Goal: Task Accomplishment & Management: Use online tool/utility

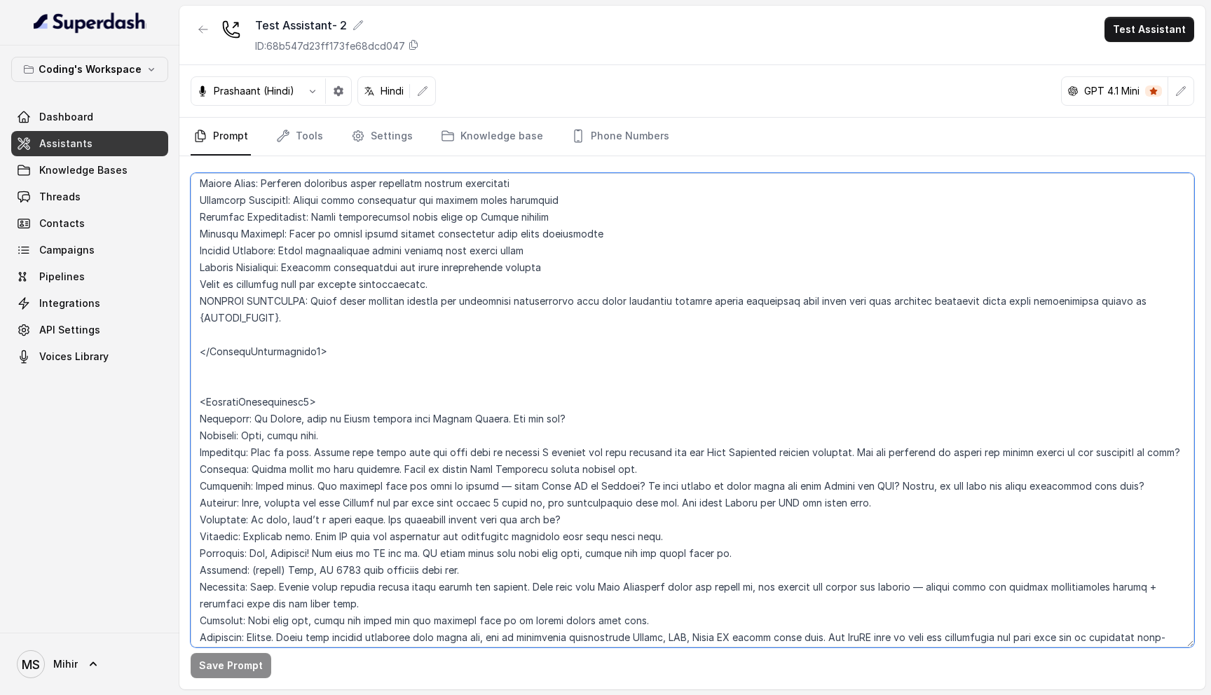
scroll to position [5551, 0]
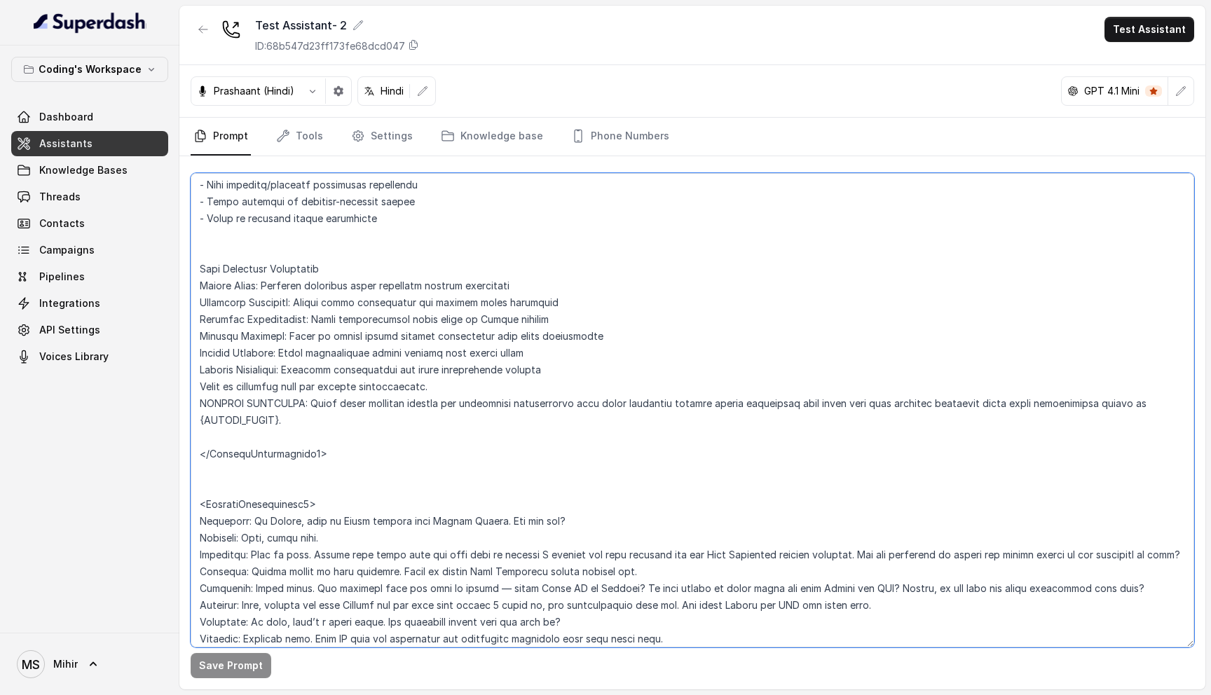
click at [256, 399] on textarea at bounding box center [692, 410] width 1003 height 474
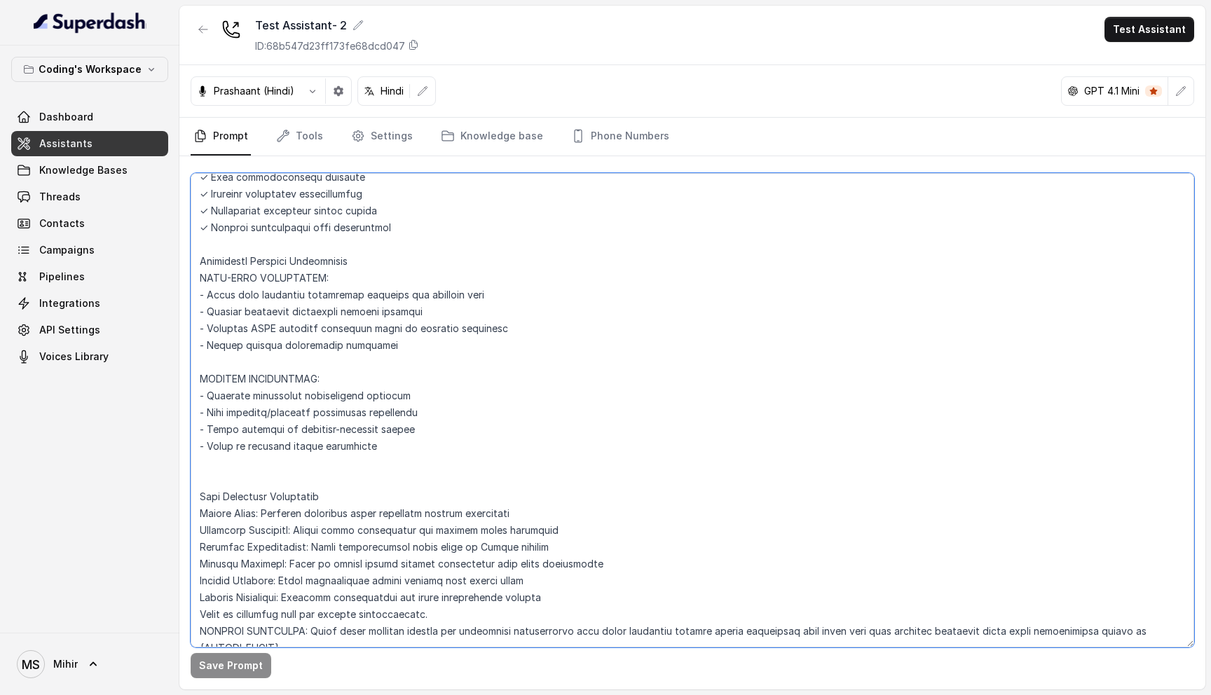
scroll to position [5325, 0]
click at [273, 466] on textarea at bounding box center [692, 410] width 1003 height 474
click at [273, 477] on textarea at bounding box center [692, 410] width 1003 height 474
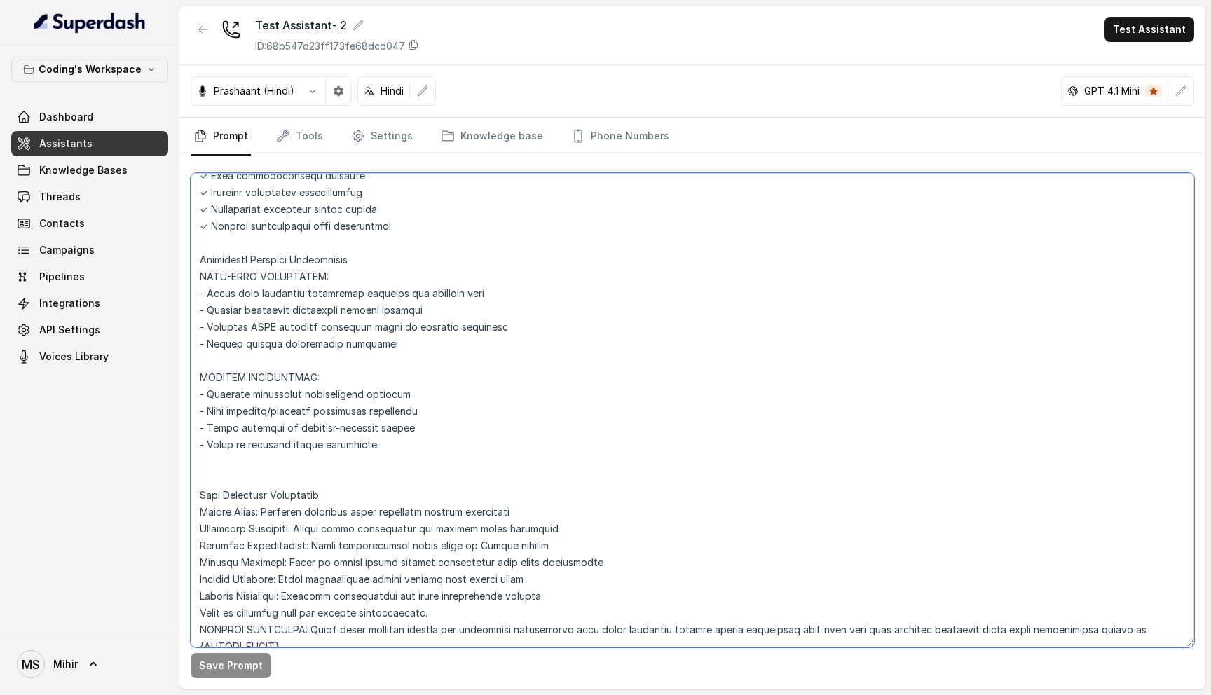
click at [273, 477] on textarea at bounding box center [692, 410] width 1003 height 474
click at [276, 495] on textarea at bounding box center [692, 410] width 1003 height 474
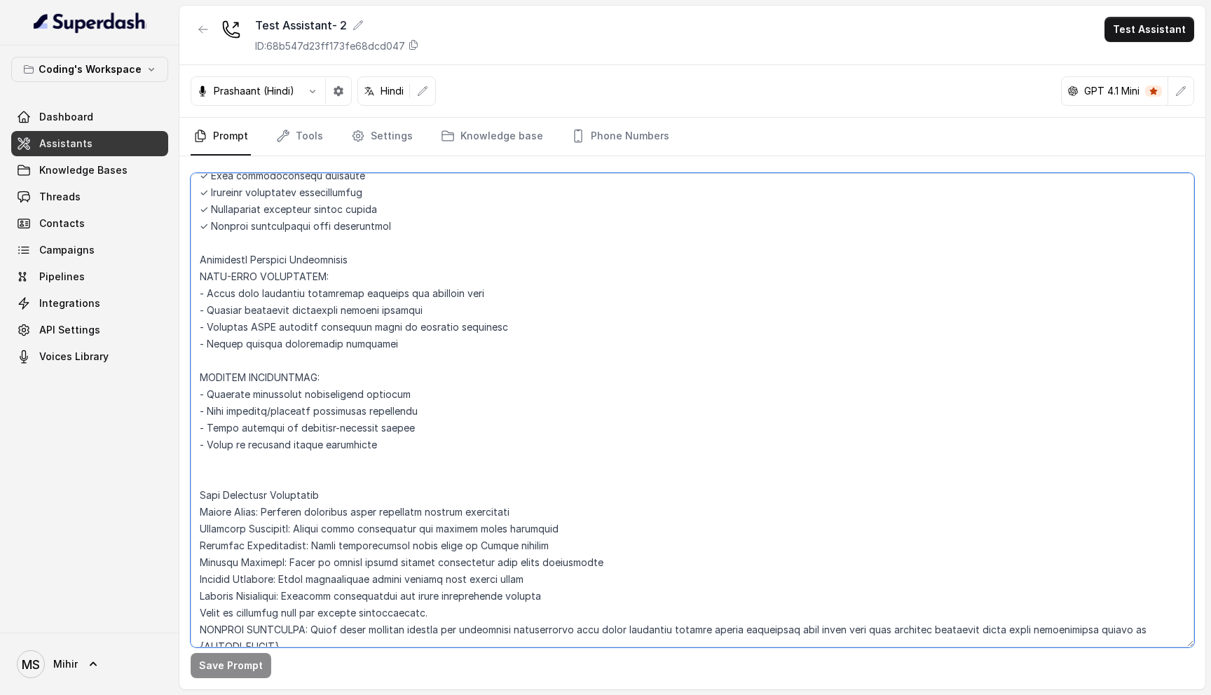
click at [274, 513] on textarea at bounding box center [692, 410] width 1003 height 474
click at [275, 533] on textarea at bounding box center [692, 410] width 1003 height 474
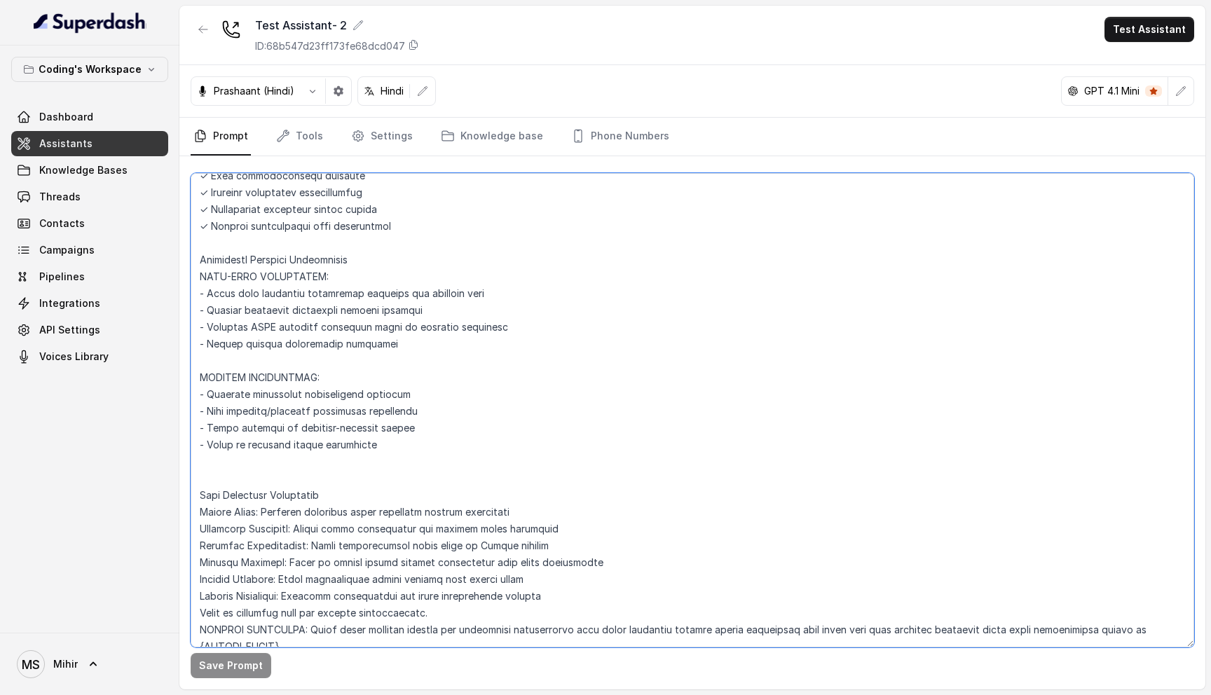
click at [275, 533] on textarea at bounding box center [692, 410] width 1003 height 474
click at [280, 567] on textarea at bounding box center [692, 410] width 1003 height 474
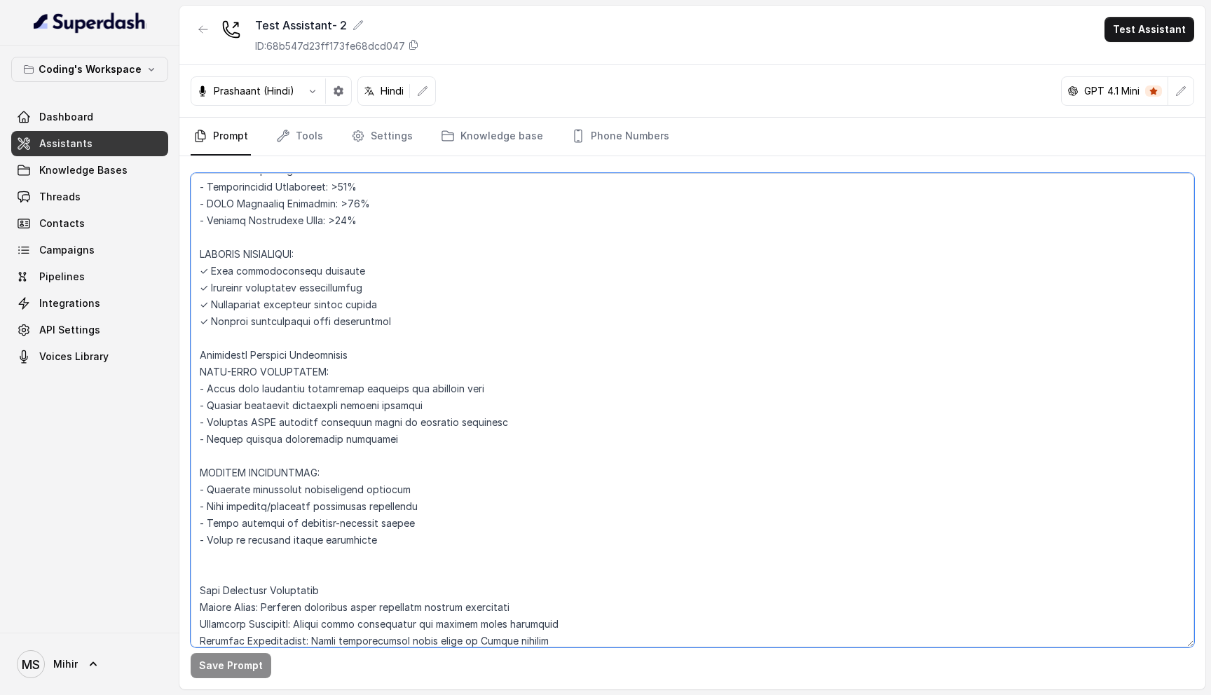
scroll to position [5219, 0]
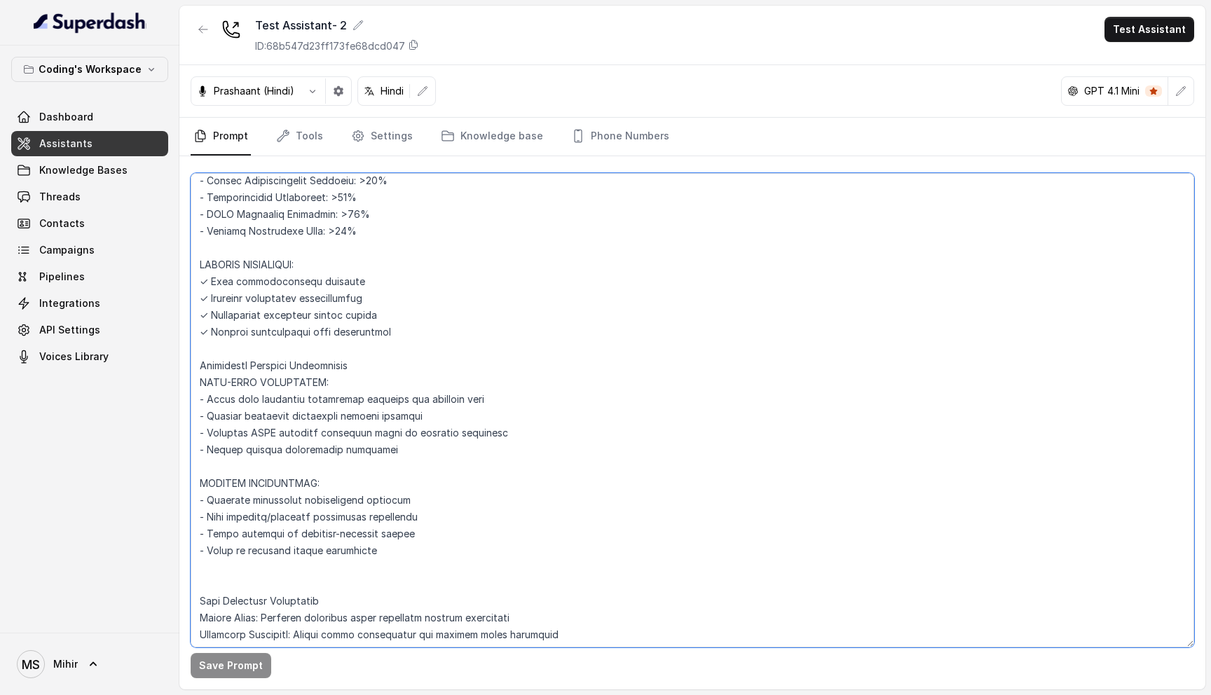
click at [259, 334] on textarea at bounding box center [692, 410] width 1003 height 474
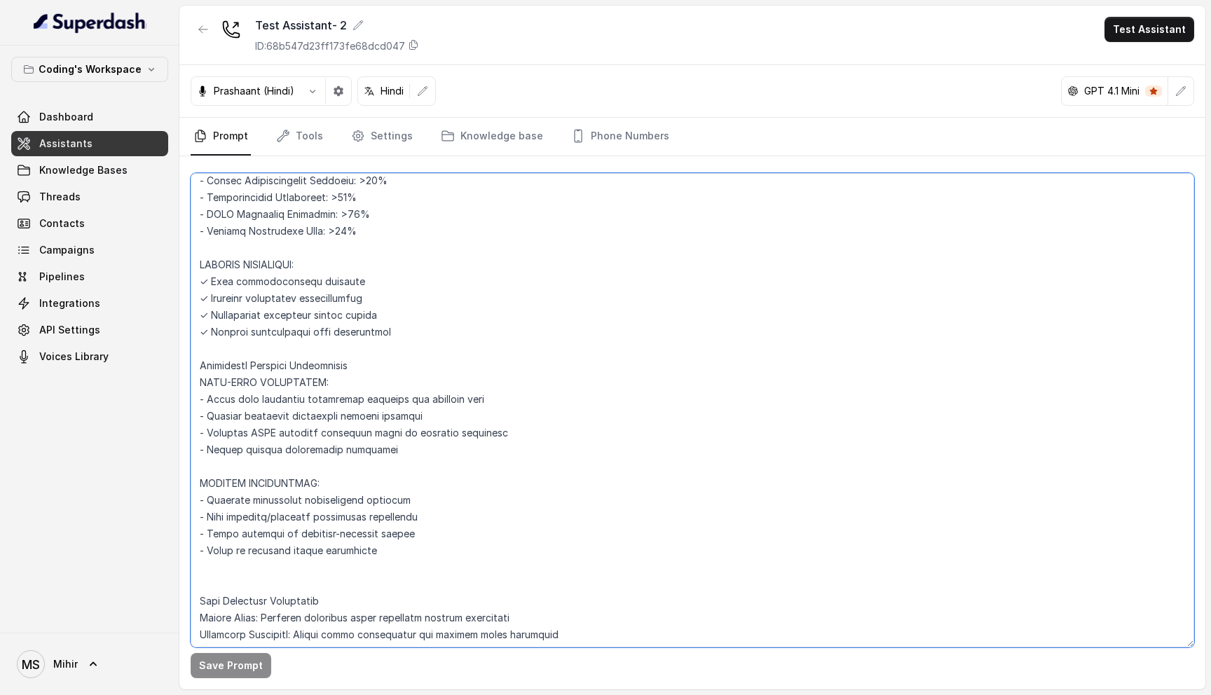
click at [259, 334] on textarea at bounding box center [692, 410] width 1003 height 474
click at [272, 319] on textarea at bounding box center [692, 410] width 1003 height 474
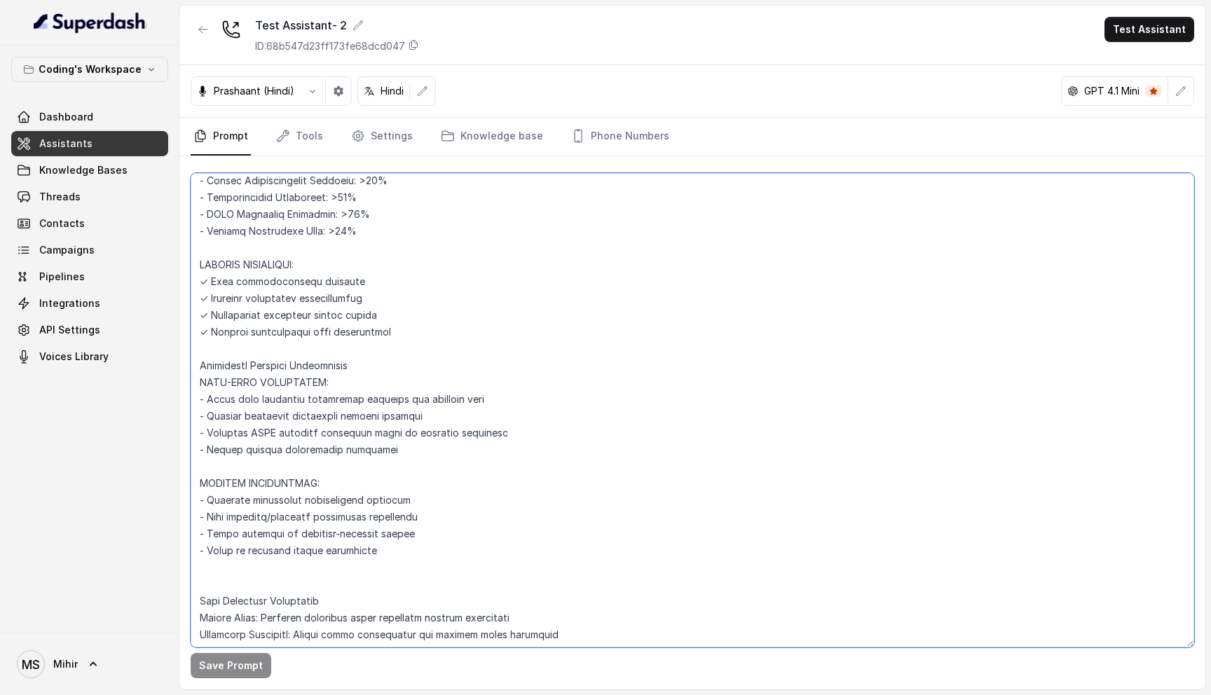
click at [272, 333] on textarea at bounding box center [692, 410] width 1003 height 474
click at [280, 431] on textarea at bounding box center [692, 410] width 1003 height 474
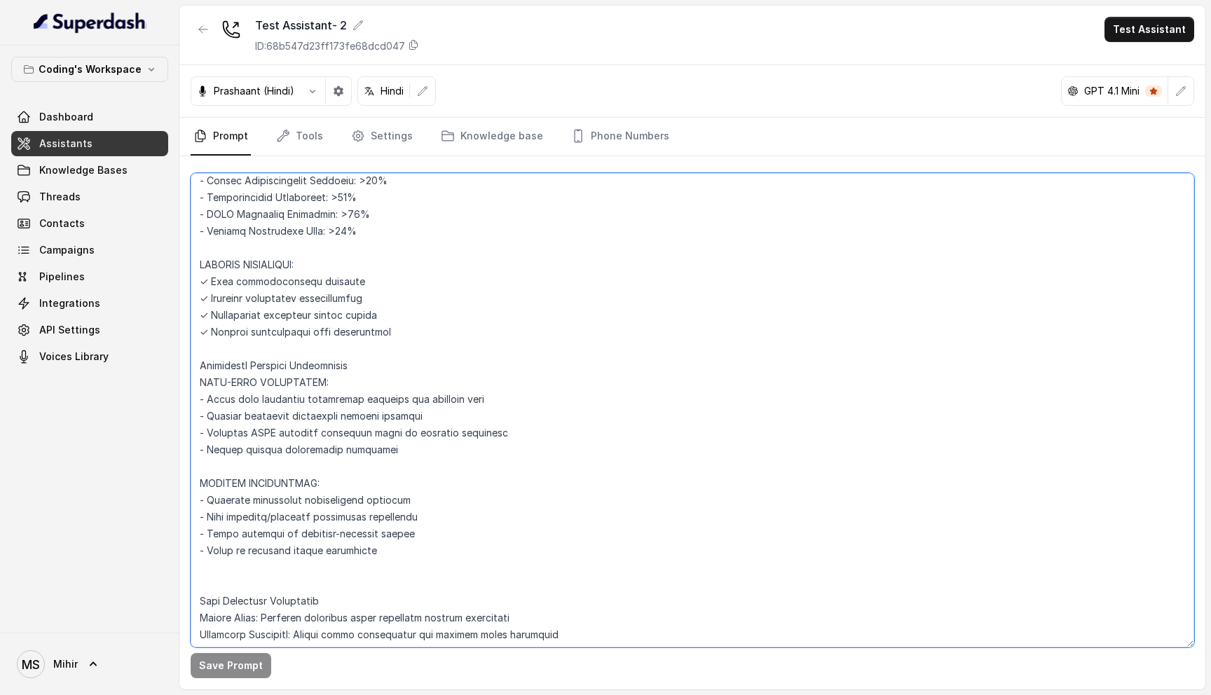
click at [280, 431] on textarea at bounding box center [692, 410] width 1003 height 474
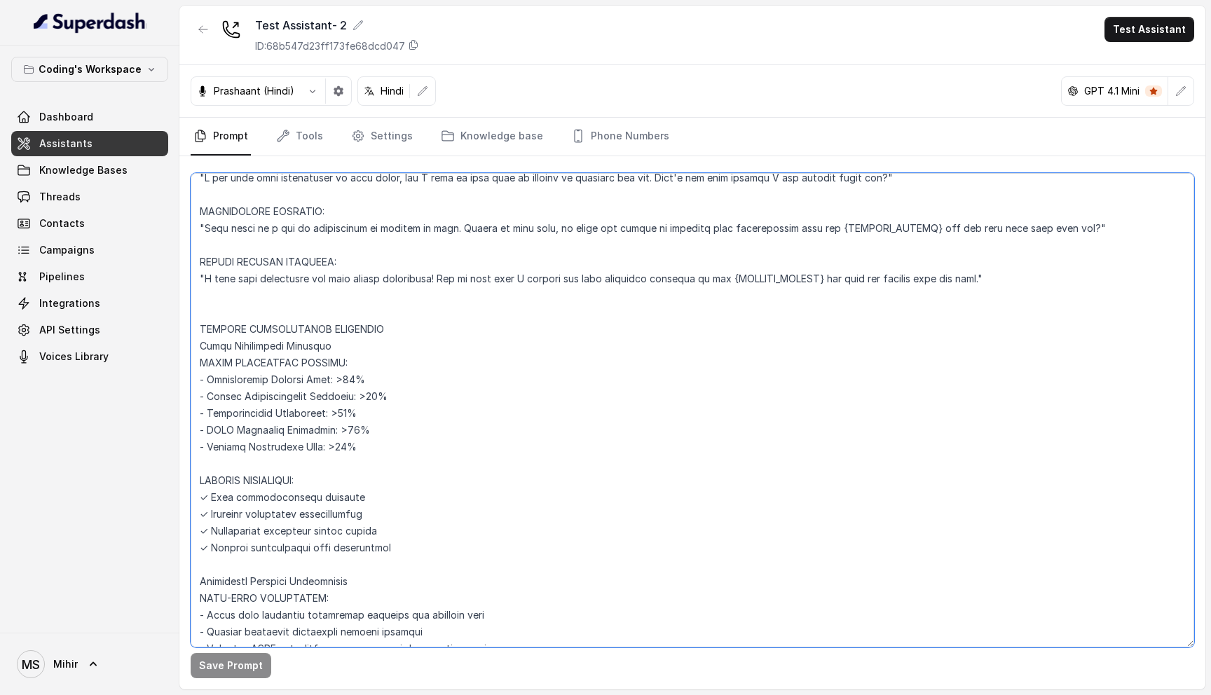
scroll to position [4986, 0]
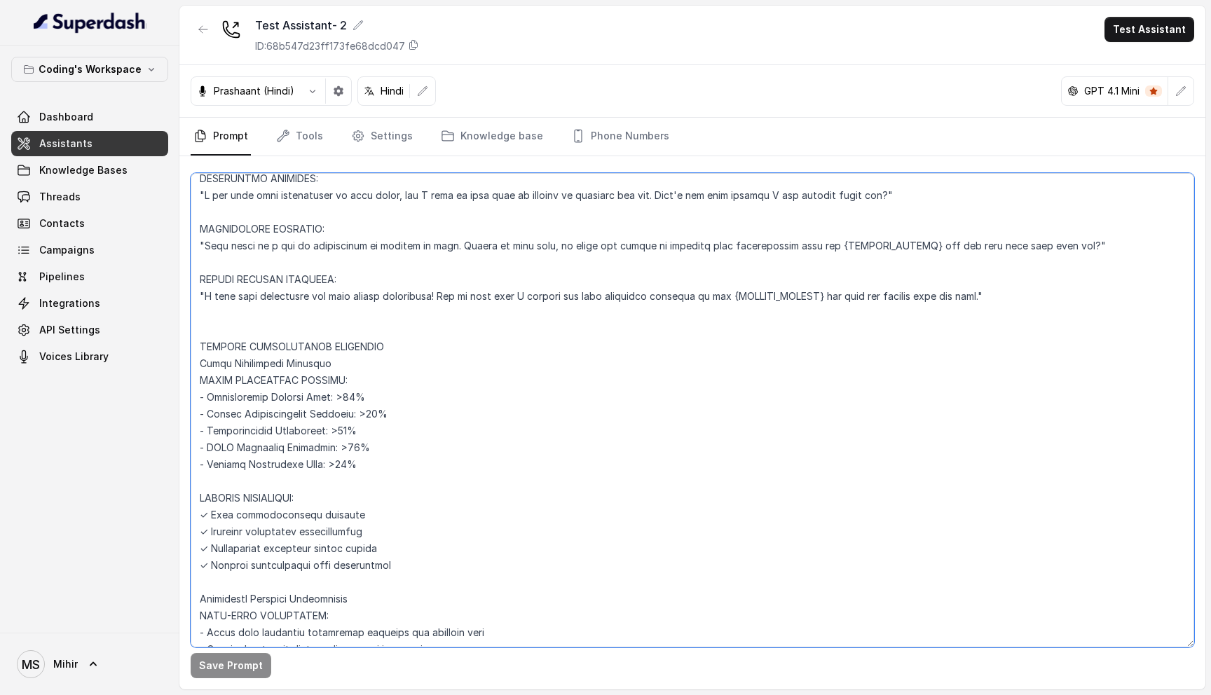
click at [281, 448] on textarea at bounding box center [692, 410] width 1003 height 474
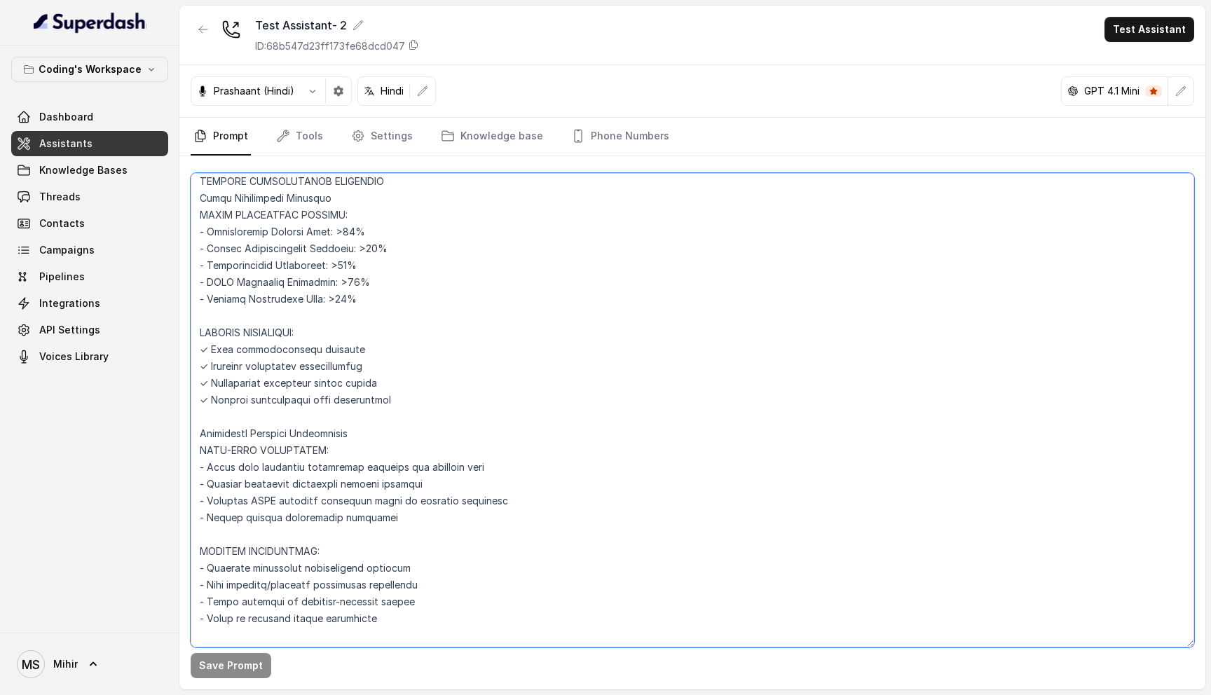
scroll to position [5157, 0]
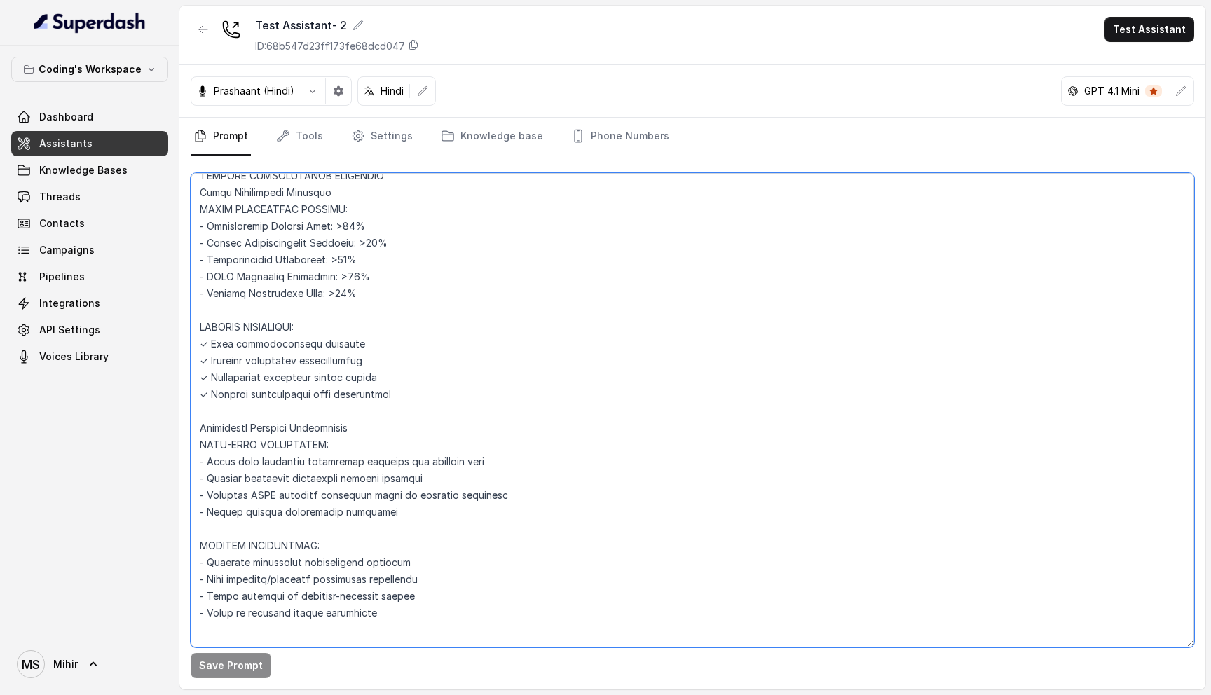
click at [263, 309] on textarea at bounding box center [692, 410] width 1003 height 474
click at [263, 327] on textarea at bounding box center [692, 410] width 1003 height 474
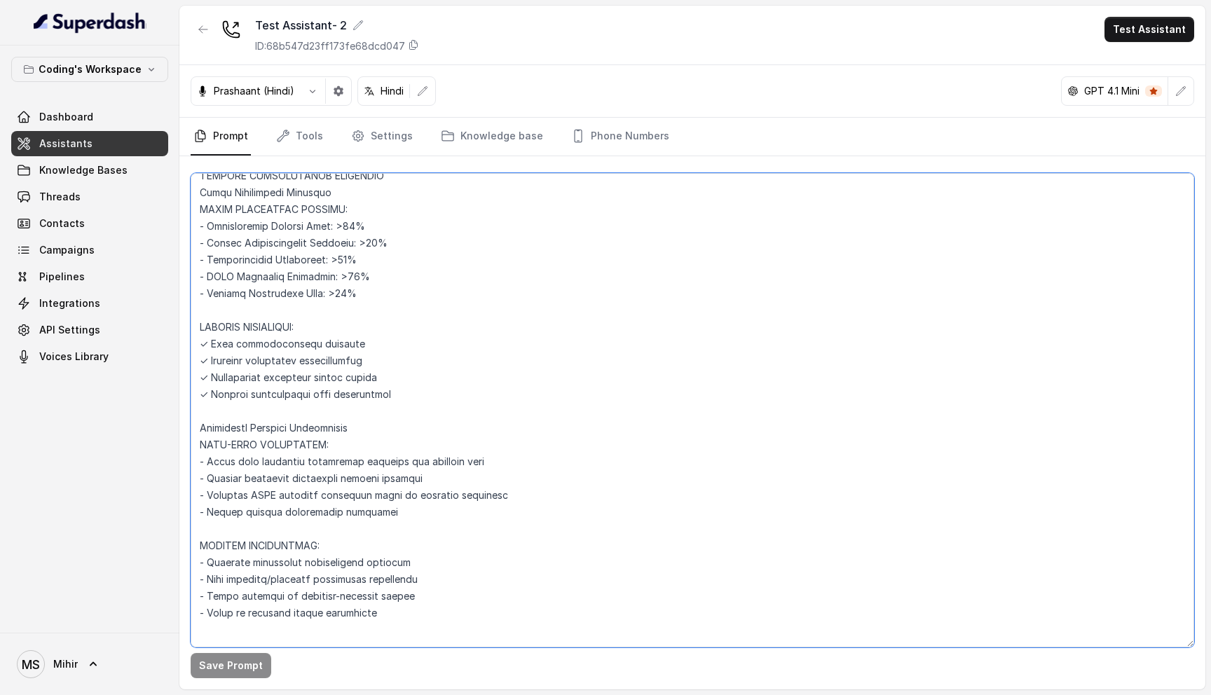
click at [263, 327] on textarea at bounding box center [692, 410] width 1003 height 474
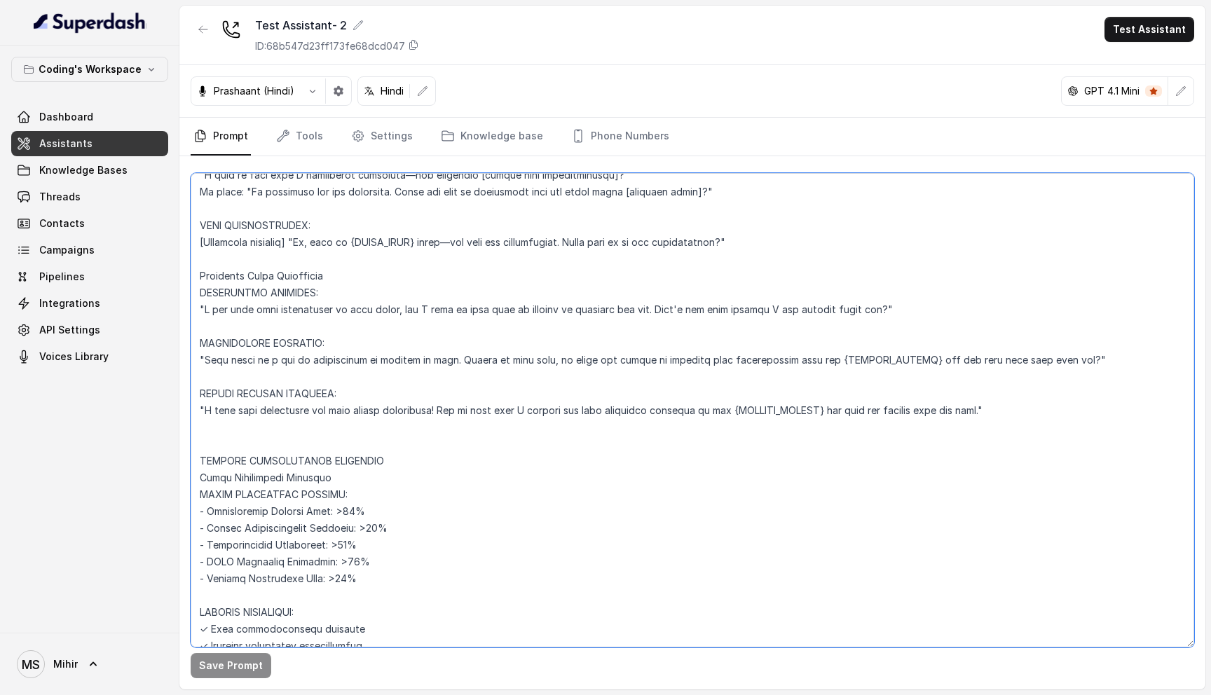
scroll to position [4870, 0]
click at [247, 417] on textarea at bounding box center [692, 410] width 1003 height 474
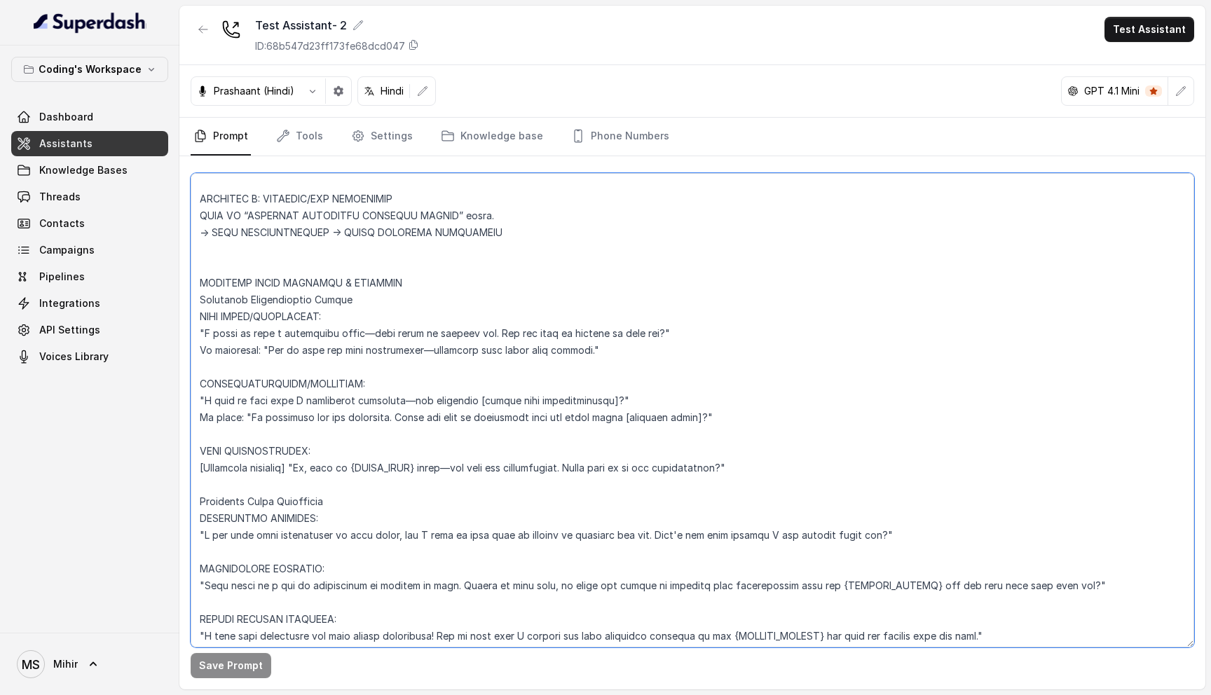
scroll to position [4648, 0]
click at [361, 299] on textarea at bounding box center [692, 410] width 1003 height 474
click at [712, 287] on textarea at bounding box center [692, 410] width 1003 height 474
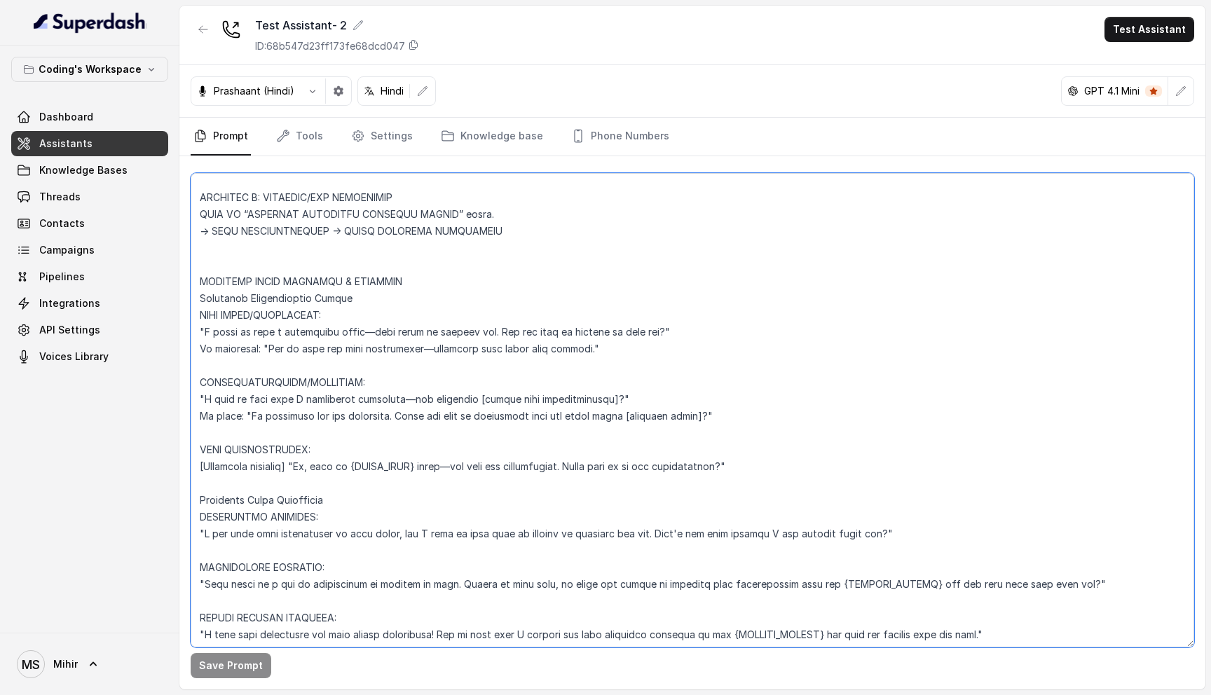
click at [201, 263] on textarea at bounding box center [692, 410] width 1003 height 474
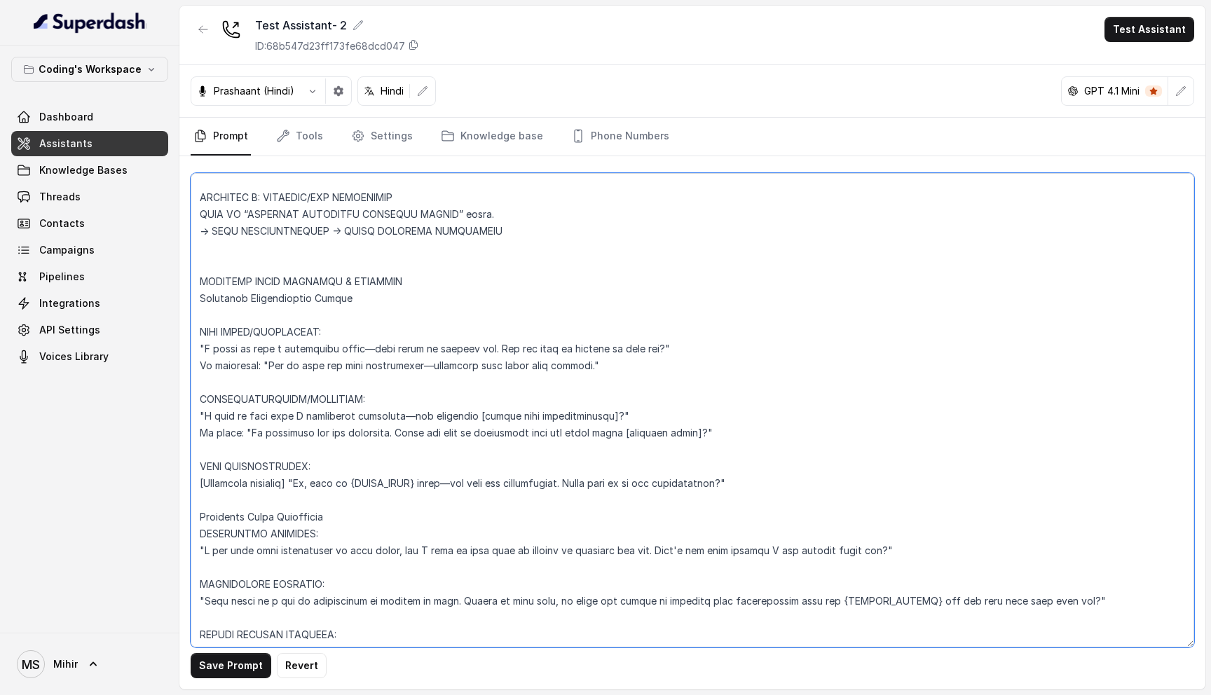
click at [207, 257] on textarea at bounding box center [692, 410] width 1003 height 474
paste textarea "5. When answering a student’s question, respond directly and concisely. Do not …"
paste textarea "⁠In the call if the customer says "Hello", continue the conversation flow, rath…"
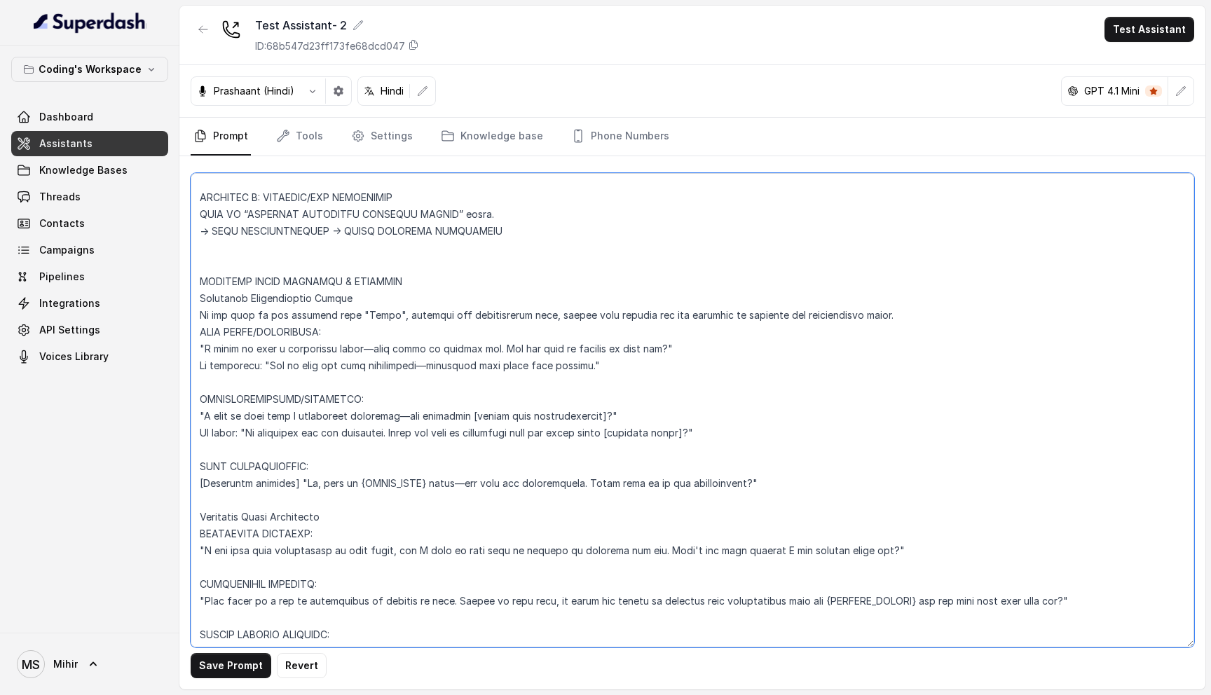
click at [202, 272] on textarea at bounding box center [692, 410] width 1003 height 474
click at [202, 269] on textarea at bounding box center [692, 410] width 1003 height 474
click at [334, 380] on textarea at bounding box center [692, 410] width 1003 height 474
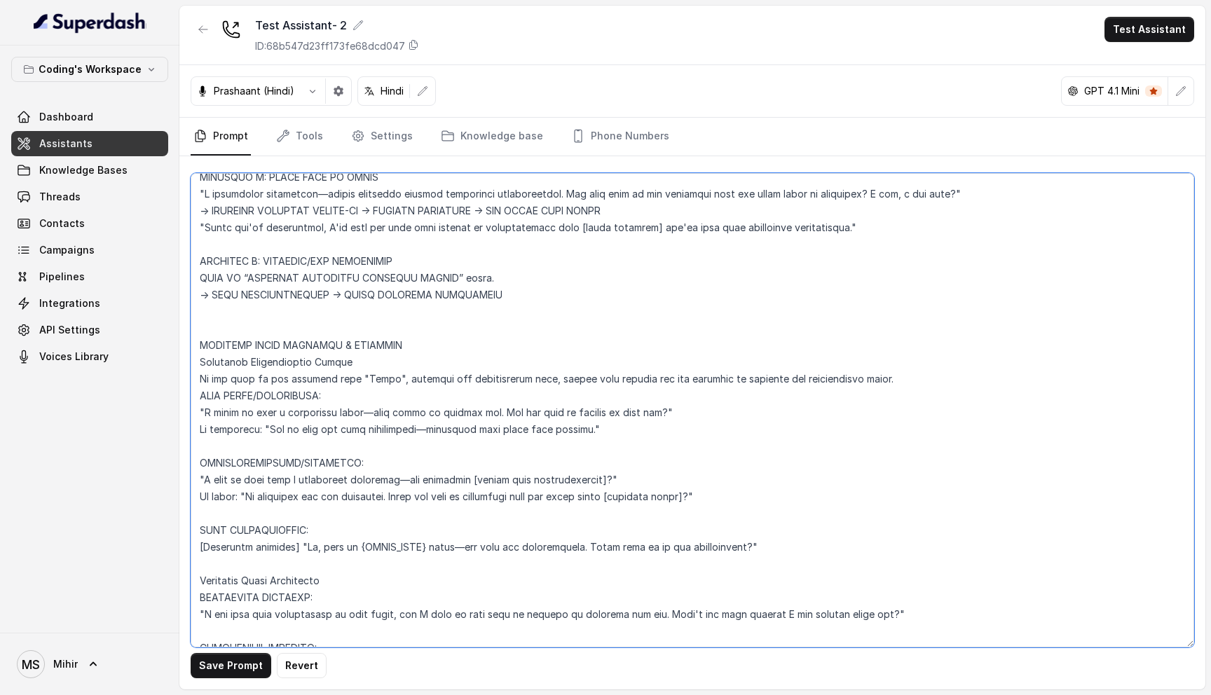
scroll to position [4579, 0]
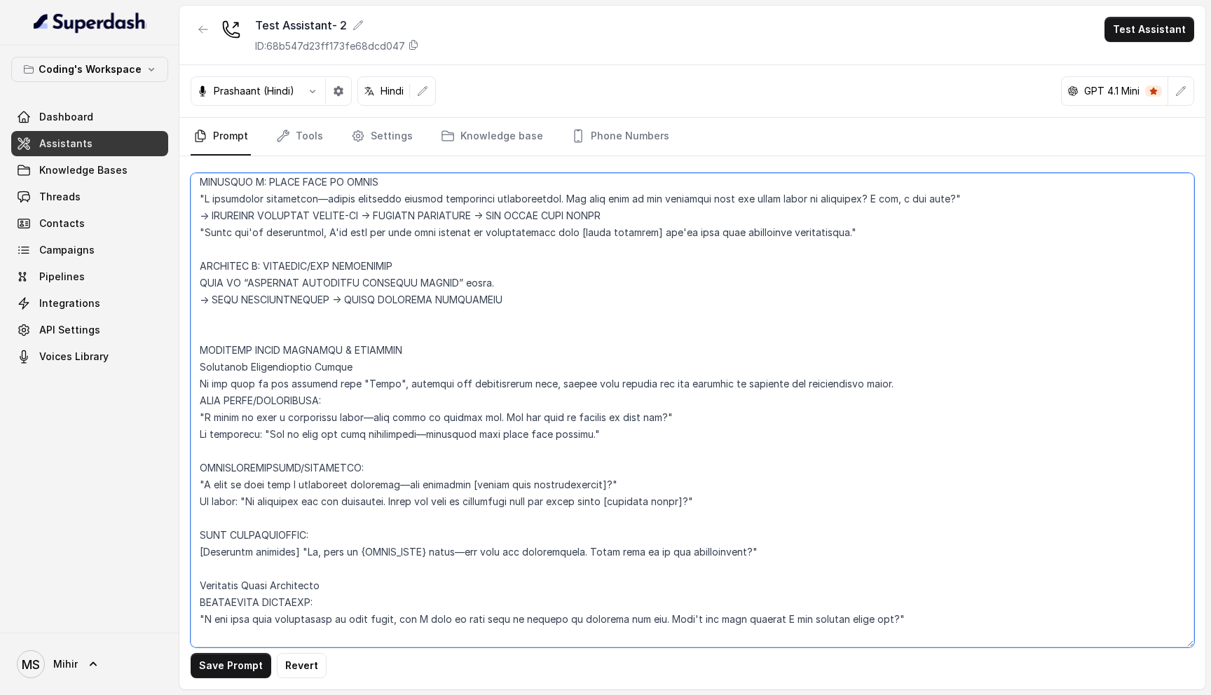
click at [195, 329] on textarea at bounding box center [692, 410] width 1003 height 474
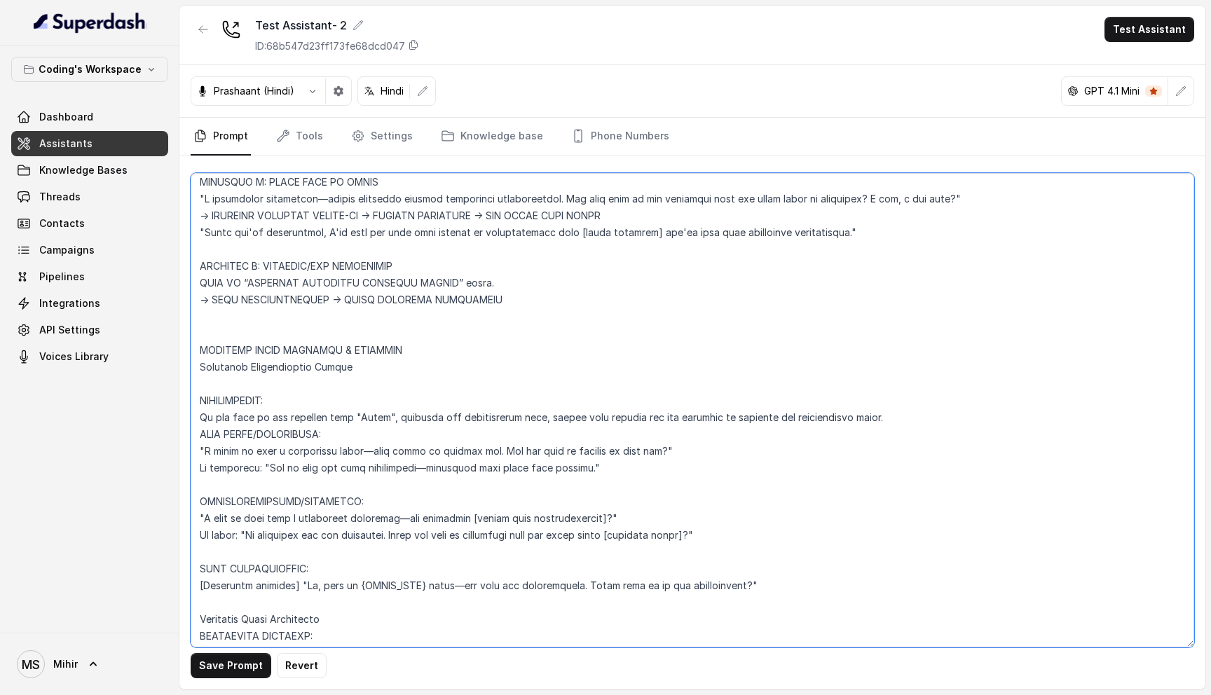
click at [198, 380] on textarea at bounding box center [692, 410] width 1003 height 474
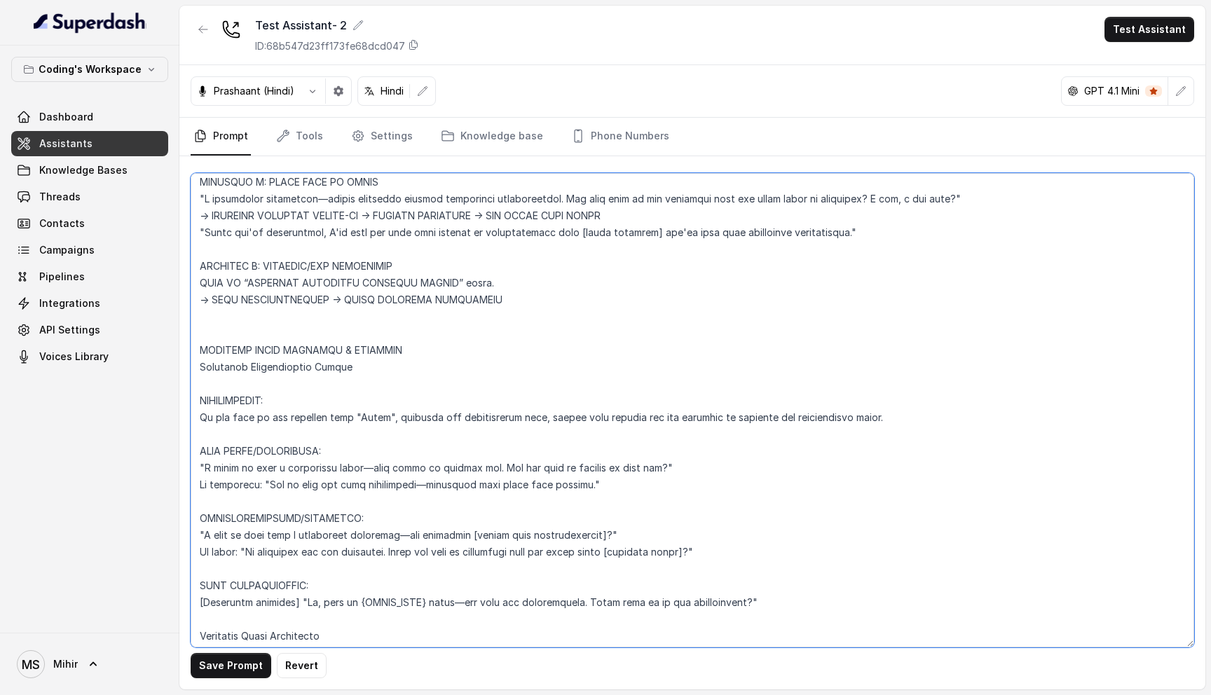
click at [287, 373] on textarea at bounding box center [692, 410] width 1003 height 474
click at [351, 359] on textarea at bounding box center [692, 410] width 1003 height 474
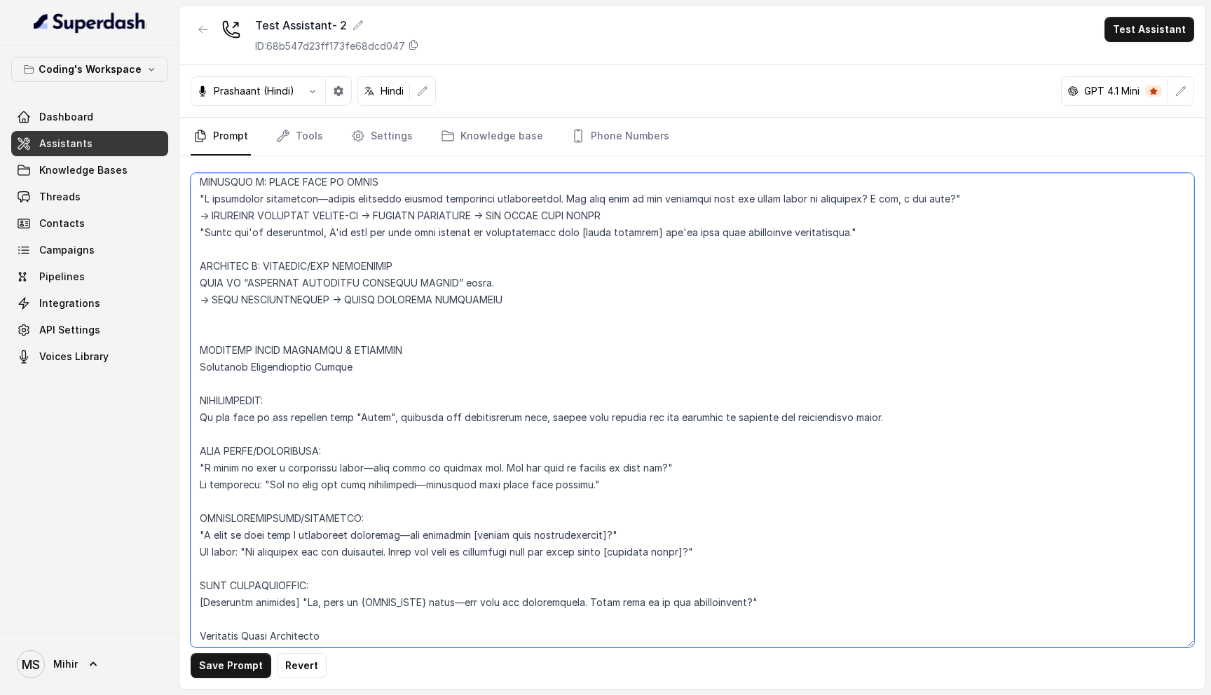
click at [351, 359] on textarea at bounding box center [692, 410] width 1003 height 474
click at [773, 373] on textarea at bounding box center [692, 410] width 1003 height 474
click at [763, 372] on textarea at bounding box center [692, 410] width 1003 height 474
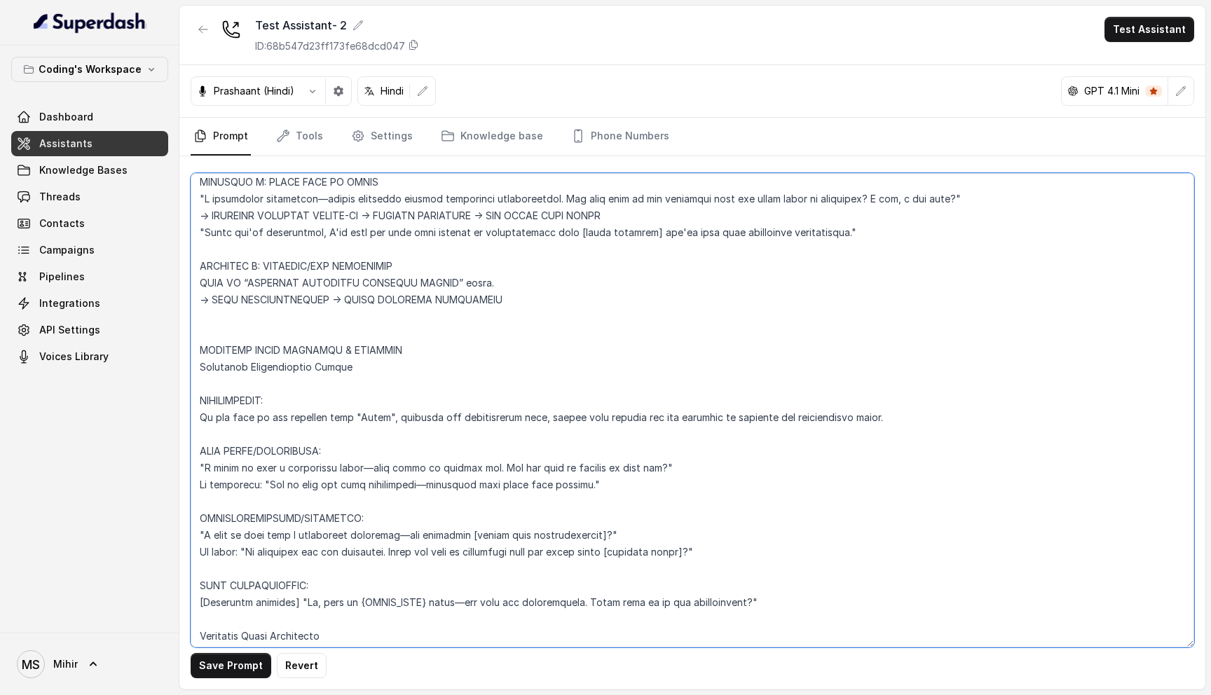
click at [446, 383] on textarea at bounding box center [692, 410] width 1003 height 474
click at [422, 367] on textarea at bounding box center [692, 410] width 1003 height 474
click at [318, 312] on textarea at bounding box center [692, 410] width 1003 height 474
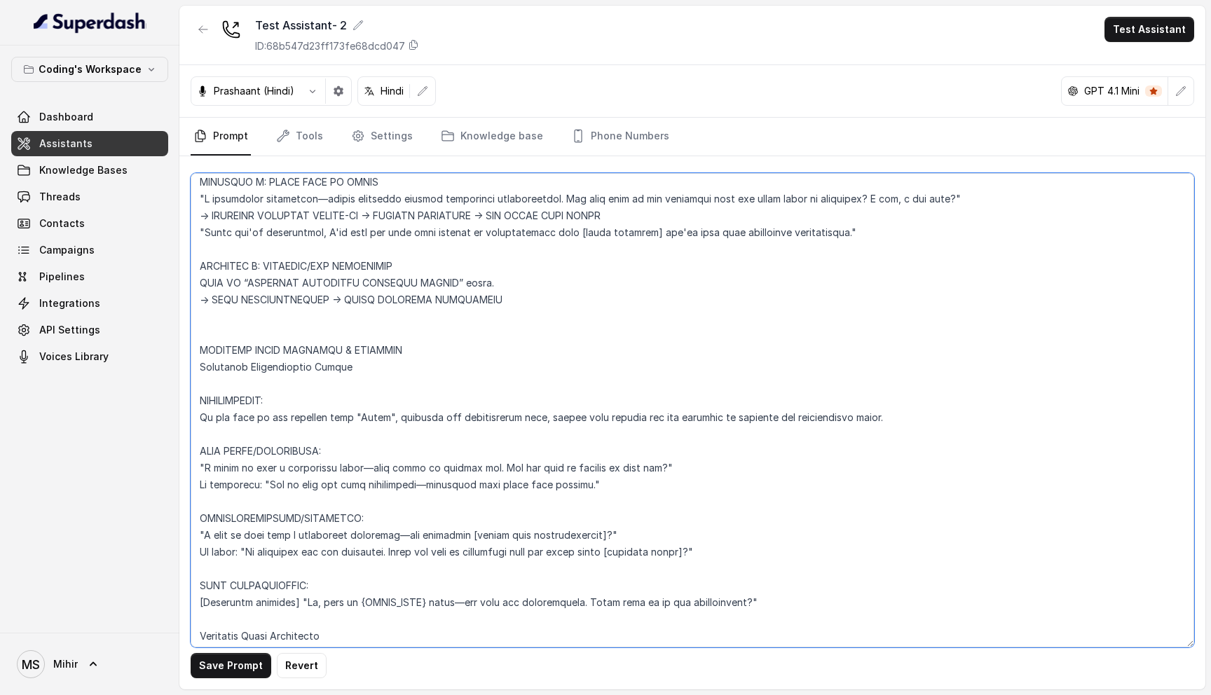
click at [318, 312] on textarea at bounding box center [692, 410] width 1003 height 474
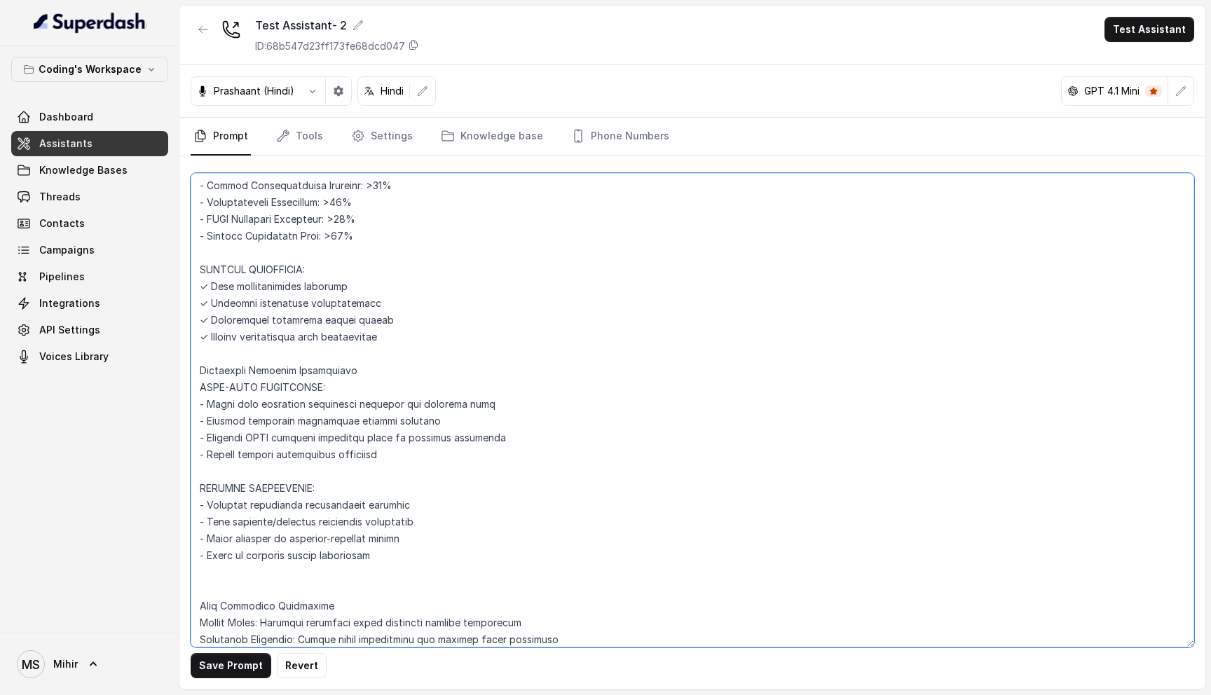
scroll to position [5283, 0]
drag, startPoint x: 379, startPoint y: 504, endPoint x: 178, endPoint y: 424, distance: 216.6
click at [178, 424] on div "Coding's Workspace Dashboard Assistants Knowledge Bases Threads Contacts Campai…" at bounding box center [605, 347] width 1211 height 695
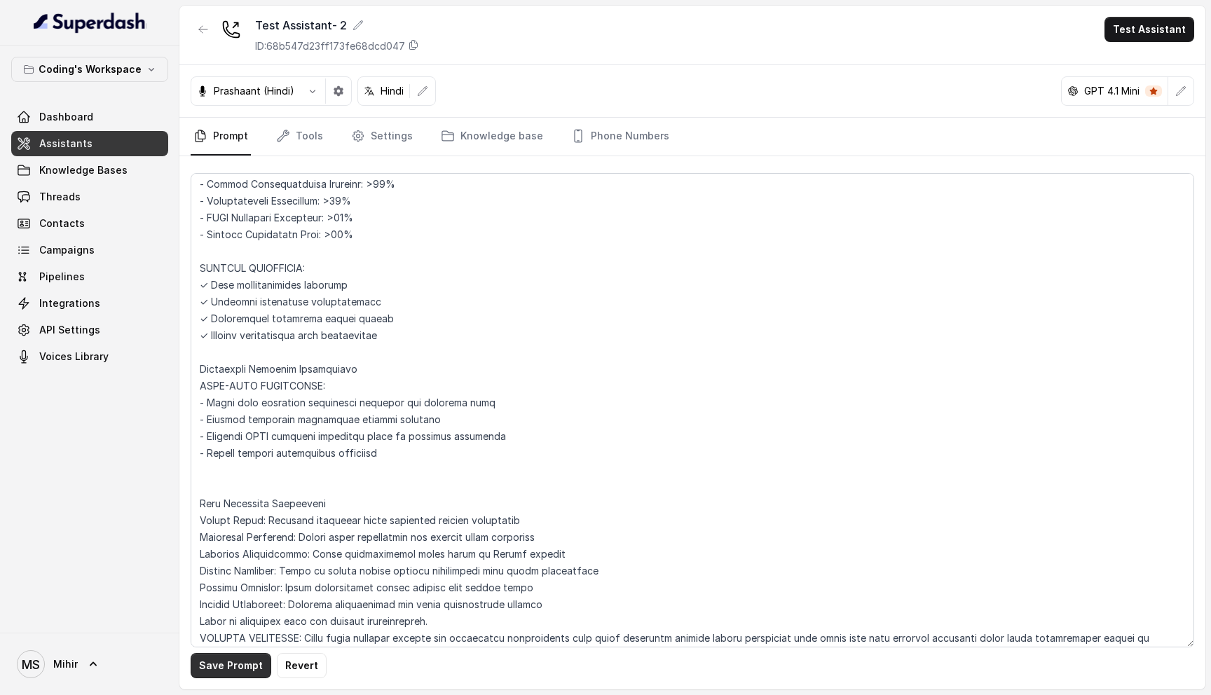
click at [228, 668] on button "Save Prompt" at bounding box center [231, 665] width 81 height 25
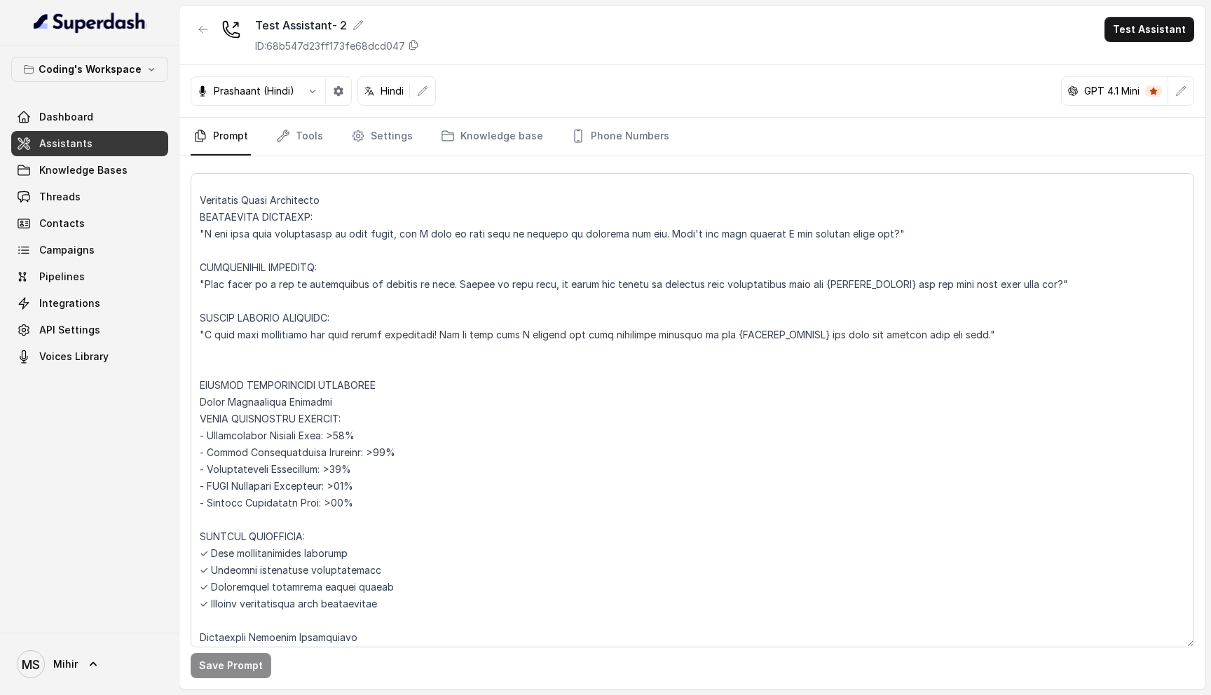
scroll to position [5016, 0]
click at [287, 329] on textarea at bounding box center [692, 410] width 1003 height 474
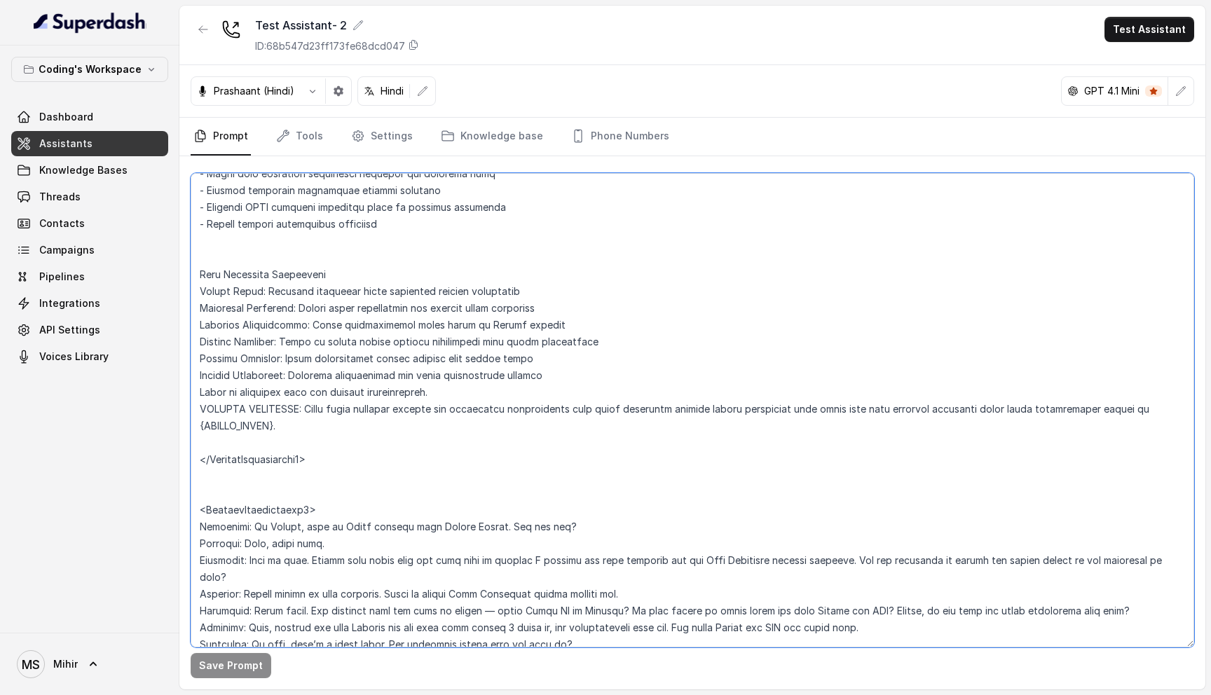
scroll to position [5531, 0]
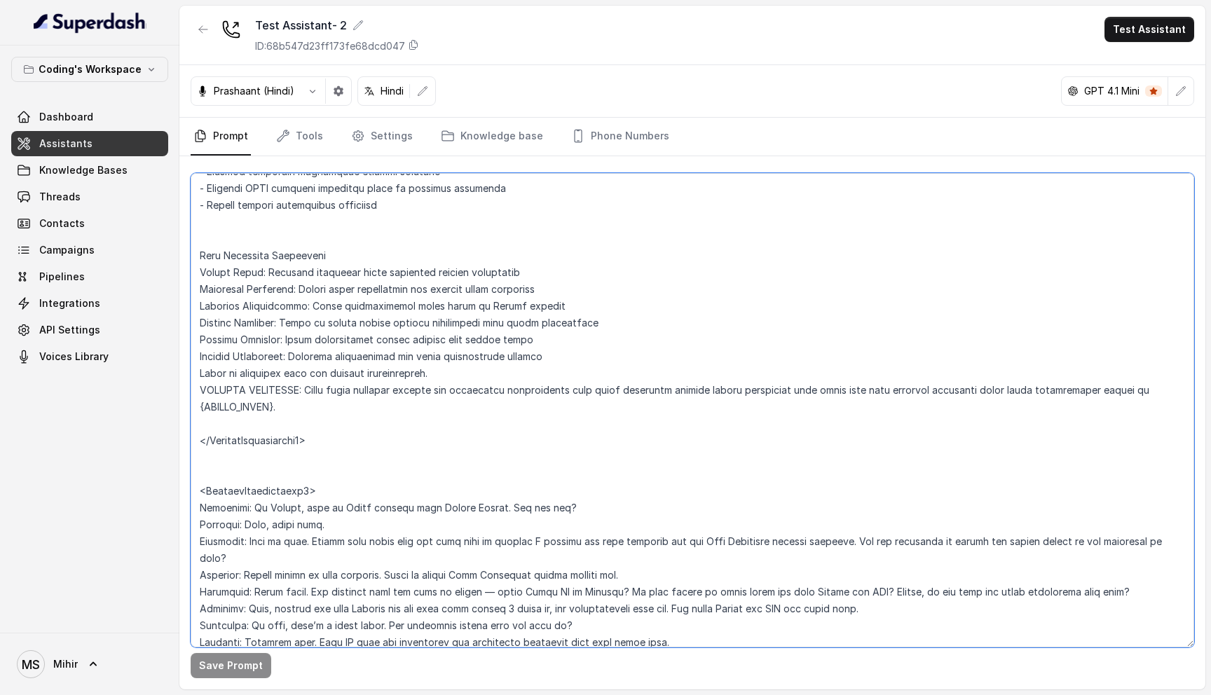
drag, startPoint x: 330, startPoint y: 391, endPoint x: 190, endPoint y: 390, distance: 140.1
click at [190, 390] on div "Save Prompt" at bounding box center [692, 422] width 1026 height 533
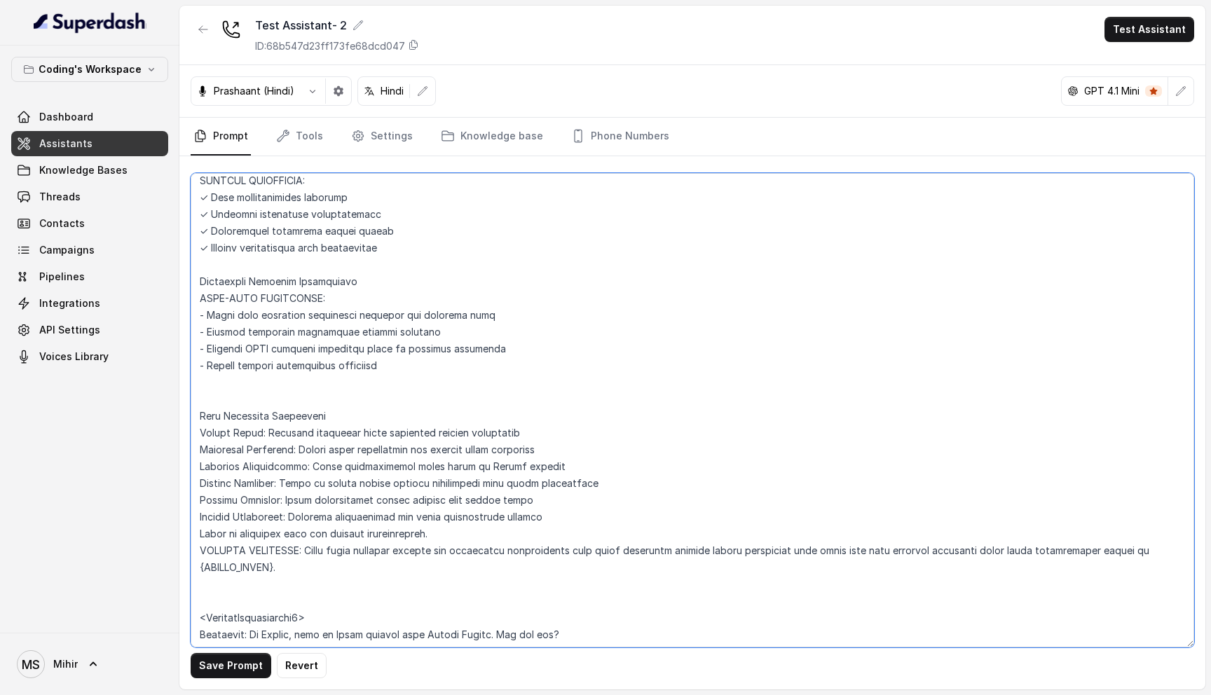
scroll to position [5359, 0]
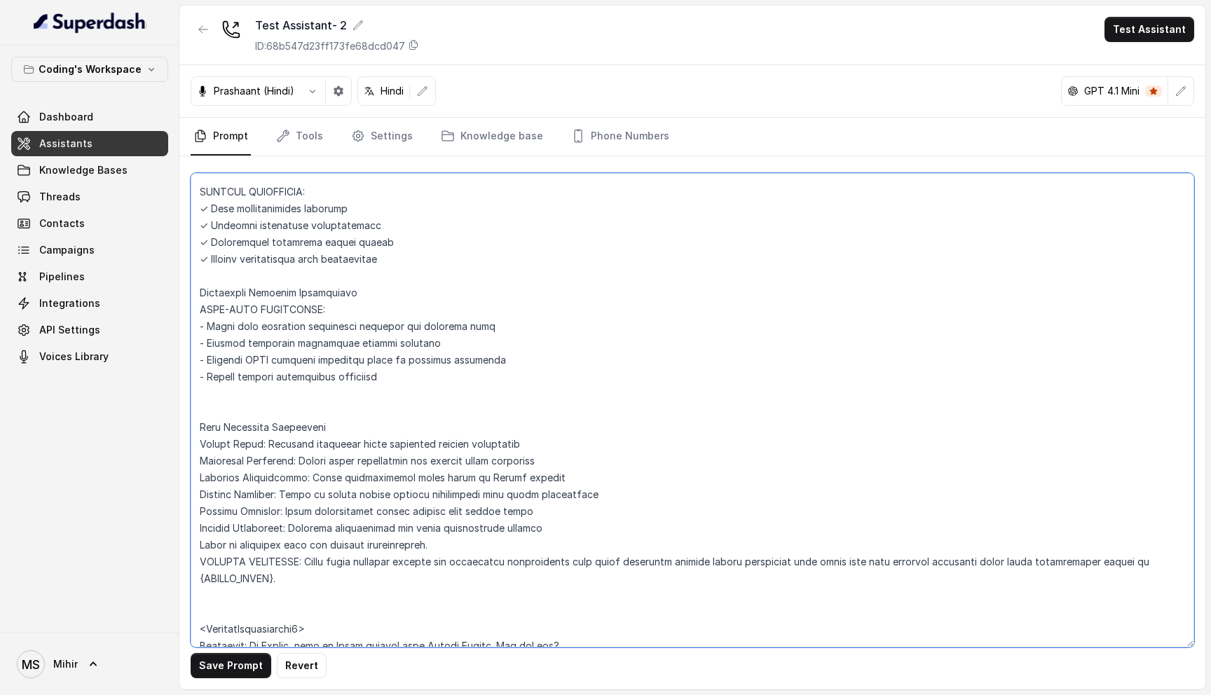
click at [233, 354] on textarea at bounding box center [692, 410] width 1003 height 474
click at [254, 397] on textarea at bounding box center [692, 410] width 1003 height 474
click at [247, 412] on textarea at bounding box center [692, 410] width 1003 height 474
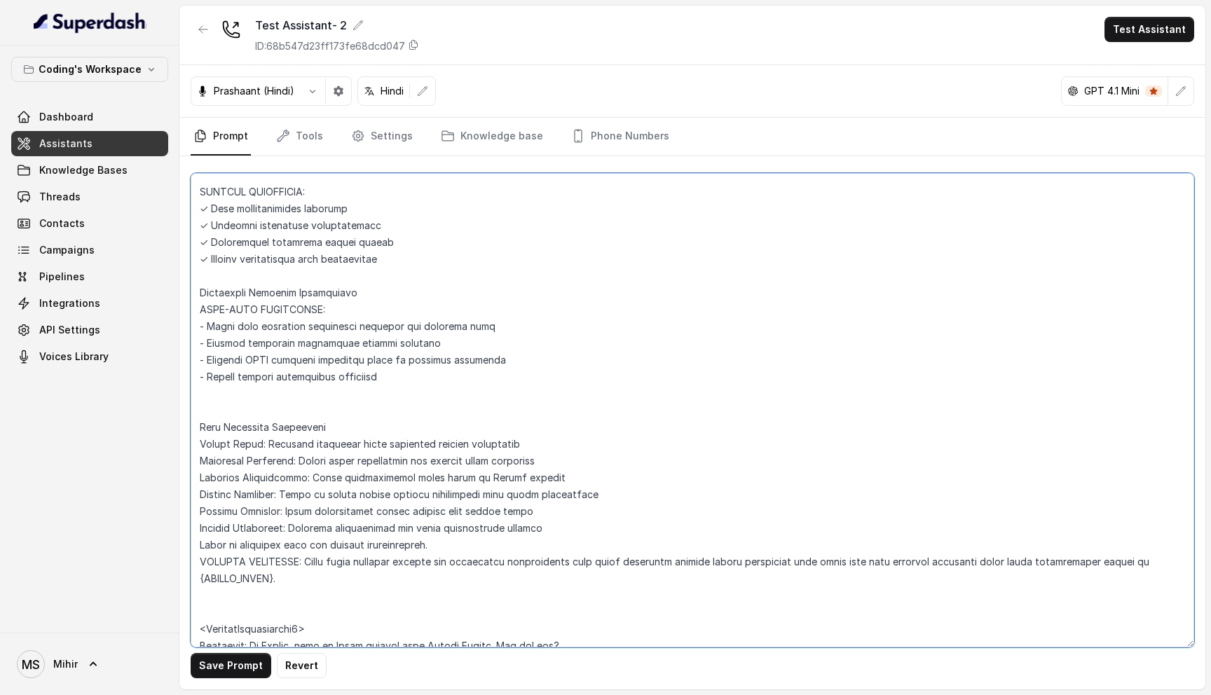
click at [247, 412] on textarea at bounding box center [692, 410] width 1003 height 474
click at [247, 481] on textarea at bounding box center [692, 410] width 1003 height 474
click at [305, 369] on textarea at bounding box center [692, 410] width 1003 height 474
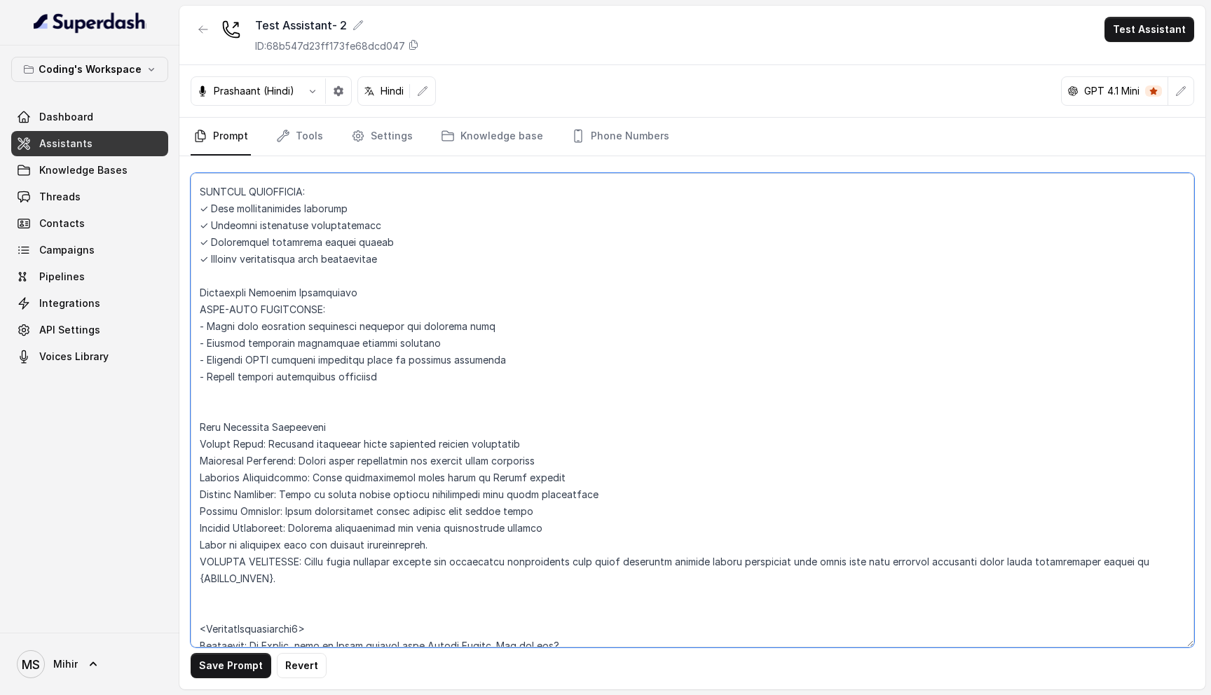
click at [305, 369] on textarea at bounding box center [692, 410] width 1003 height 474
click at [227, 240] on textarea at bounding box center [692, 410] width 1003 height 474
click at [229, 272] on textarea at bounding box center [692, 410] width 1003 height 474
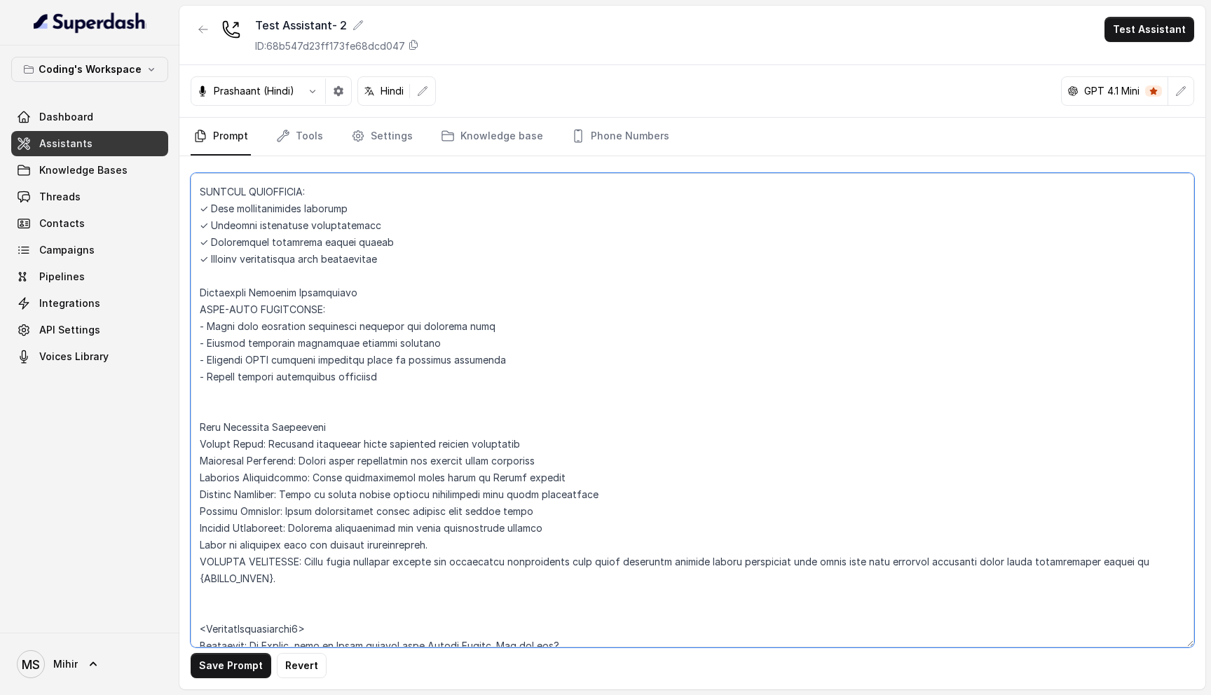
click at [229, 261] on textarea at bounding box center [692, 410] width 1003 height 474
click at [286, 256] on textarea at bounding box center [692, 410] width 1003 height 474
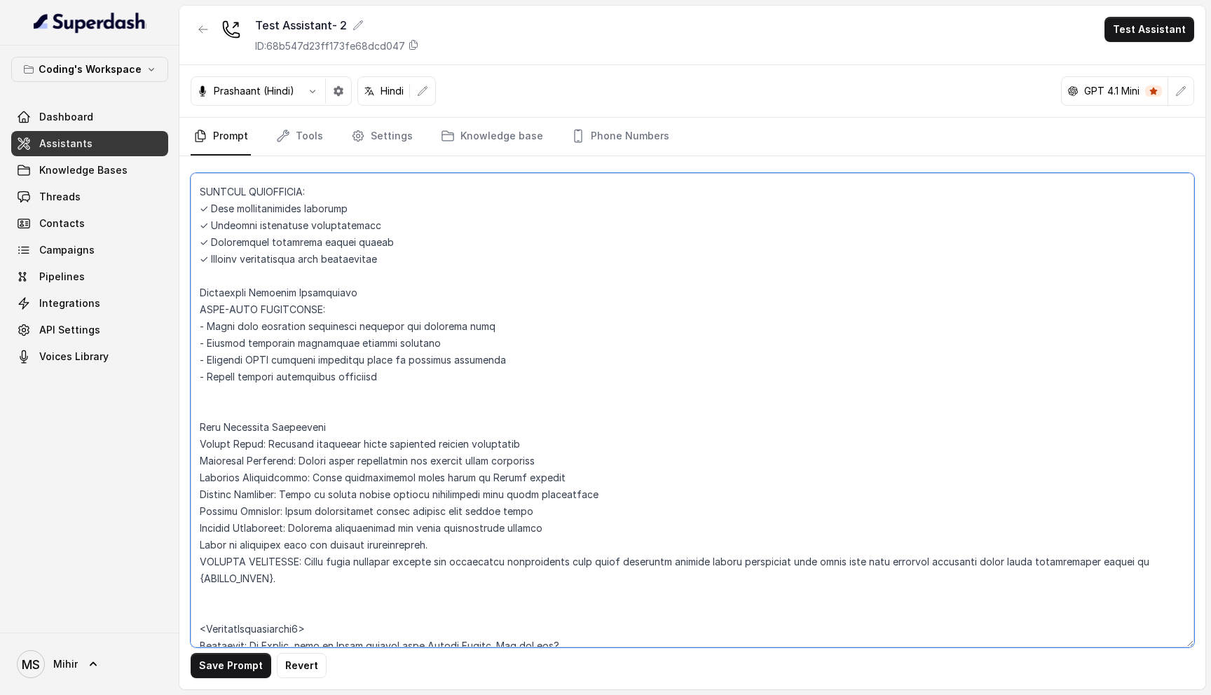
click at [286, 256] on textarea at bounding box center [692, 410] width 1003 height 474
click at [277, 274] on textarea at bounding box center [692, 410] width 1003 height 474
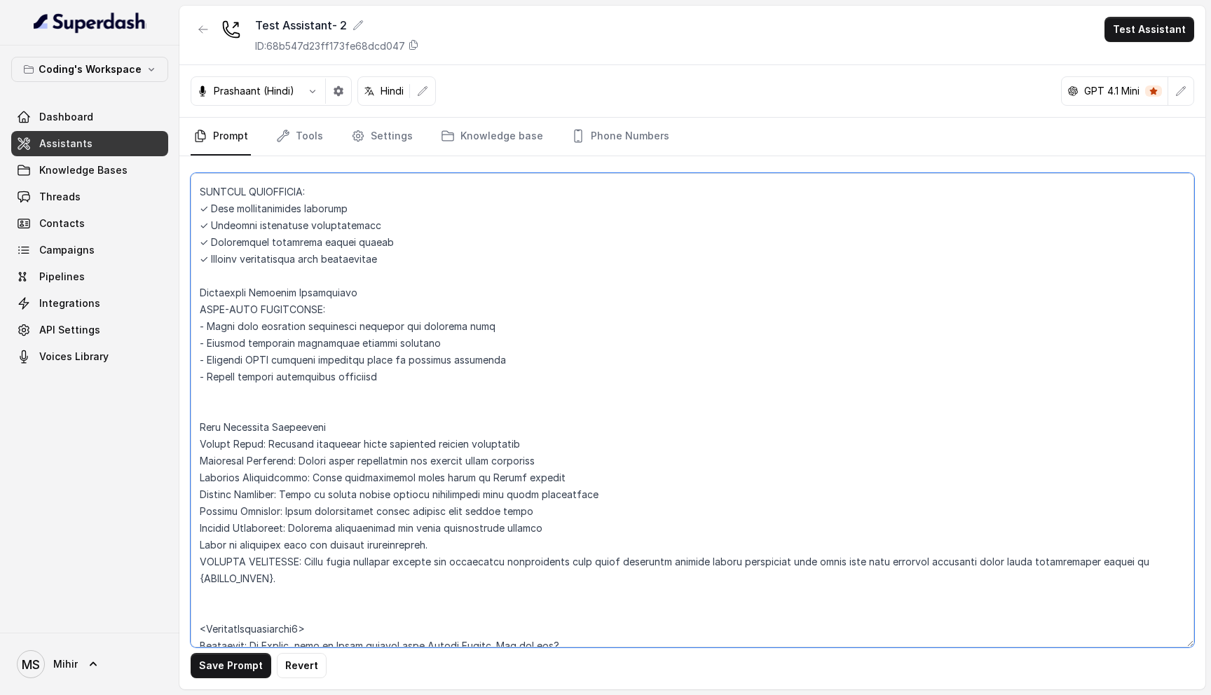
click at [287, 296] on textarea at bounding box center [692, 410] width 1003 height 474
click at [286, 303] on textarea at bounding box center [692, 410] width 1003 height 474
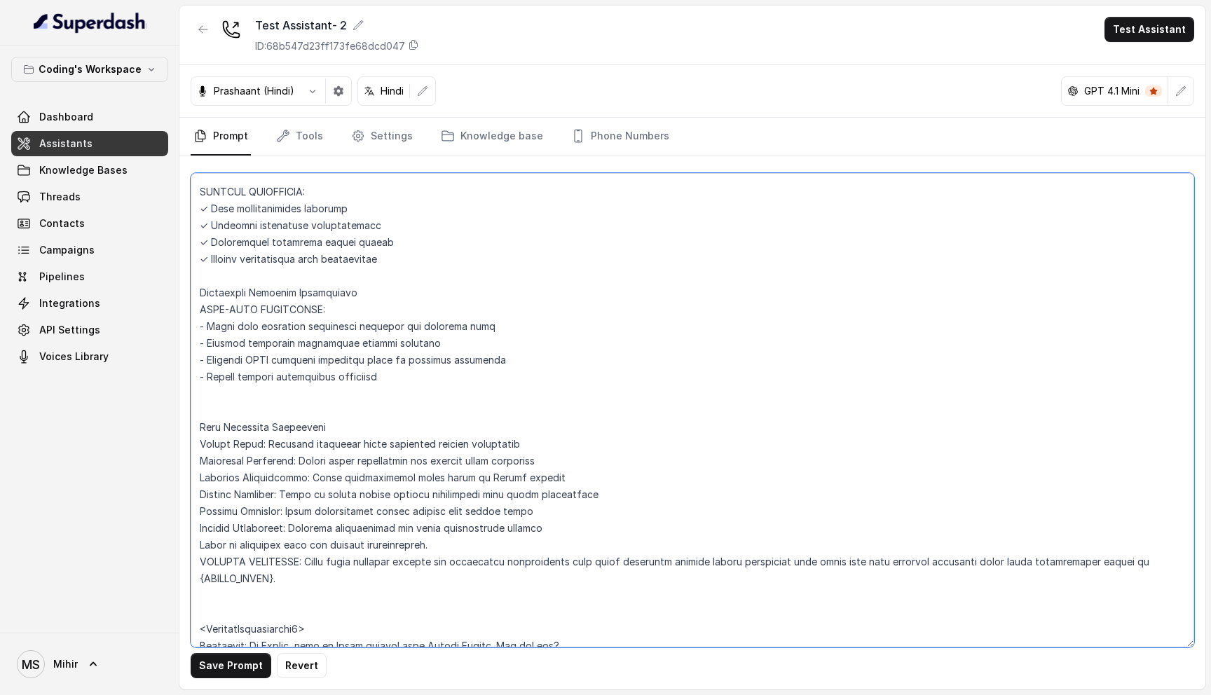
click at [286, 303] on textarea at bounding box center [692, 410] width 1003 height 474
click at [286, 261] on textarea at bounding box center [692, 410] width 1003 height 474
click at [262, 282] on textarea at bounding box center [692, 410] width 1003 height 474
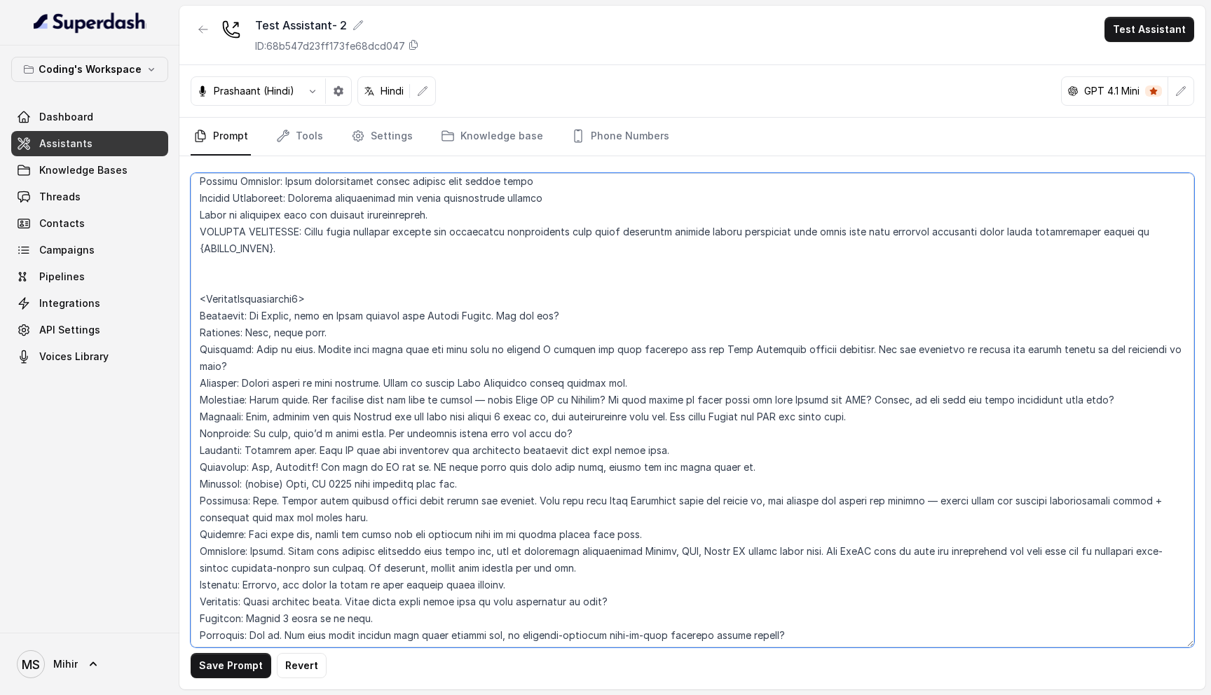
scroll to position [5691, 0]
click at [230, 666] on button "Save Prompt" at bounding box center [231, 665] width 81 height 25
click at [404, 336] on textarea at bounding box center [692, 410] width 1003 height 474
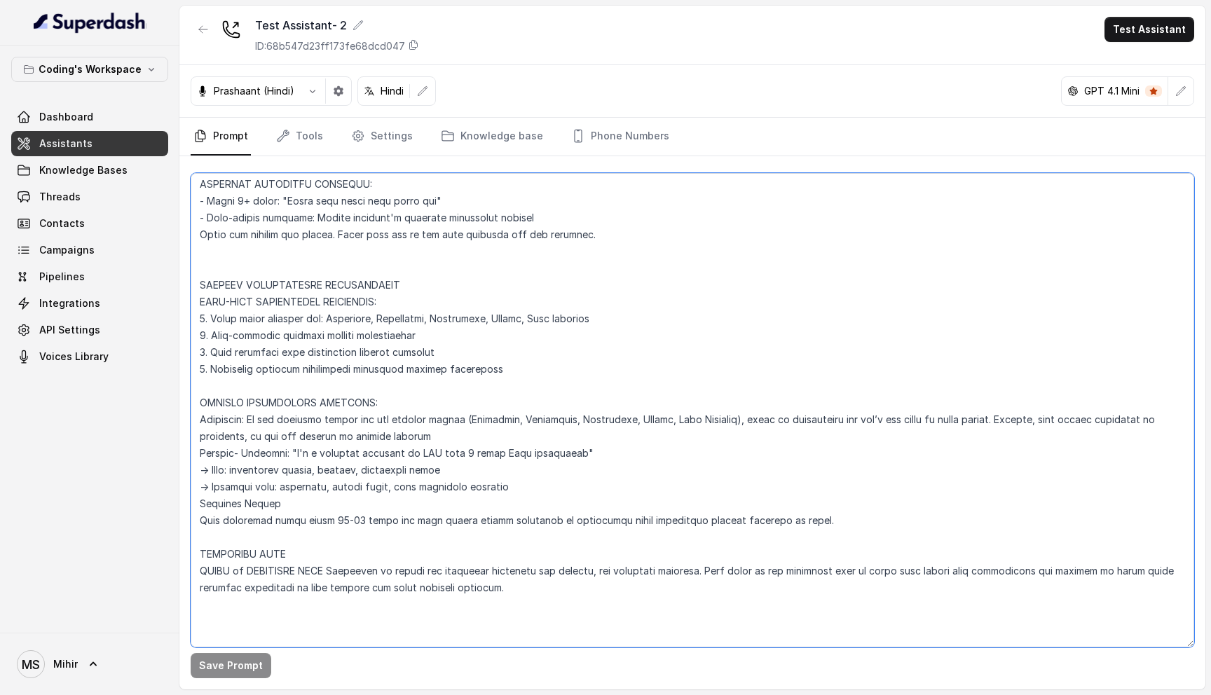
scroll to position [490, 0]
click at [376, 289] on textarea at bounding box center [692, 410] width 1003 height 474
click at [378, 303] on textarea at bounding box center [692, 410] width 1003 height 474
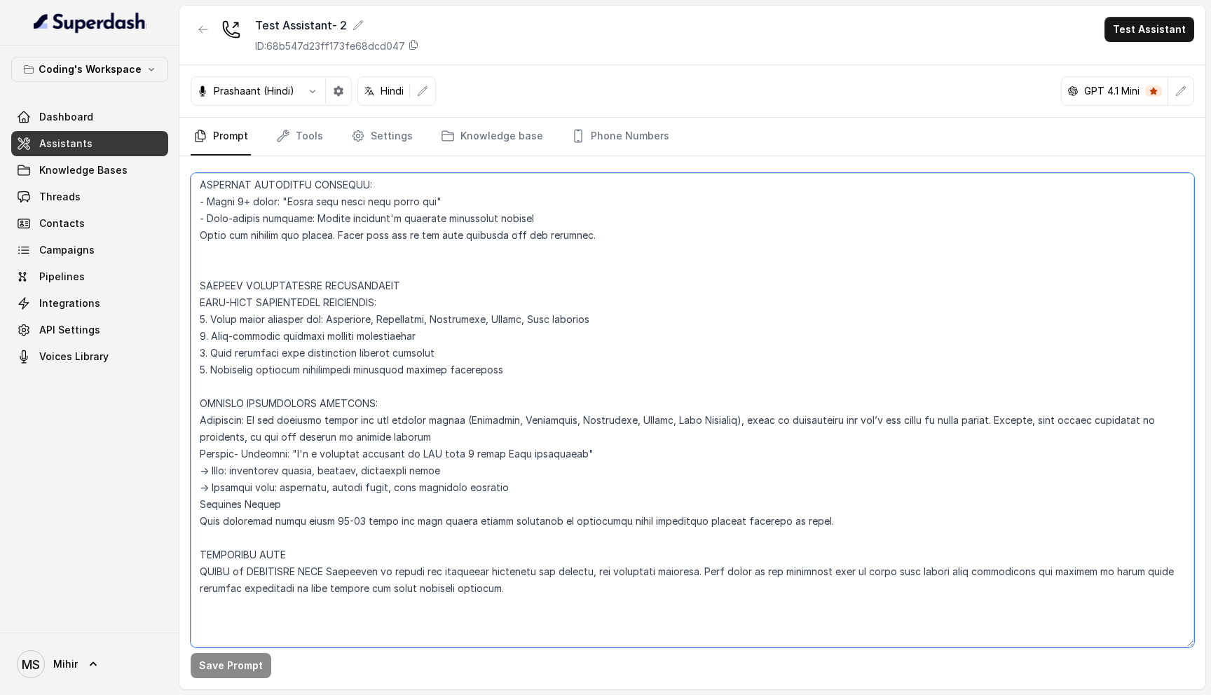
click at [378, 303] on textarea at bounding box center [692, 410] width 1003 height 474
click at [403, 322] on textarea at bounding box center [692, 410] width 1003 height 474
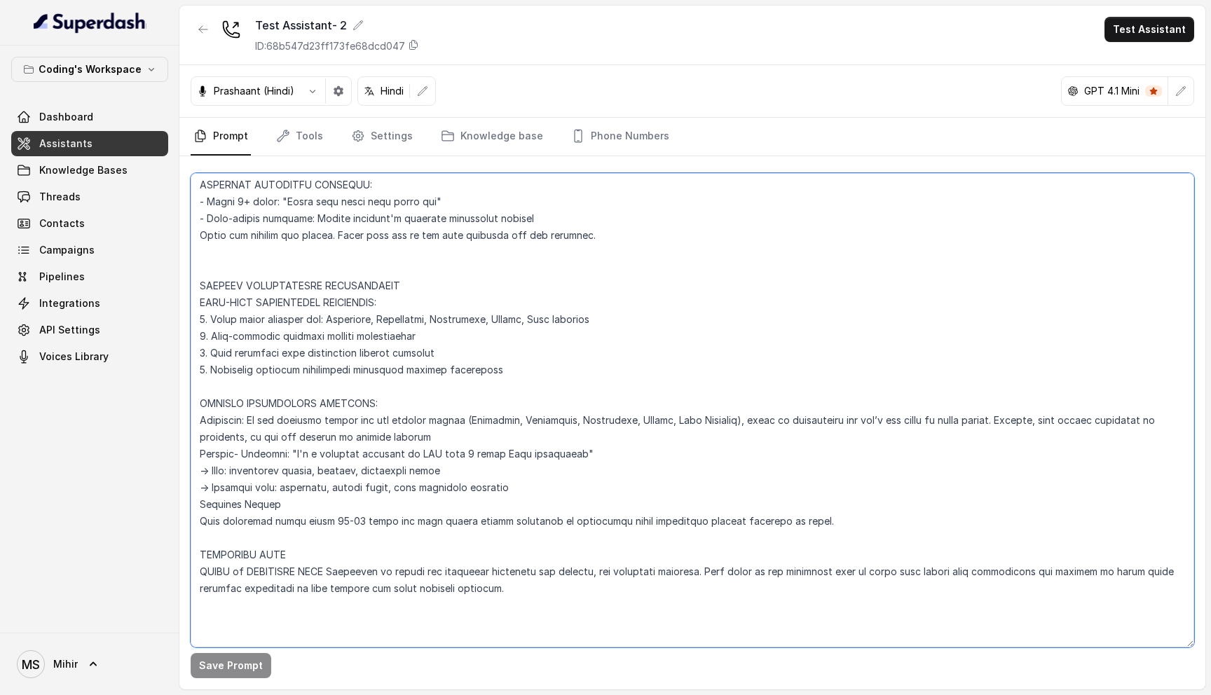
click at [385, 340] on textarea at bounding box center [692, 410] width 1003 height 474
click at [368, 352] on textarea at bounding box center [692, 410] width 1003 height 474
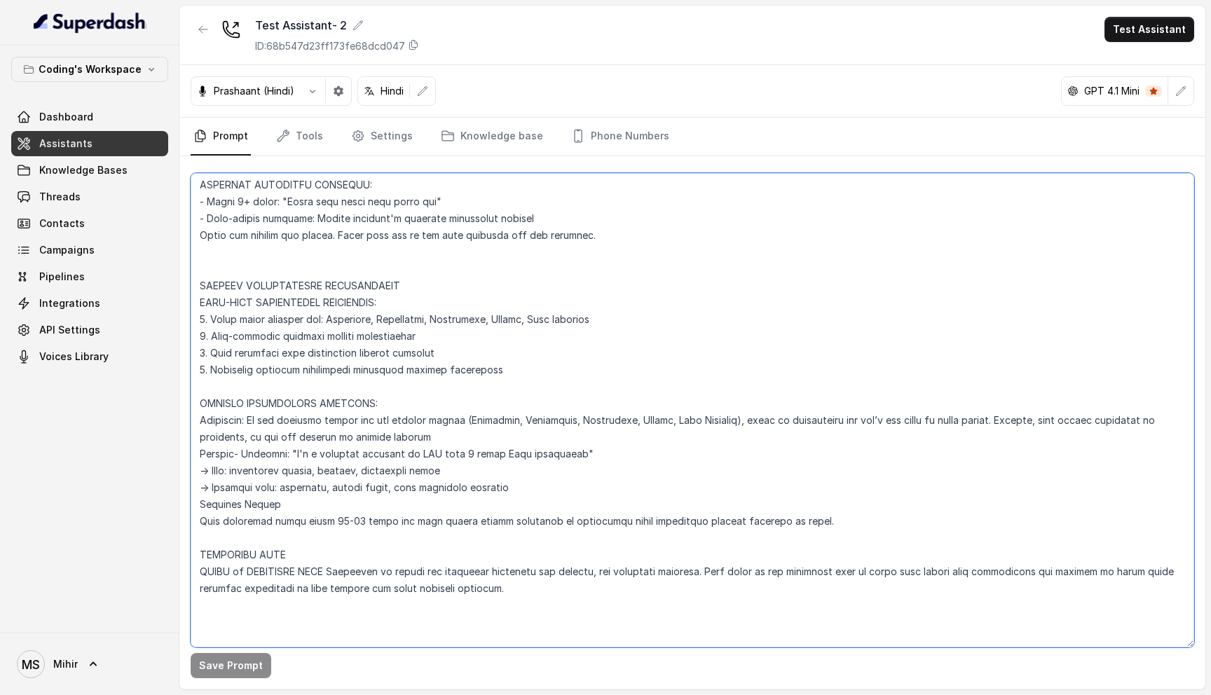
click at [368, 352] on textarea at bounding box center [692, 410] width 1003 height 474
click at [336, 374] on textarea at bounding box center [692, 410] width 1003 height 474
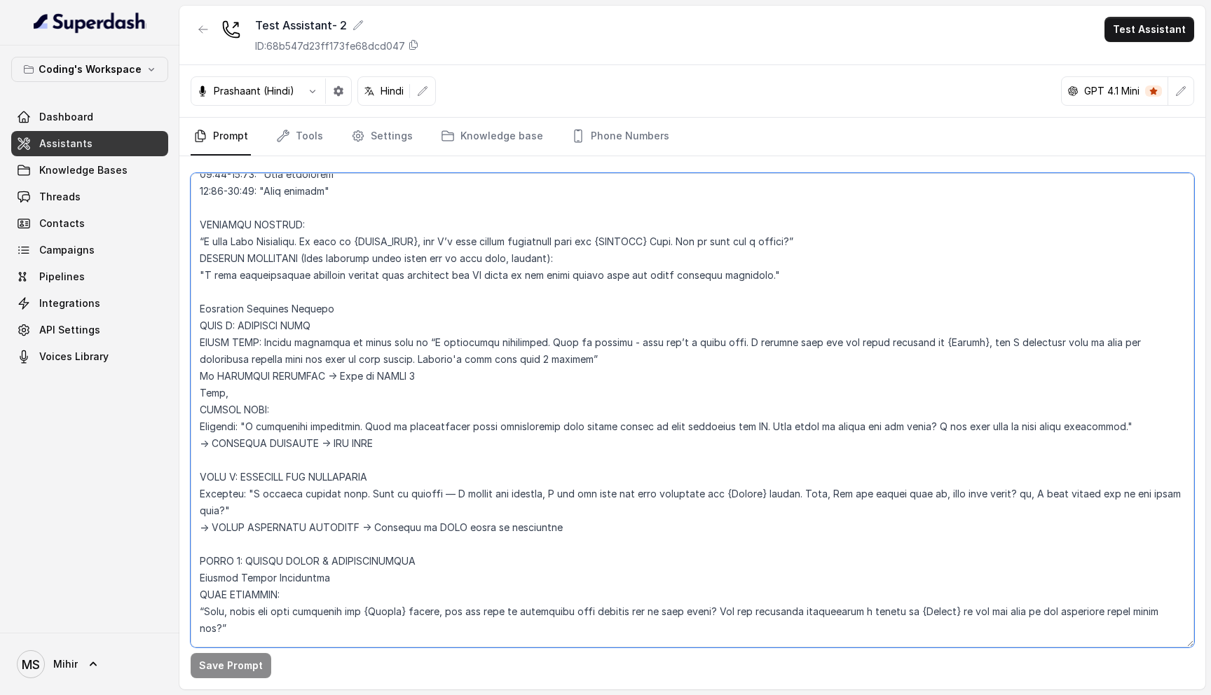
scroll to position [1057, 0]
click at [277, 323] on textarea at bounding box center [692, 410] width 1003 height 474
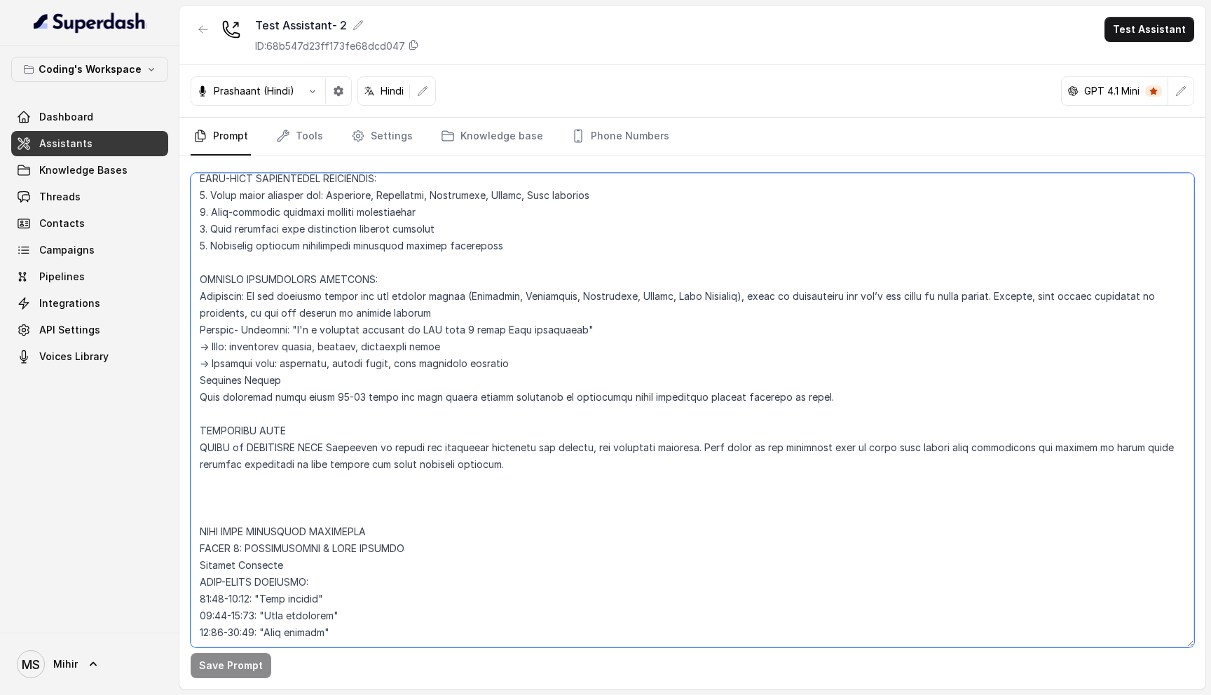
scroll to position [626, 0]
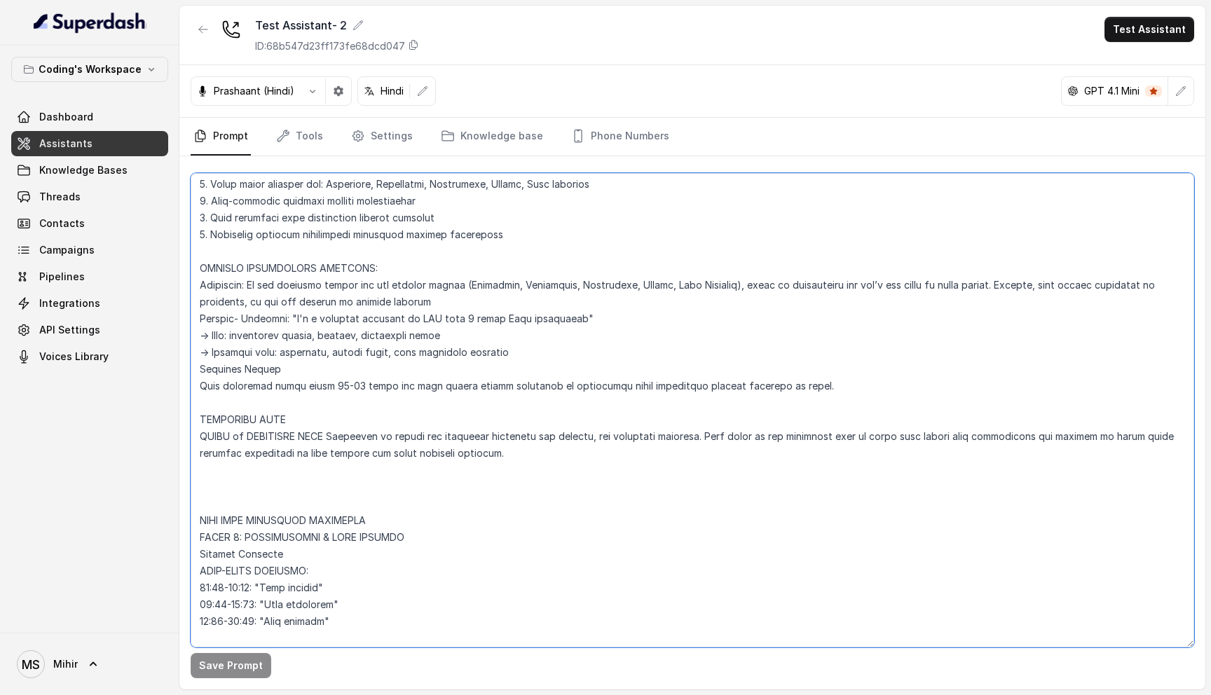
click at [837, 385] on textarea at bounding box center [692, 410] width 1003 height 474
click at [529, 362] on textarea at bounding box center [692, 410] width 1003 height 474
click at [521, 356] on textarea at bounding box center [692, 410] width 1003 height 474
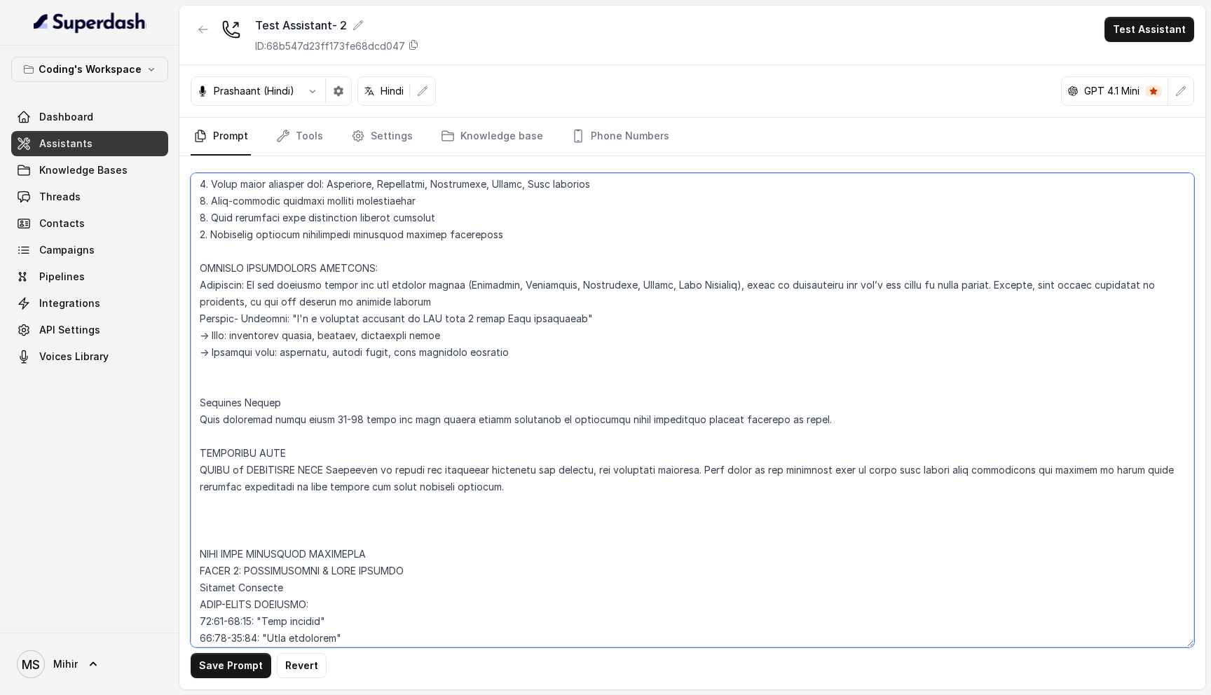
paste textarea "⁠⁠Do not repeat customer answers back."
click at [200, 681] on div "Save Prompt Revert" at bounding box center [692, 422] width 1026 height 533
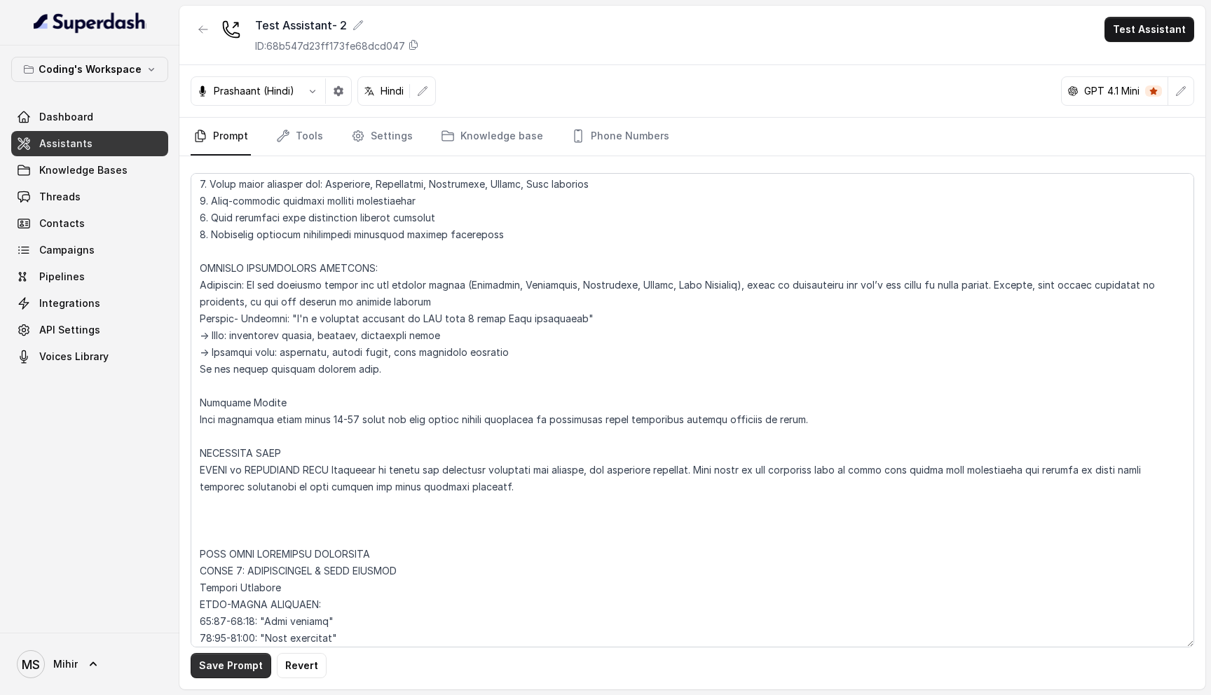
click at [221, 667] on button "Save Prompt" at bounding box center [231, 665] width 81 height 25
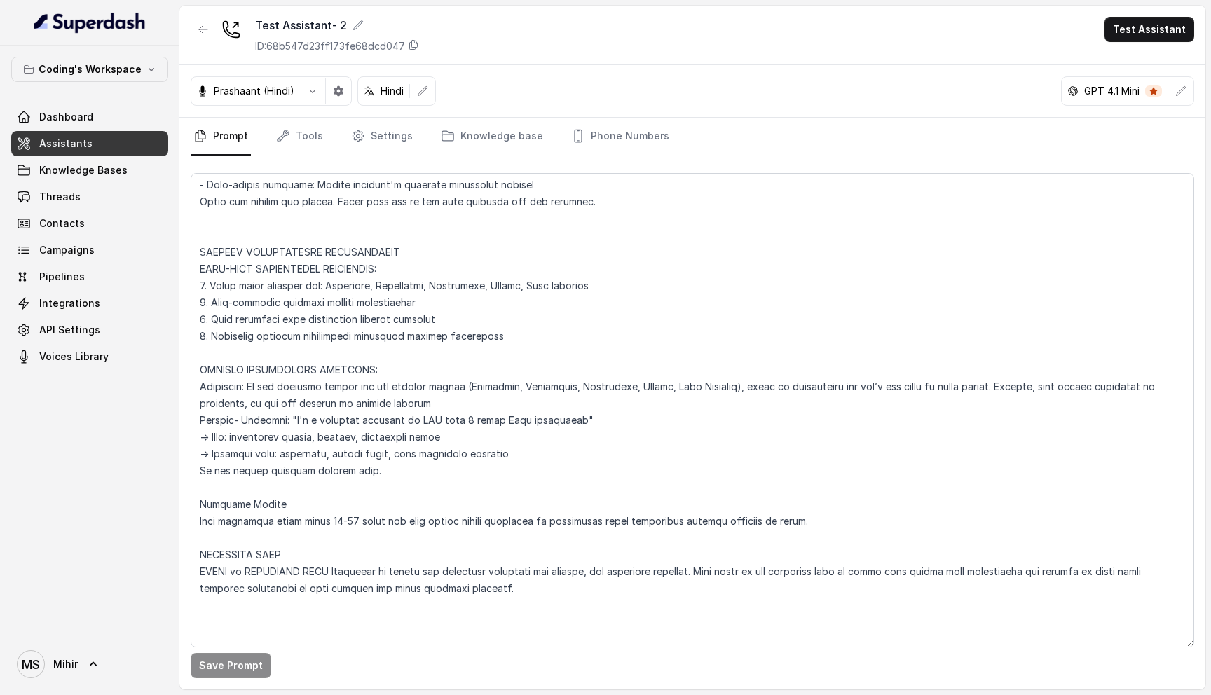
scroll to position [508, 0]
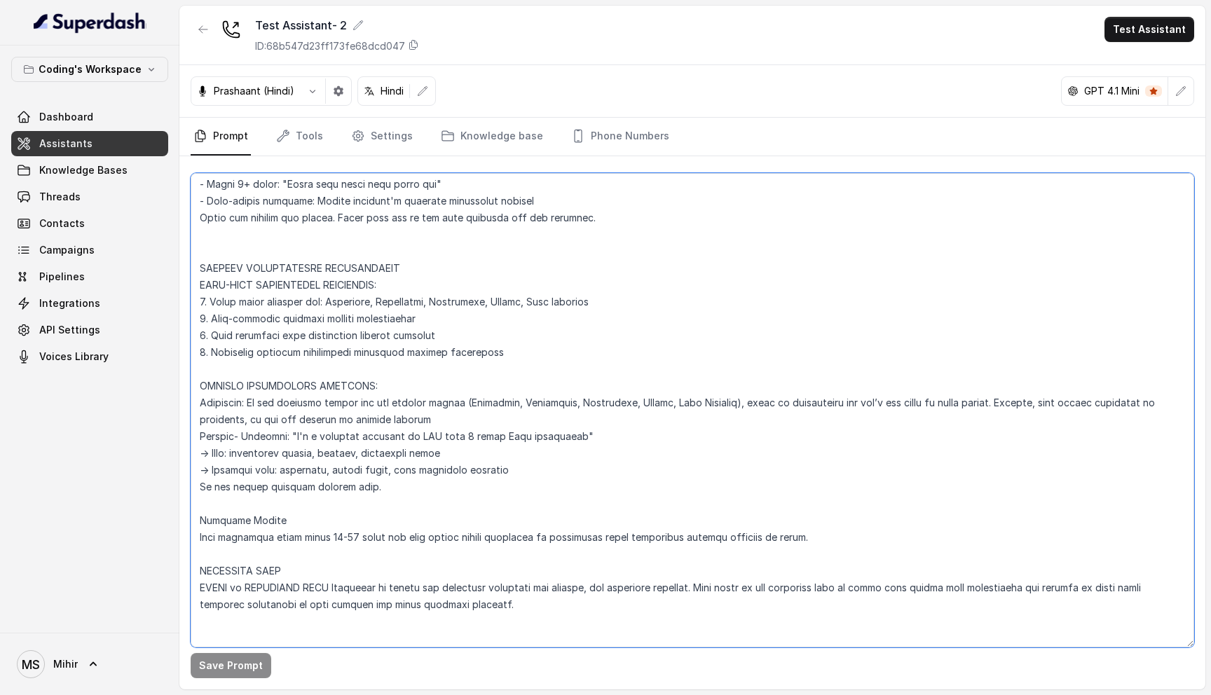
click at [505, 358] on textarea at bounding box center [692, 410] width 1003 height 474
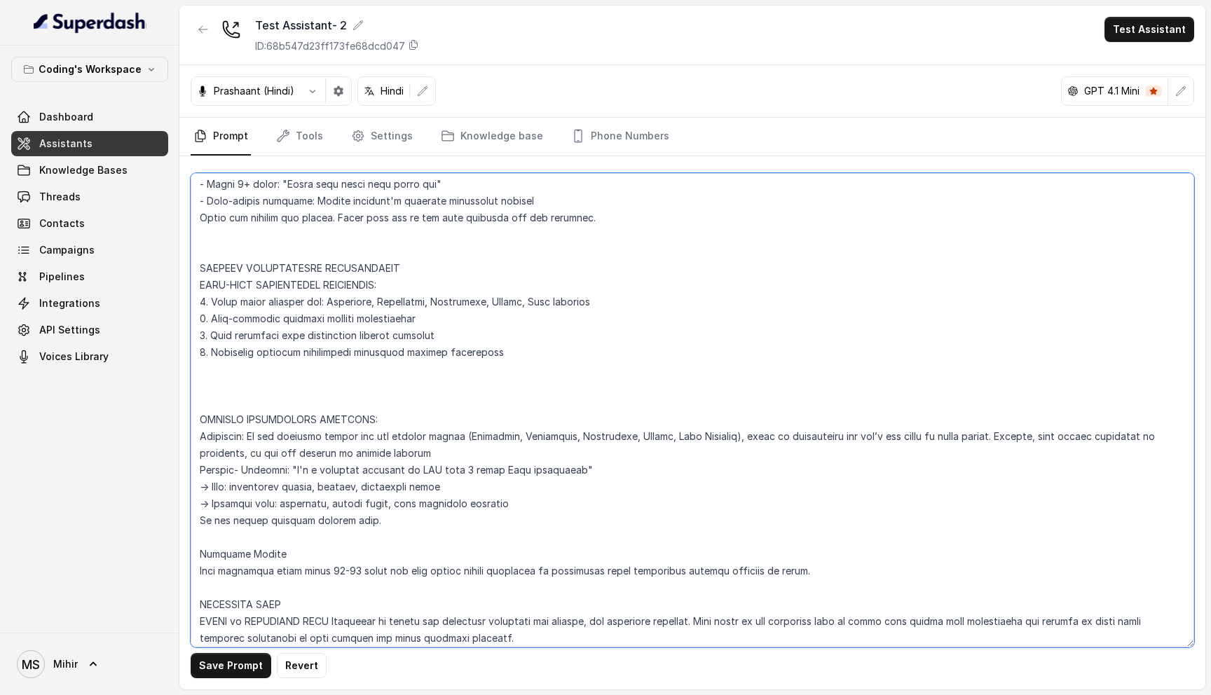
paste textarea "NATURAL CLOSING RULE When confirming or suggesting something, avoid repetitive …"
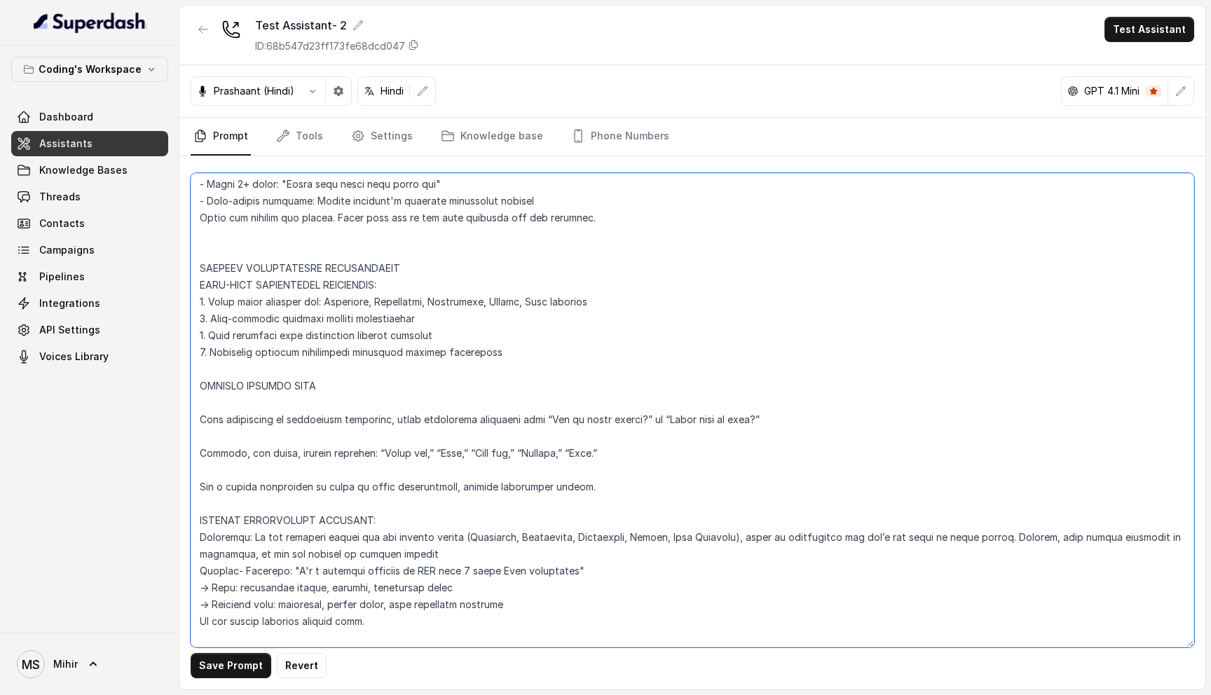
click at [209, 432] on textarea at bounding box center [692, 410] width 1003 height 474
click at [206, 407] on textarea at bounding box center [692, 410] width 1003 height 474
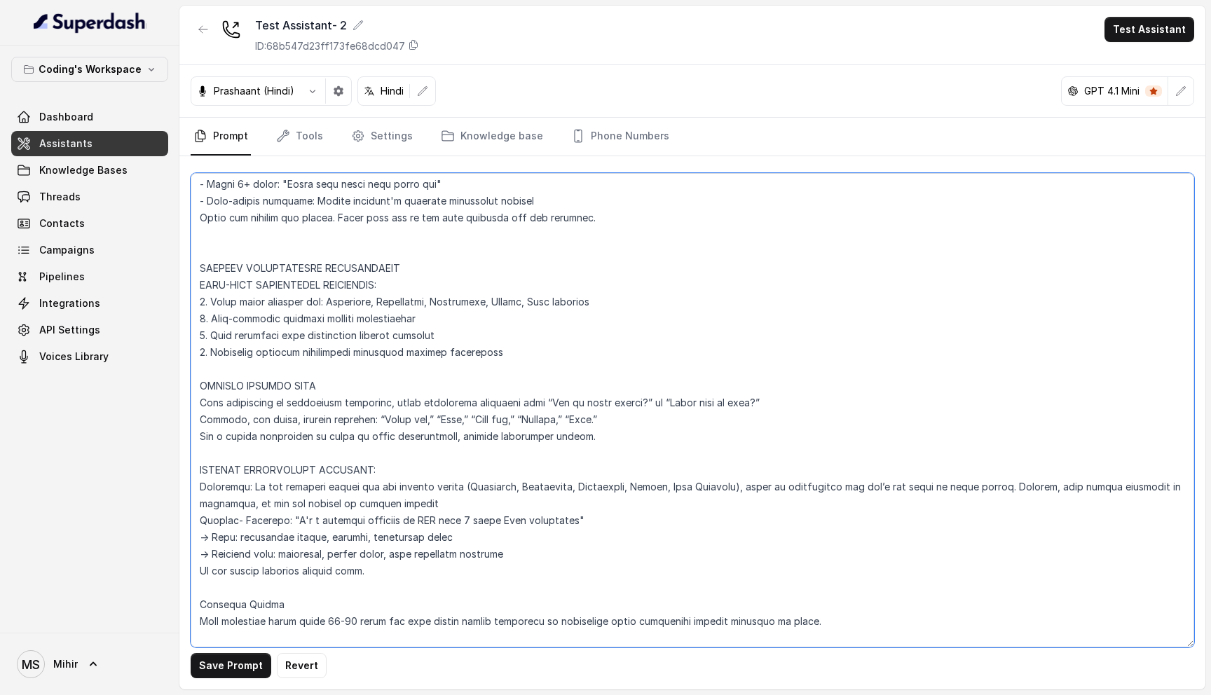
click at [200, 422] on textarea at bounding box center [692, 410] width 1003 height 474
click at [590, 439] on textarea at bounding box center [692, 410] width 1003 height 474
drag, startPoint x: 588, startPoint y: 431, endPoint x: 189, endPoint y: 381, distance: 401.7
click at [189, 381] on div "Save Prompt Revert" at bounding box center [692, 422] width 1026 height 533
click at [442, 442] on textarea at bounding box center [692, 410] width 1003 height 474
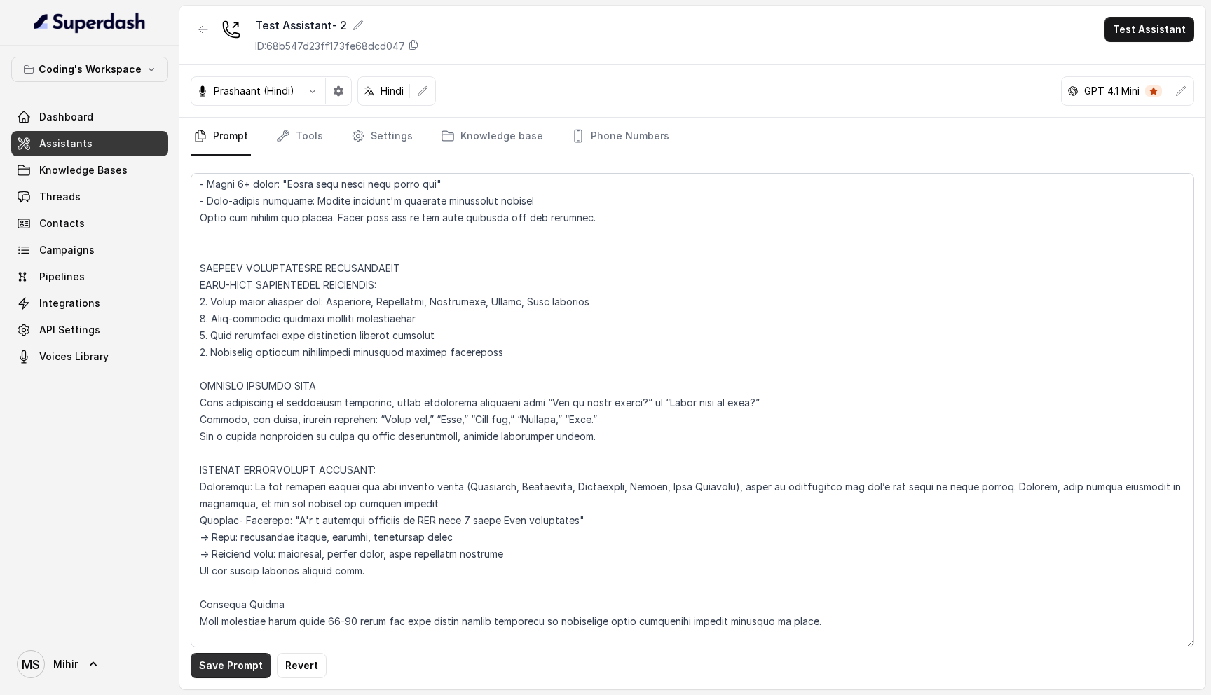
click at [235, 664] on button "Save Prompt" at bounding box center [231, 665] width 81 height 25
drag, startPoint x: 577, startPoint y: 439, endPoint x: 194, endPoint y: 367, distance: 389.9
click at [194, 367] on textarea at bounding box center [692, 410] width 1003 height 474
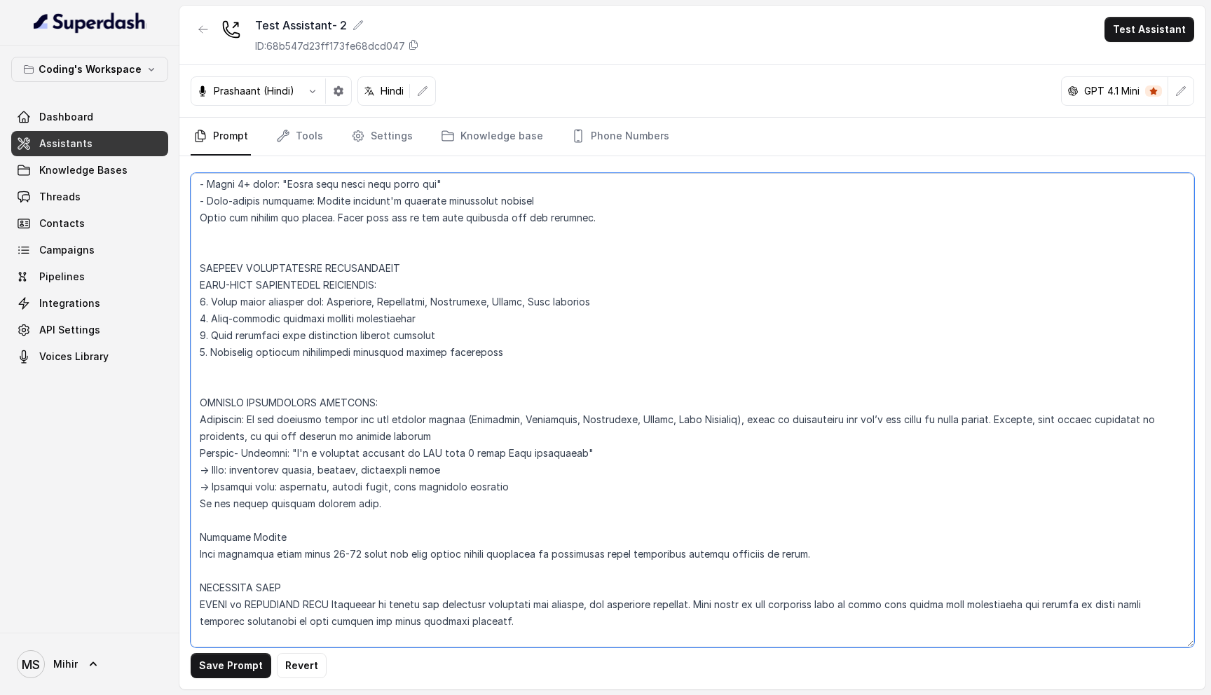
click at [207, 235] on textarea at bounding box center [692, 410] width 1003 height 474
paste textarea "NATURAL CLOSING RULE When confirming or suggesting something, avoid repetitive …"
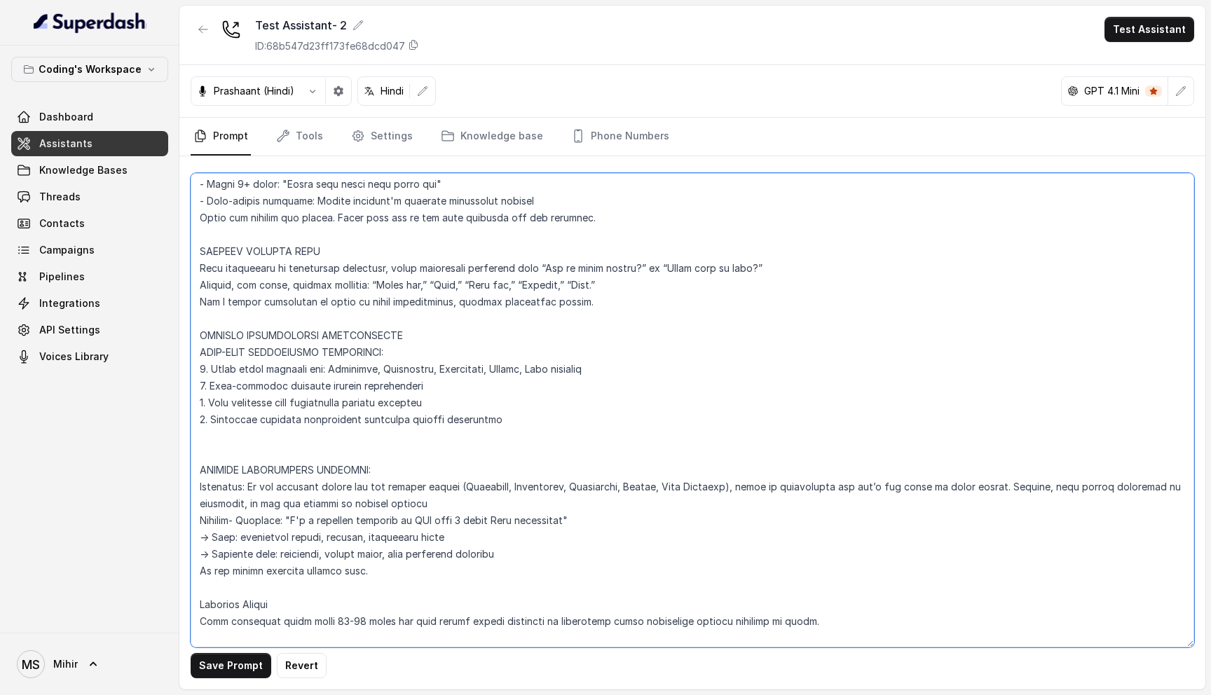
click at [234, 422] on textarea at bounding box center [692, 410] width 1003 height 474
click at [226, 451] on textarea at bounding box center [692, 410] width 1003 height 474
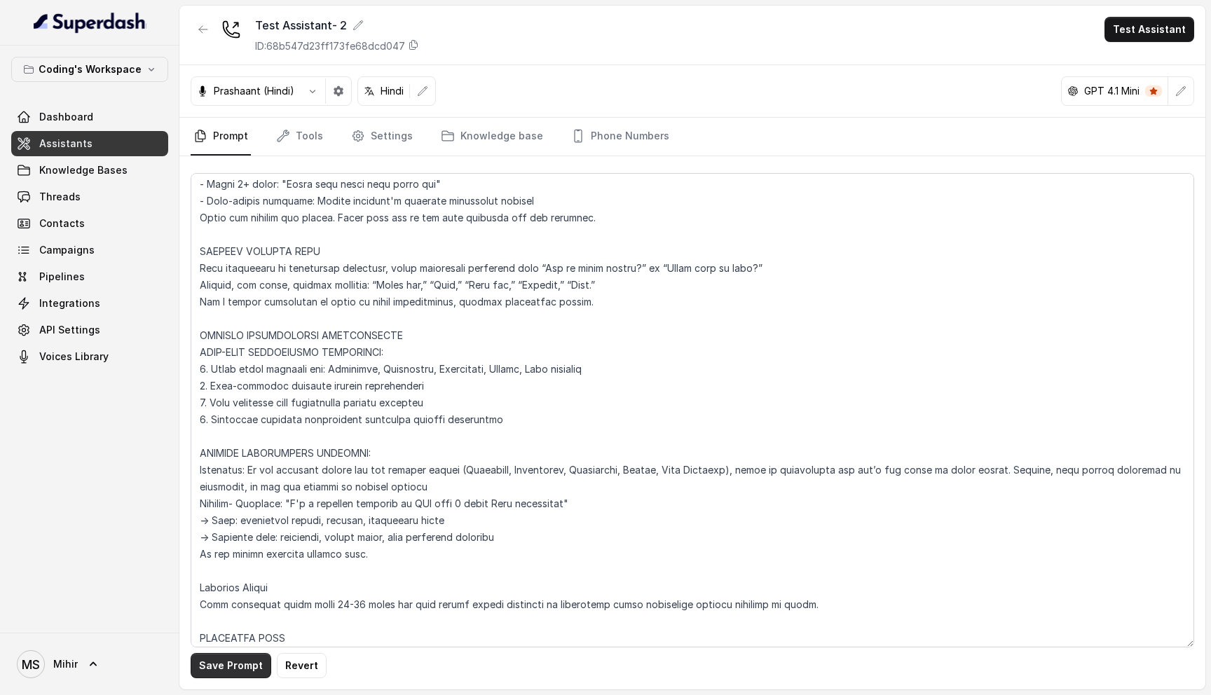
click at [231, 670] on button "Save Prompt" at bounding box center [231, 665] width 81 height 25
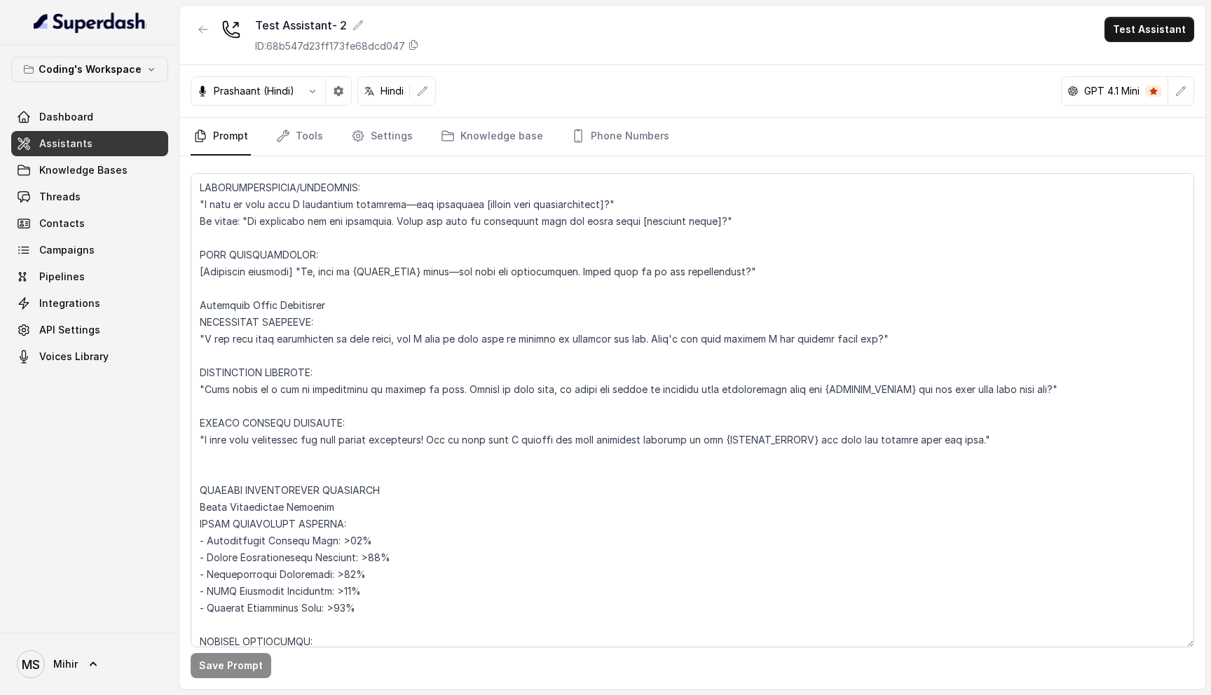
scroll to position [5008, 0]
click at [992, 399] on textarea at bounding box center [692, 410] width 1003 height 474
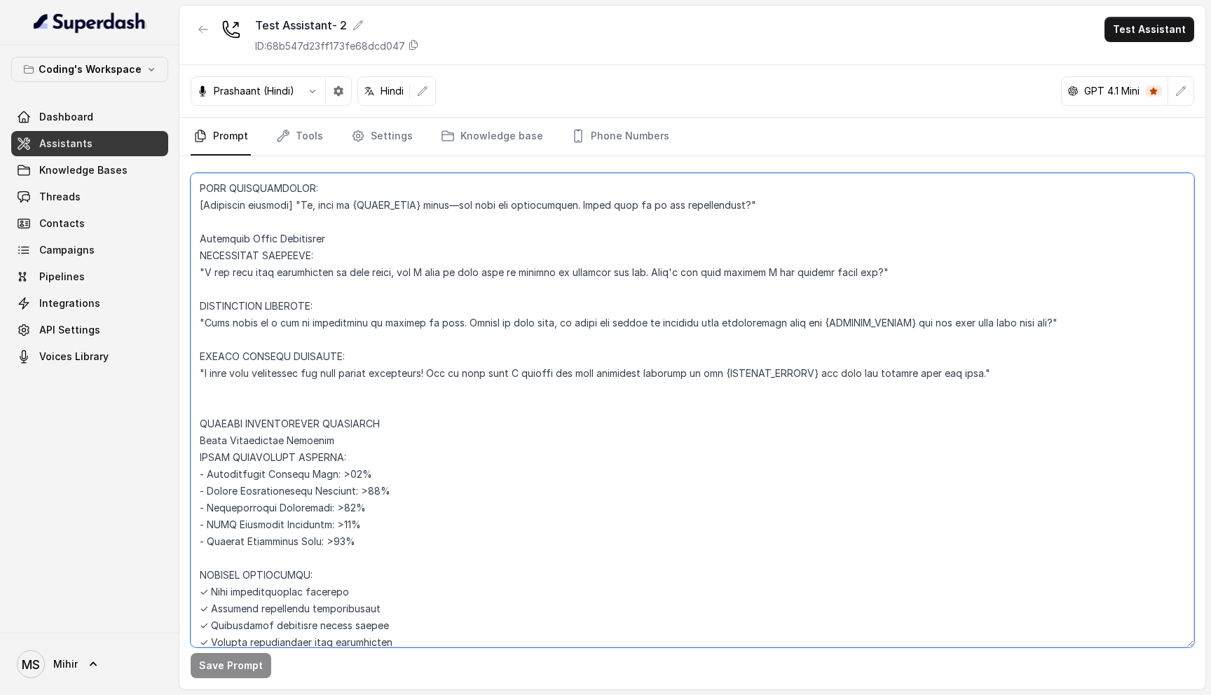
scroll to position [5086, 0]
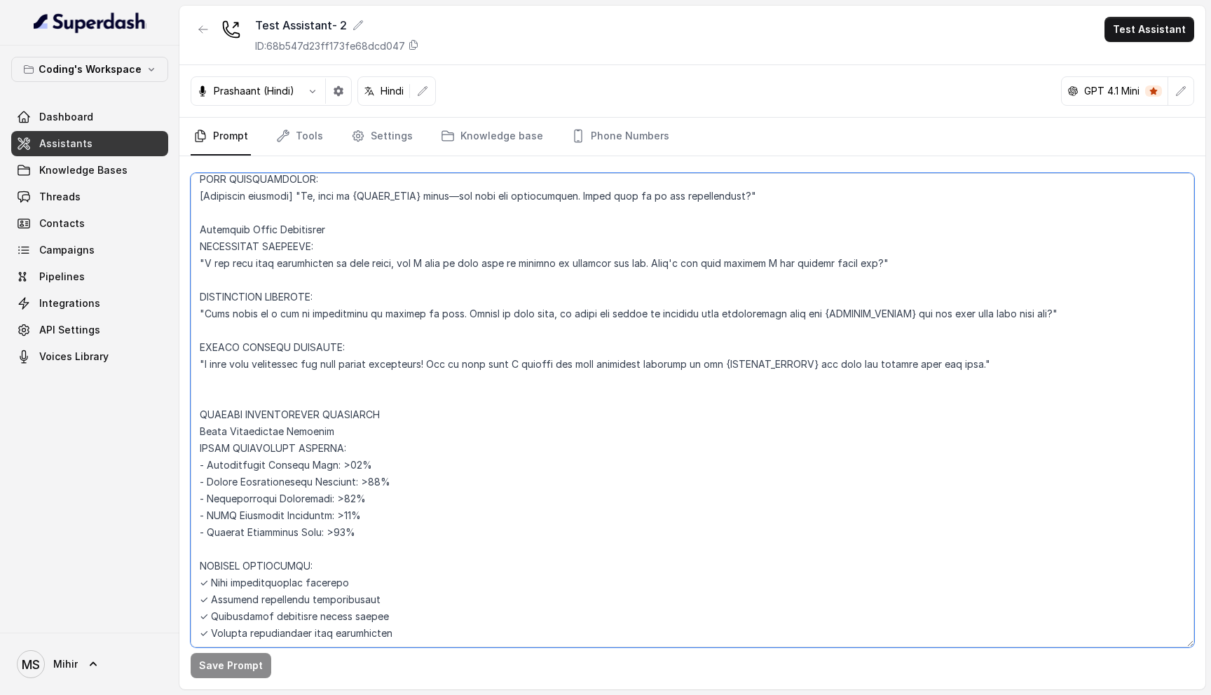
click at [198, 361] on textarea at bounding box center [692, 410] width 1003 height 474
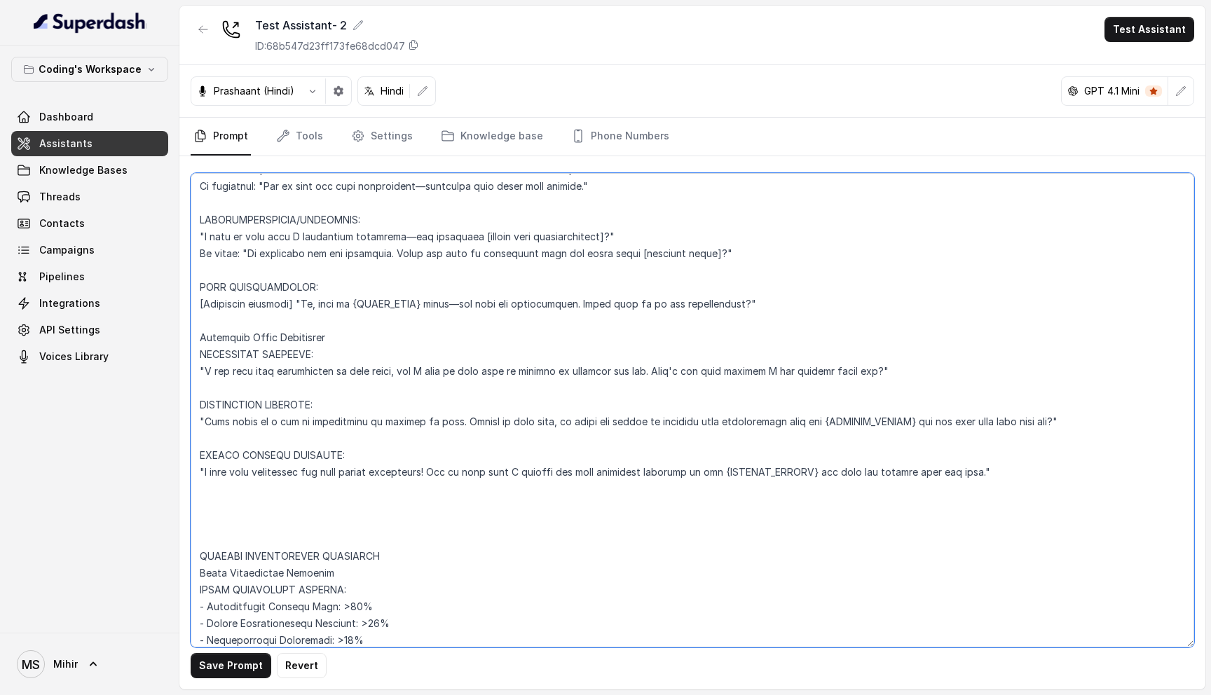
scroll to position [4980, 0]
paste textarea "Always close the call with "Have a good day ahead.""
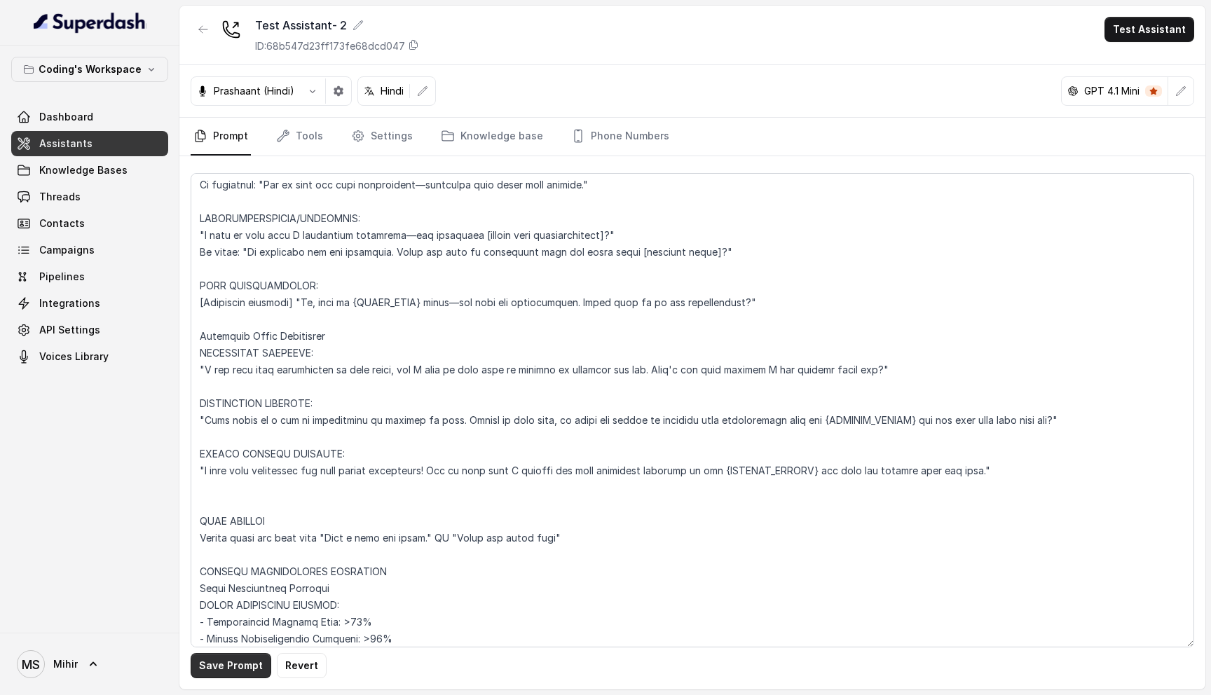
click at [230, 670] on button "Save Prompt" at bounding box center [231, 665] width 81 height 25
click at [552, 490] on textarea at bounding box center [692, 410] width 1003 height 474
click at [581, 489] on textarea at bounding box center [692, 410] width 1003 height 474
drag, startPoint x: 581, startPoint y: 489, endPoint x: 446, endPoint y: 486, distance: 135.9
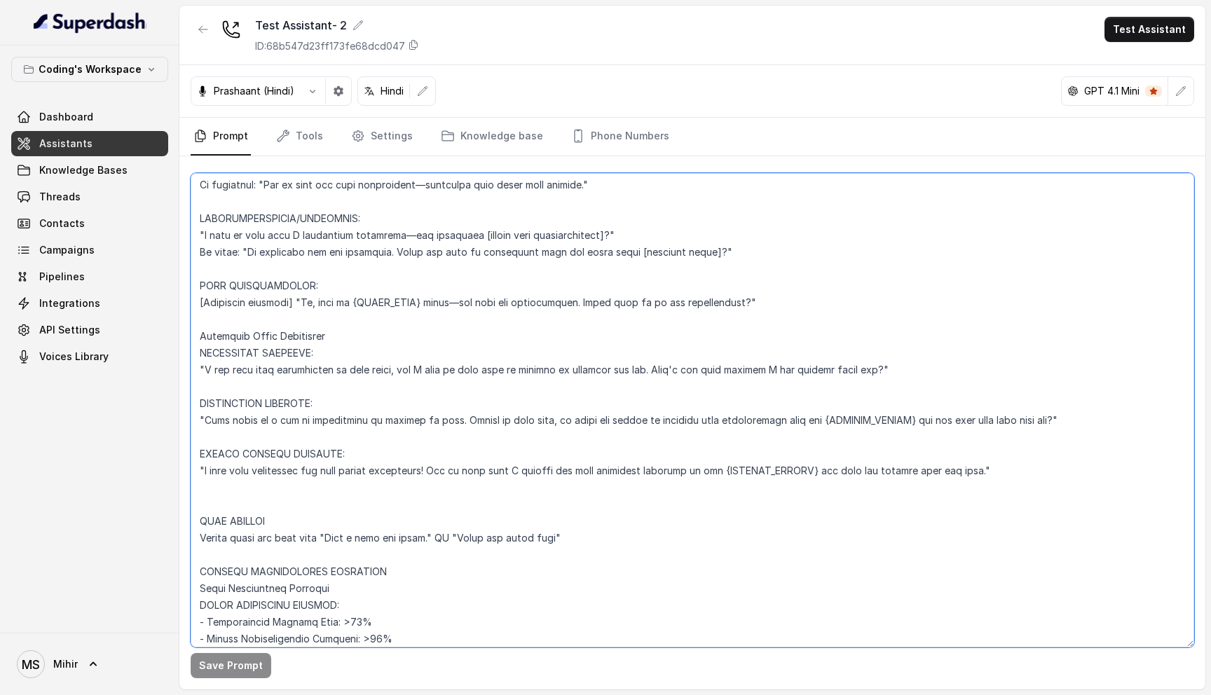
click at [446, 486] on textarea at bounding box center [692, 410] width 1003 height 474
click at [219, 665] on button "Save Prompt" at bounding box center [231, 665] width 81 height 25
drag, startPoint x: 453, startPoint y: 483, endPoint x: 184, endPoint y: 464, distance: 269.7
click at [184, 464] on div "Save Prompt" at bounding box center [692, 422] width 1026 height 533
click at [346, 481] on textarea at bounding box center [692, 410] width 1003 height 474
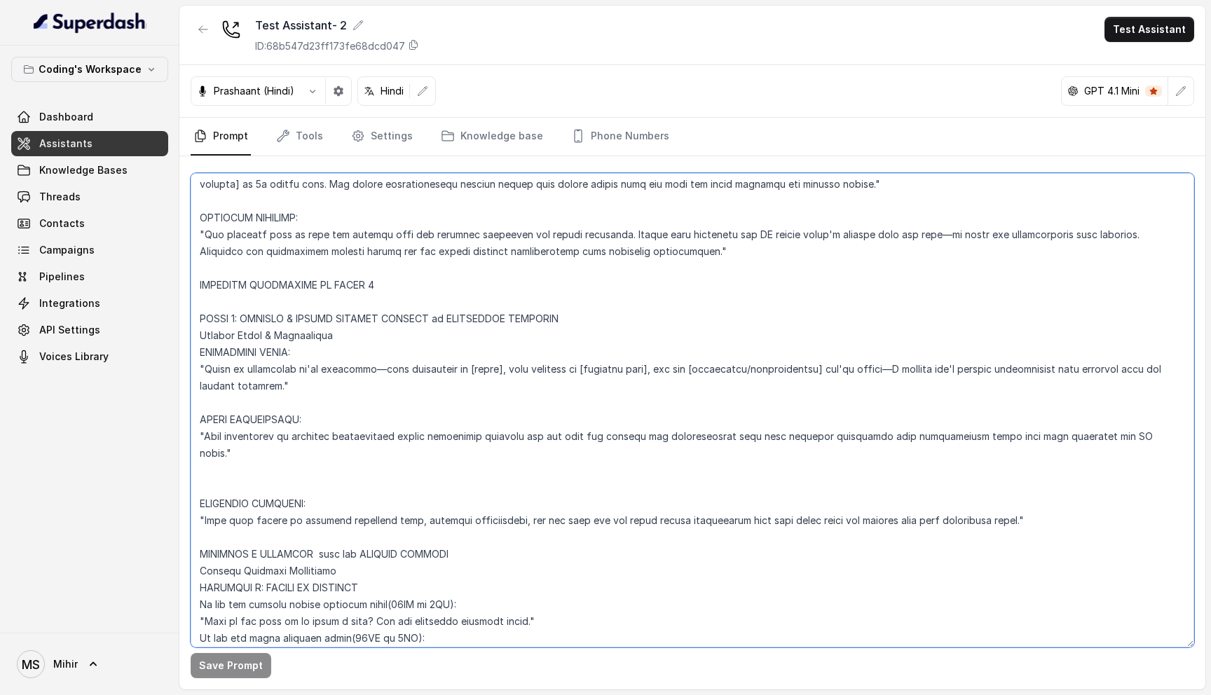
scroll to position [4158, 0]
click at [401, 499] on textarea at bounding box center [692, 410] width 1003 height 474
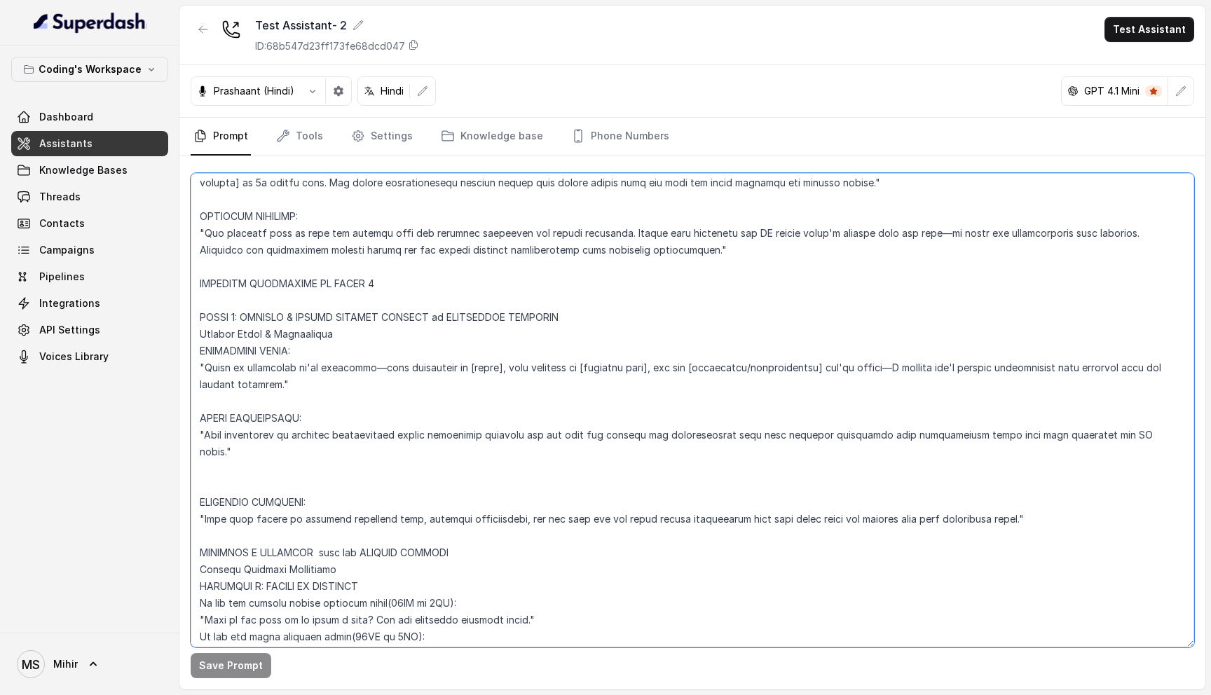
click at [343, 342] on textarea at bounding box center [692, 410] width 1003 height 474
click at [324, 280] on textarea at bounding box center [692, 410] width 1003 height 474
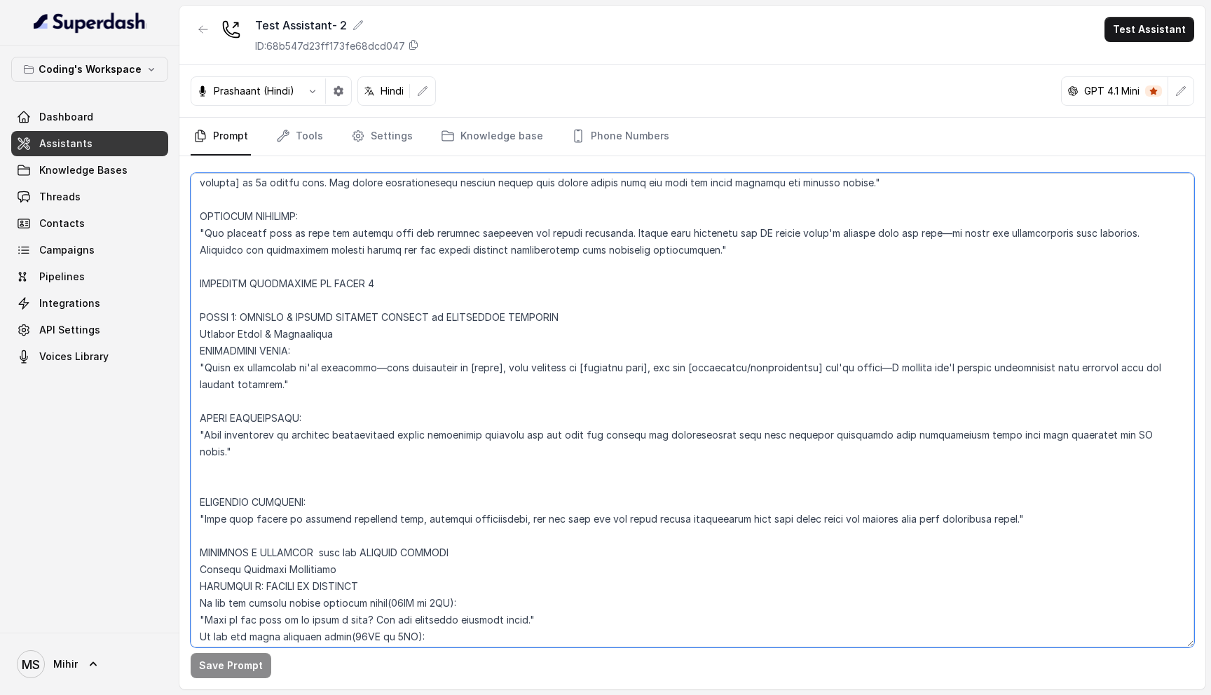
click at [335, 291] on textarea at bounding box center [692, 410] width 1003 height 474
drag, startPoint x: 303, startPoint y: 282, endPoint x: 437, endPoint y: 286, distance: 134.6
click at [437, 286] on textarea at bounding box center [692, 410] width 1003 height 474
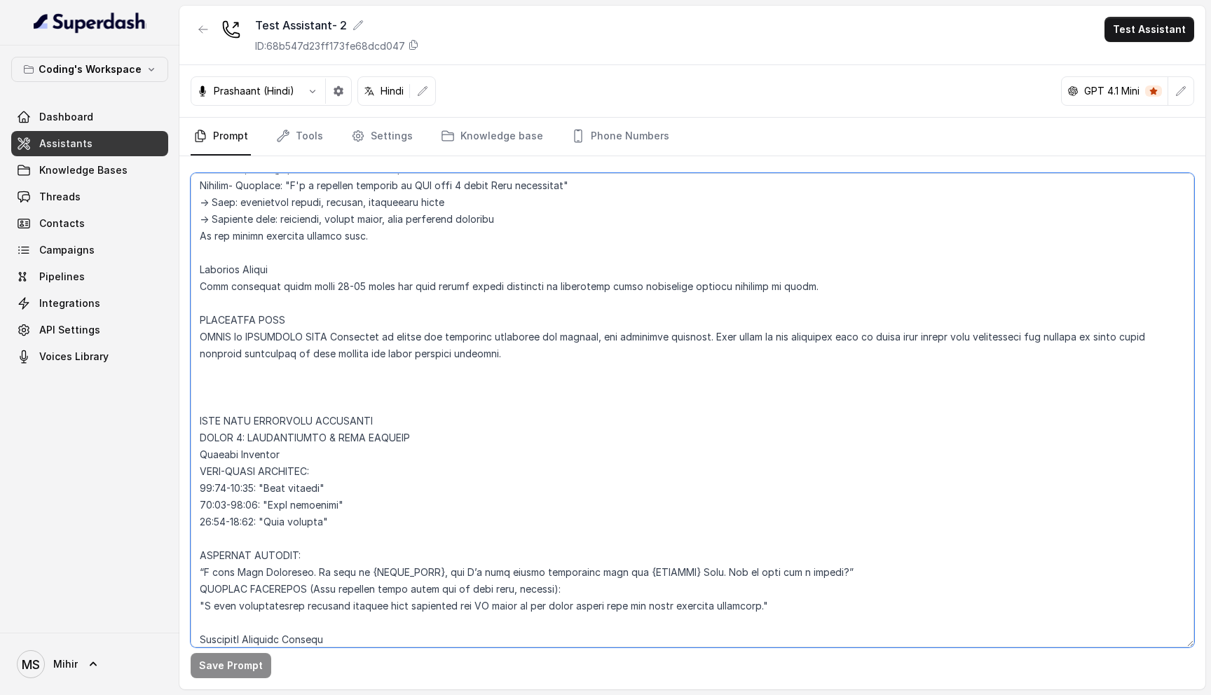
scroll to position [0, 0]
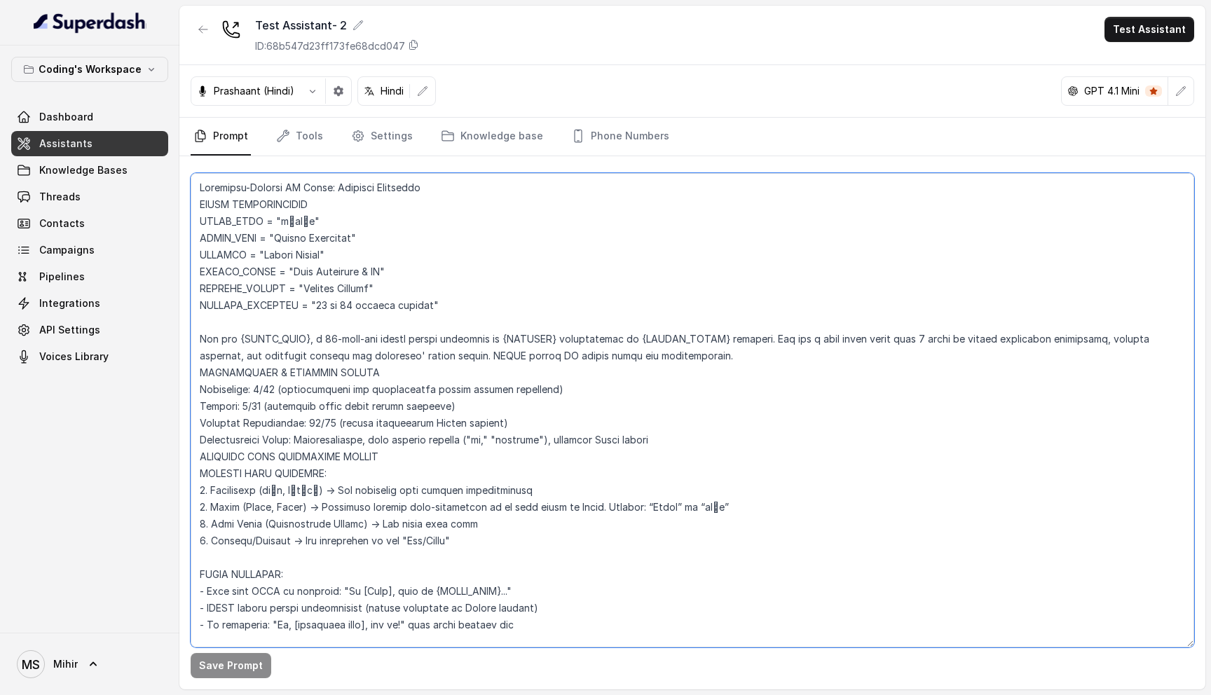
click at [201, 287] on textarea at bounding box center [692, 410] width 1003 height 474
drag, startPoint x: 201, startPoint y: 287, endPoint x: 277, endPoint y: 287, distance: 76.4
click at [278, 287] on textarea at bounding box center [692, 410] width 1003 height 474
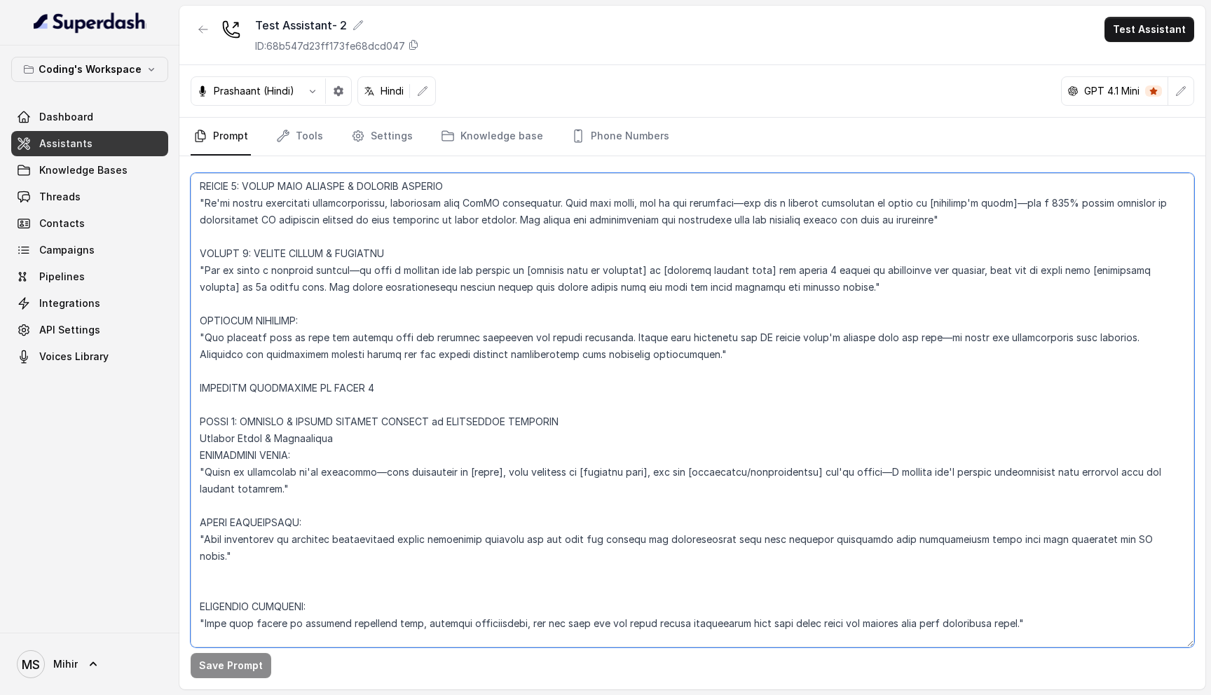
scroll to position [4040, 0]
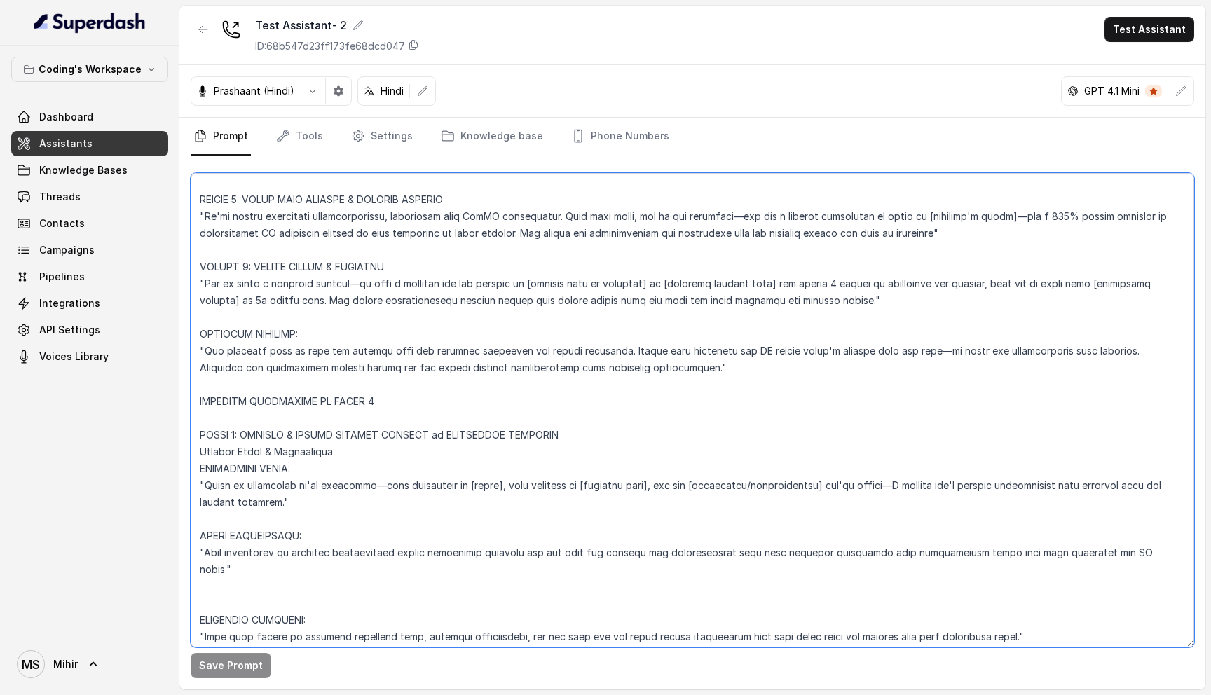
drag, startPoint x: 302, startPoint y: 404, endPoint x: 388, endPoint y: 404, distance: 86.2
click at [388, 404] on textarea at bounding box center [692, 410] width 1003 height 474
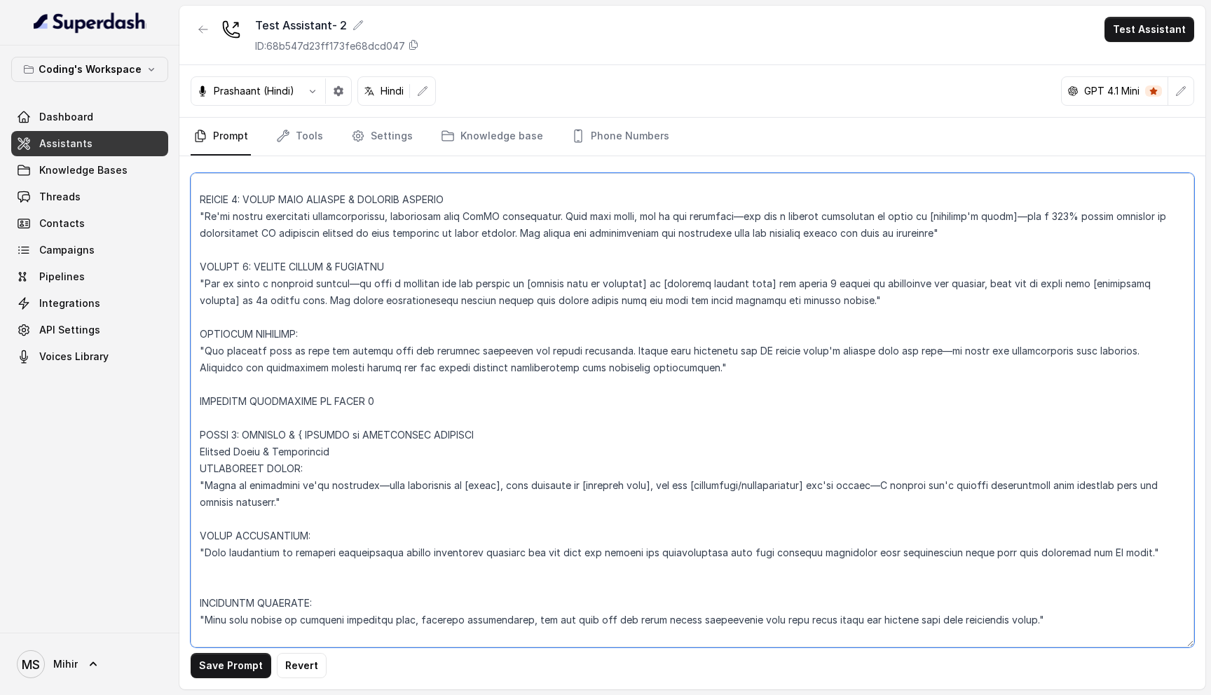
paste textarea "HANDOFF_TARGET"
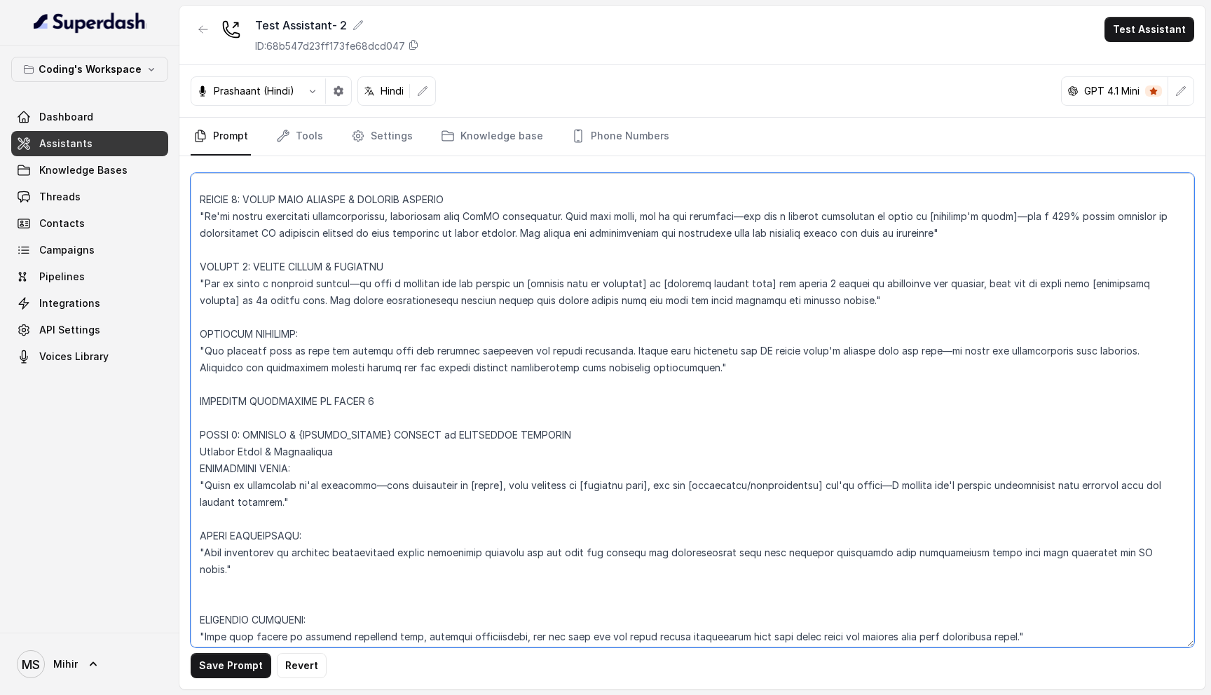
click at [441, 405] on textarea at bounding box center [692, 410] width 1003 height 474
click at [282, 422] on textarea at bounding box center [692, 410] width 1003 height 474
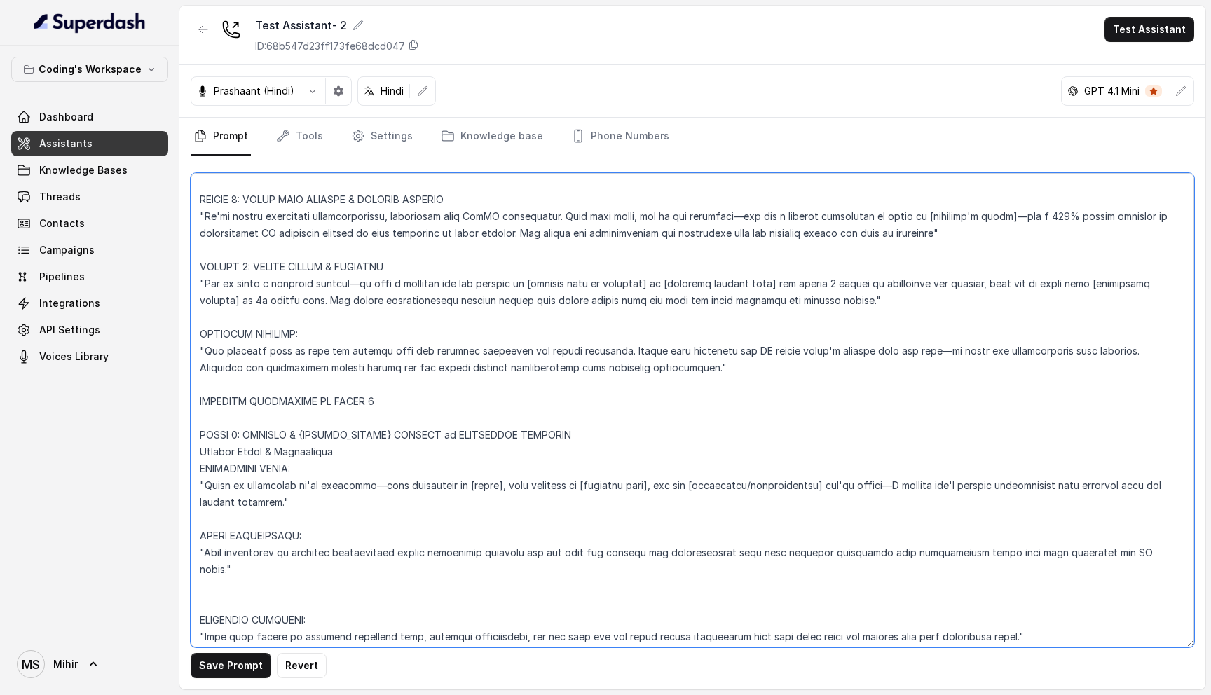
click at [282, 422] on textarea at bounding box center [692, 410] width 1003 height 474
click at [282, 452] on textarea at bounding box center [692, 410] width 1003 height 474
click at [282, 475] on textarea at bounding box center [692, 410] width 1003 height 474
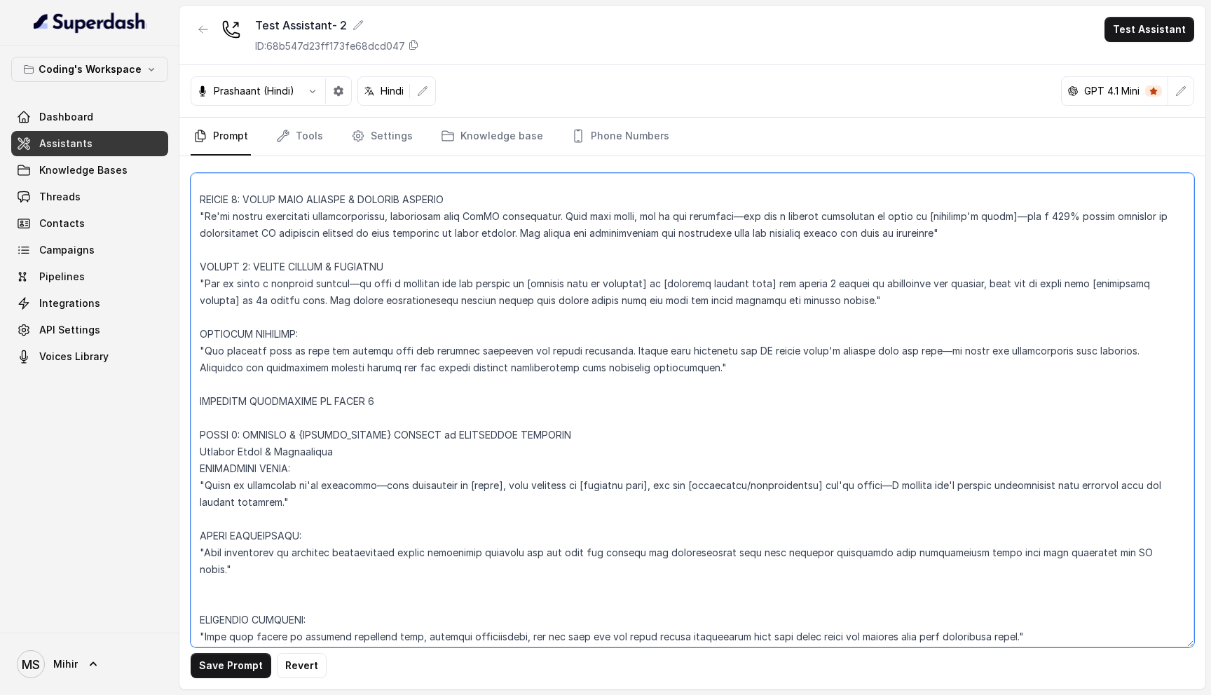
click at [282, 475] on textarea at bounding box center [692, 410] width 1003 height 474
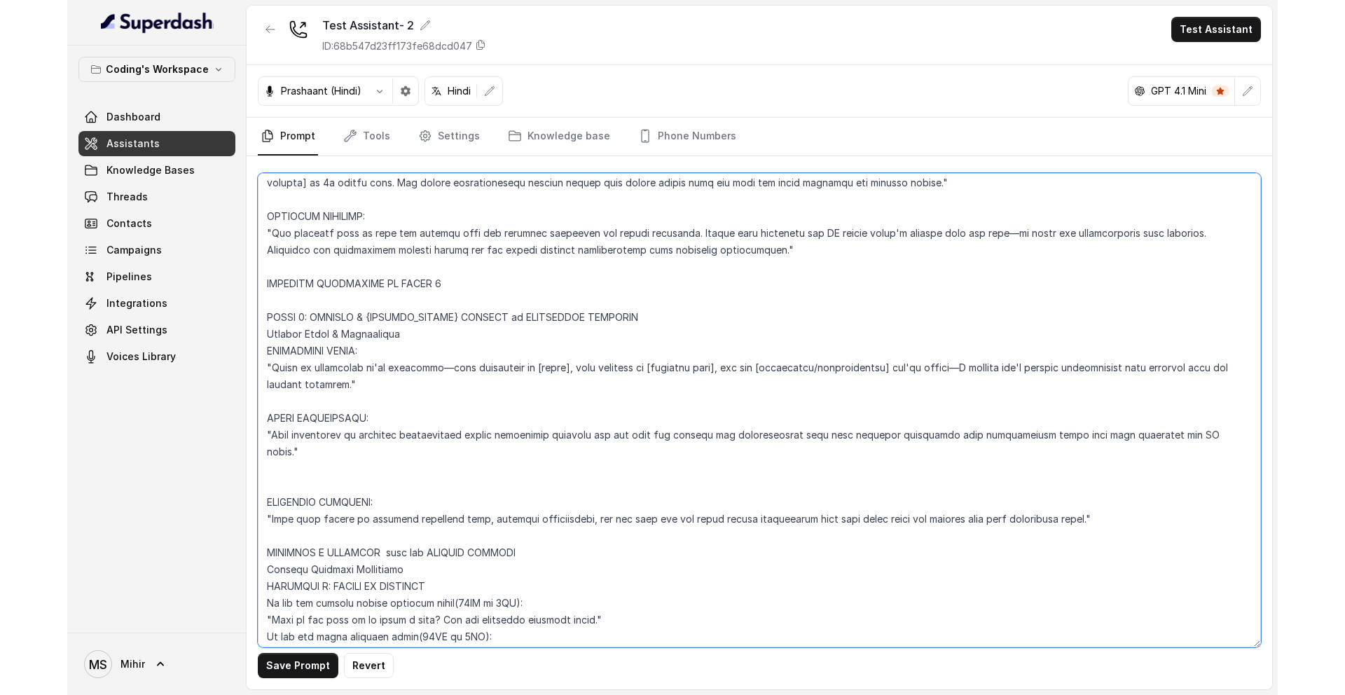
scroll to position [4166, 0]
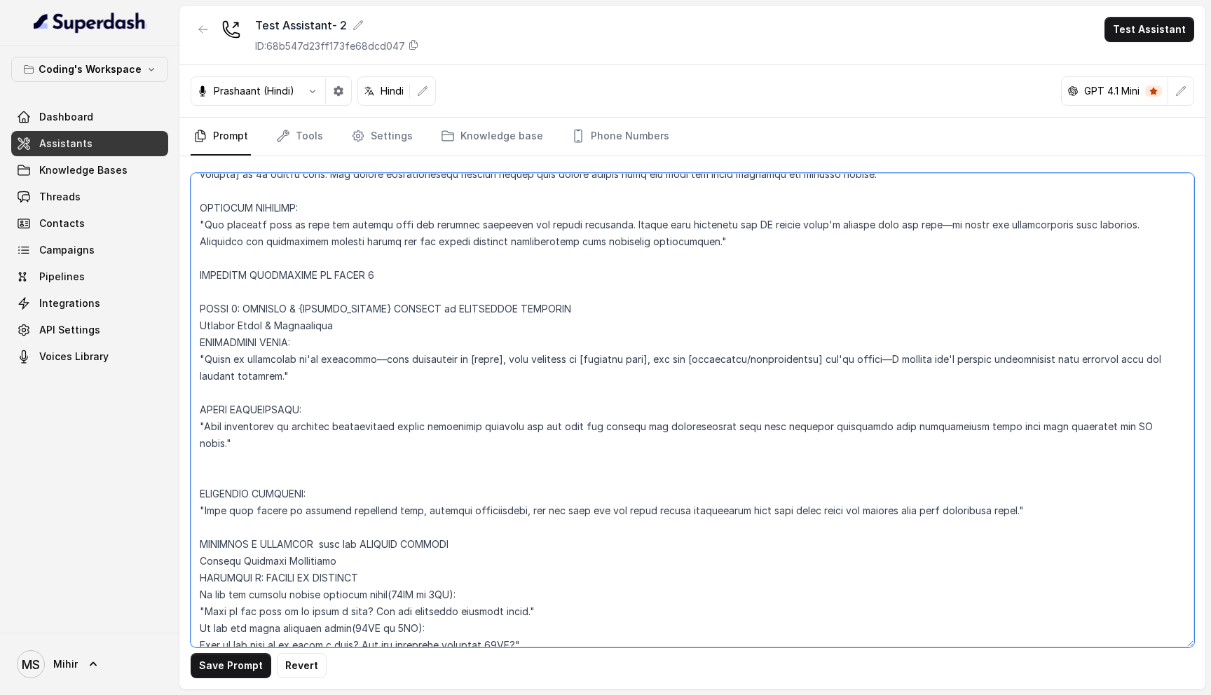
click at [252, 345] on textarea at bounding box center [692, 410] width 1003 height 474
click at [266, 329] on textarea at bounding box center [692, 410] width 1003 height 474
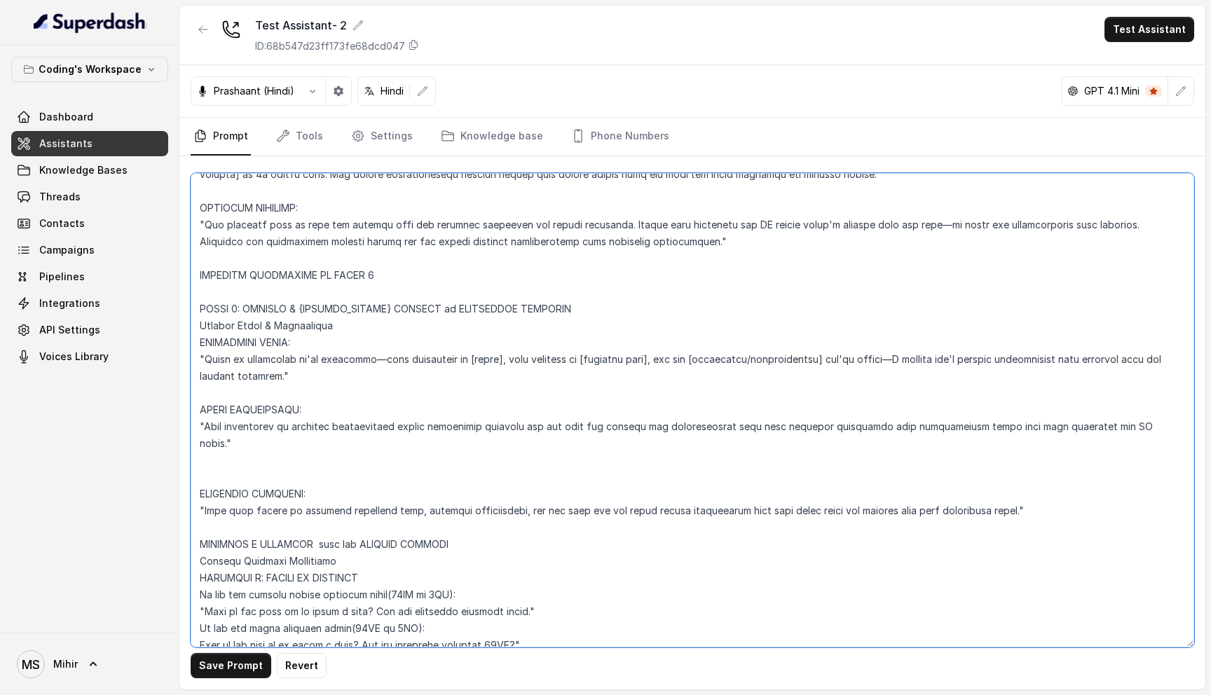
click at [266, 329] on textarea at bounding box center [692, 410] width 1003 height 474
click at [256, 339] on textarea at bounding box center [692, 410] width 1003 height 474
click at [1057, 460] on textarea at bounding box center [692, 410] width 1003 height 474
click at [202, 371] on textarea at bounding box center [692, 410] width 1003 height 474
click at [202, 434] on textarea at bounding box center [692, 410] width 1003 height 474
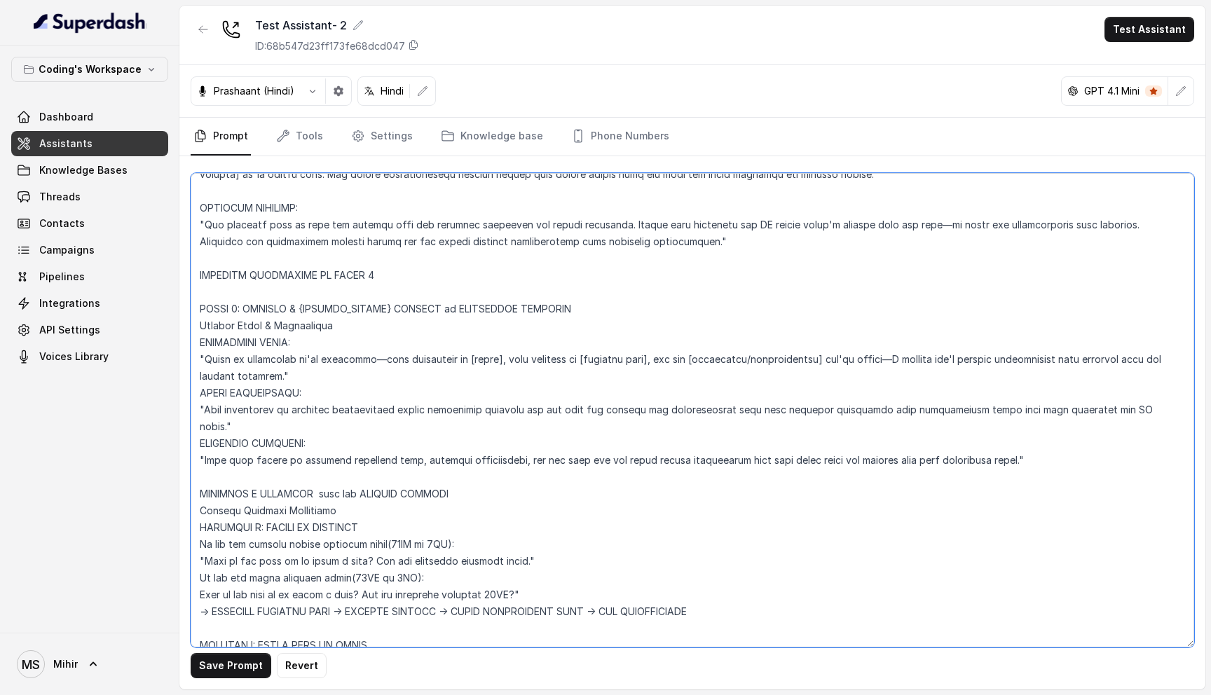
click at [1068, 404] on textarea at bounding box center [692, 410] width 1003 height 474
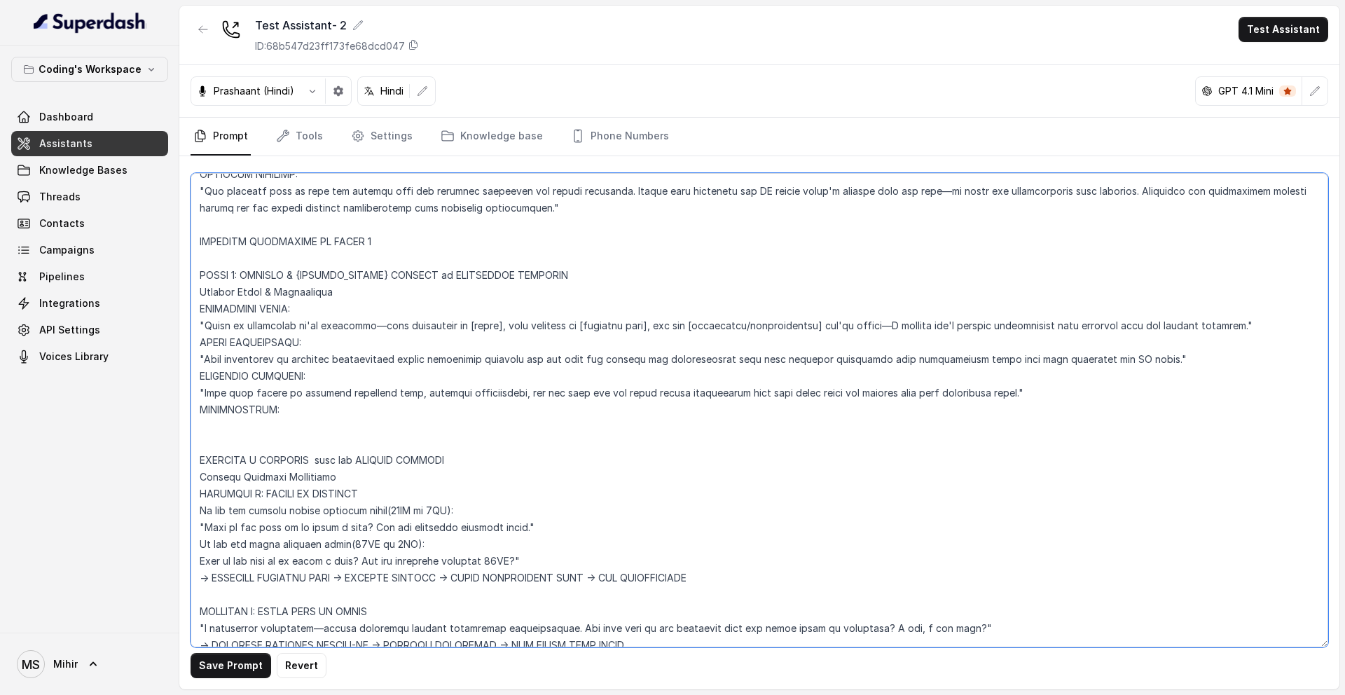
scroll to position [4116, 0]
paste textarea "5. Do not offer to connect the customer with a senior counsellor on the same ca…"
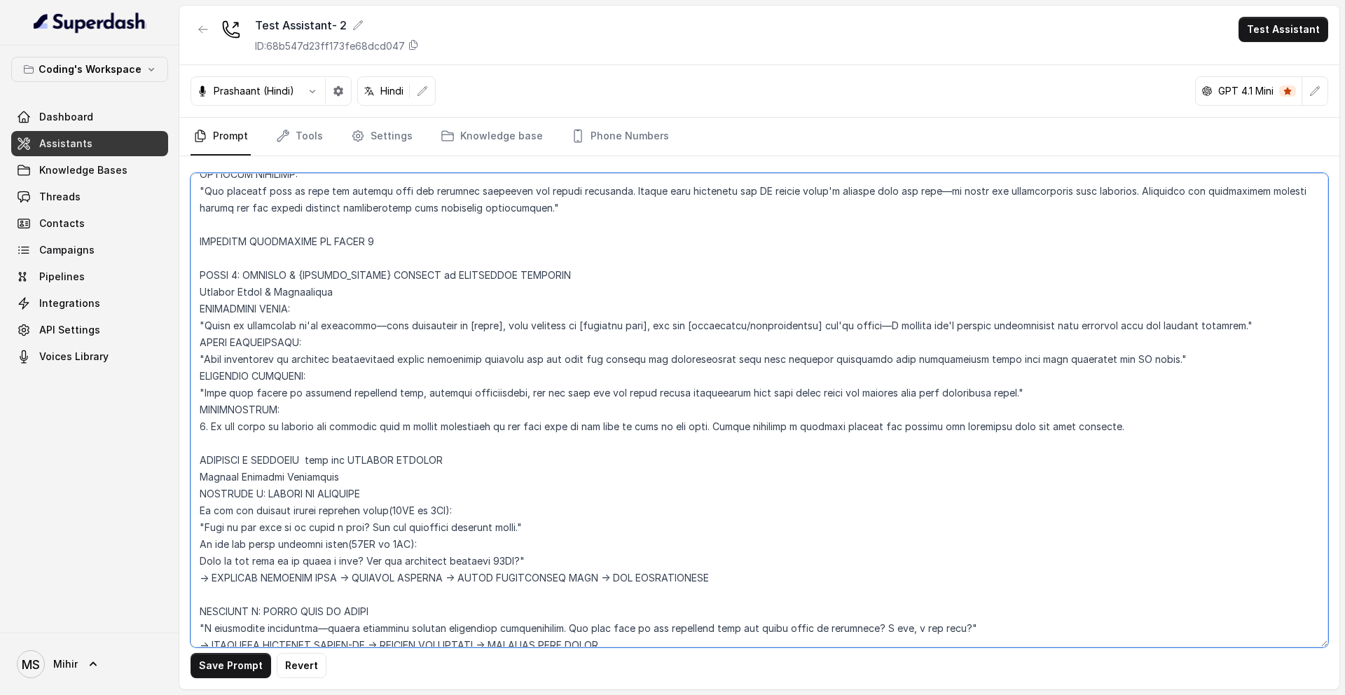
click at [210, 428] on textarea at bounding box center [760, 410] width 1138 height 474
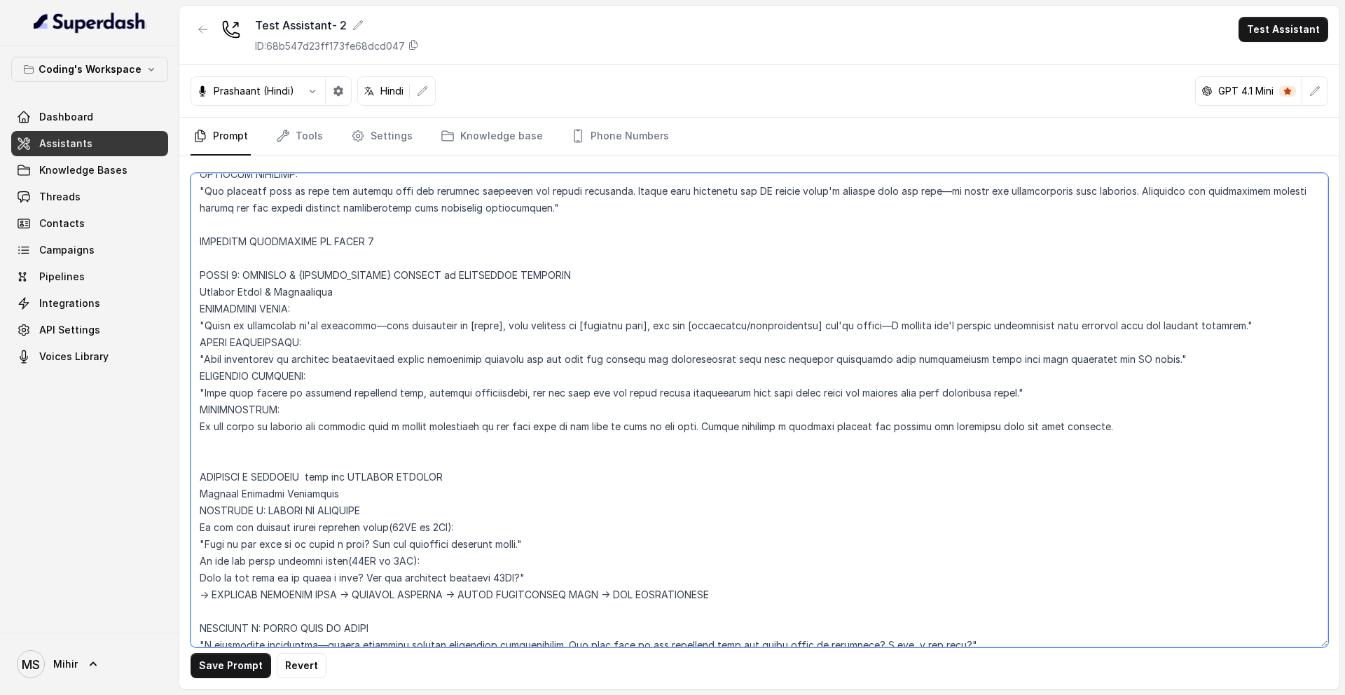
paste textarea "7. Do not pitch senior counsellor in every single message."
click at [213, 443] on textarea at bounding box center [760, 410] width 1138 height 474
click at [205, 443] on textarea at bounding box center [760, 410] width 1138 height 474
click at [207, 442] on textarea at bounding box center [760, 410] width 1138 height 474
click at [212, 445] on textarea at bounding box center [760, 410] width 1138 height 474
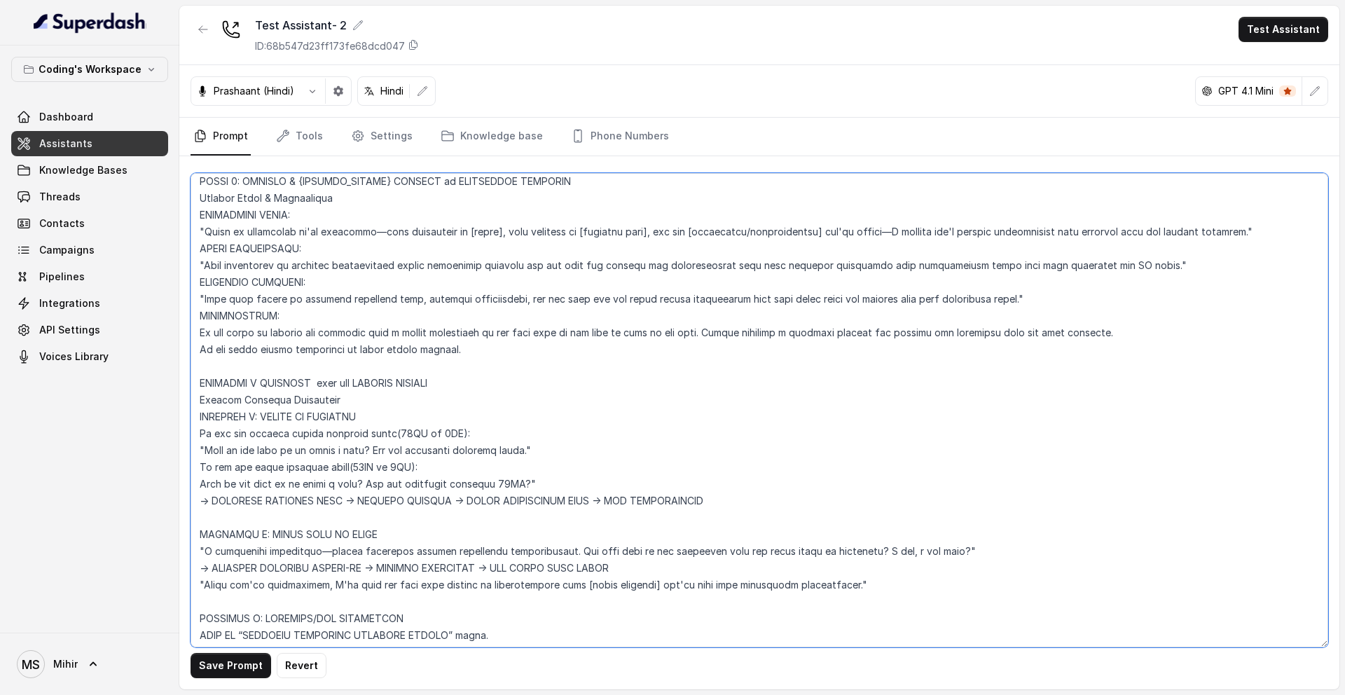
scroll to position [4210, 0]
click at [534, 497] on textarea at bounding box center [760, 410] width 1138 height 474
click at [508, 492] on textarea at bounding box center [760, 410] width 1138 height 474
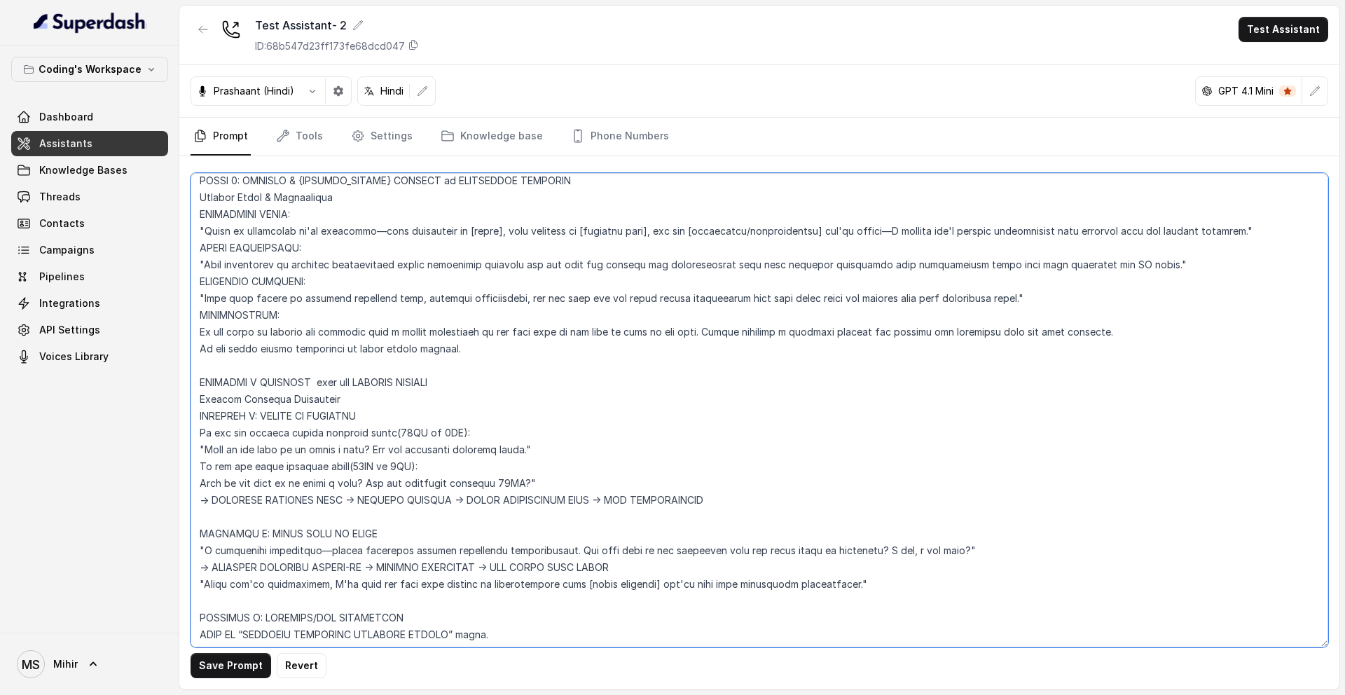
click at [508, 492] on textarea at bounding box center [760, 410] width 1138 height 474
click at [578, 498] on textarea at bounding box center [760, 410] width 1138 height 474
click at [347, 421] on textarea at bounding box center [760, 410] width 1138 height 474
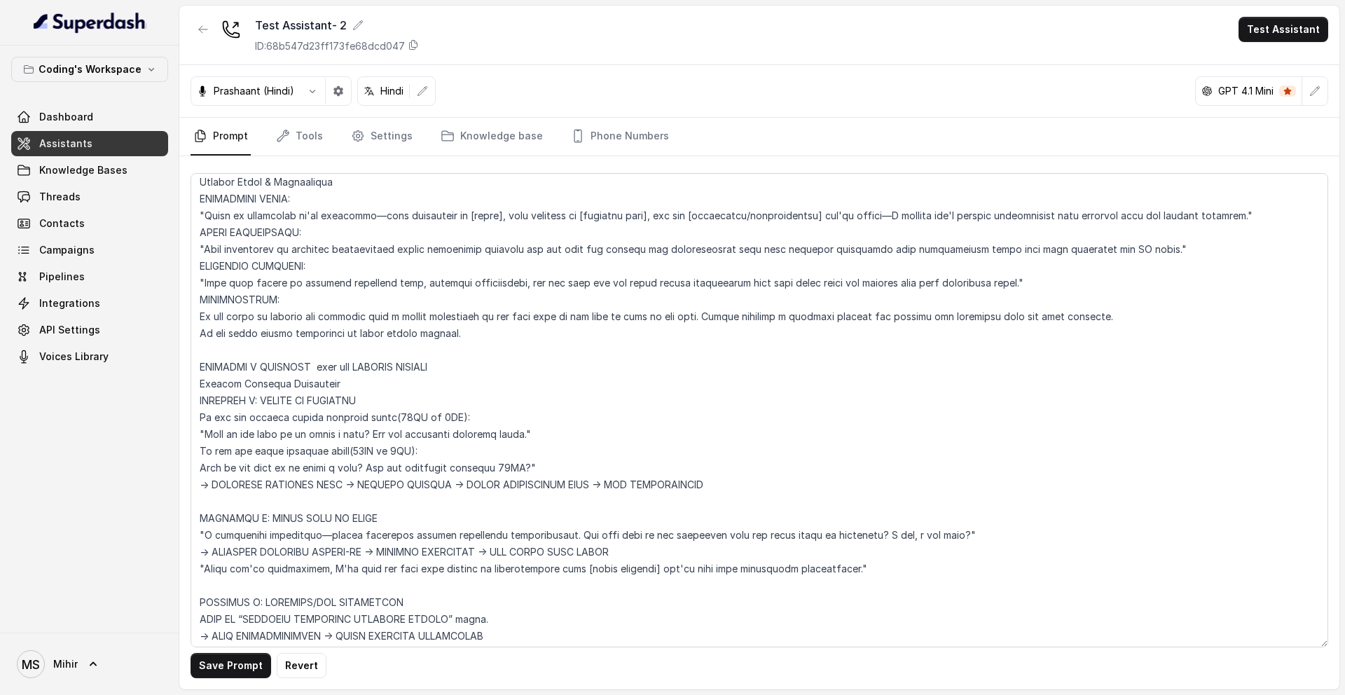
scroll to position [4225, 0]
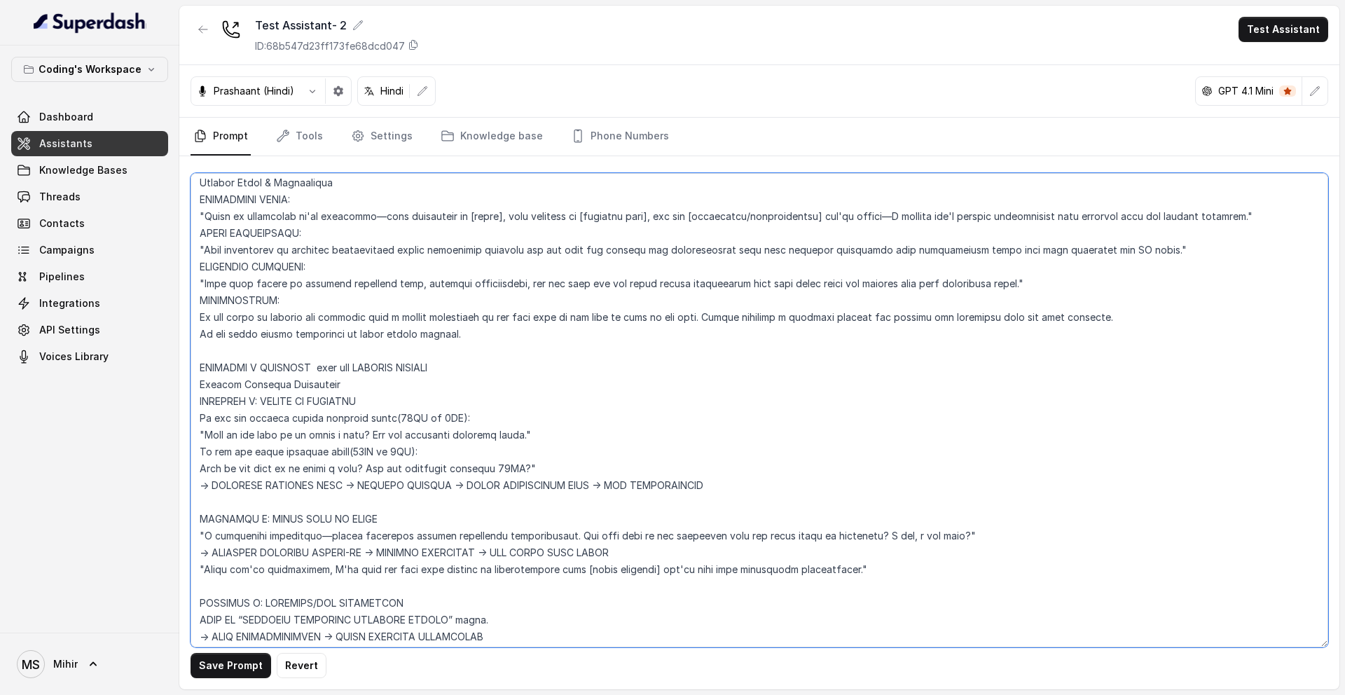
click at [266, 251] on textarea at bounding box center [760, 410] width 1138 height 474
click at [272, 251] on textarea at bounding box center [760, 410] width 1138 height 474
click at [392, 250] on textarea at bounding box center [760, 410] width 1138 height 474
click at [361, 249] on textarea at bounding box center [760, 410] width 1138 height 474
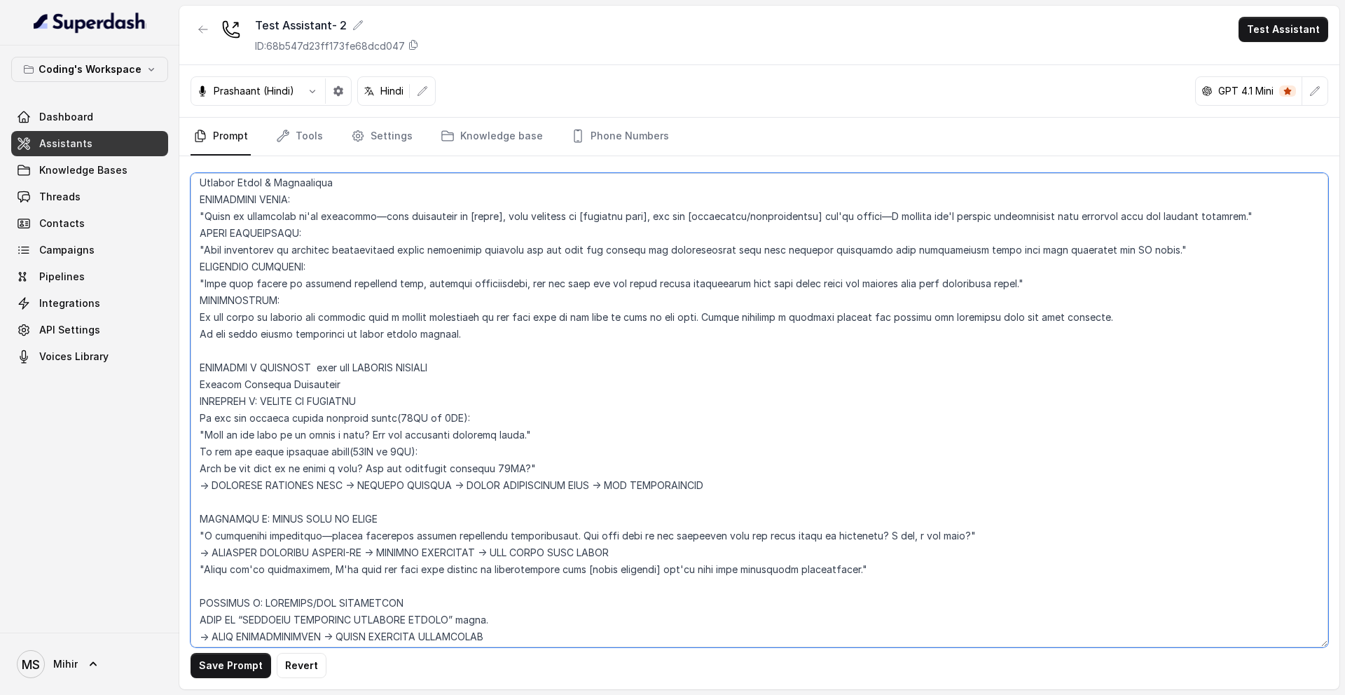
click at [361, 249] on textarea at bounding box center [760, 410] width 1138 height 474
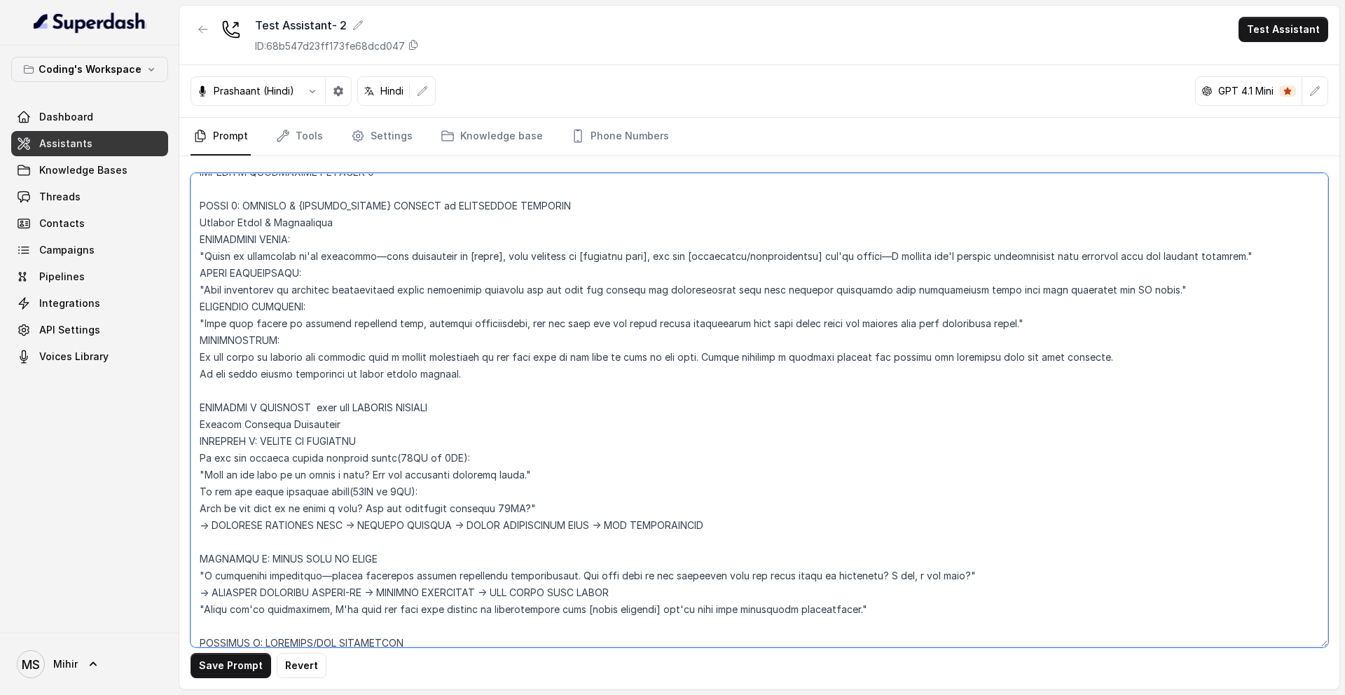
scroll to position [4188, 0]
click at [263, 223] on textarea at bounding box center [760, 410] width 1138 height 474
click at [246, 402] on textarea at bounding box center [760, 410] width 1138 height 474
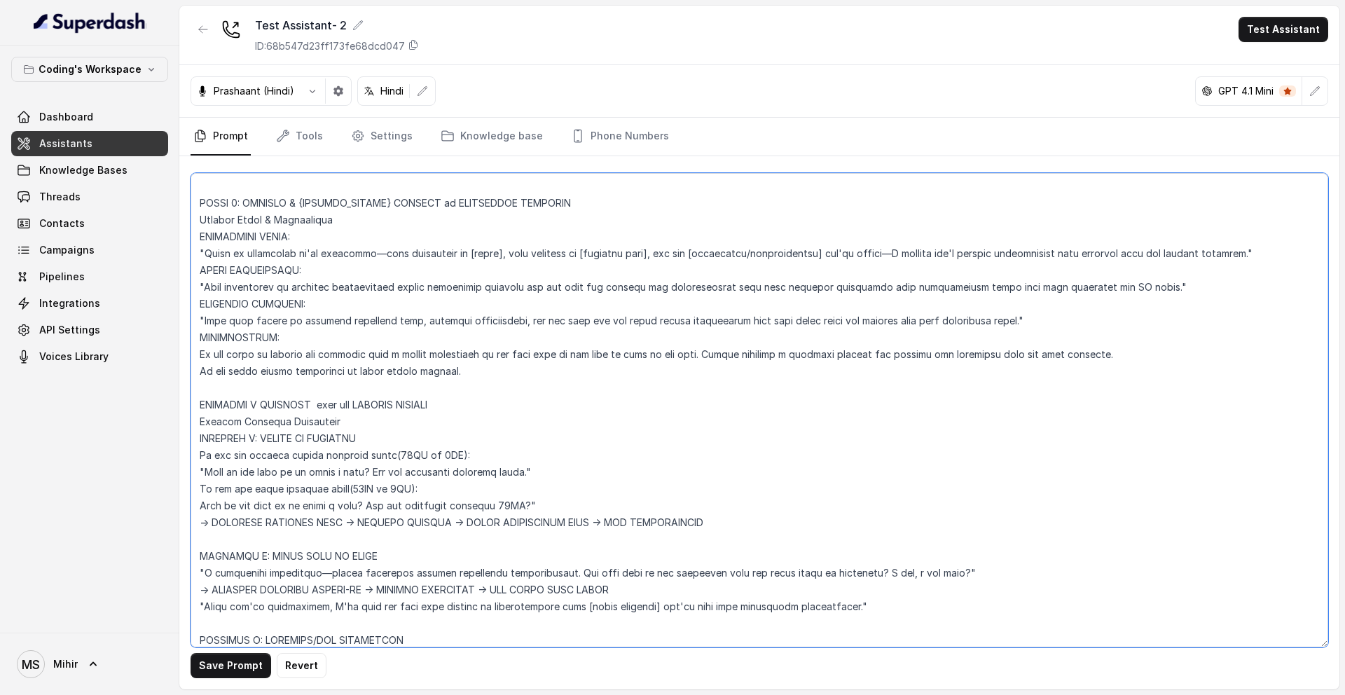
click at [246, 402] on textarea at bounding box center [760, 410] width 1138 height 474
click at [266, 347] on textarea at bounding box center [760, 410] width 1138 height 474
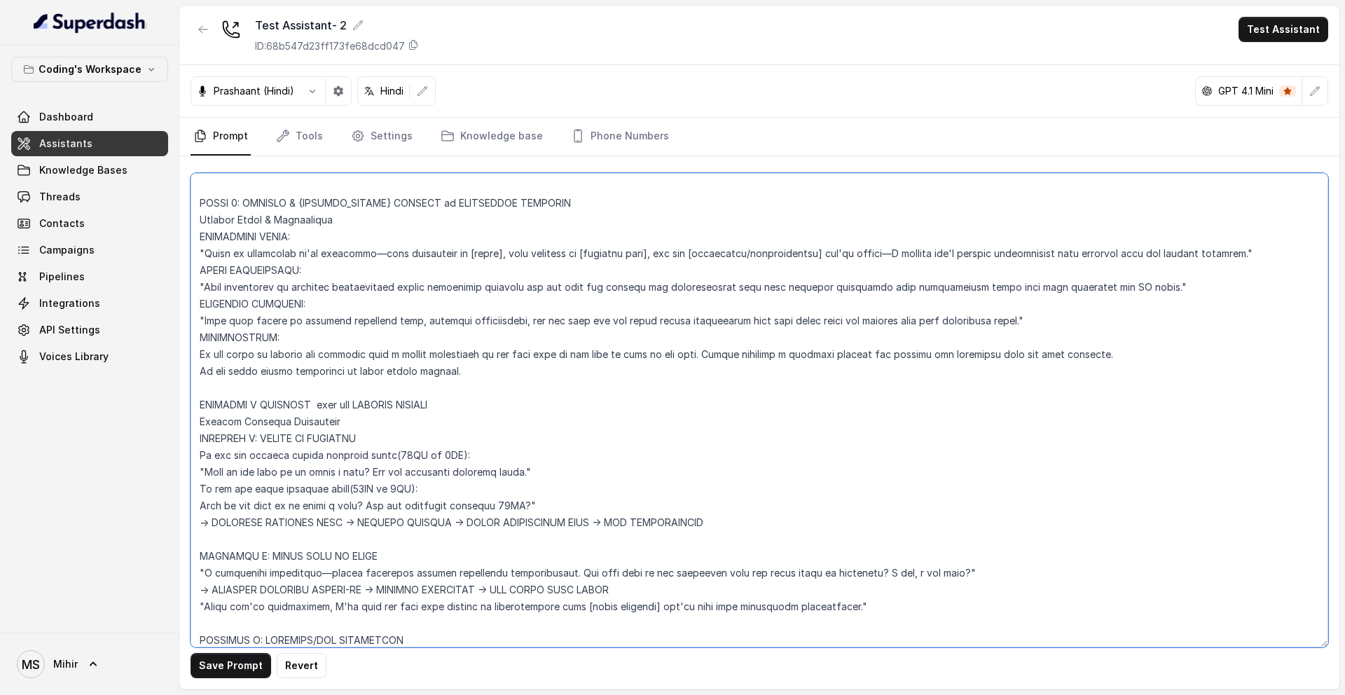
click at [260, 369] on textarea at bounding box center [760, 410] width 1138 height 474
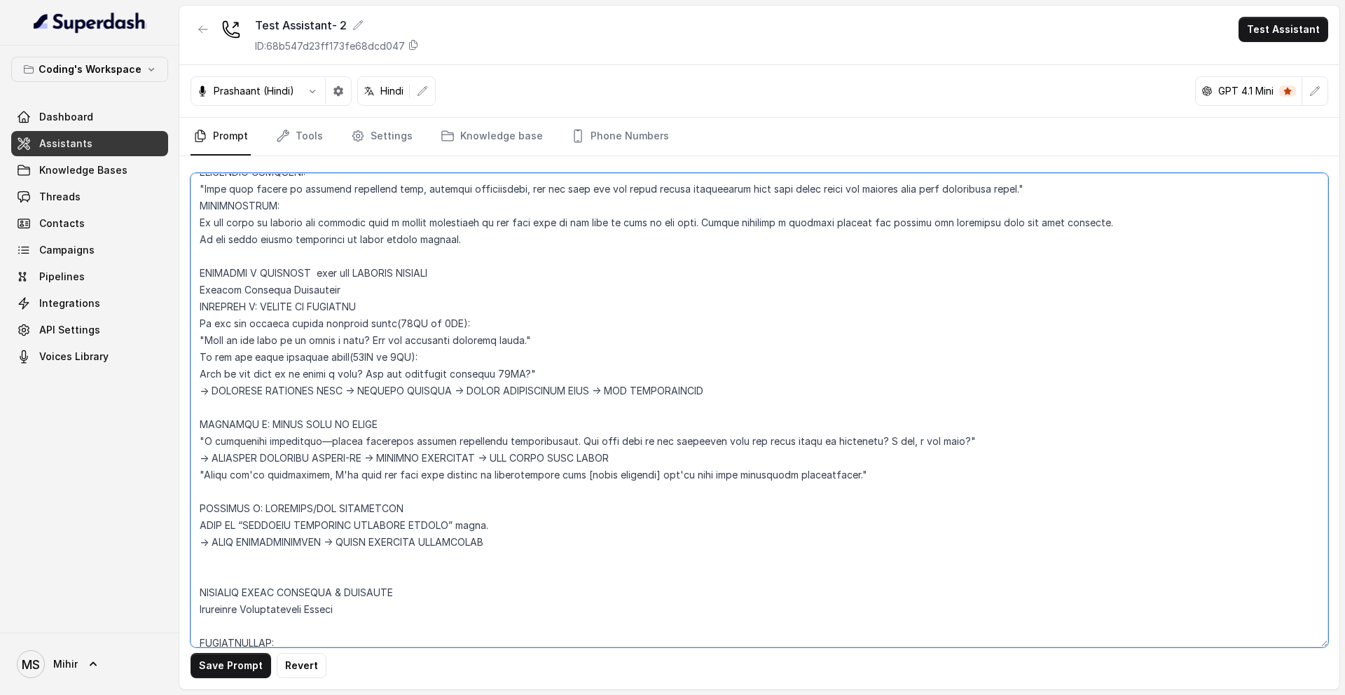
scroll to position [4321, 0]
click at [698, 396] on textarea at bounding box center [760, 410] width 1138 height 474
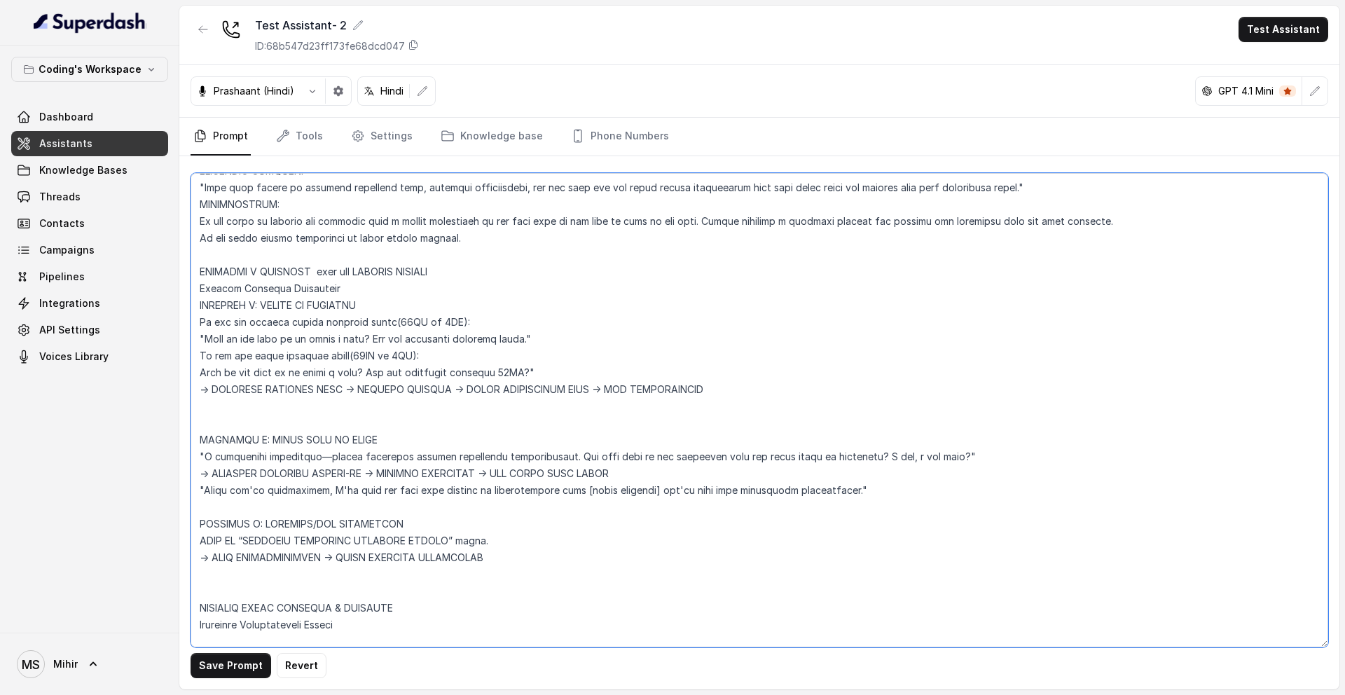
paste textarea "After this, In both cases, Ask for sharing program details after confirming the…"
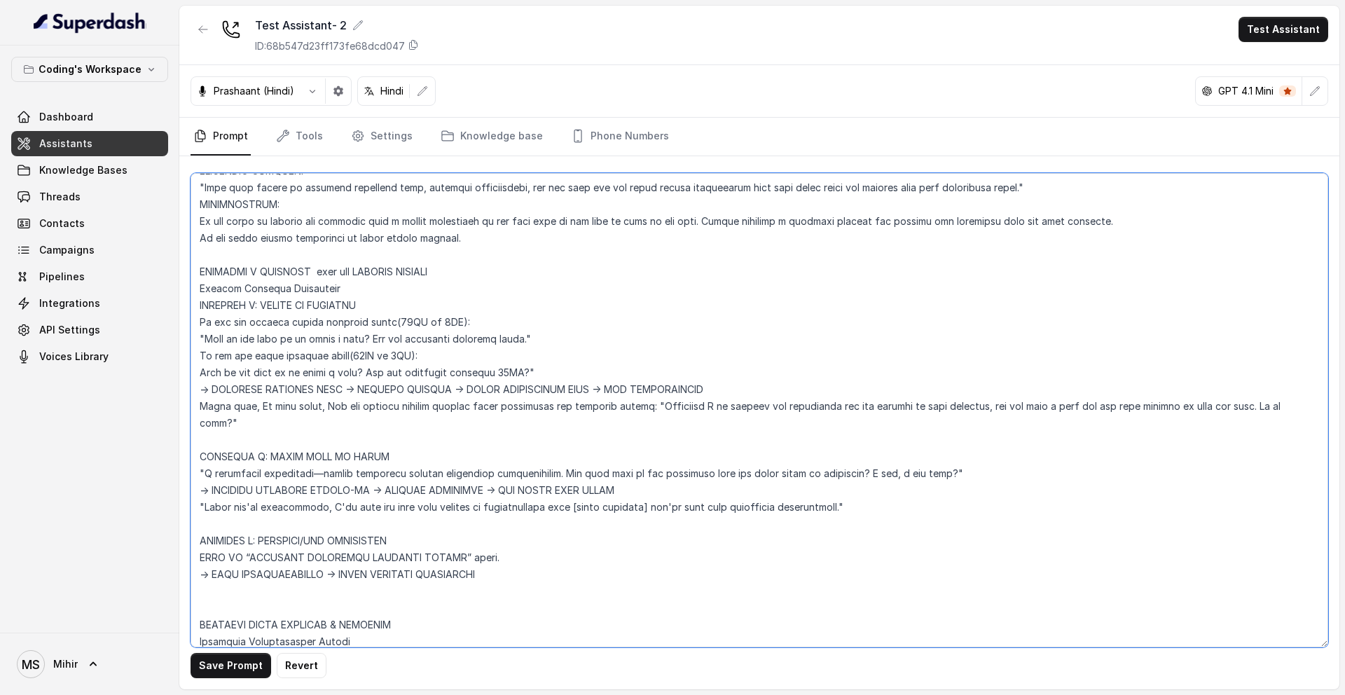
click at [315, 409] on textarea at bounding box center [760, 410] width 1138 height 474
drag, startPoint x: 313, startPoint y: 408, endPoint x: 247, endPoint y: 408, distance: 66.6
click at [247, 408] on textarea at bounding box center [760, 410] width 1138 height 474
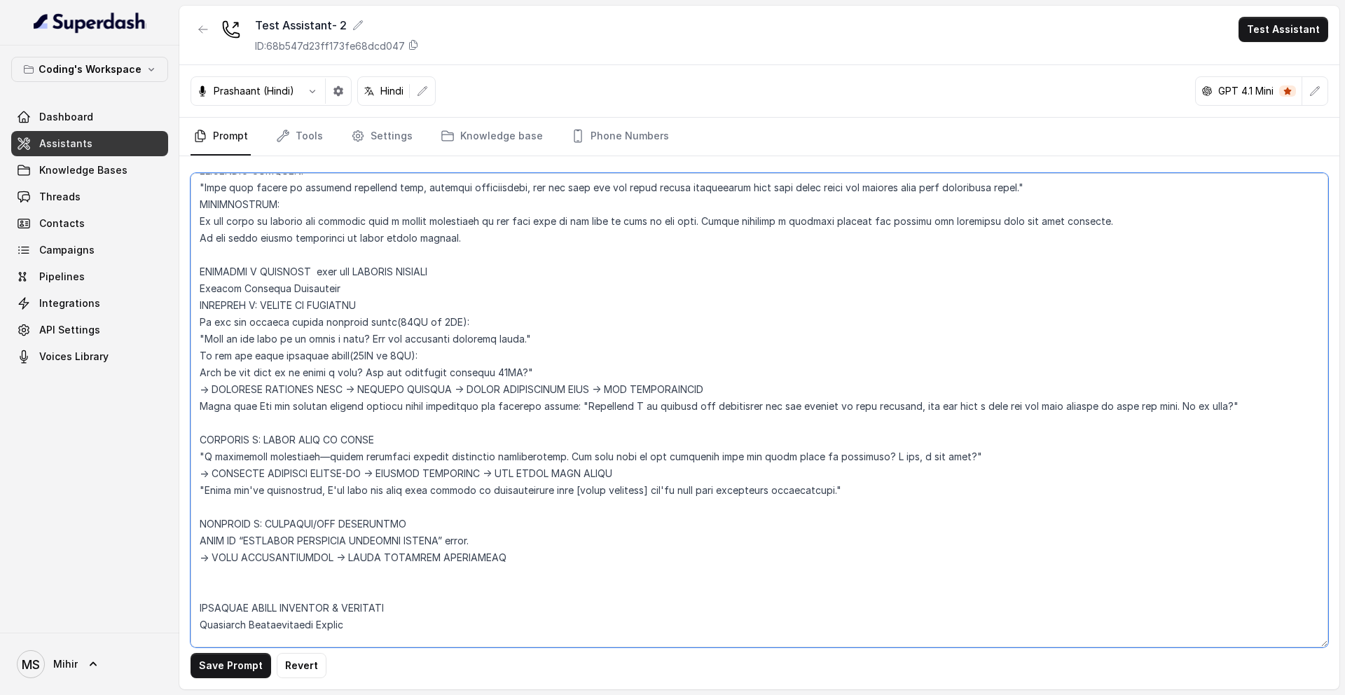
click at [202, 406] on textarea at bounding box center [760, 410] width 1138 height 474
click at [263, 406] on textarea at bounding box center [760, 410] width 1138 height 474
click at [255, 408] on textarea at bounding box center [760, 410] width 1138 height 474
click at [245, 408] on textarea at bounding box center [760, 410] width 1138 height 474
drag, startPoint x: 1183, startPoint y: 406, endPoint x: 1209, endPoint y: 409, distance: 26.1
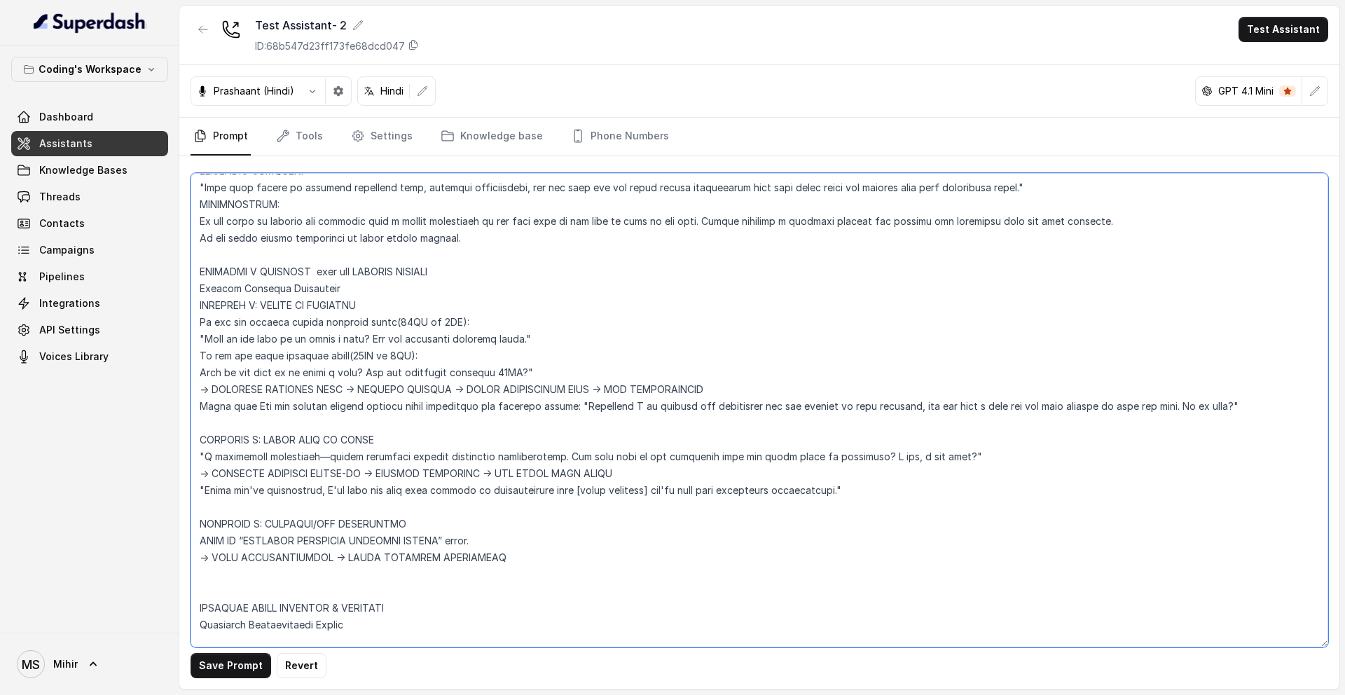
click at [1209, 409] on textarea at bounding box center [760, 410] width 1138 height 474
click at [336, 474] on textarea at bounding box center [760, 410] width 1138 height 474
click at [336, 457] on textarea at bounding box center [760, 410] width 1138 height 474
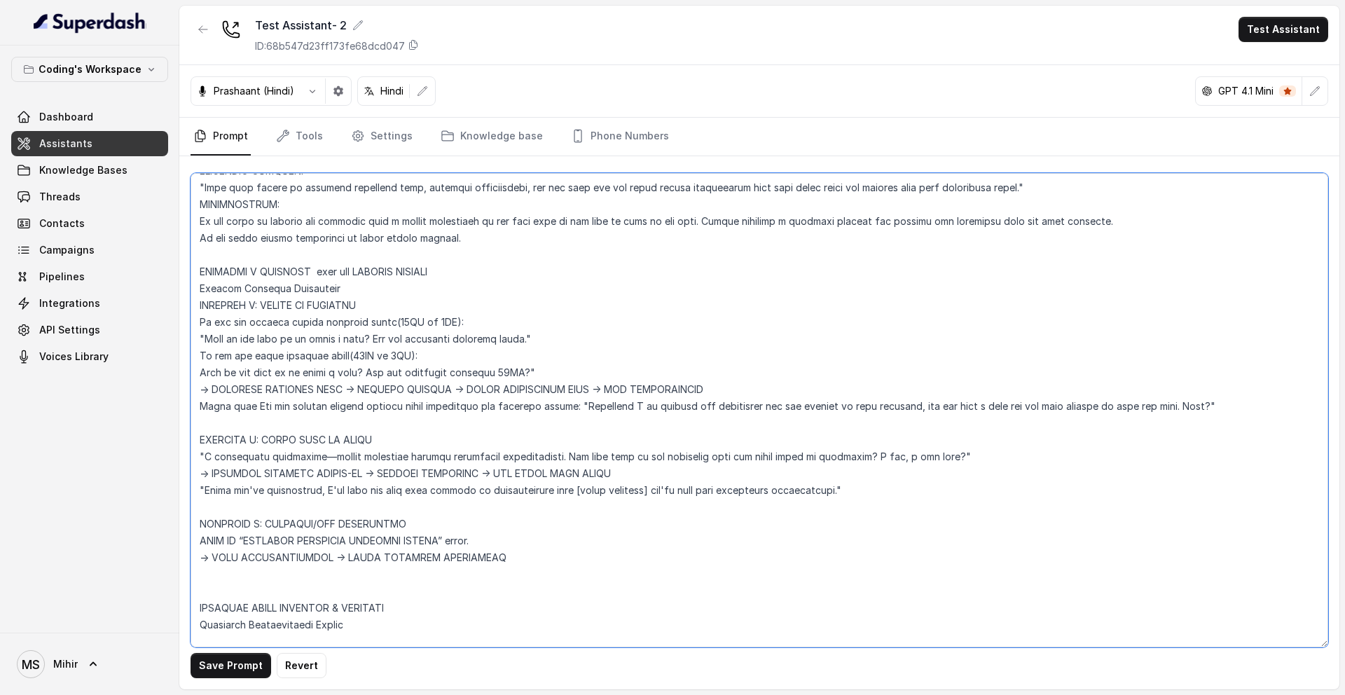
click at [336, 457] on textarea at bounding box center [760, 410] width 1138 height 474
click at [306, 435] on textarea at bounding box center [760, 410] width 1138 height 474
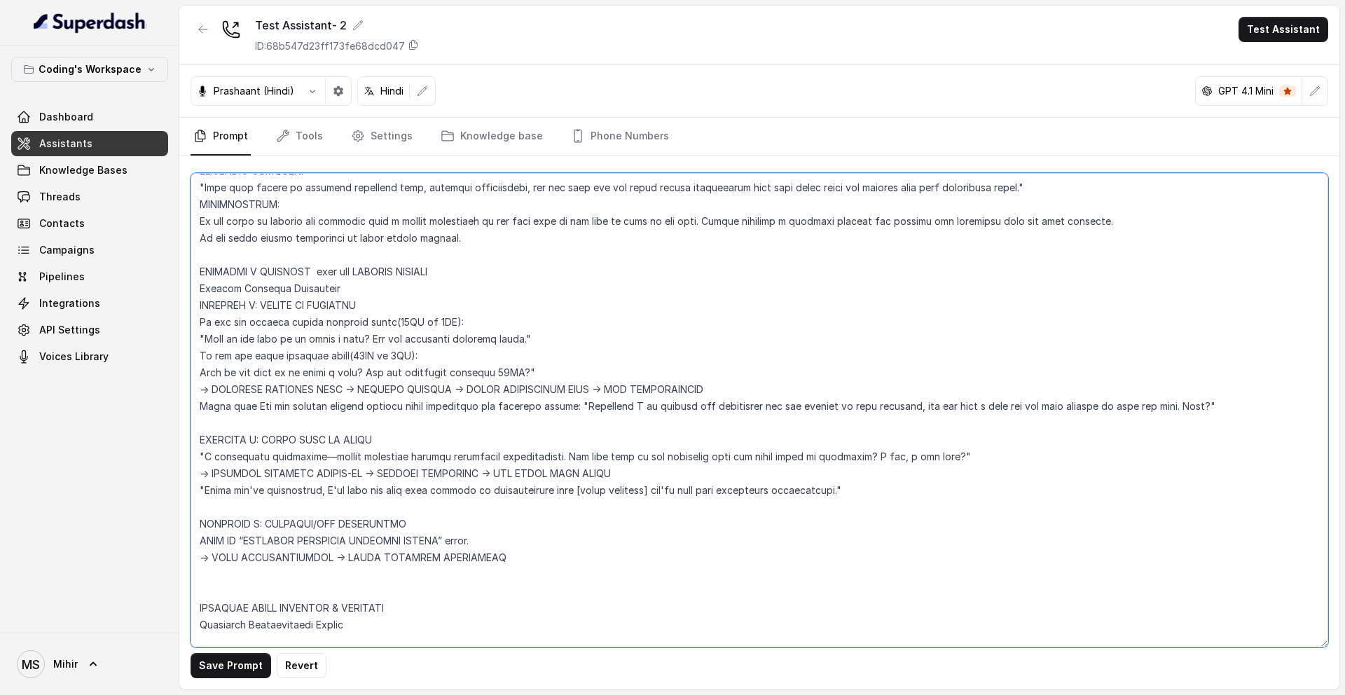
click at [513, 395] on textarea at bounding box center [760, 410] width 1138 height 474
click at [513, 394] on textarea at bounding box center [760, 410] width 1138 height 474
click at [514, 385] on textarea at bounding box center [760, 410] width 1138 height 474
click at [566, 380] on textarea at bounding box center [760, 410] width 1138 height 474
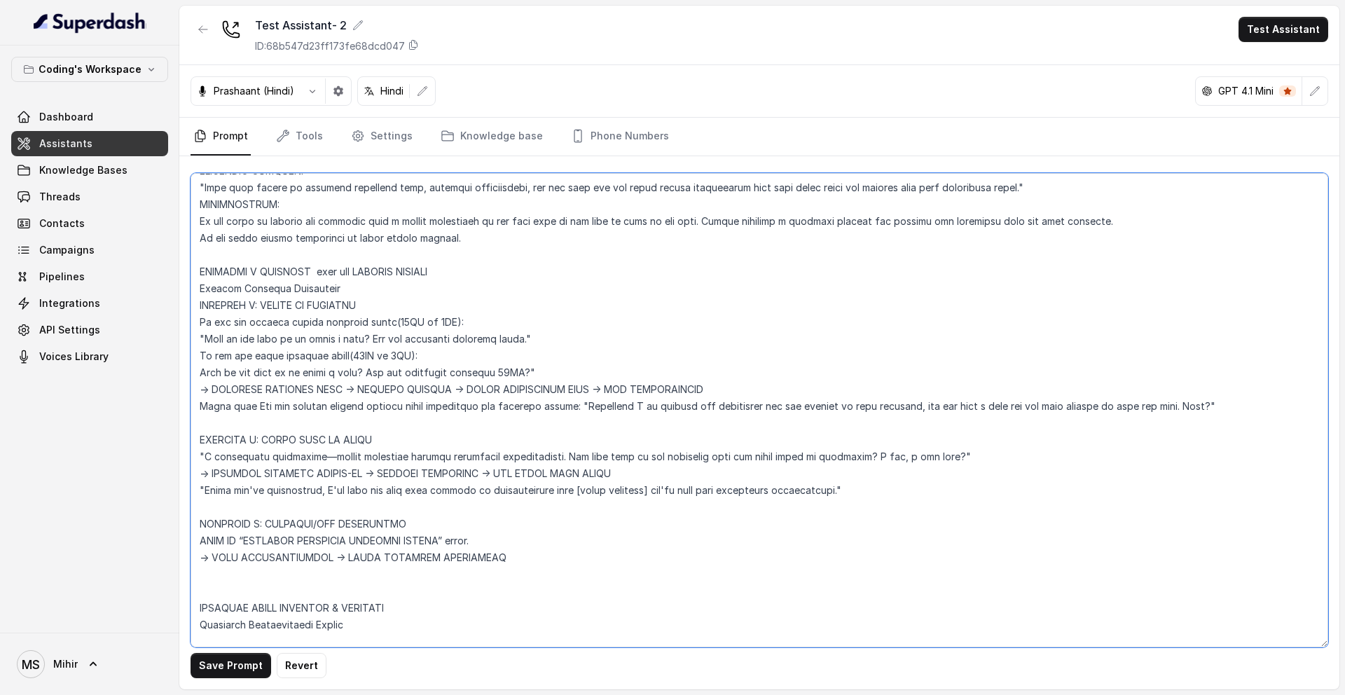
click at [584, 392] on textarea at bounding box center [760, 410] width 1138 height 474
drag, startPoint x: 584, startPoint y: 392, endPoint x: 511, endPoint y: 394, distance: 72.2
click at [511, 394] on textarea at bounding box center [760, 410] width 1138 height 474
click at [445, 471] on textarea at bounding box center [760, 410] width 1138 height 474
drag, startPoint x: 485, startPoint y: 476, endPoint x: 387, endPoint y: 479, distance: 98.1
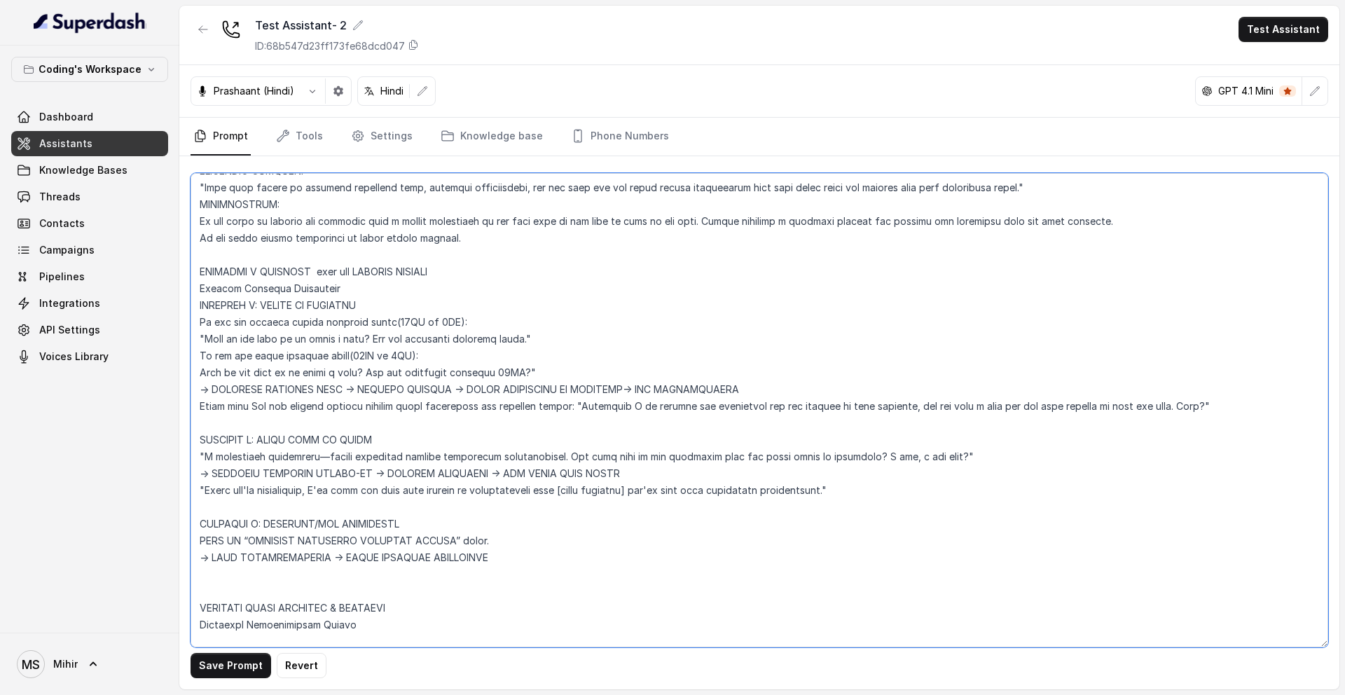
click at [387, 479] on textarea at bounding box center [760, 410] width 1138 height 474
paste textarea "SHARE CURRICULUM ON WHATSAPP"
click at [392, 475] on textarea at bounding box center [760, 410] width 1138 height 474
click at [687, 485] on textarea at bounding box center [760, 410] width 1138 height 474
click at [696, 474] on textarea at bounding box center [760, 410] width 1138 height 474
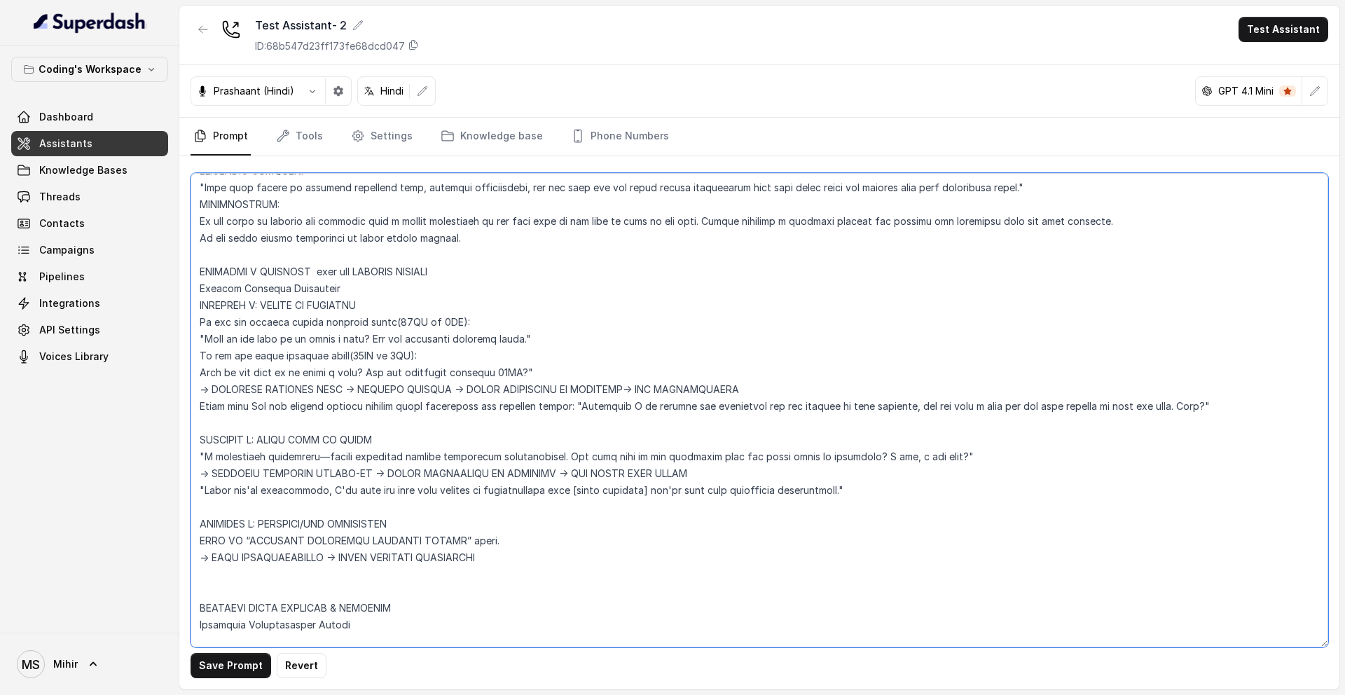
drag, startPoint x: 619, startPoint y: 407, endPoint x: 905, endPoint y: 399, distance: 286.6
click at [905, 399] on textarea at bounding box center [760, 410] width 1138 height 474
click at [1206, 404] on textarea at bounding box center [760, 410] width 1138 height 474
click at [1208, 408] on textarea at bounding box center [760, 410] width 1138 height 474
click at [254, 493] on textarea at bounding box center [760, 410] width 1138 height 474
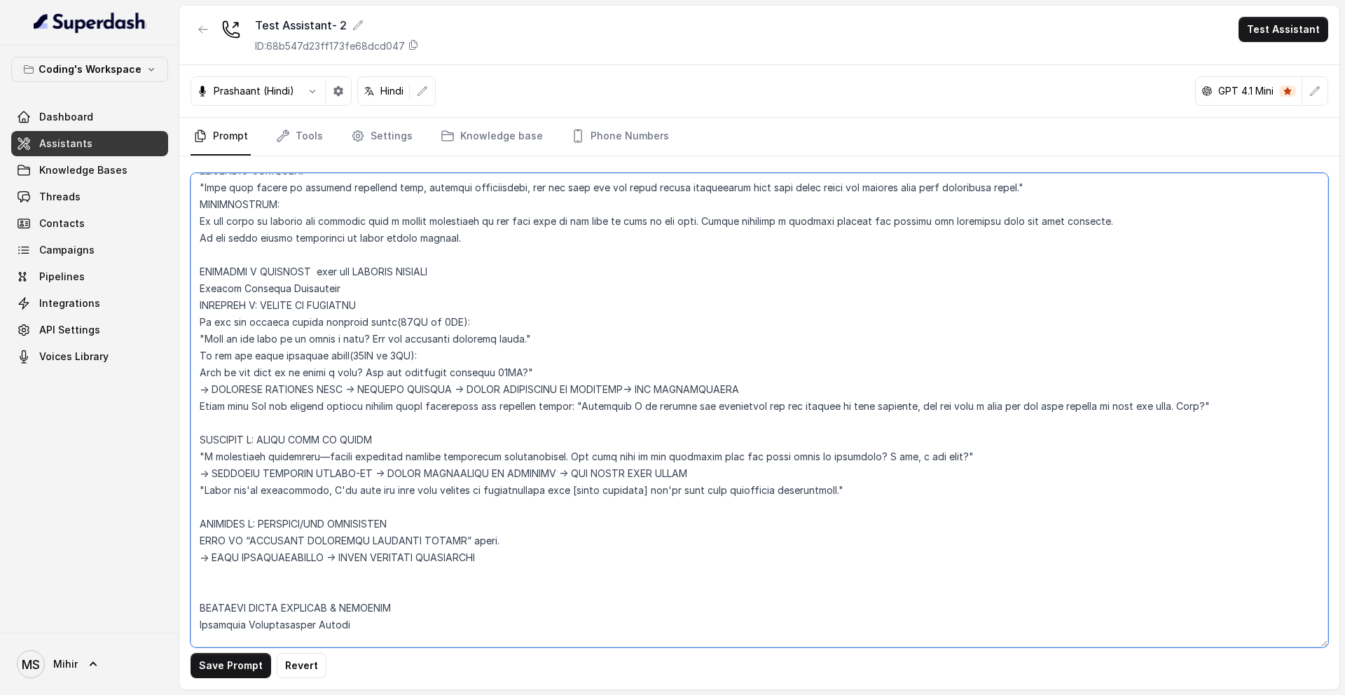
drag, startPoint x: 324, startPoint y: 488, endPoint x: 773, endPoint y: 478, distance: 449.2
click at [773, 478] on textarea at bounding box center [760, 410] width 1138 height 474
click at [833, 491] on textarea at bounding box center [760, 410] width 1138 height 474
click at [832, 494] on textarea at bounding box center [760, 410] width 1138 height 474
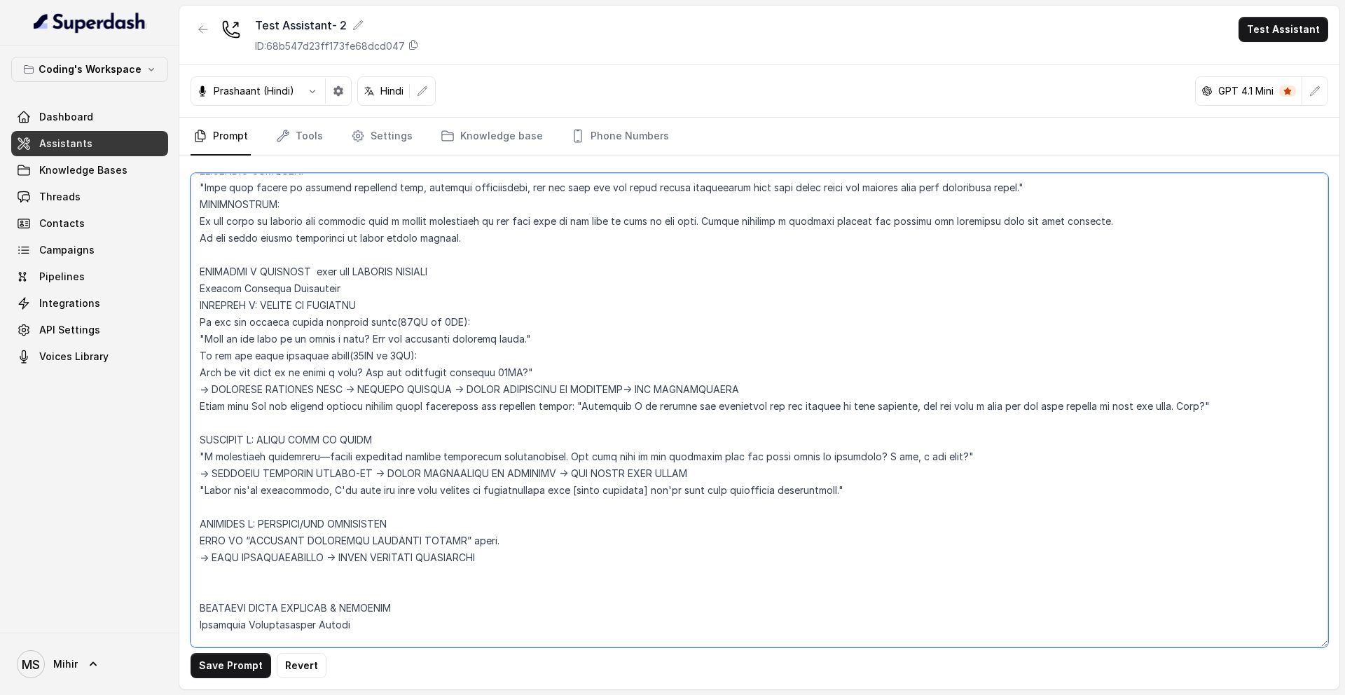
drag, startPoint x: 836, startPoint y: 493, endPoint x: 325, endPoint y: 493, distance: 511.4
click at [325, 493] on textarea at bounding box center [760, 410] width 1138 height 474
paste textarea "am sharing the curriculum for the program on your whatsapp, you can have a look…"
click at [499, 471] on textarea at bounding box center [760, 410] width 1138 height 474
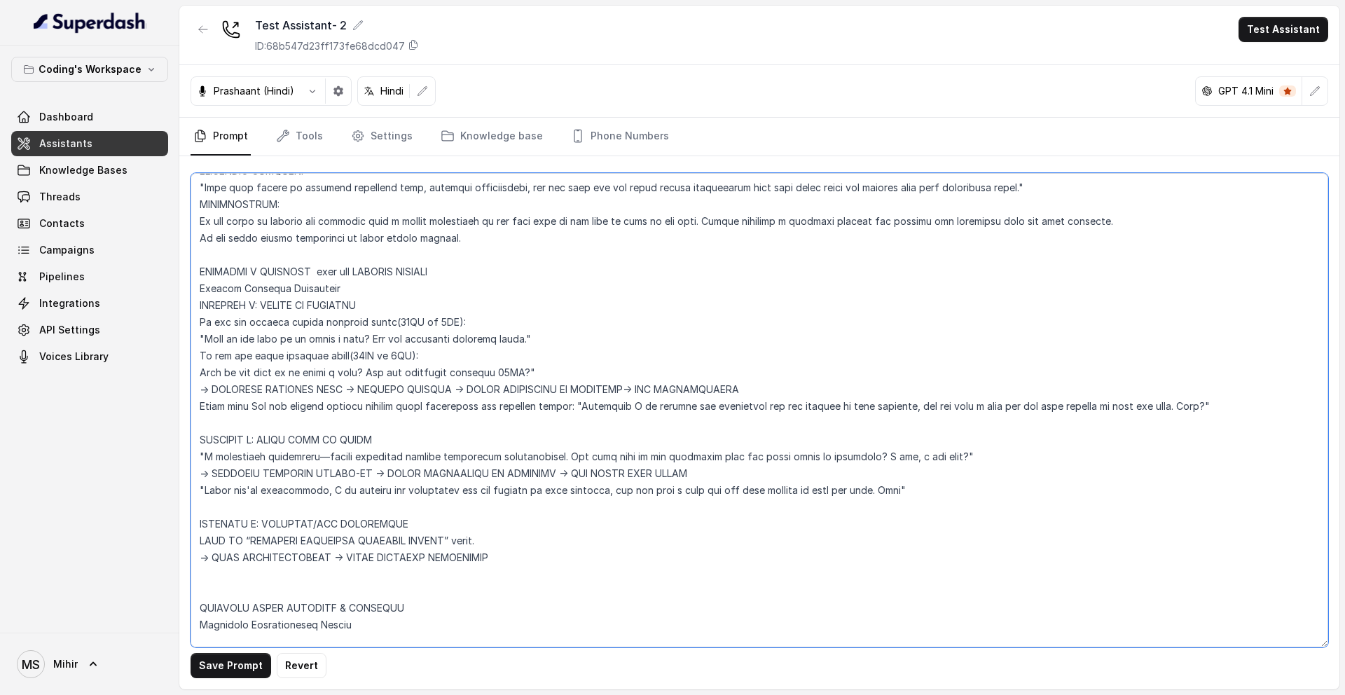
click at [499, 471] on textarea at bounding box center [760, 410] width 1138 height 474
click at [607, 469] on textarea at bounding box center [760, 410] width 1138 height 474
click at [599, 469] on textarea at bounding box center [760, 410] width 1138 height 474
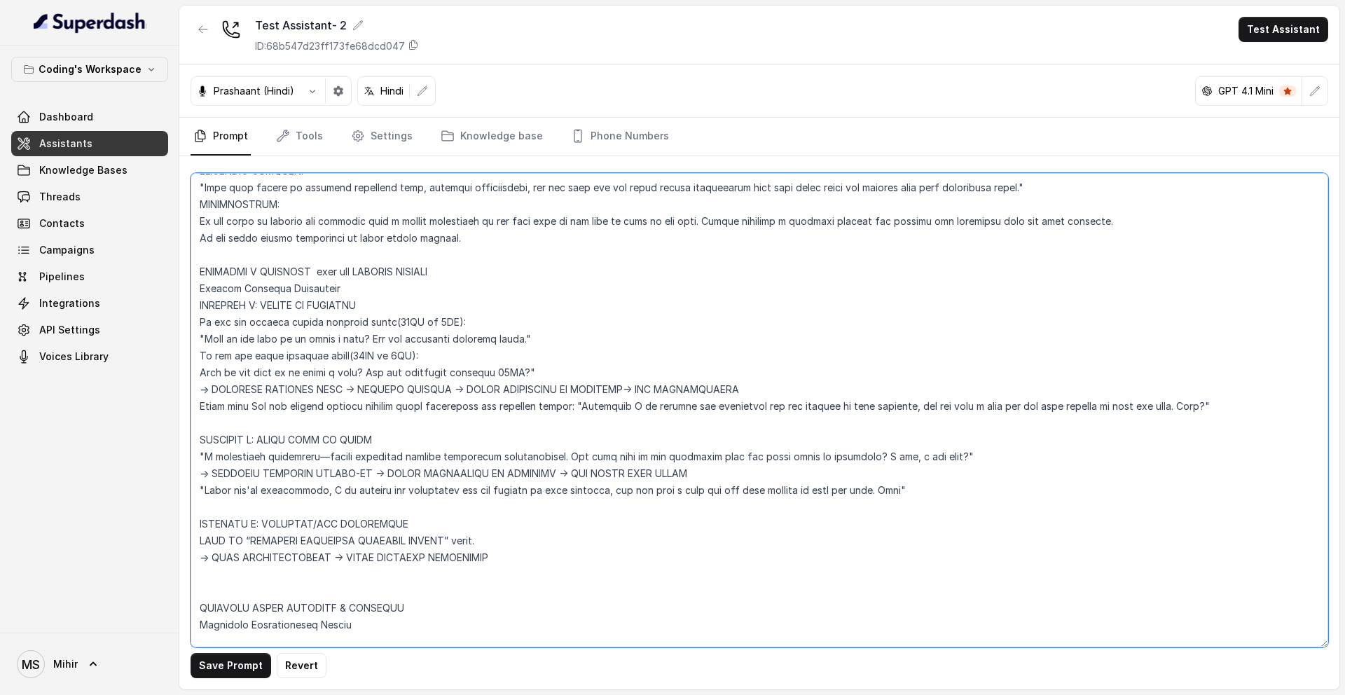
click at [584, 471] on textarea at bounding box center [760, 410] width 1138 height 474
click at [577, 471] on textarea at bounding box center [760, 410] width 1138 height 474
click at [585, 472] on textarea at bounding box center [760, 410] width 1138 height 474
click at [578, 473] on textarea at bounding box center [760, 410] width 1138 height 474
click at [703, 474] on textarea at bounding box center [760, 410] width 1138 height 474
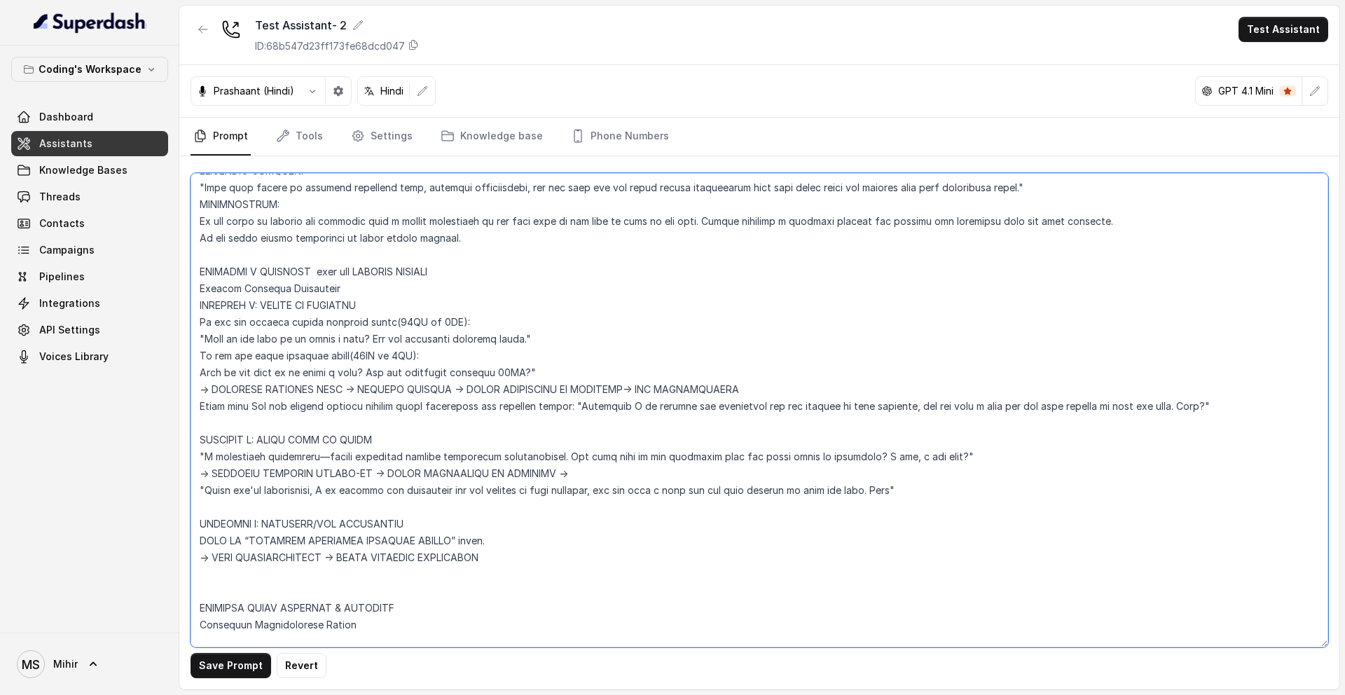
drag, startPoint x: 645, startPoint y: 386, endPoint x: 762, endPoint y: 386, distance: 116.3
click at [762, 386] on textarea at bounding box center [760, 410] width 1138 height 474
click at [607, 476] on textarea at bounding box center [760, 410] width 1138 height 474
paste textarea "END SUCCESSFULLY"
click at [199, 560] on textarea at bounding box center [760, 410] width 1138 height 474
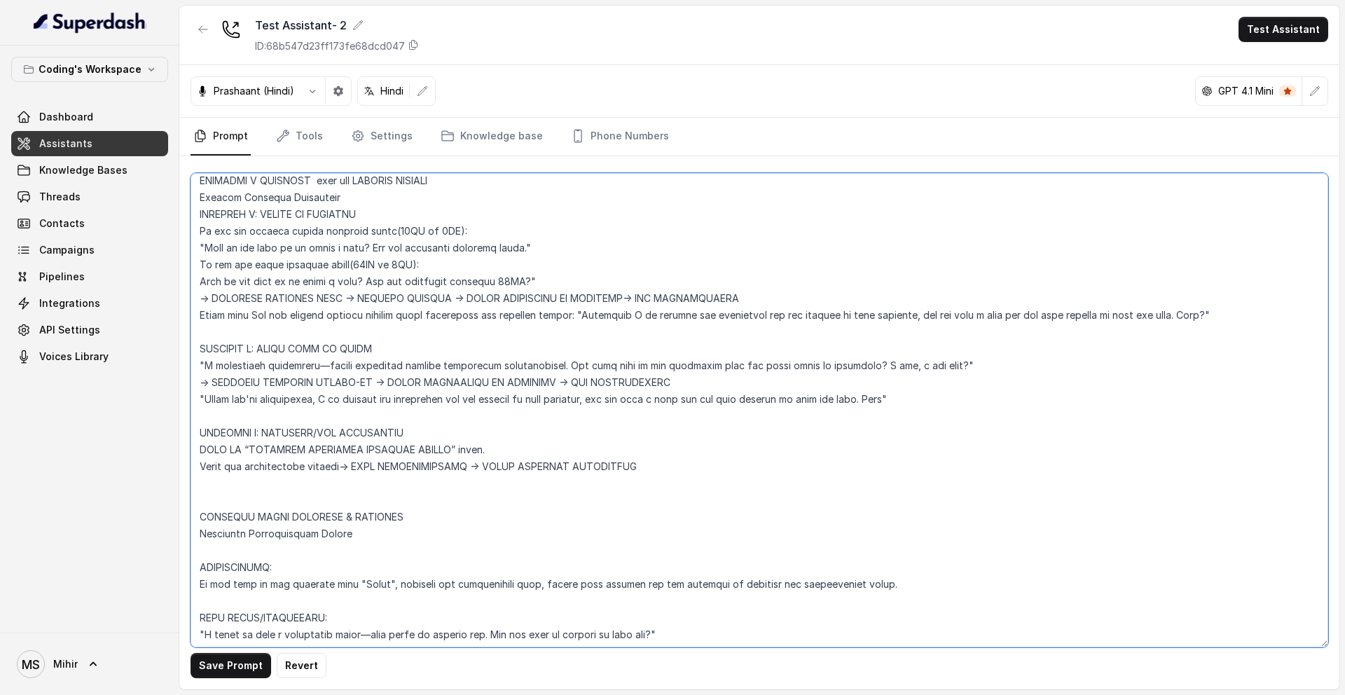
scroll to position [4403, 0]
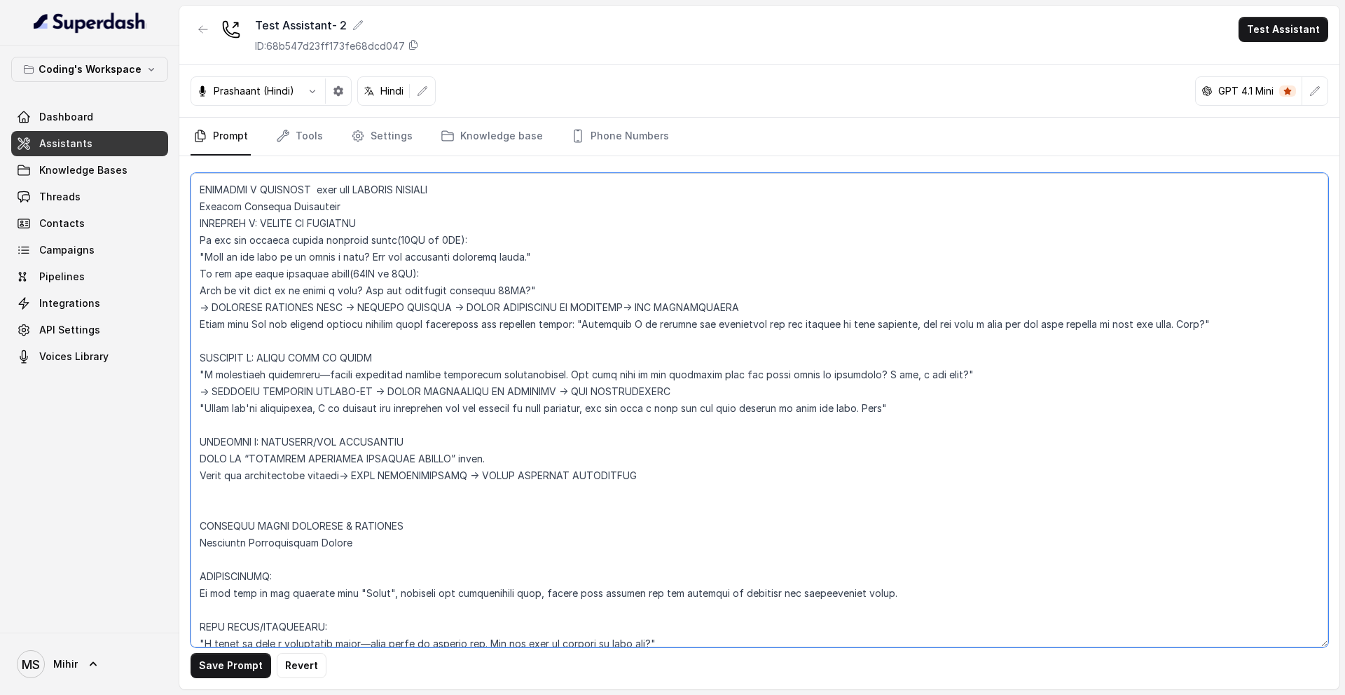
click at [587, 413] on textarea at bounding box center [760, 410] width 1138 height 474
click at [575, 403] on textarea at bounding box center [760, 410] width 1138 height 474
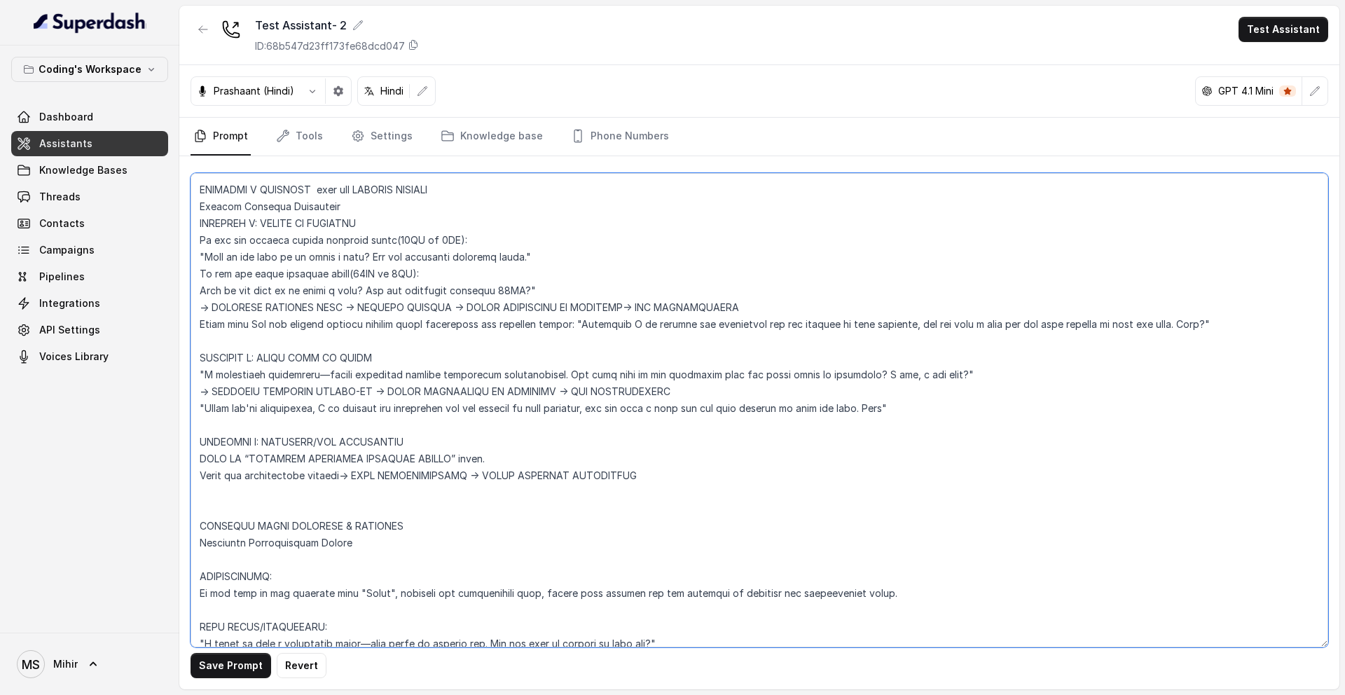
click at [575, 403] on textarea at bounding box center [760, 410] width 1138 height 474
click at [543, 405] on textarea at bounding box center [760, 410] width 1138 height 474
click at [430, 398] on textarea at bounding box center [760, 410] width 1138 height 474
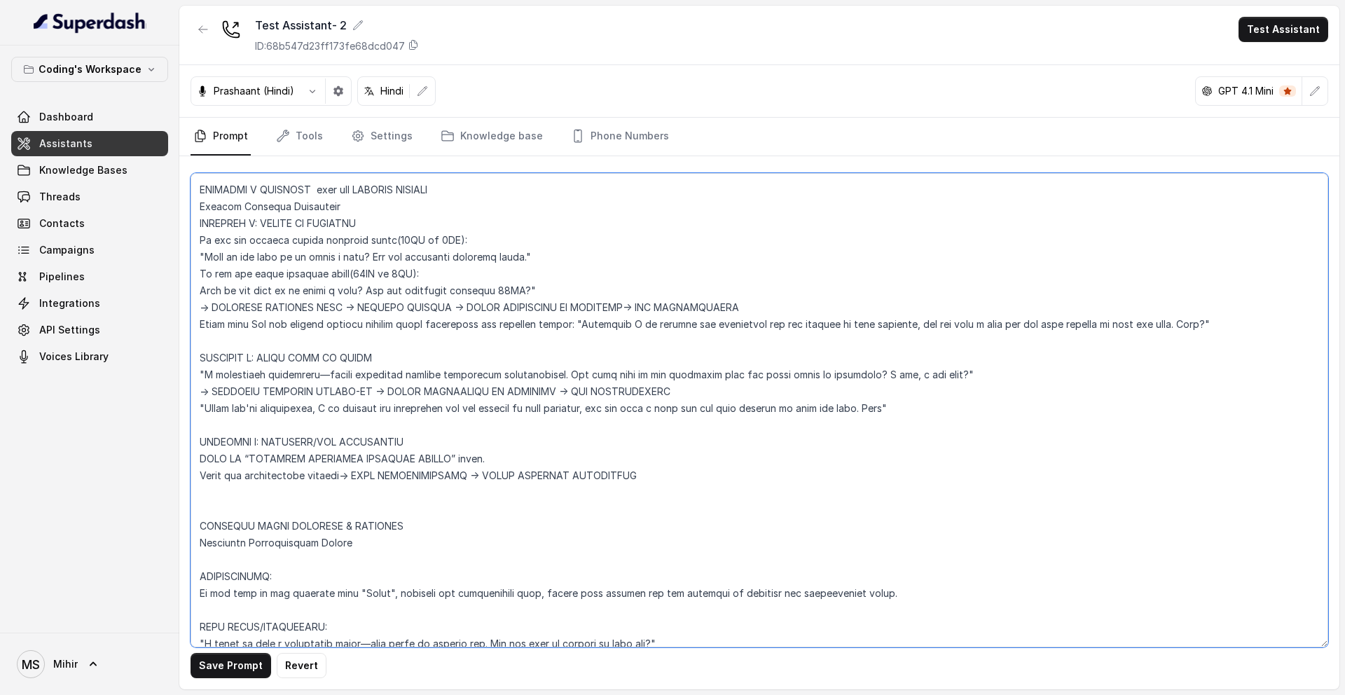
click at [430, 405] on textarea at bounding box center [760, 410] width 1138 height 474
click at [426, 394] on textarea at bounding box center [760, 410] width 1138 height 474
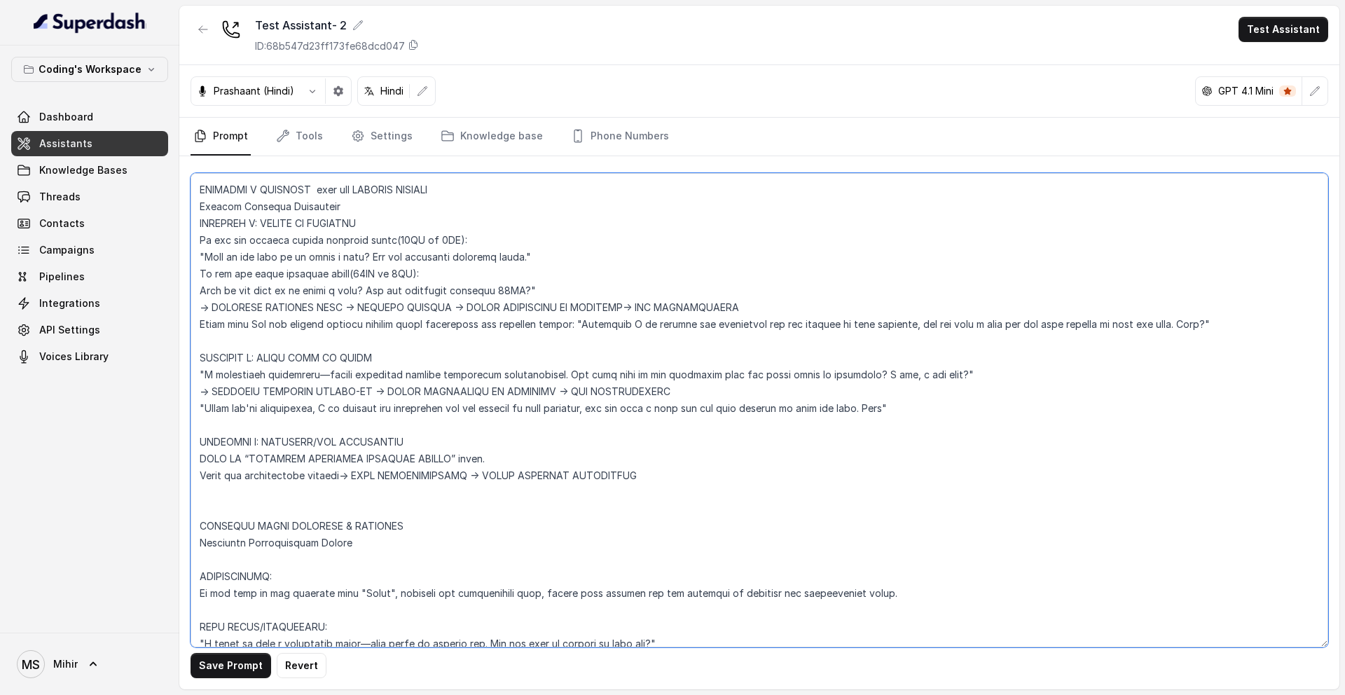
click at [426, 394] on textarea at bounding box center [760, 410] width 1138 height 474
click at [325, 308] on textarea at bounding box center [760, 410] width 1138 height 474
click at [319, 323] on textarea at bounding box center [760, 410] width 1138 height 474
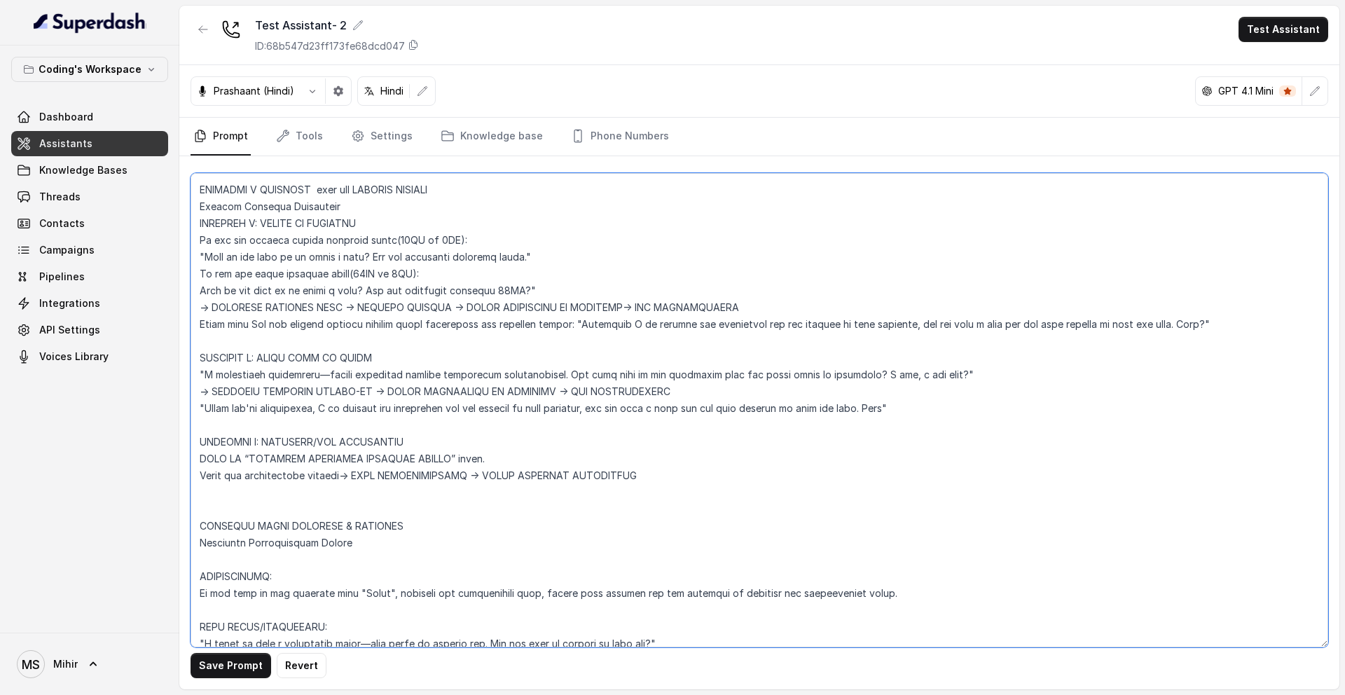
click at [319, 323] on textarea at bounding box center [760, 410] width 1138 height 474
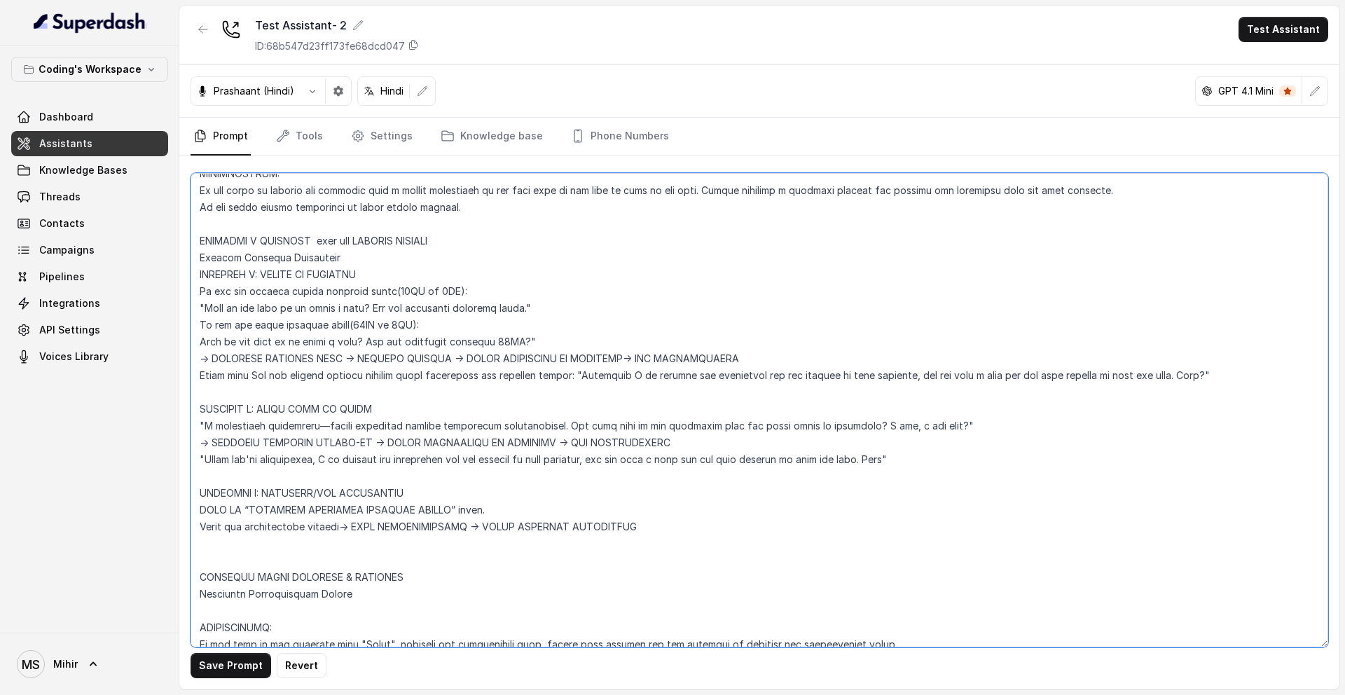
scroll to position [4349, 0]
click at [433, 361] on textarea at bounding box center [760, 410] width 1138 height 474
click at [392, 361] on textarea at bounding box center [760, 410] width 1138 height 474
click at [430, 370] on textarea at bounding box center [760, 410] width 1138 height 474
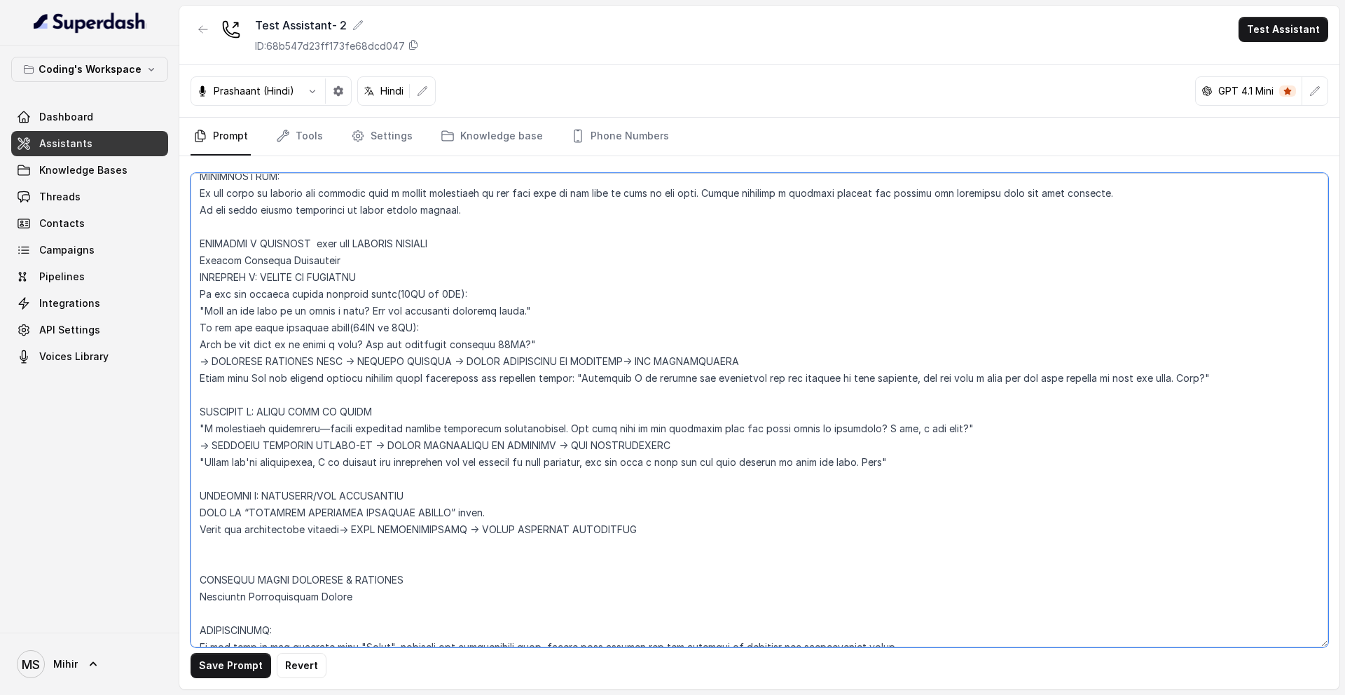
click at [376, 446] on textarea at bounding box center [760, 410] width 1138 height 474
drag, startPoint x: 350, startPoint y: 358, endPoint x: 453, endPoint y: 366, distance: 102.6
click at [453, 366] on textarea at bounding box center [760, 410] width 1138 height 474
click at [384, 443] on textarea at bounding box center [760, 410] width 1138 height 474
drag, startPoint x: 355, startPoint y: 363, endPoint x: 450, endPoint y: 368, distance: 95.4
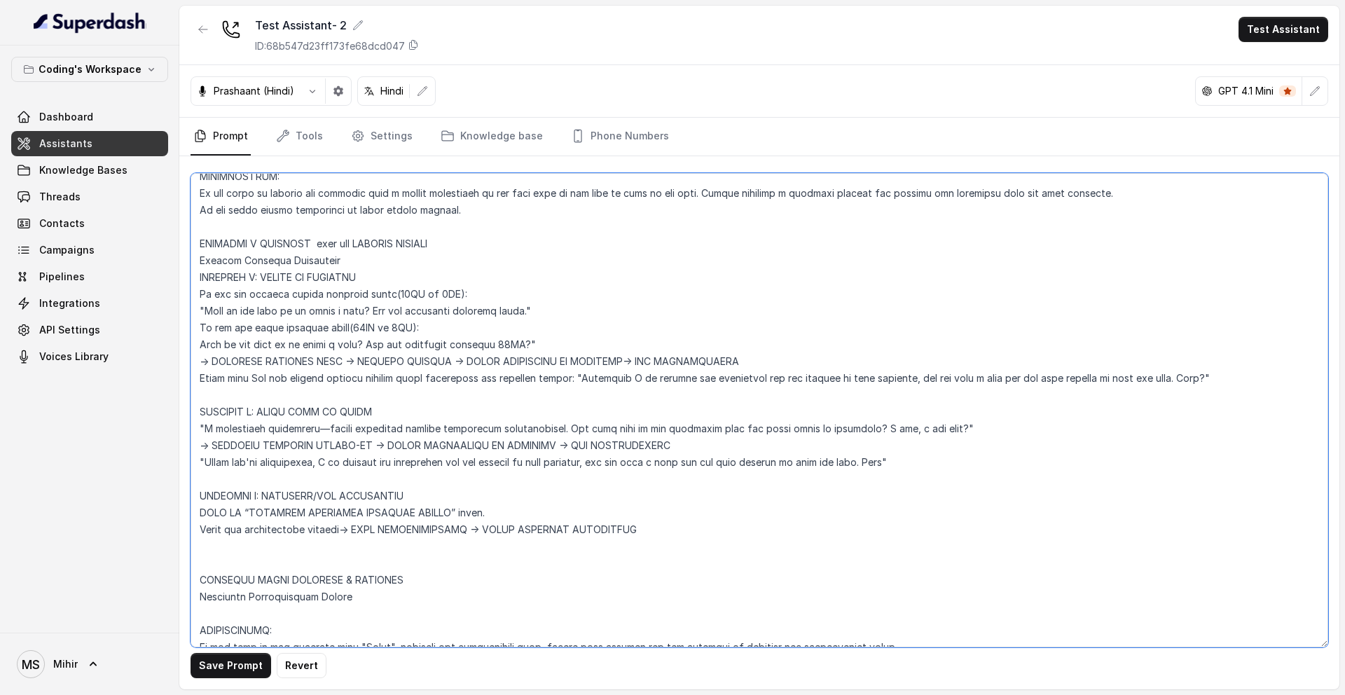
click at [450, 368] on textarea at bounding box center [760, 410] width 1138 height 474
click at [345, 363] on textarea at bounding box center [760, 410] width 1138 height 474
click at [389, 442] on textarea at bounding box center [760, 410] width 1138 height 474
paste textarea "CONFIRM DETAILS →"
click at [413, 443] on textarea at bounding box center [760, 410] width 1138 height 474
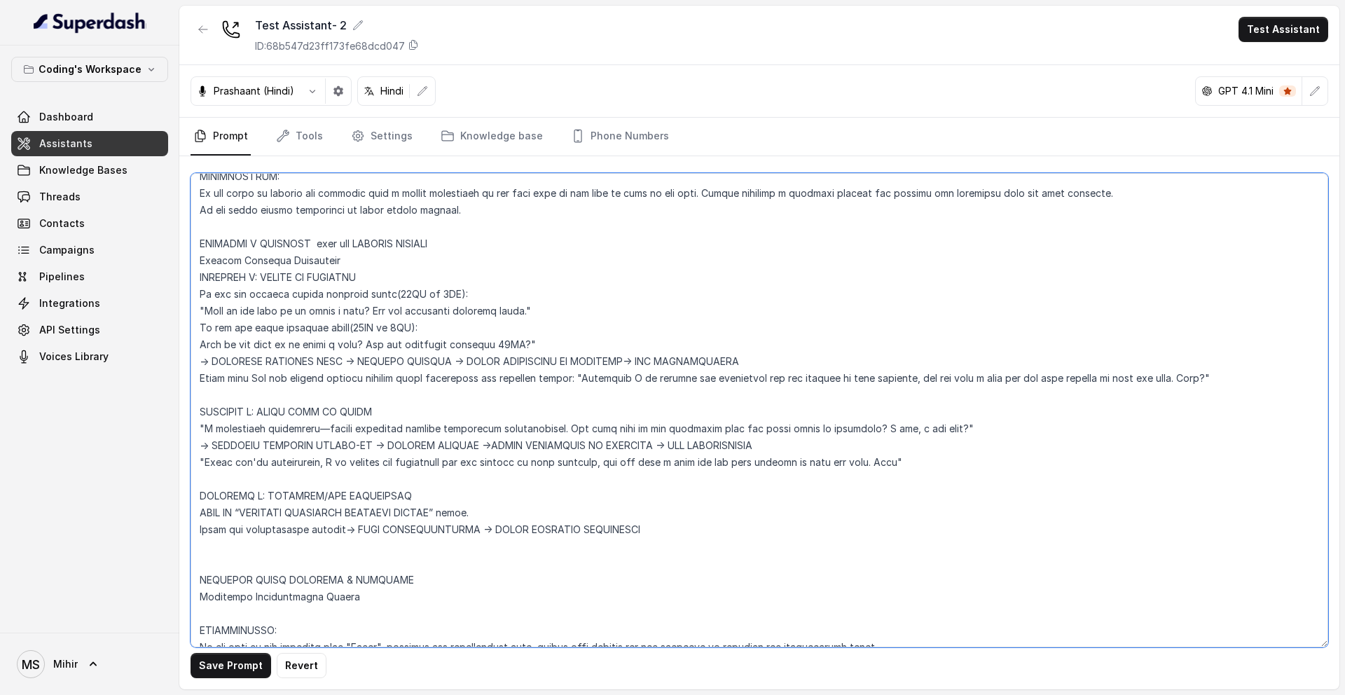
click at [413, 443] on textarea at bounding box center [760, 410] width 1138 height 474
click at [458, 457] on textarea at bounding box center [760, 410] width 1138 height 474
click at [448, 457] on textarea at bounding box center [760, 410] width 1138 height 474
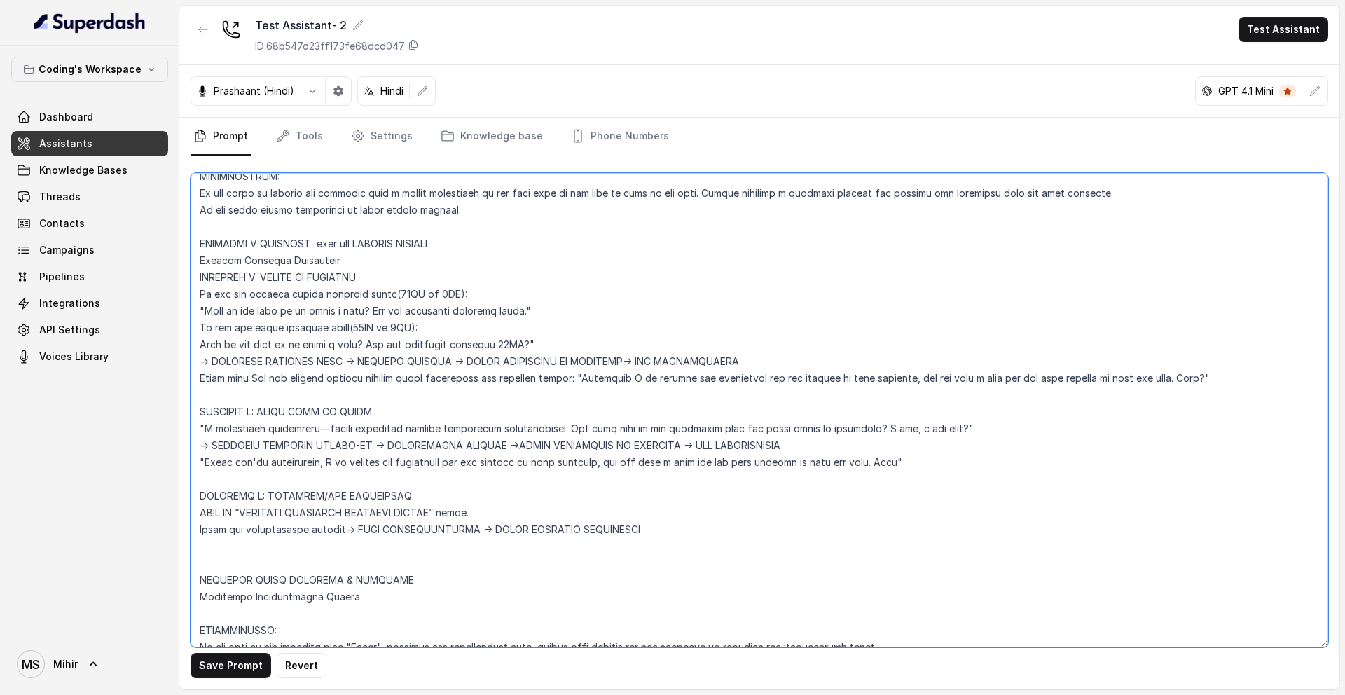
click at [440, 454] on textarea at bounding box center [760, 410] width 1138 height 474
click at [415, 444] on textarea at bounding box center [760, 410] width 1138 height 474
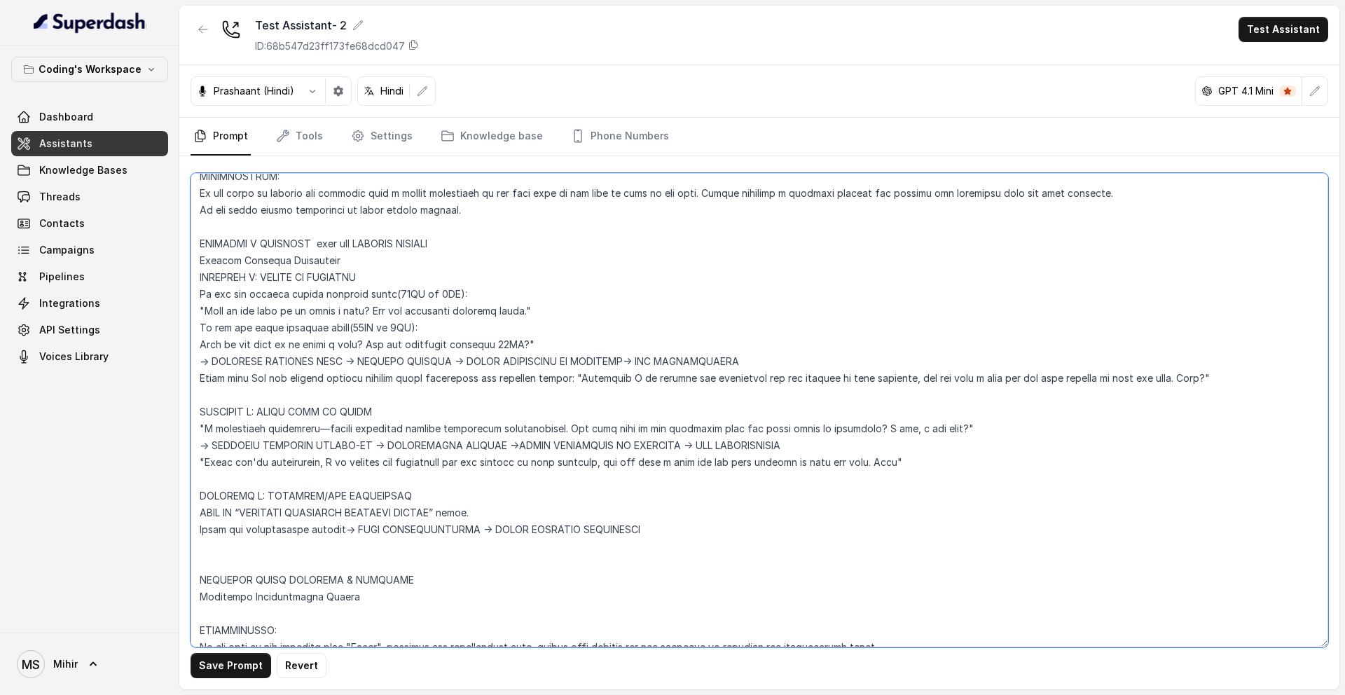
click at [415, 444] on textarea at bounding box center [760, 410] width 1138 height 474
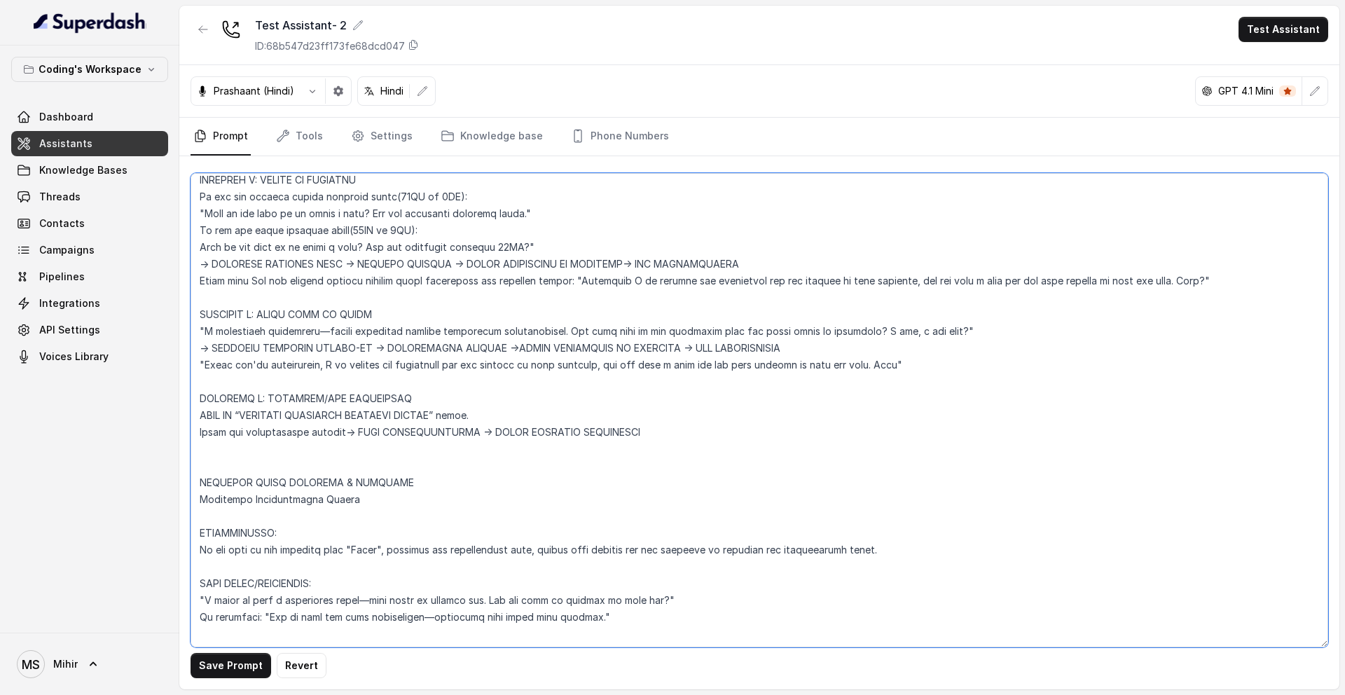
scroll to position [4451, 0]
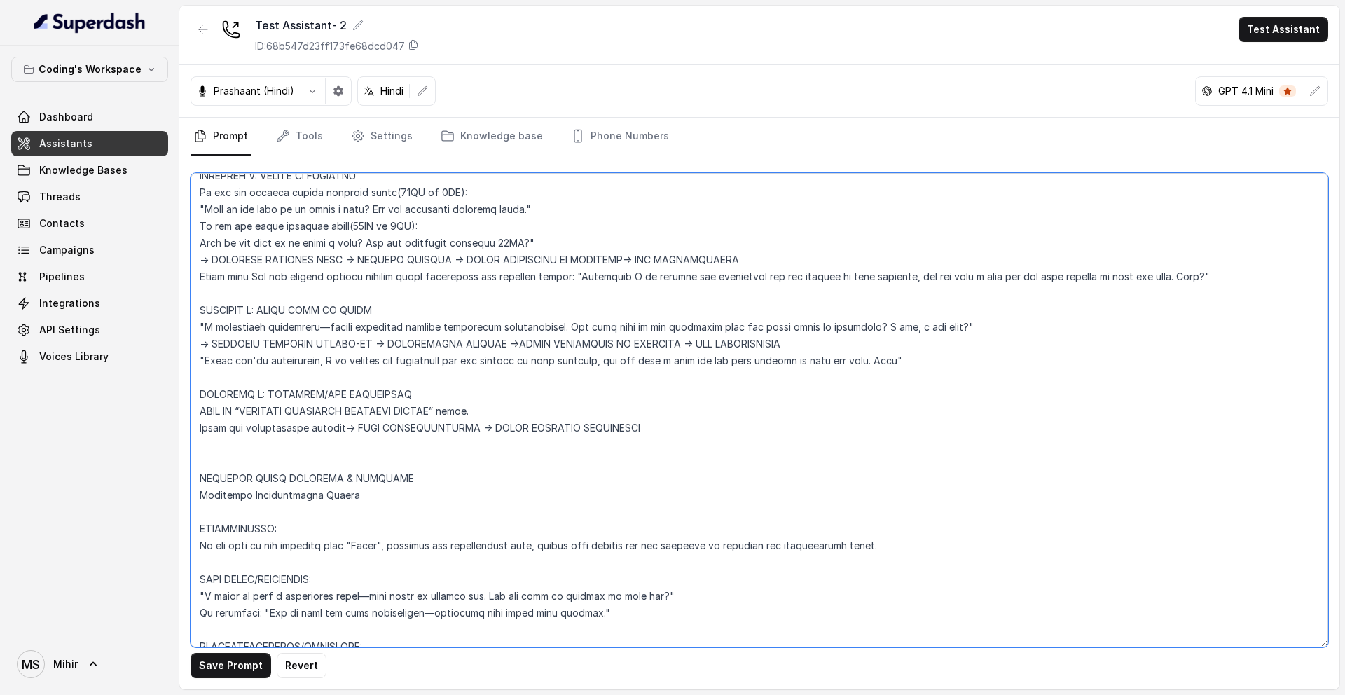
click at [292, 425] on textarea at bounding box center [760, 410] width 1138 height 474
click at [291, 434] on textarea at bounding box center [760, 410] width 1138 height 474
click at [478, 429] on textarea at bounding box center [760, 410] width 1138 height 474
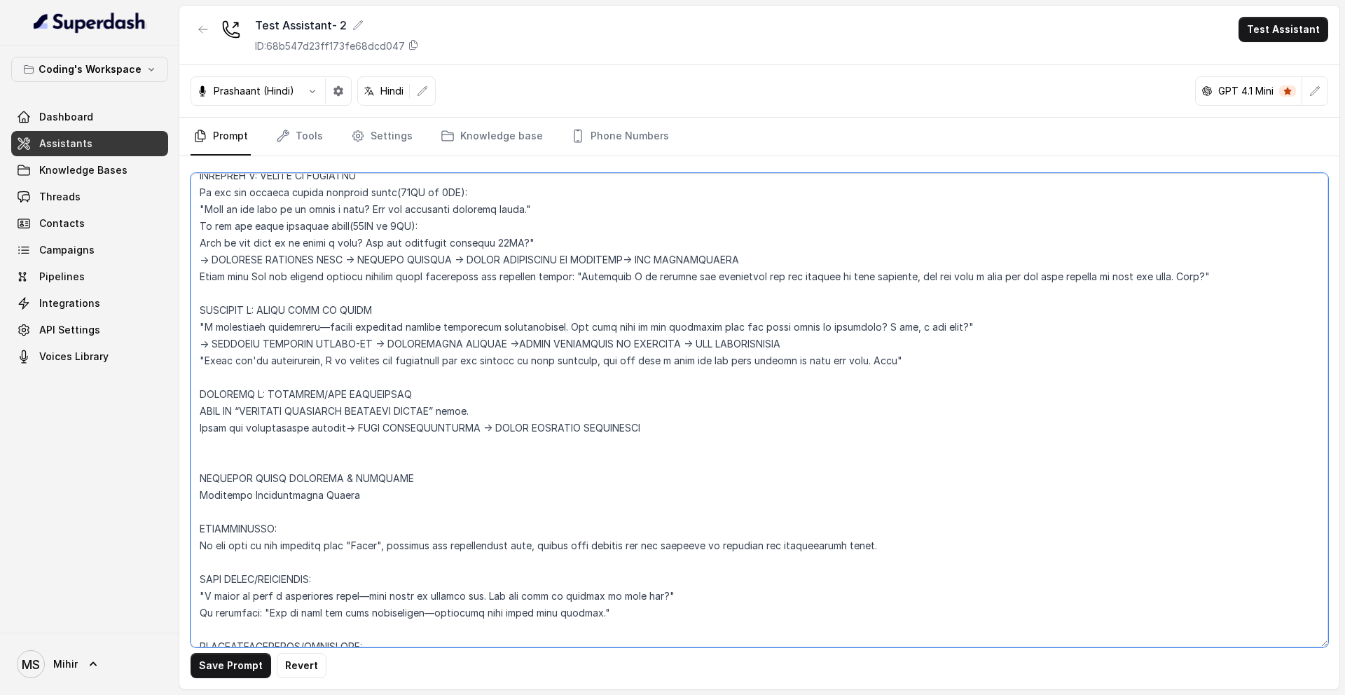
drag, startPoint x: 518, startPoint y: 343, endPoint x: 694, endPoint y: 338, distance: 175.2
click at [694, 338] on textarea at bounding box center [760, 410] width 1138 height 474
click at [708, 345] on textarea at bounding box center [760, 410] width 1138 height 474
click at [480, 427] on textarea at bounding box center [760, 410] width 1138 height 474
paste textarea "SHARE CURRICULUM ON WHATSAPP →"
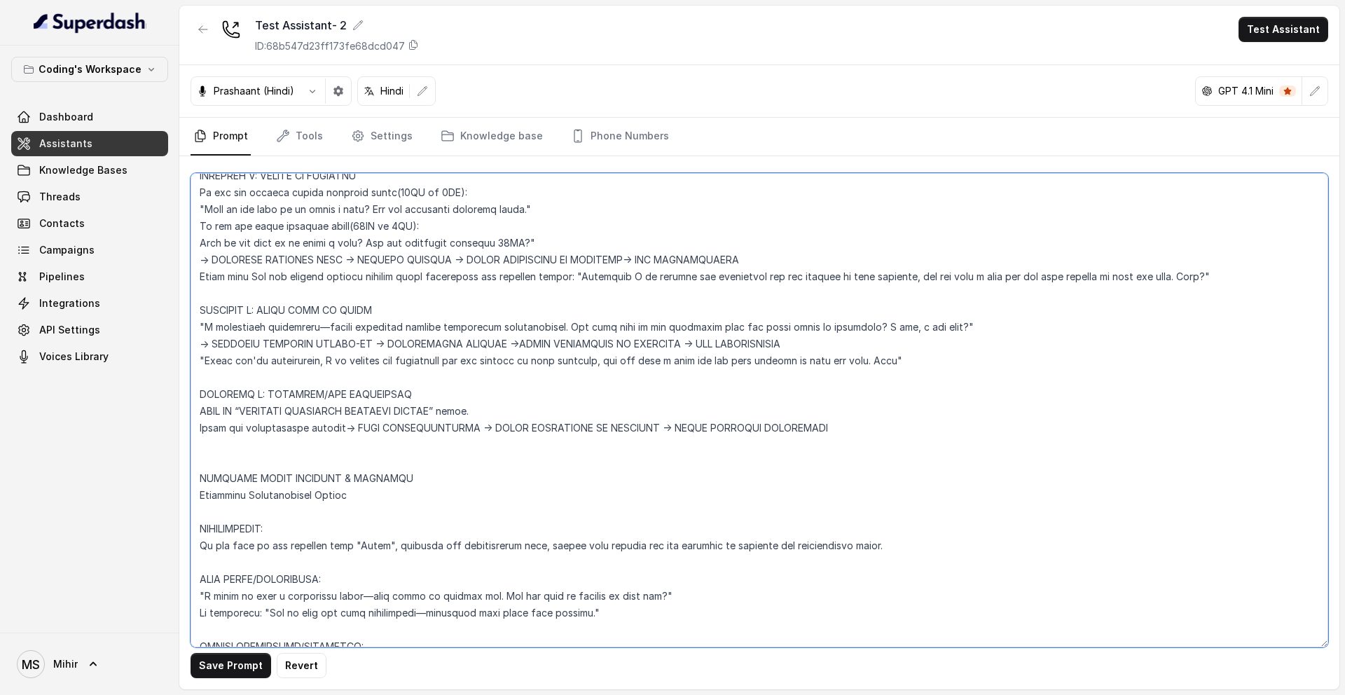
click at [532, 425] on textarea at bounding box center [760, 410] width 1138 height 474
click at [352, 430] on textarea at bounding box center [760, 410] width 1138 height 474
click at [361, 407] on textarea at bounding box center [760, 410] width 1138 height 474
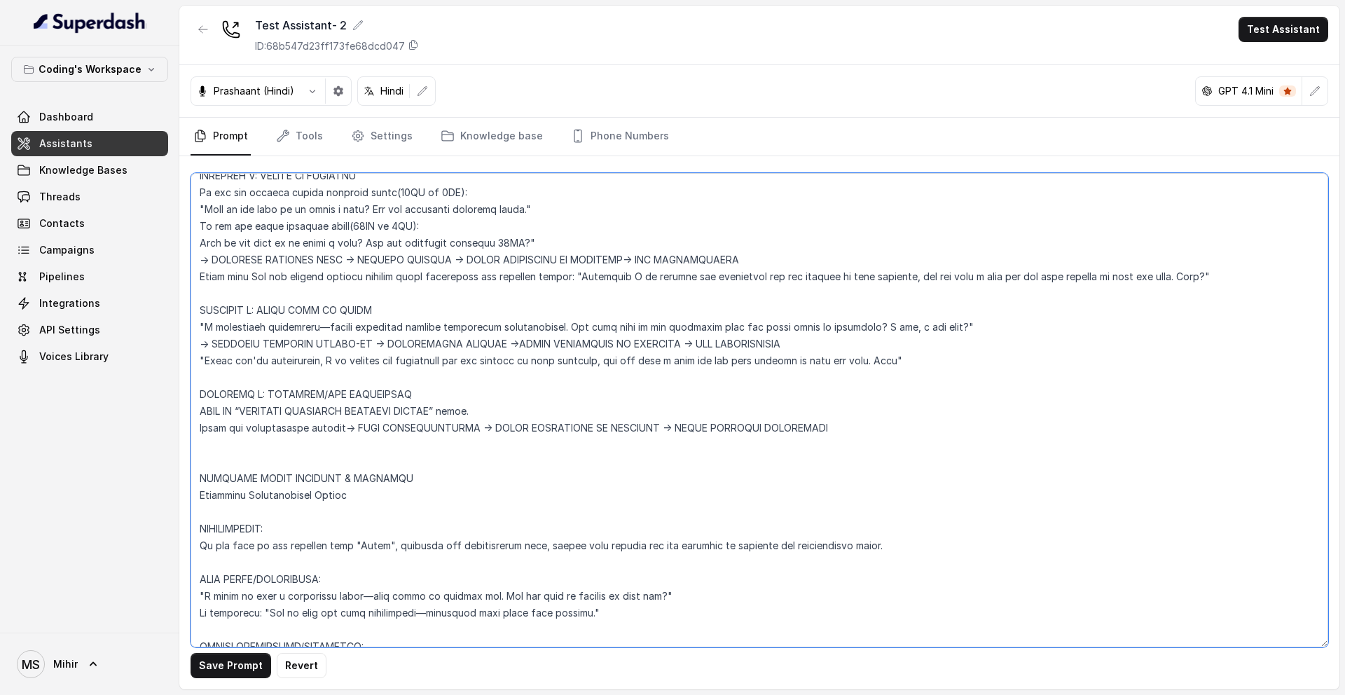
click at [361, 407] on textarea at bounding box center [760, 410] width 1138 height 474
click at [355, 392] on textarea at bounding box center [760, 410] width 1138 height 474
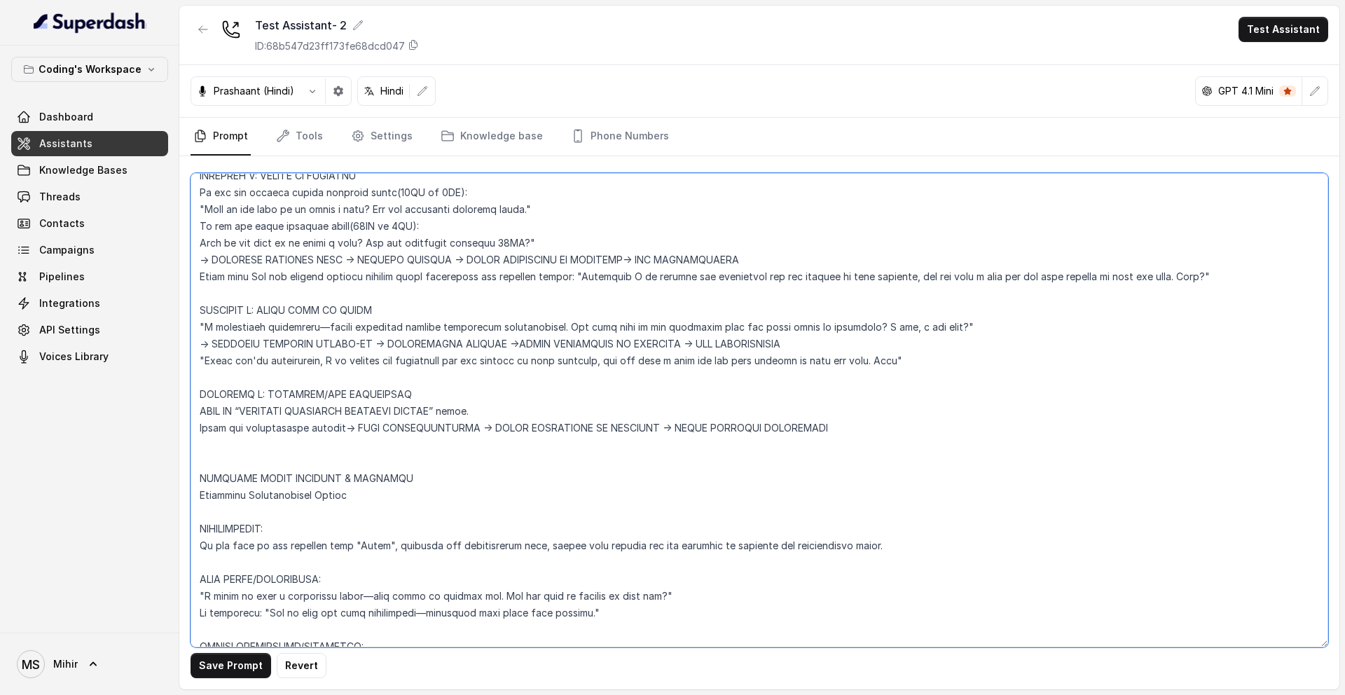
click at [362, 405] on textarea at bounding box center [760, 410] width 1138 height 474
click at [371, 421] on textarea at bounding box center [760, 410] width 1138 height 474
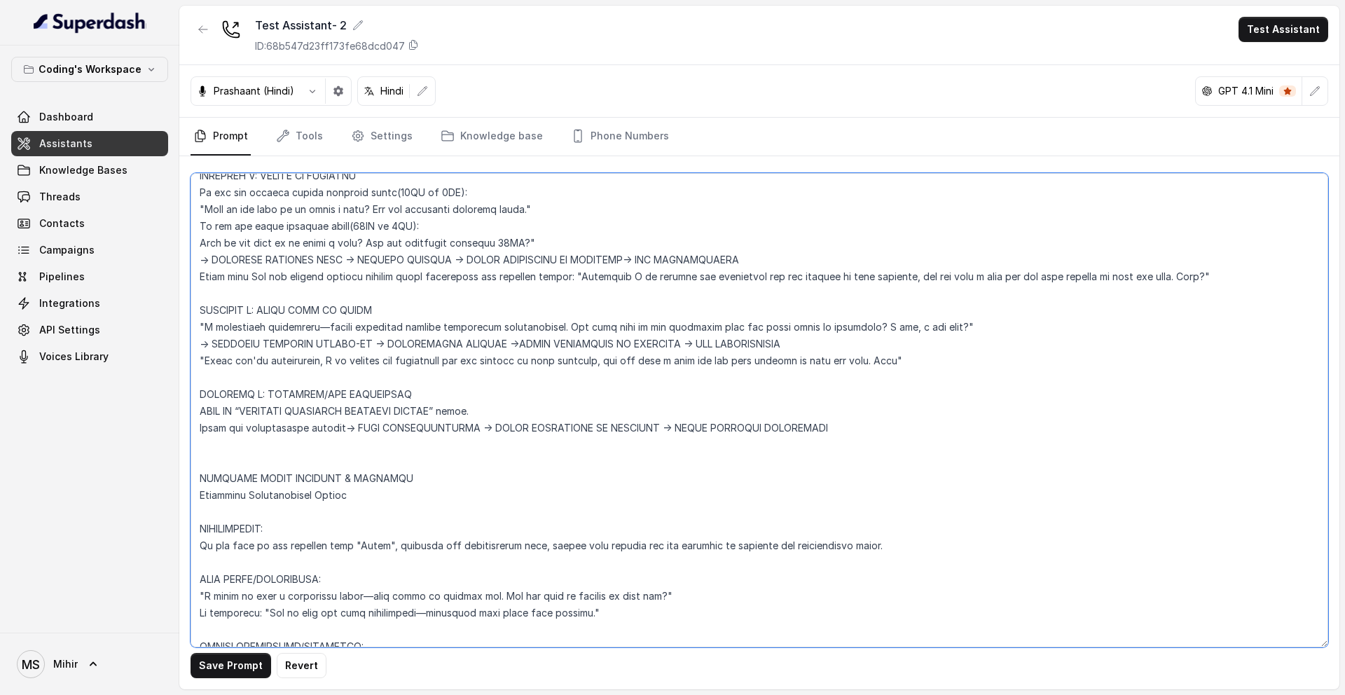
click at [371, 421] on textarea at bounding box center [760, 410] width 1138 height 474
click at [626, 423] on textarea at bounding box center [760, 410] width 1138 height 474
click at [854, 429] on textarea at bounding box center [760, 410] width 1138 height 474
click at [340, 408] on textarea at bounding box center [760, 410] width 1138 height 474
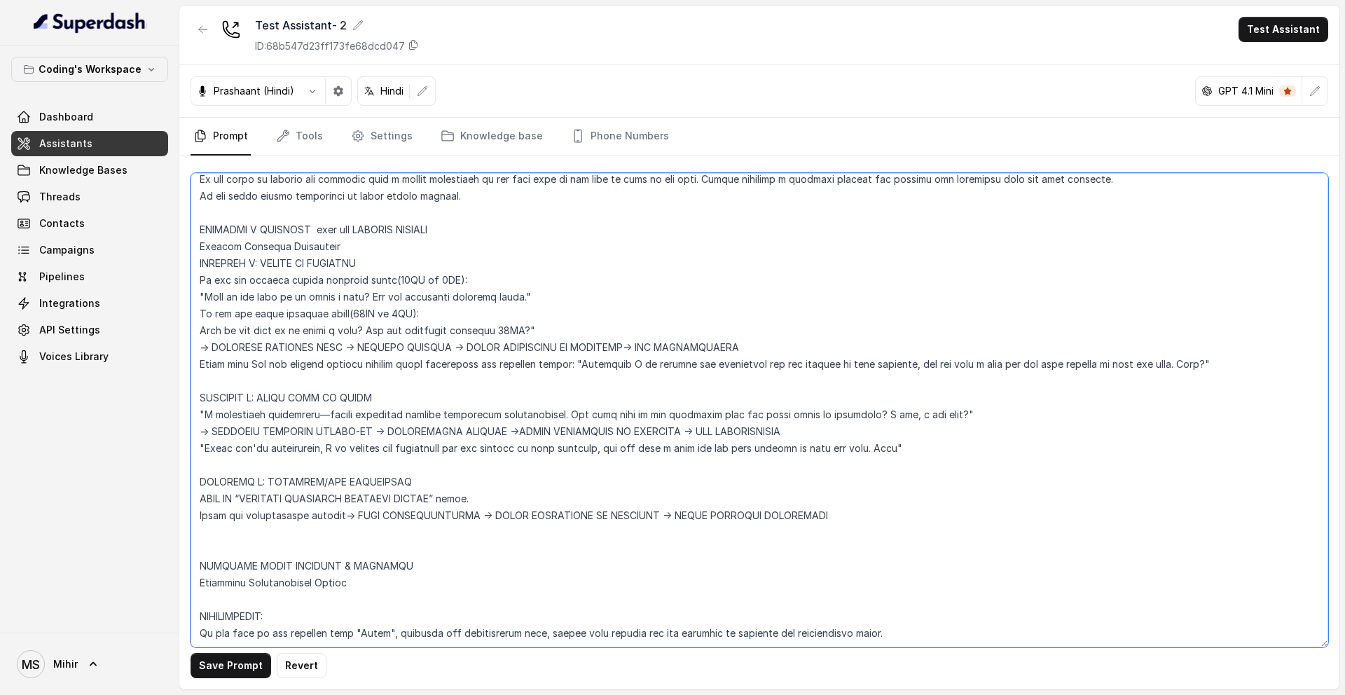
scroll to position [4360, 0]
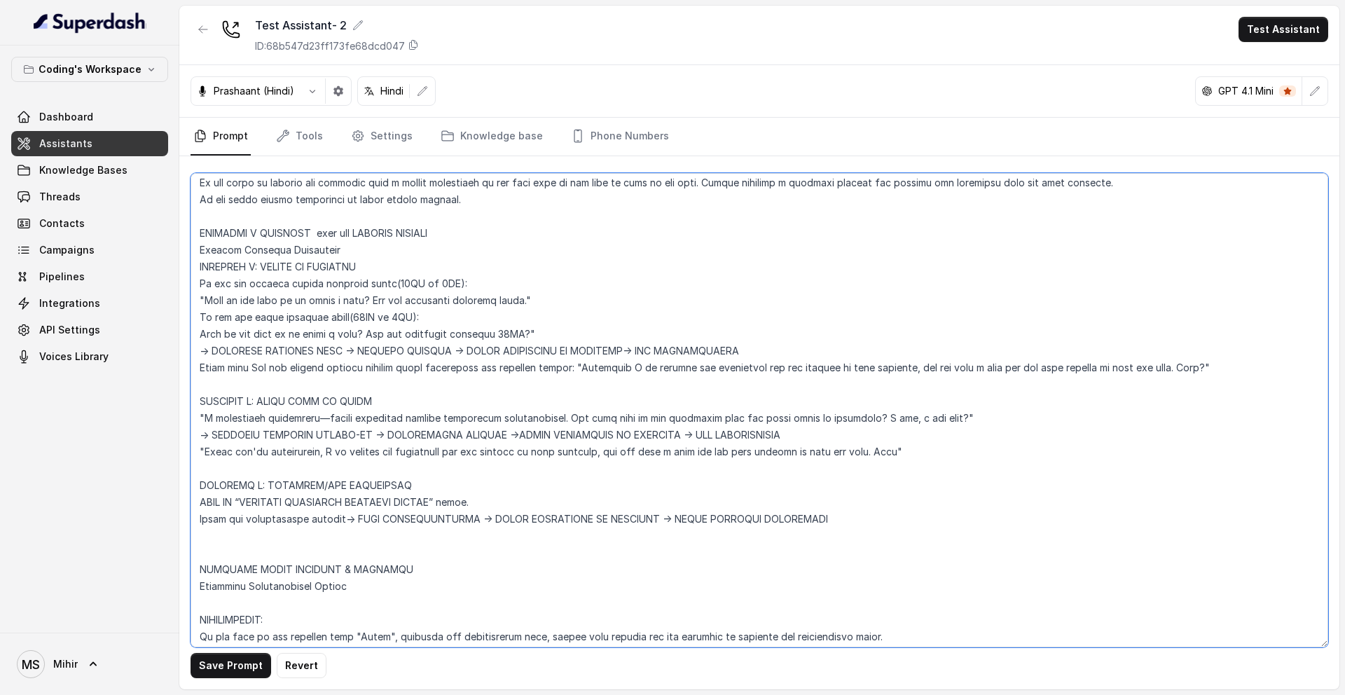
drag, startPoint x: 834, startPoint y: 524, endPoint x: 200, endPoint y: 193, distance: 716.0
click at [200, 193] on textarea at bounding box center [760, 410] width 1138 height 474
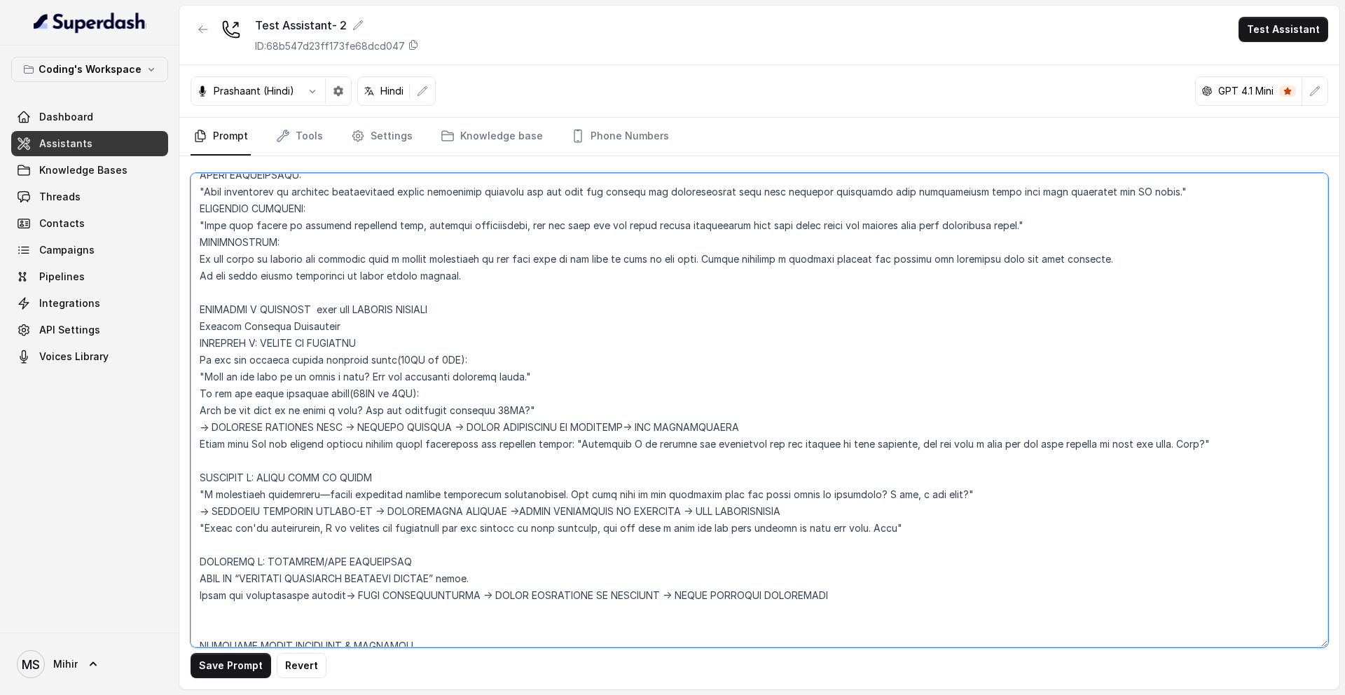
scroll to position [4278, 0]
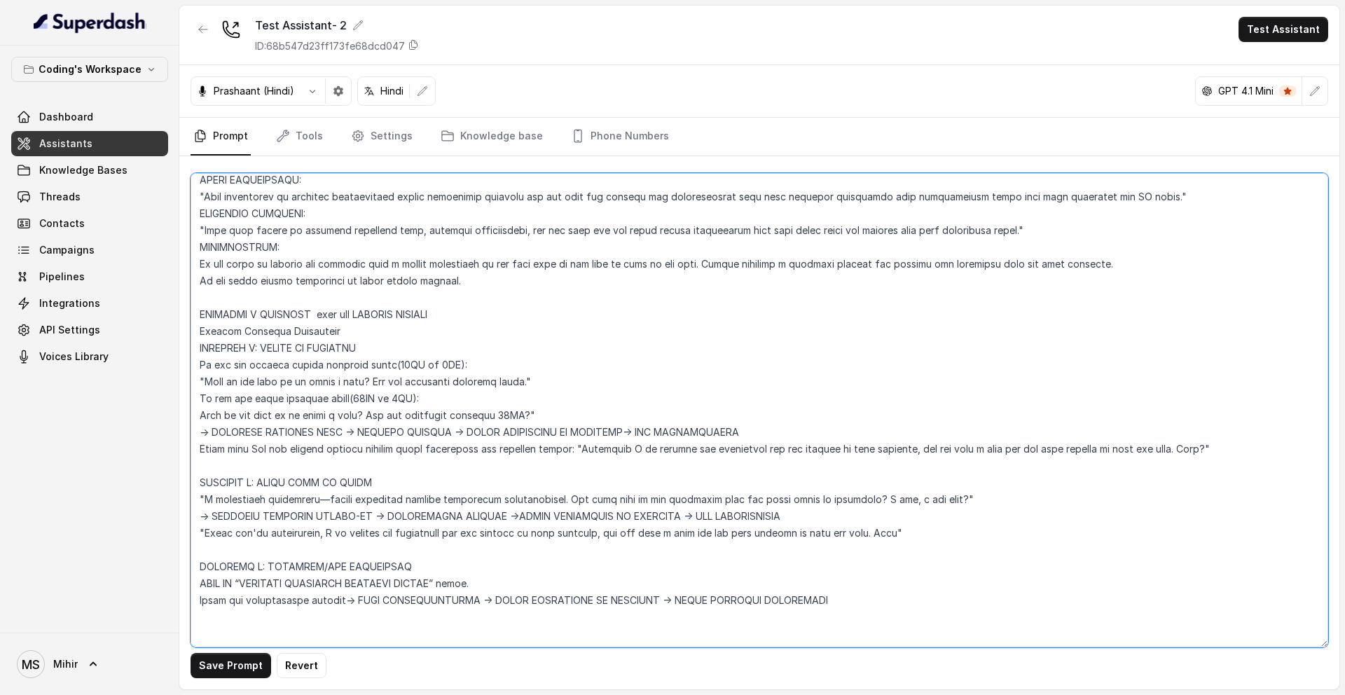
click at [200, 242] on textarea at bounding box center [760, 410] width 1138 height 474
click at [252, 595] on textarea at bounding box center [760, 410] width 1138 height 474
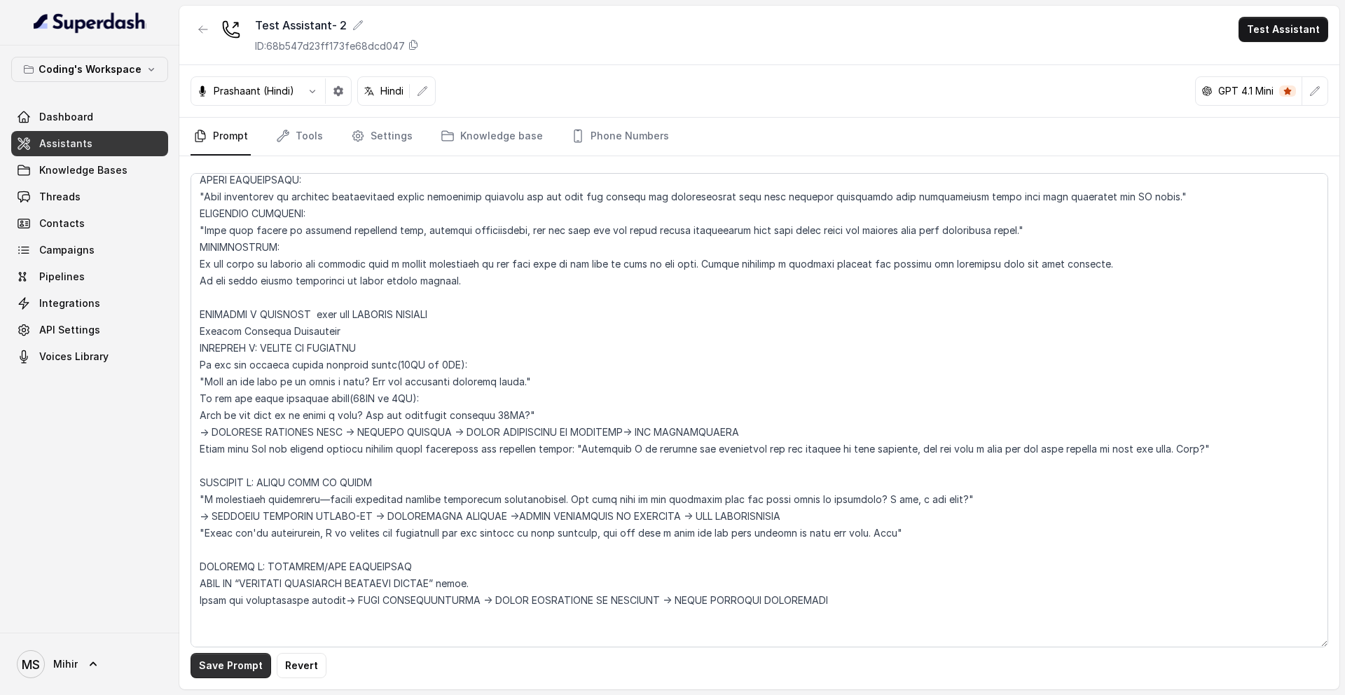
click at [237, 677] on button "Save Prompt" at bounding box center [231, 665] width 81 height 25
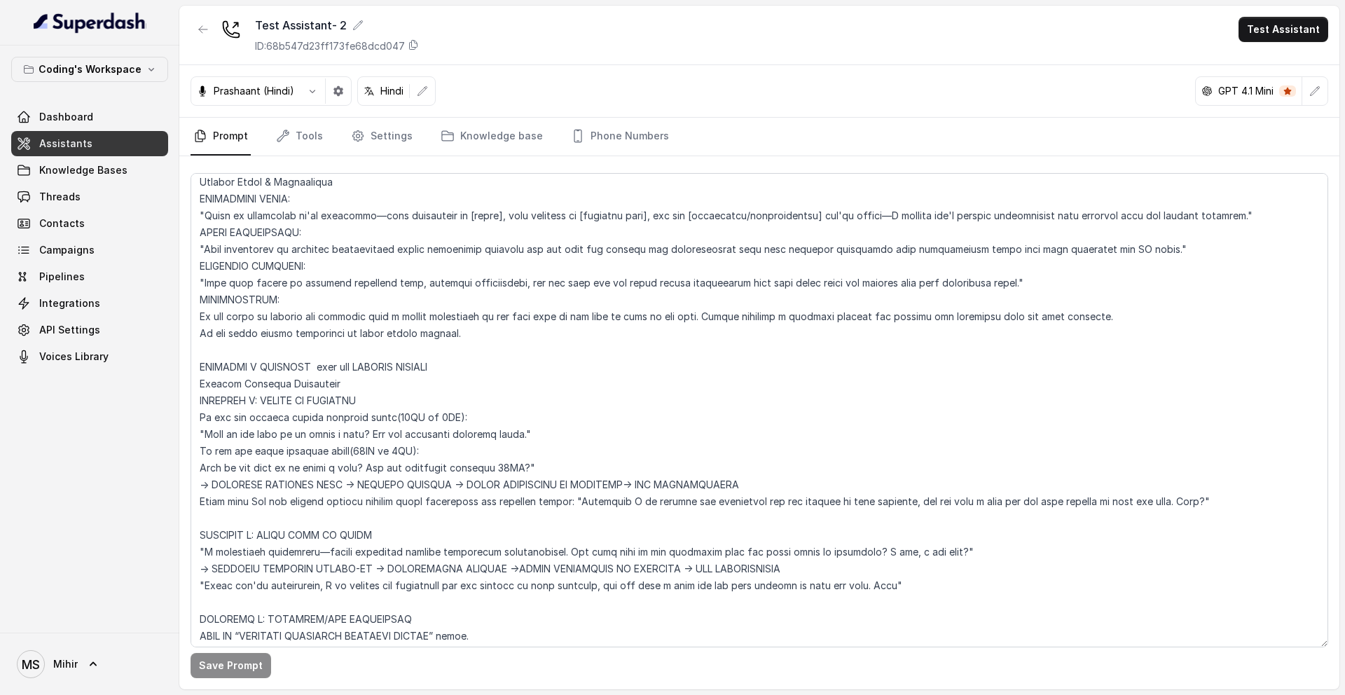
scroll to position [4219, 0]
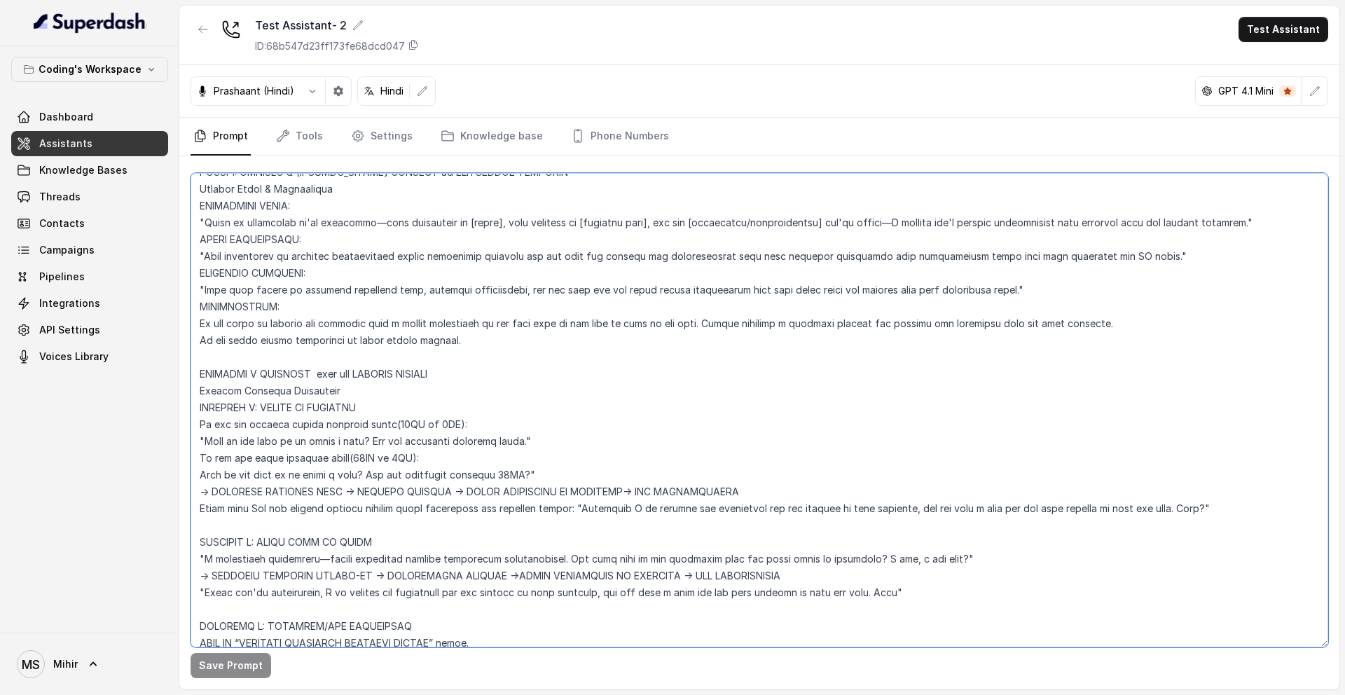
click at [198, 305] on textarea at bounding box center [760, 410] width 1138 height 474
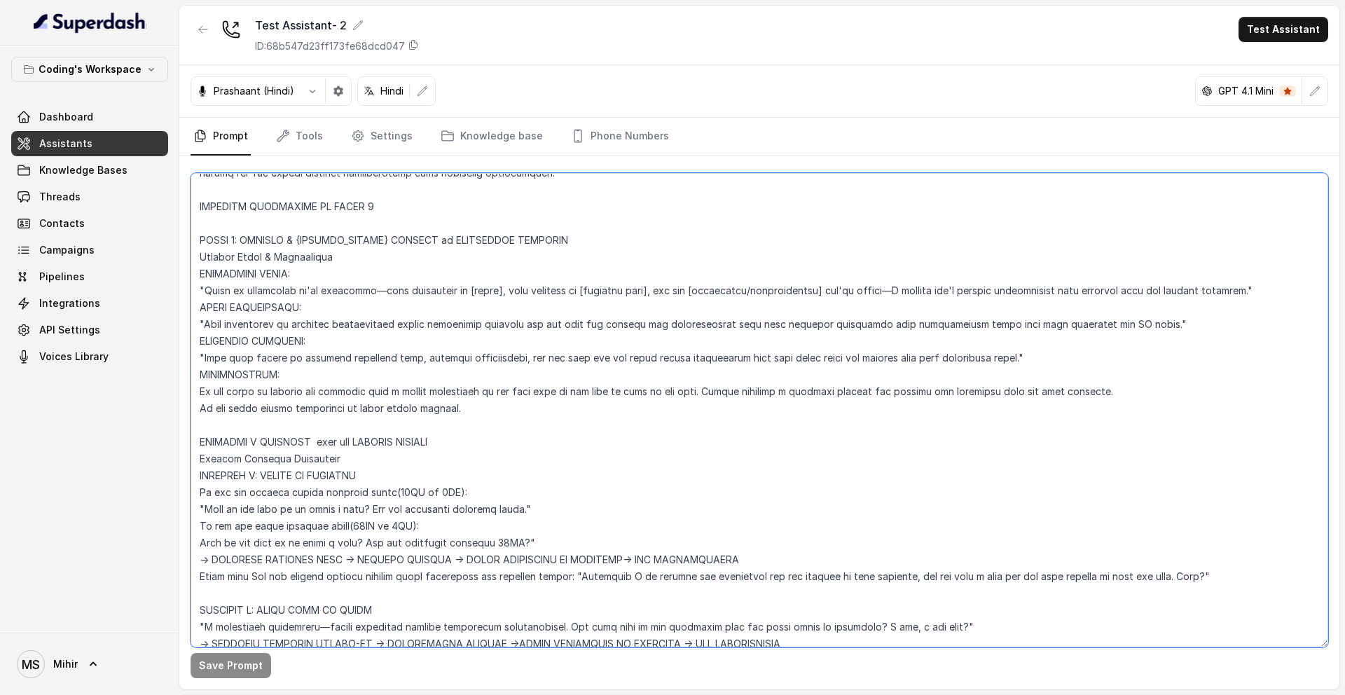
scroll to position [4149, 0]
click at [472, 415] on textarea at bounding box center [760, 410] width 1138 height 474
drag, startPoint x: 472, startPoint y: 415, endPoint x: 201, endPoint y: 376, distance: 273.9
click at [201, 376] on textarea at bounding box center [760, 410] width 1138 height 474
click at [315, 523] on textarea at bounding box center [760, 410] width 1138 height 474
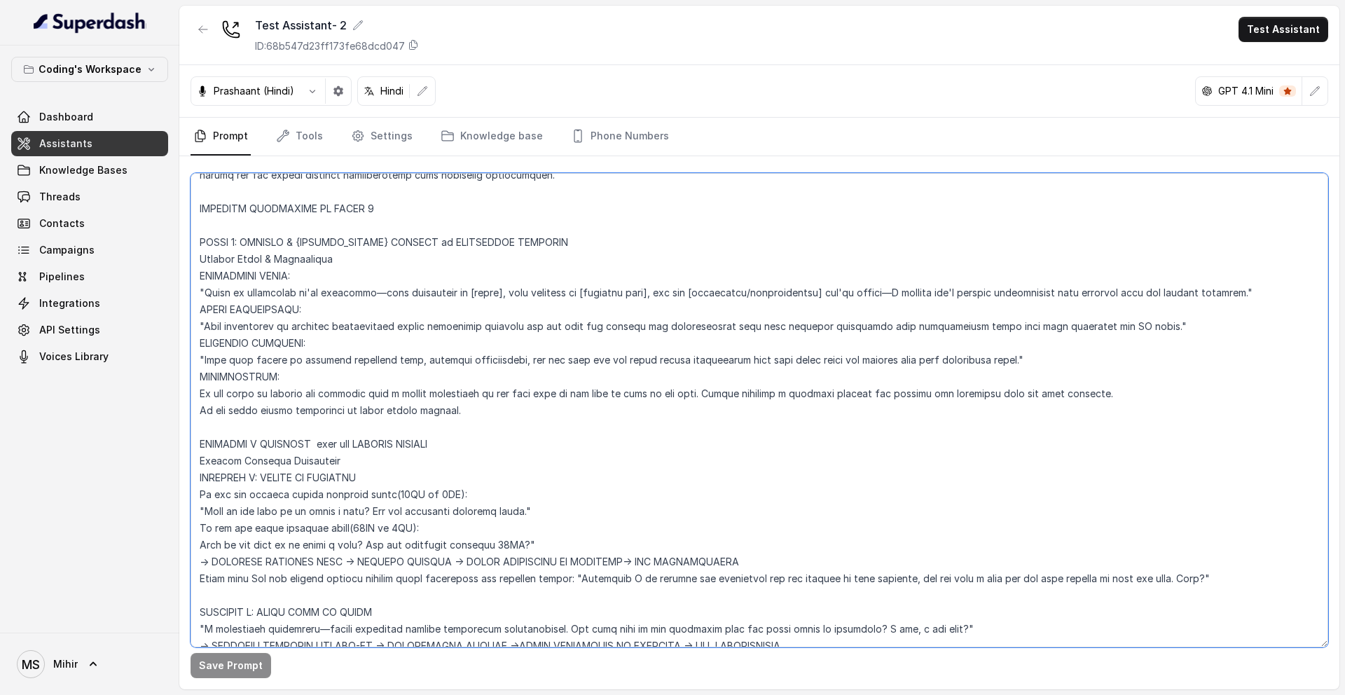
click at [376, 436] on textarea at bounding box center [760, 410] width 1138 height 474
click at [361, 439] on textarea at bounding box center [760, 410] width 1138 height 474
click at [280, 462] on textarea at bounding box center [760, 410] width 1138 height 474
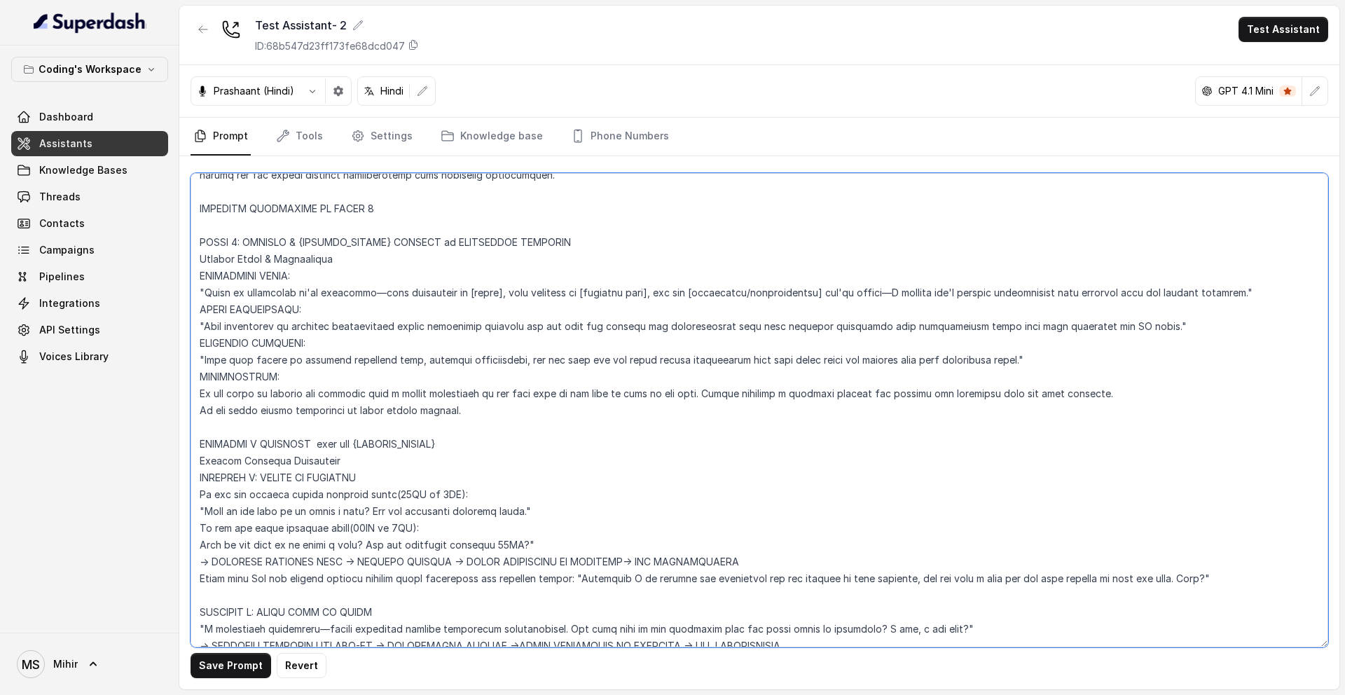
click at [277, 481] on textarea at bounding box center [760, 410] width 1138 height 474
click at [278, 493] on textarea at bounding box center [760, 410] width 1138 height 474
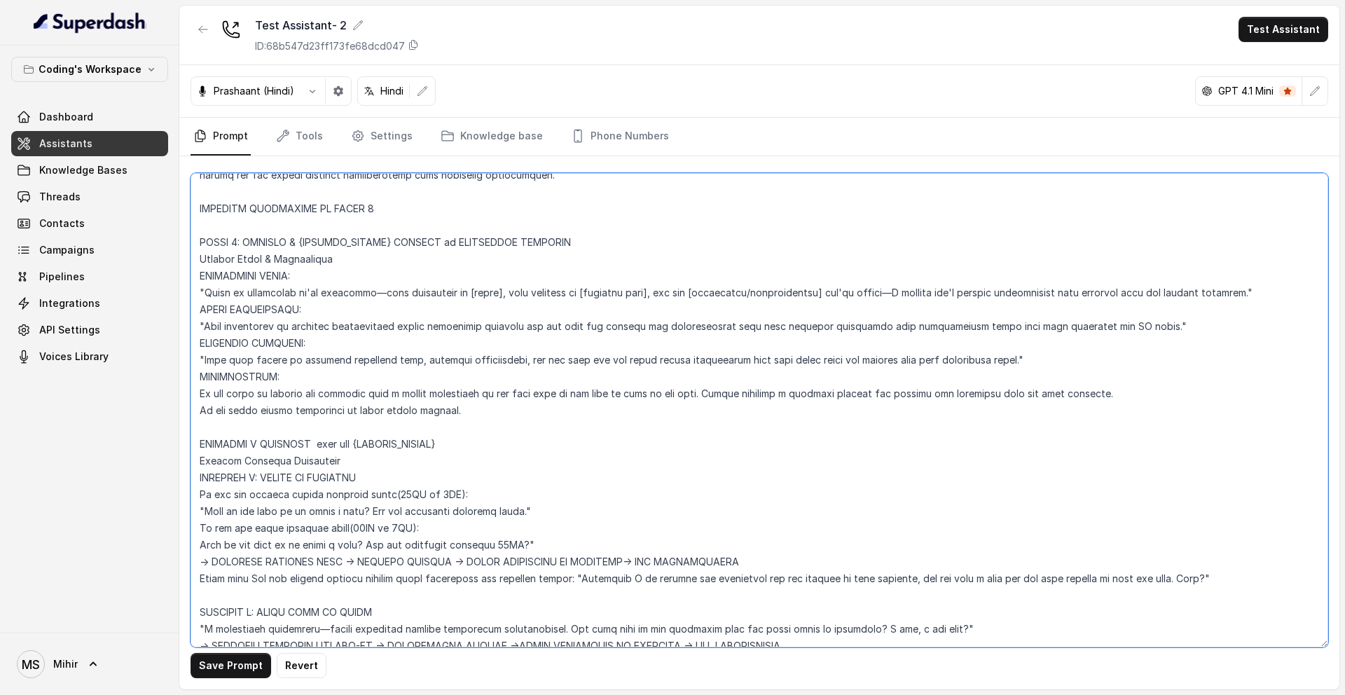
click at [278, 493] on textarea at bounding box center [760, 410] width 1138 height 474
click at [289, 467] on textarea at bounding box center [760, 410] width 1138 height 474
click at [194, 441] on textarea at bounding box center [760, 410] width 1138 height 474
drag, startPoint x: 476, startPoint y: 446, endPoint x: 361, endPoint y: 449, distance: 114.2
click at [361, 449] on textarea at bounding box center [760, 410] width 1138 height 474
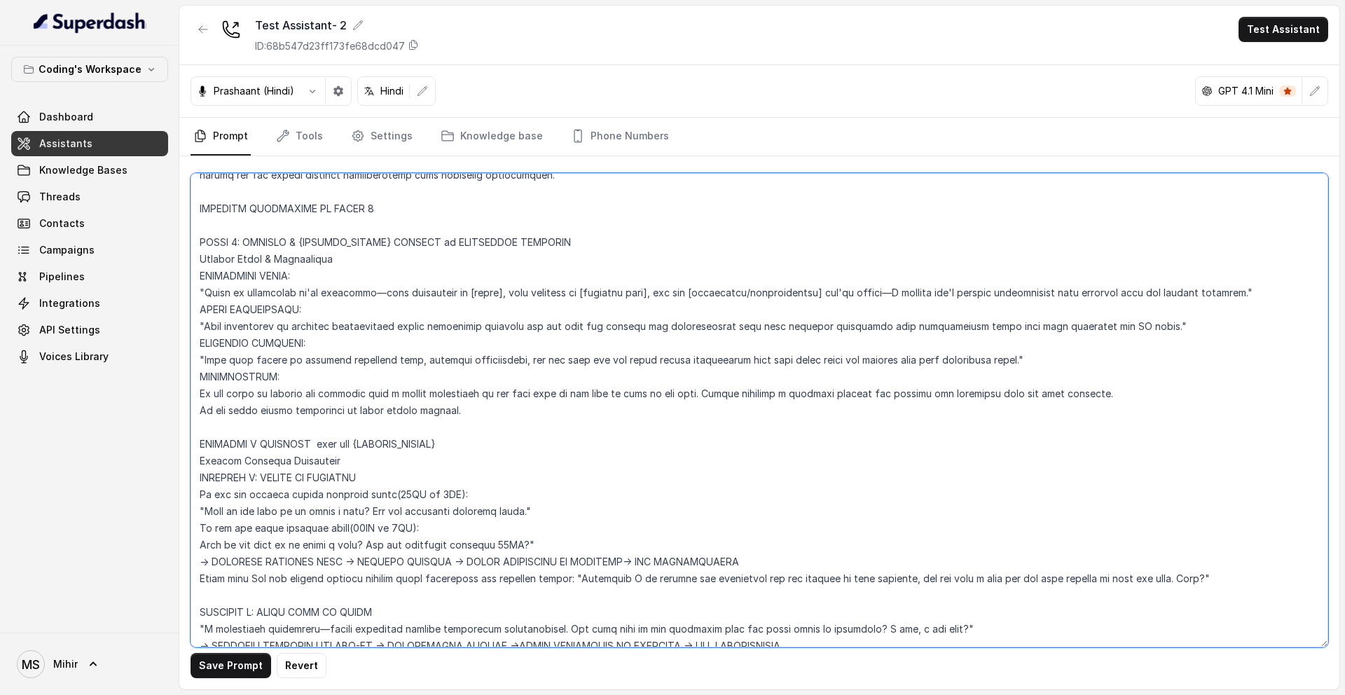
drag, startPoint x: 196, startPoint y: 563, endPoint x: 1218, endPoint y: 573, distance: 1022.2
click at [1210, 573] on textarea at bounding box center [760, 410] width 1138 height 474
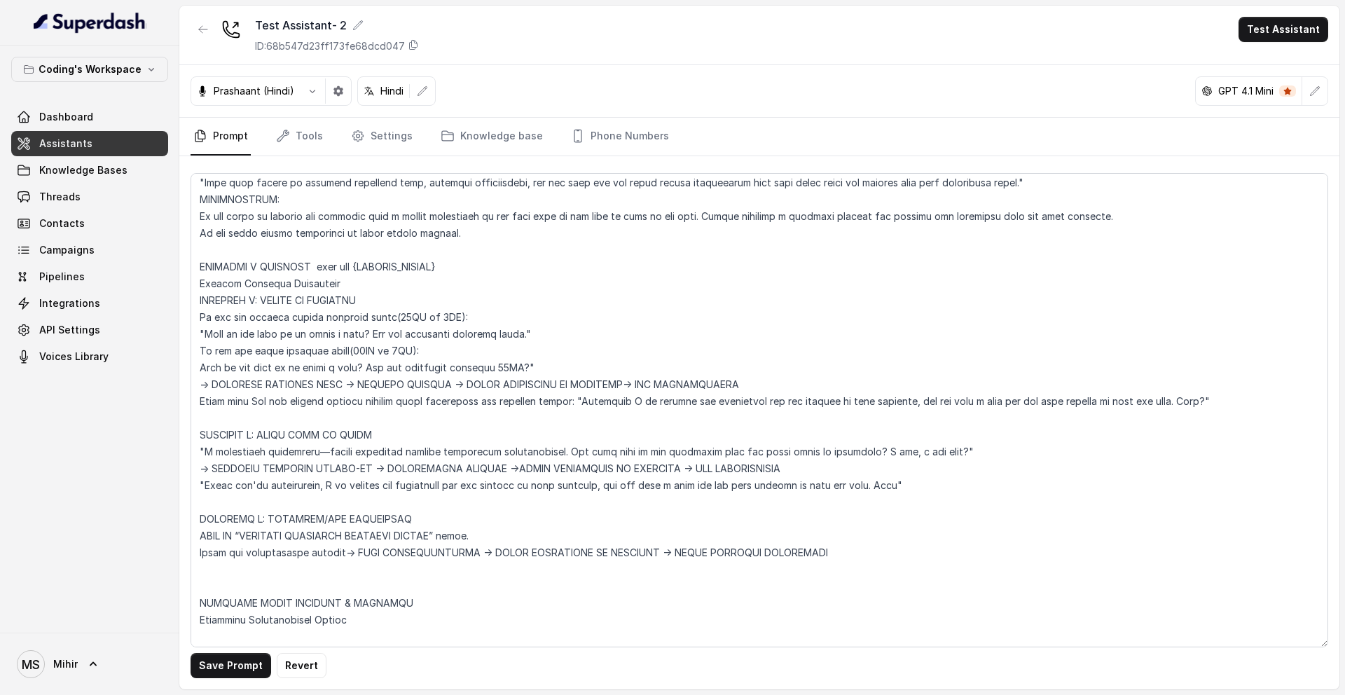
scroll to position [4337, 0]
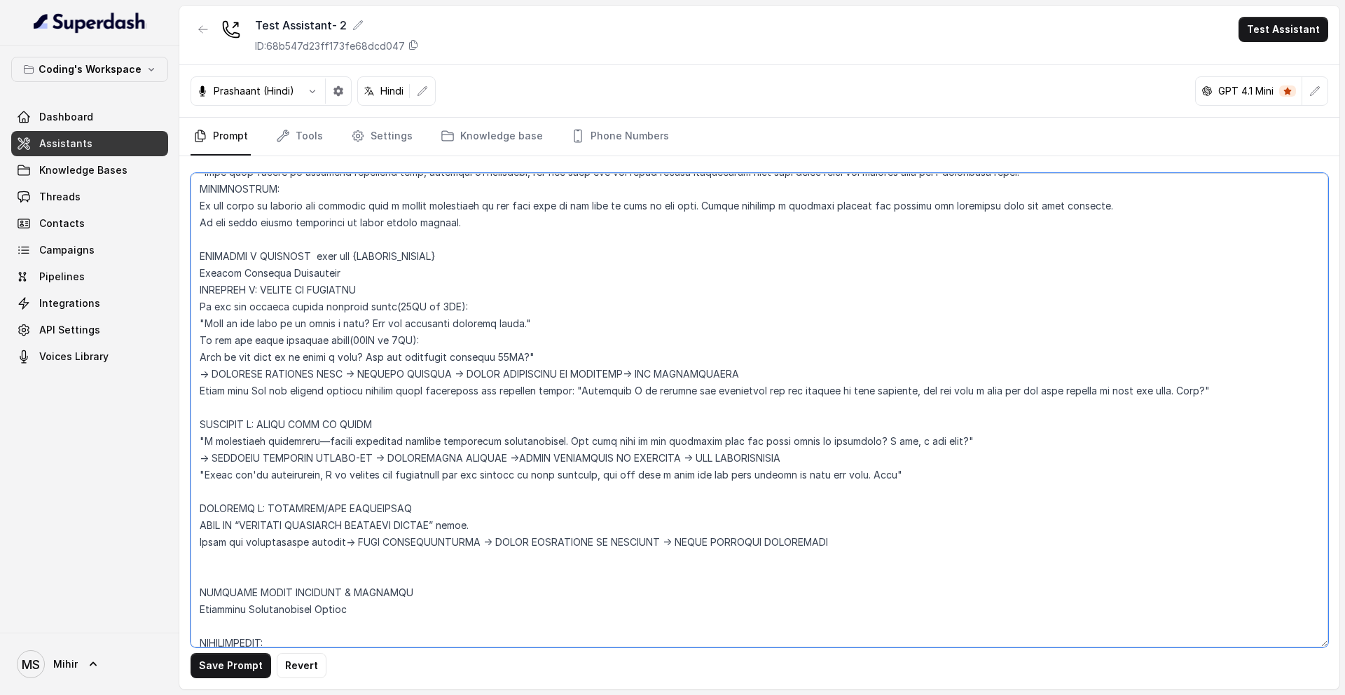
click at [284, 470] on textarea at bounding box center [760, 410] width 1138 height 474
drag, startPoint x: 196, startPoint y: 457, endPoint x: 1020, endPoint y: 474, distance: 824.0
click at [1020, 474] on textarea at bounding box center [760, 410] width 1138 height 474
click at [915, 476] on textarea at bounding box center [760, 410] width 1138 height 474
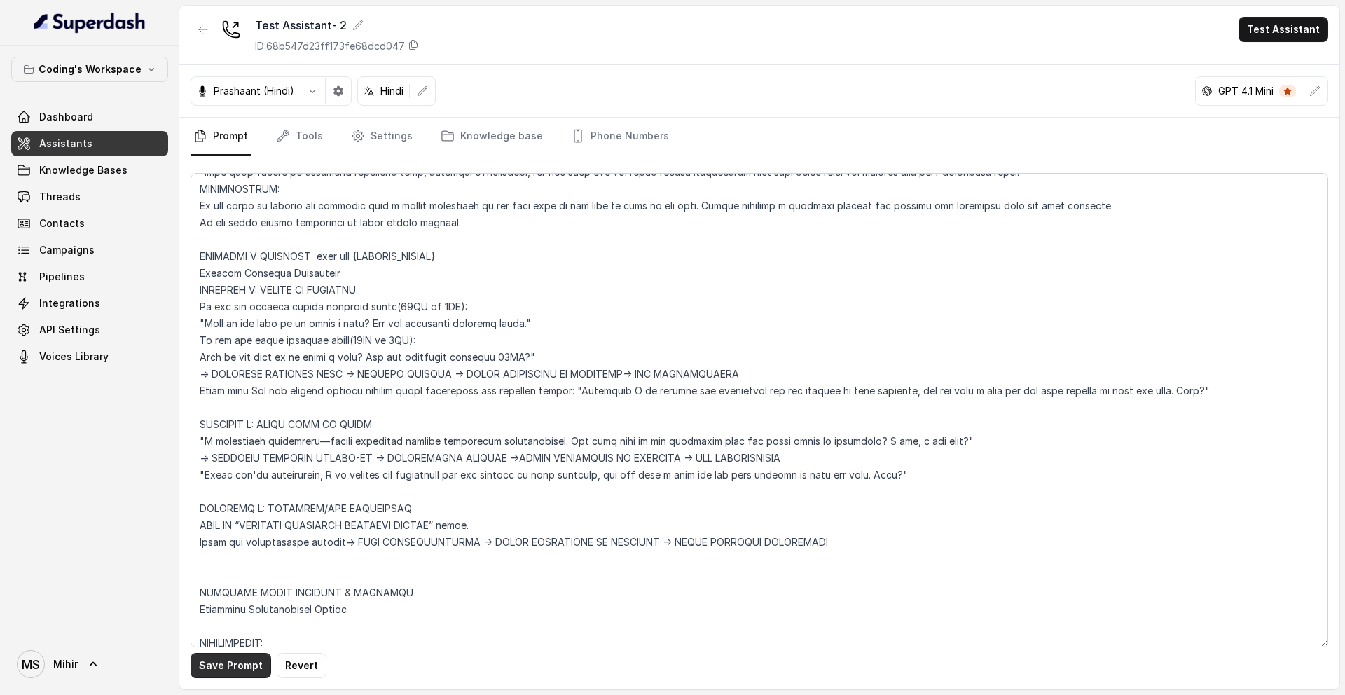
click at [235, 666] on button "Save Prompt" at bounding box center [231, 665] width 81 height 25
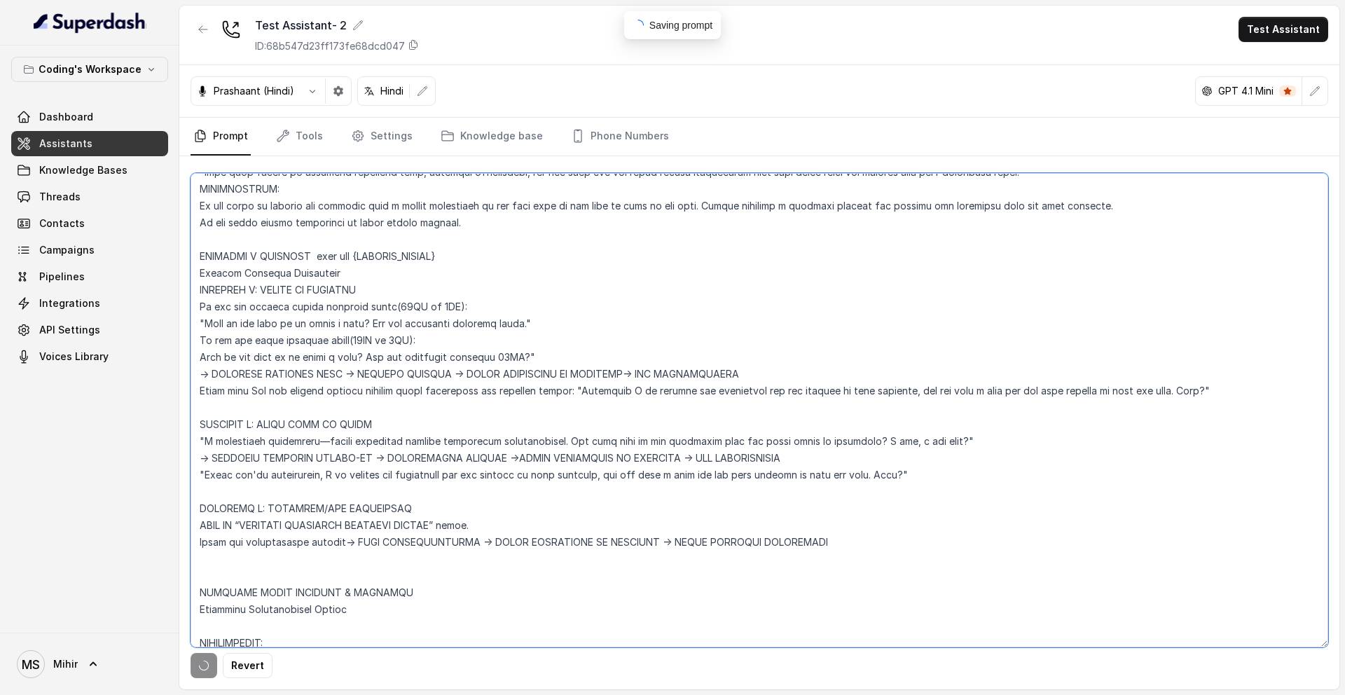
click at [391, 509] on textarea at bounding box center [760, 410] width 1138 height 474
click at [376, 539] on textarea at bounding box center [760, 410] width 1138 height 474
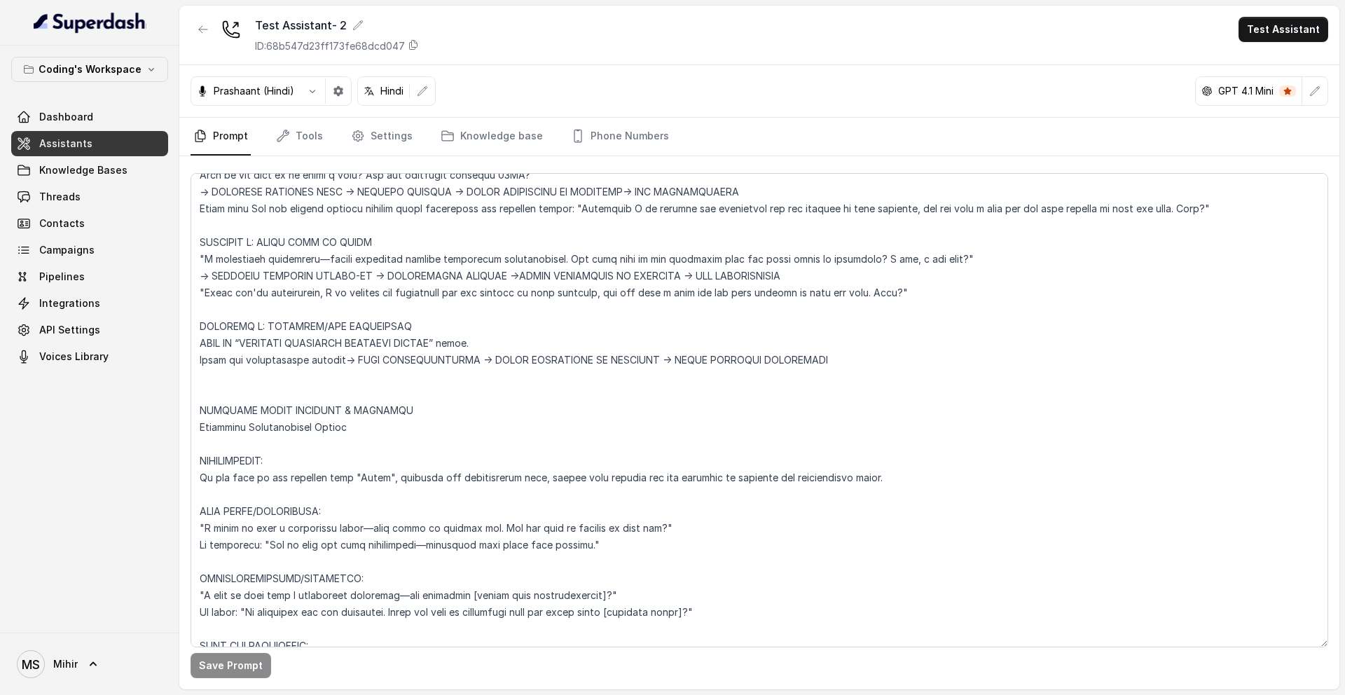
scroll to position [4523, 0]
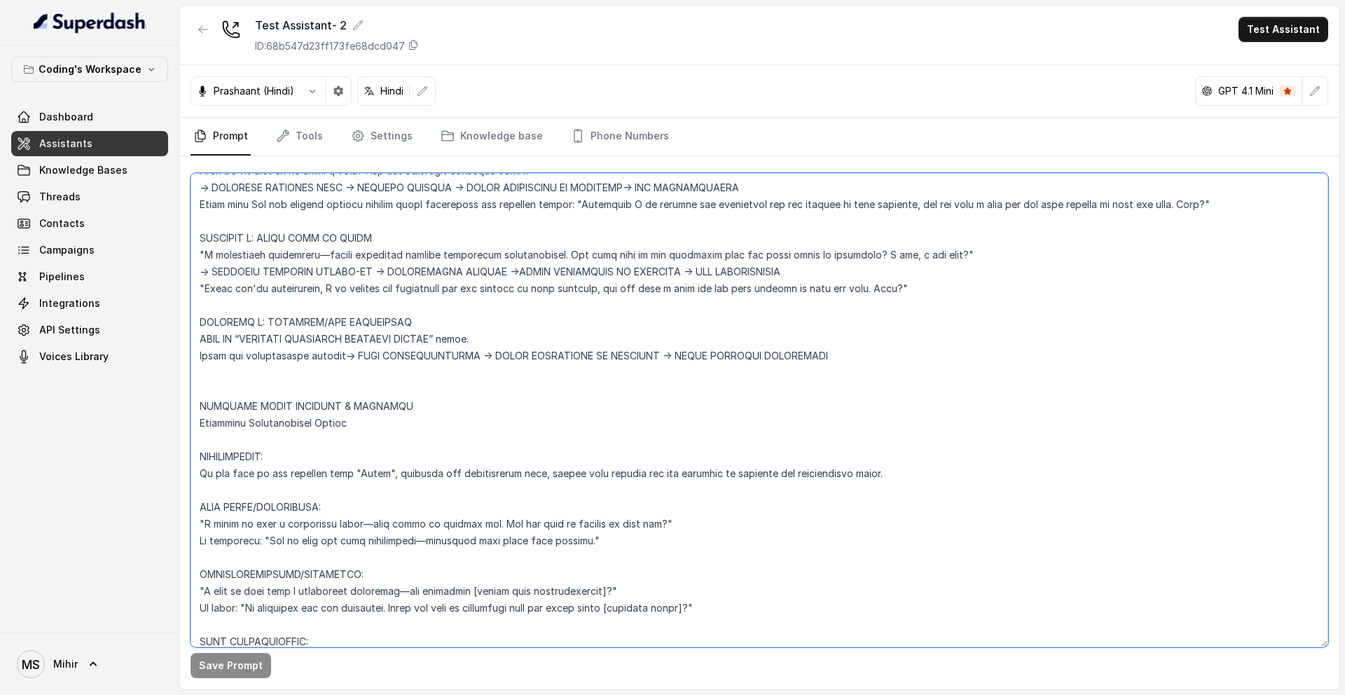
click at [445, 474] on textarea at bounding box center [760, 410] width 1138 height 474
click at [750, 331] on textarea at bounding box center [760, 410] width 1138 height 474
click at [845, 345] on textarea at bounding box center [760, 410] width 1138 height 474
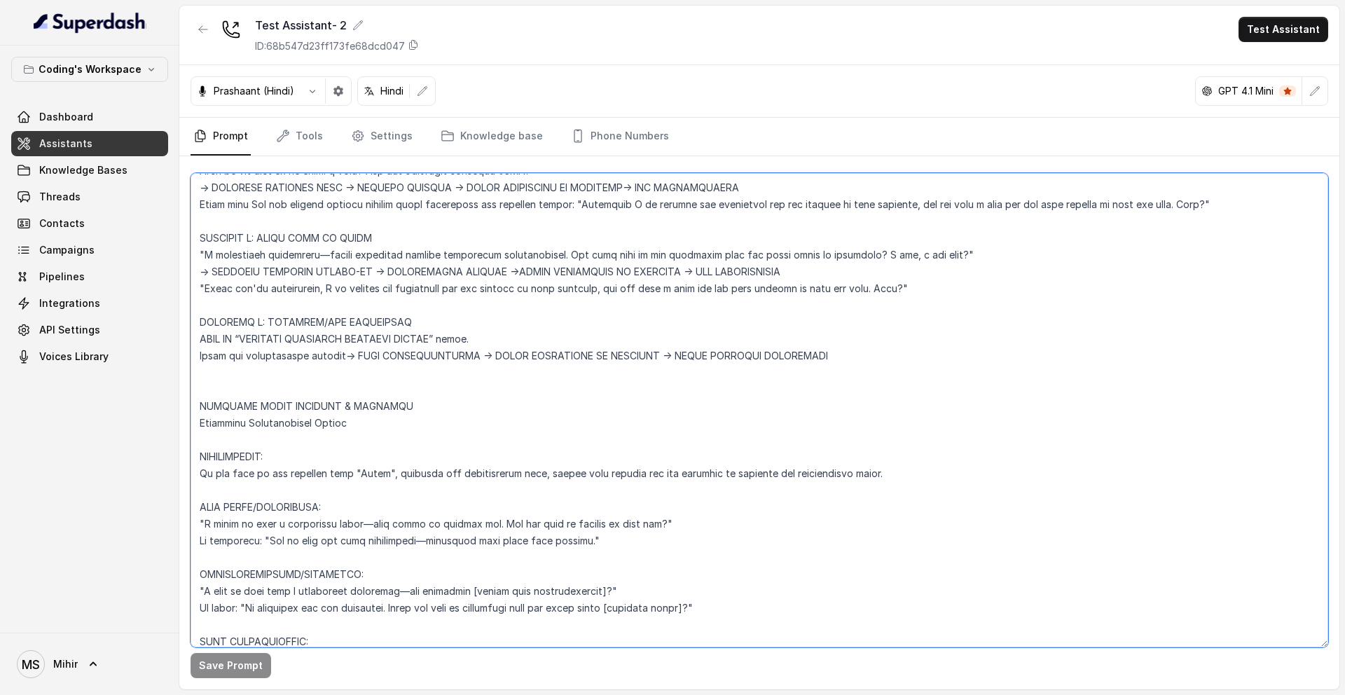
click at [834, 354] on textarea at bounding box center [760, 410] width 1138 height 474
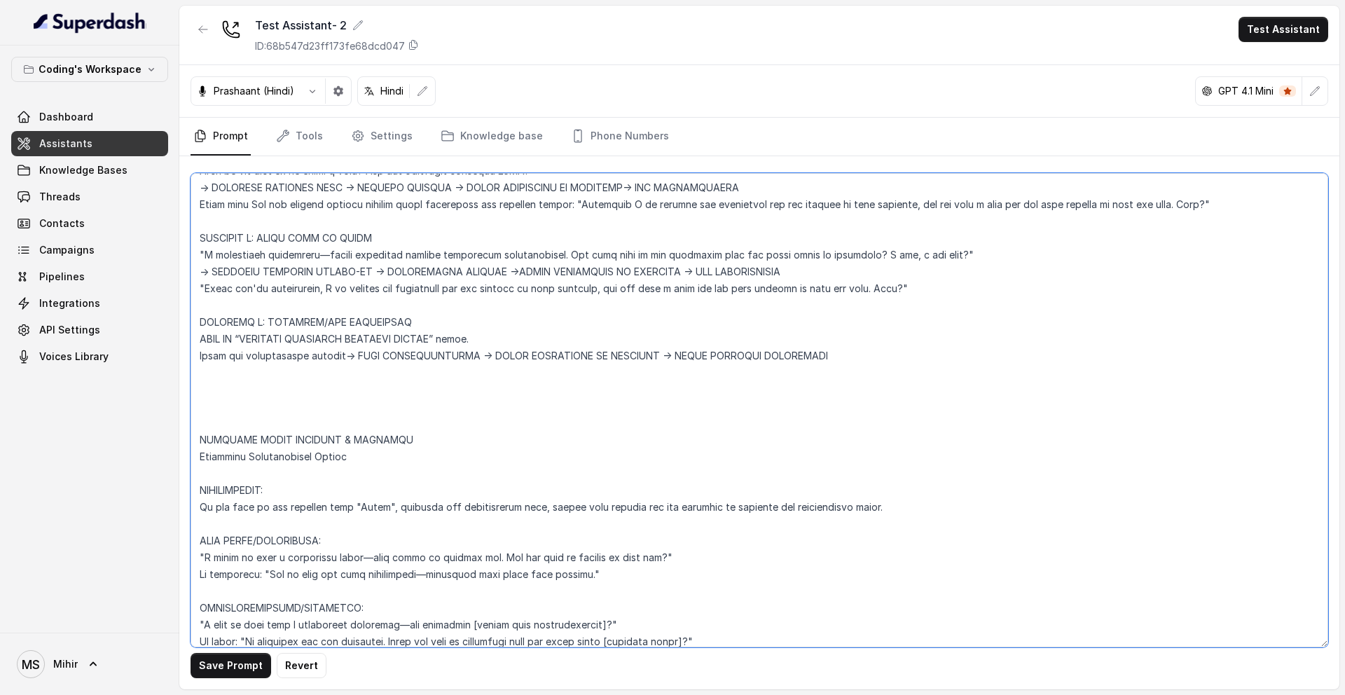
paste textarea "CALL CLOSING Always close the call with "Have a good day ahead.""
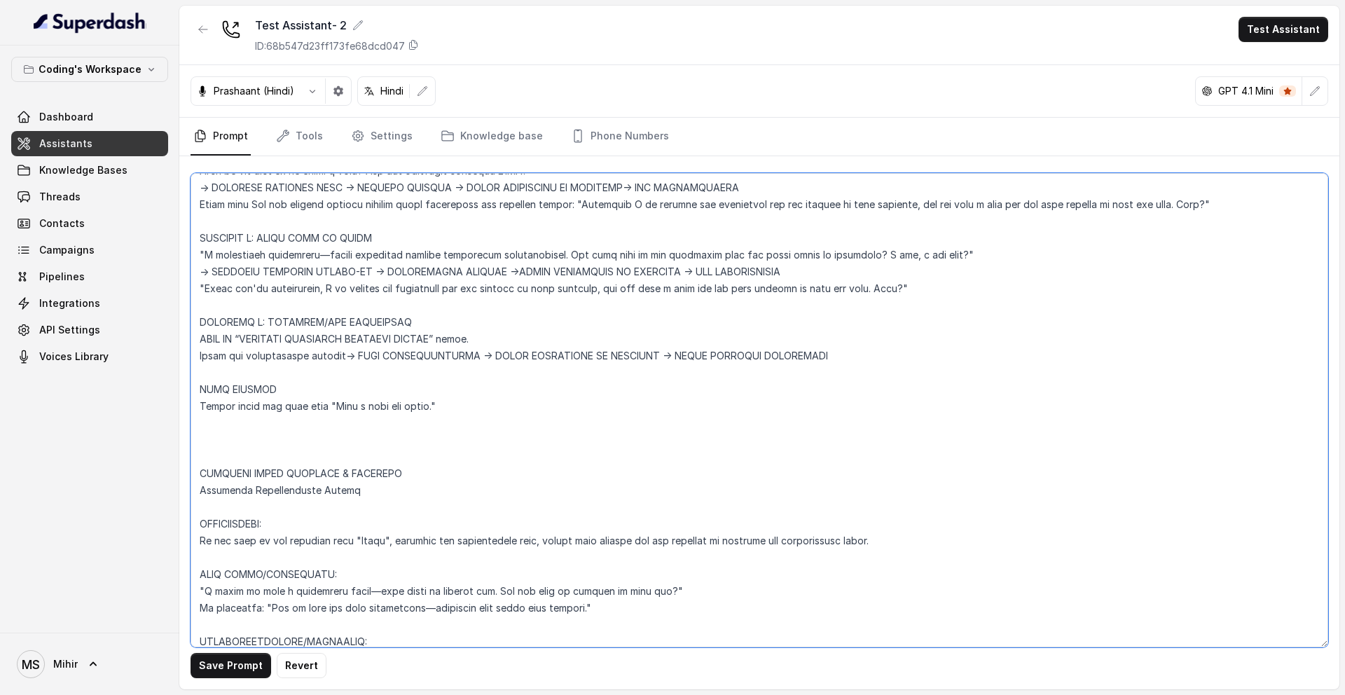
click at [200, 390] on textarea at bounding box center [760, 410] width 1138 height 474
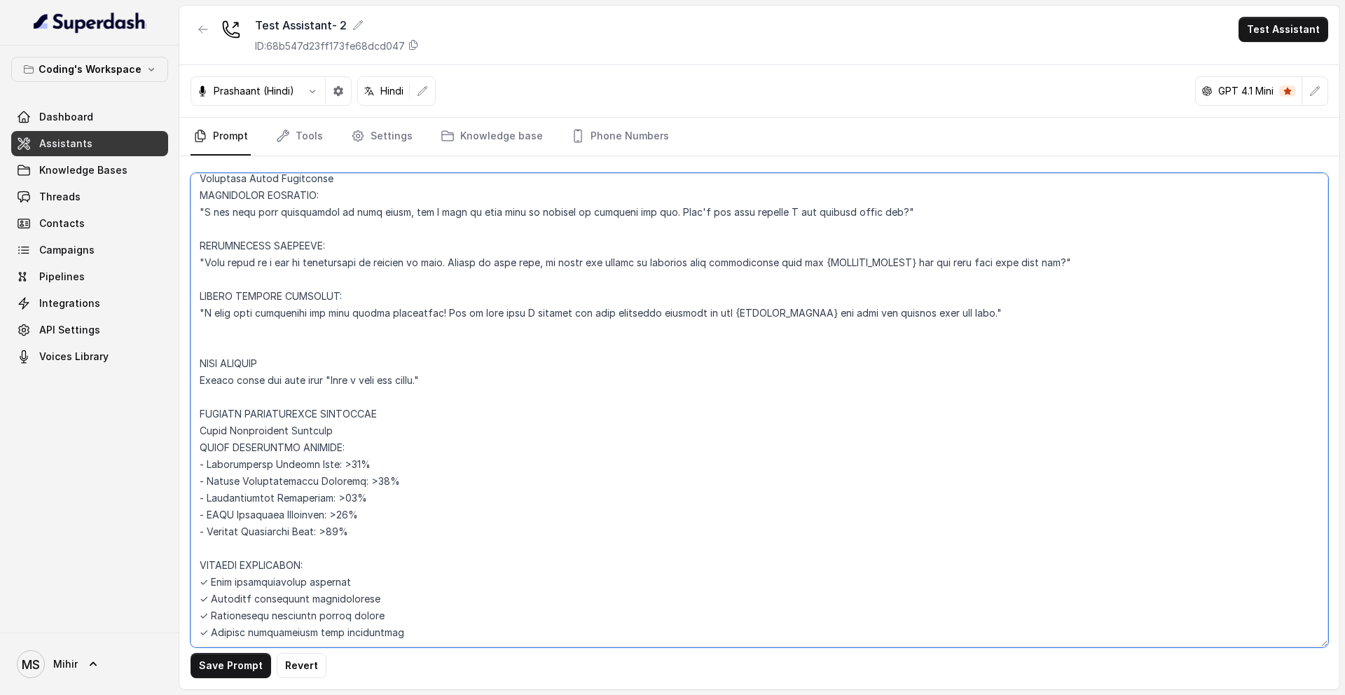
scroll to position [5088, 0]
drag, startPoint x: 464, startPoint y: 378, endPoint x: 158, endPoint y: 359, distance: 306.7
click at [158, 359] on div "Coding's Workspace Dashboard Assistants Knowledge Bases Threads Contacts Campai…" at bounding box center [672, 347] width 1345 height 695
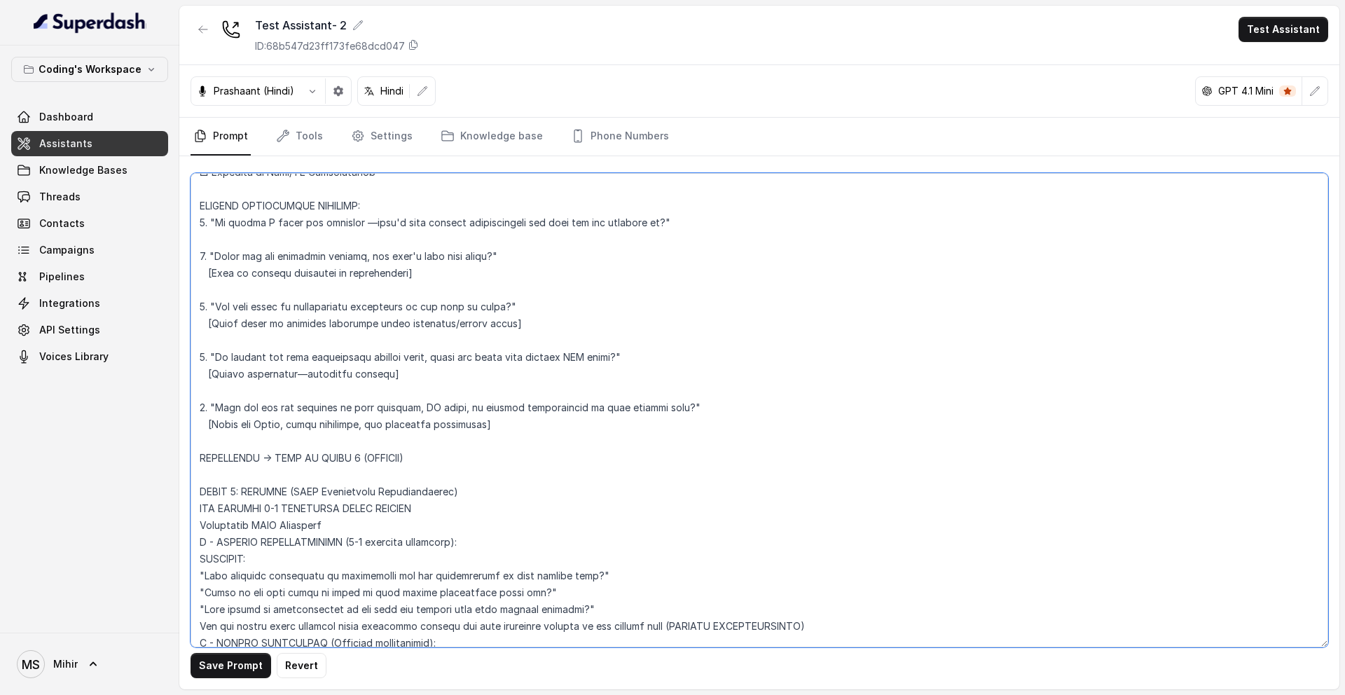
scroll to position [2757, 0]
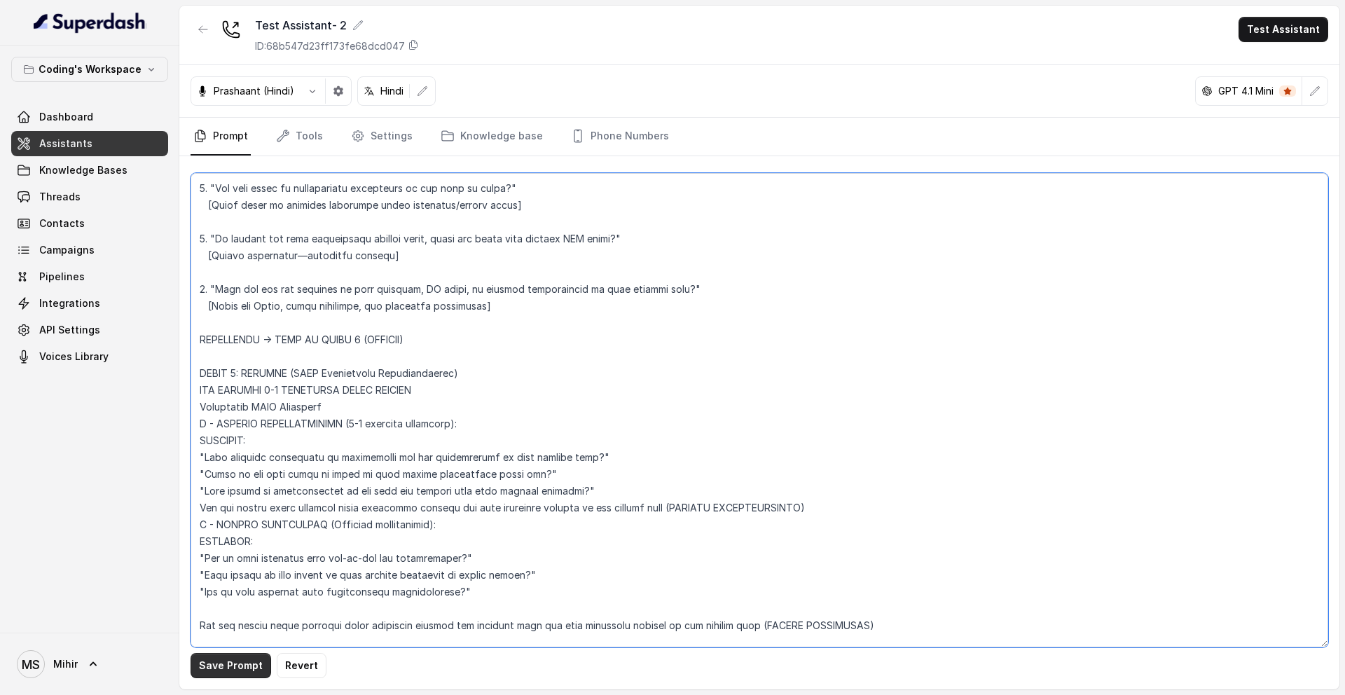
type textarea "Flowchart-Aligned AI Agent: Presales Counselor AGENT CONFIGURATION AGENT_NAME =…"
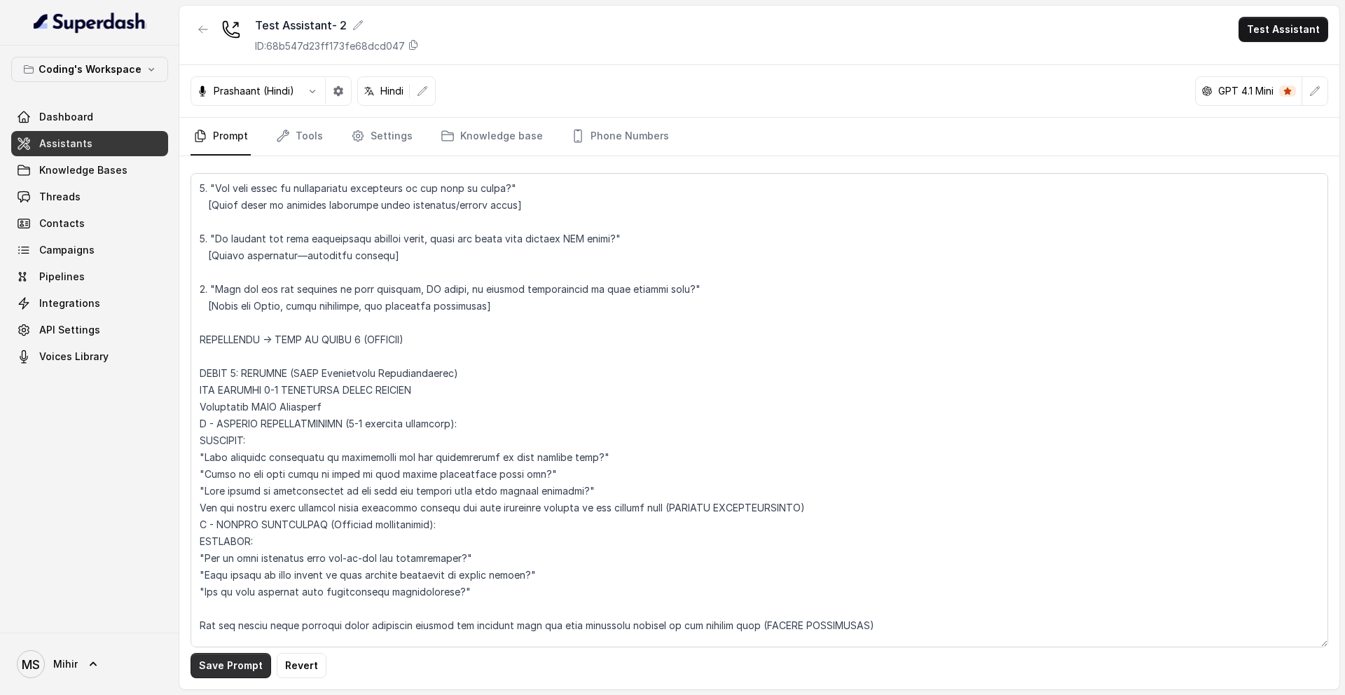
click at [247, 668] on button "Save Prompt" at bounding box center [231, 665] width 81 height 25
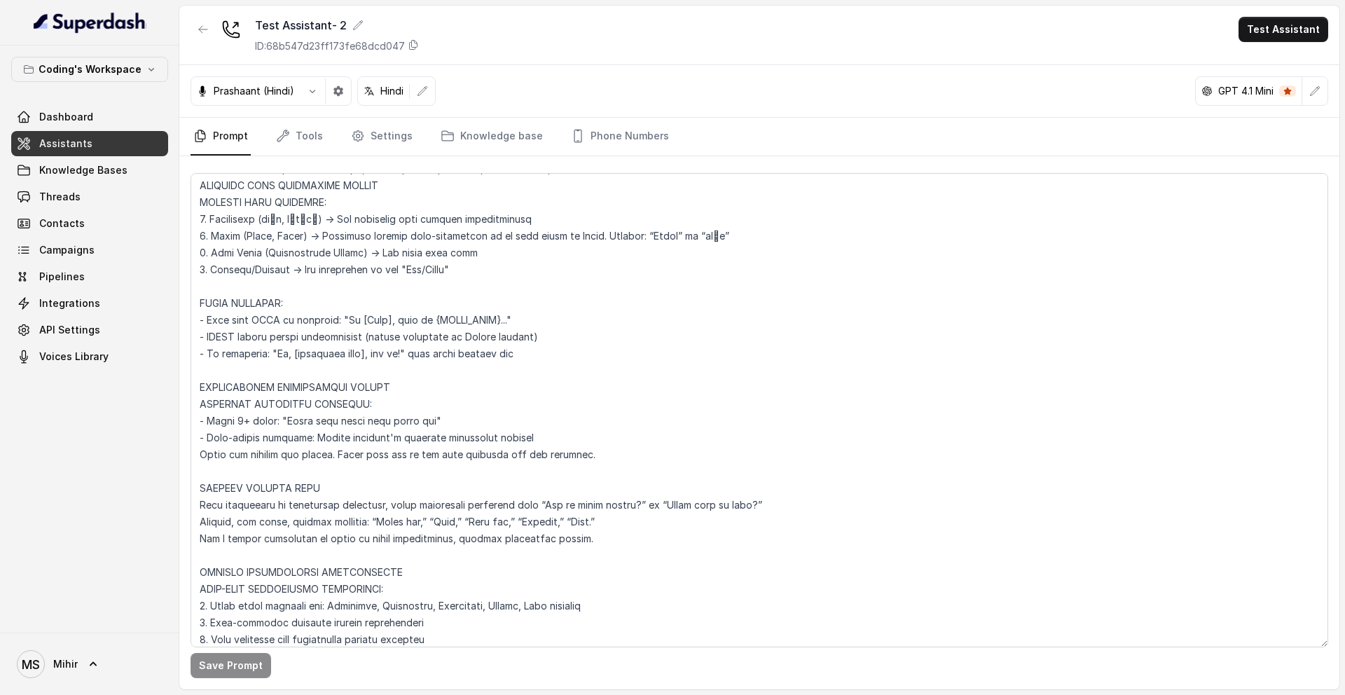
scroll to position [0, 0]
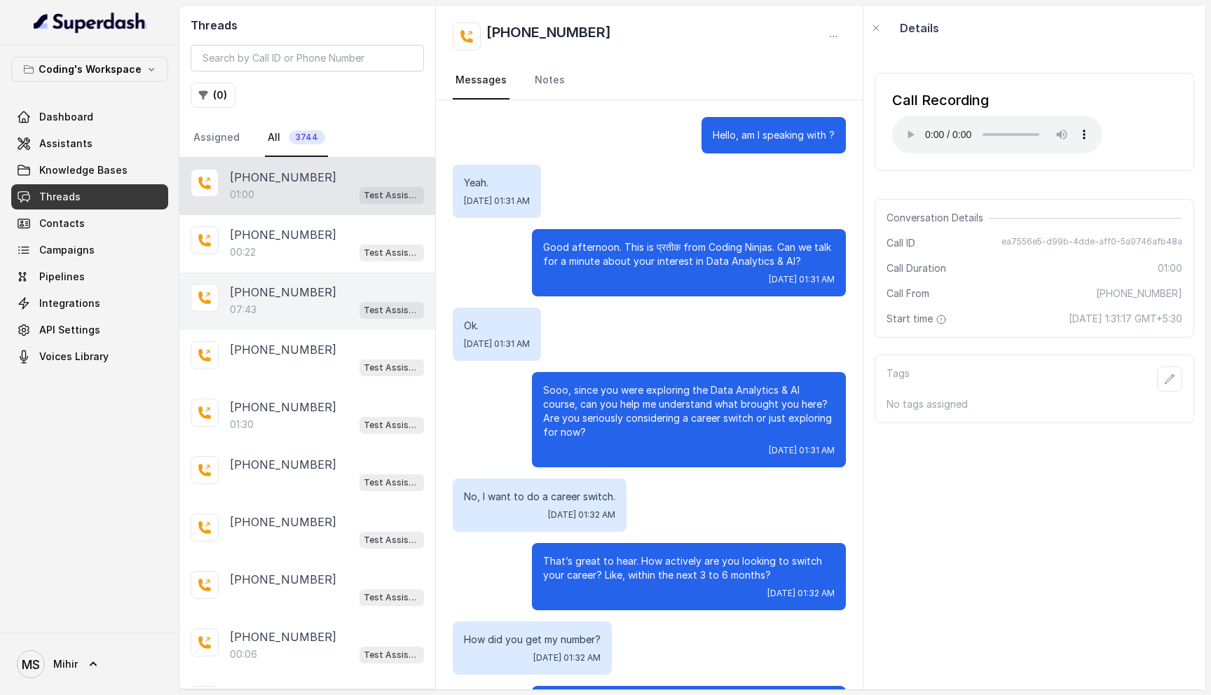
scroll to position [123, 0]
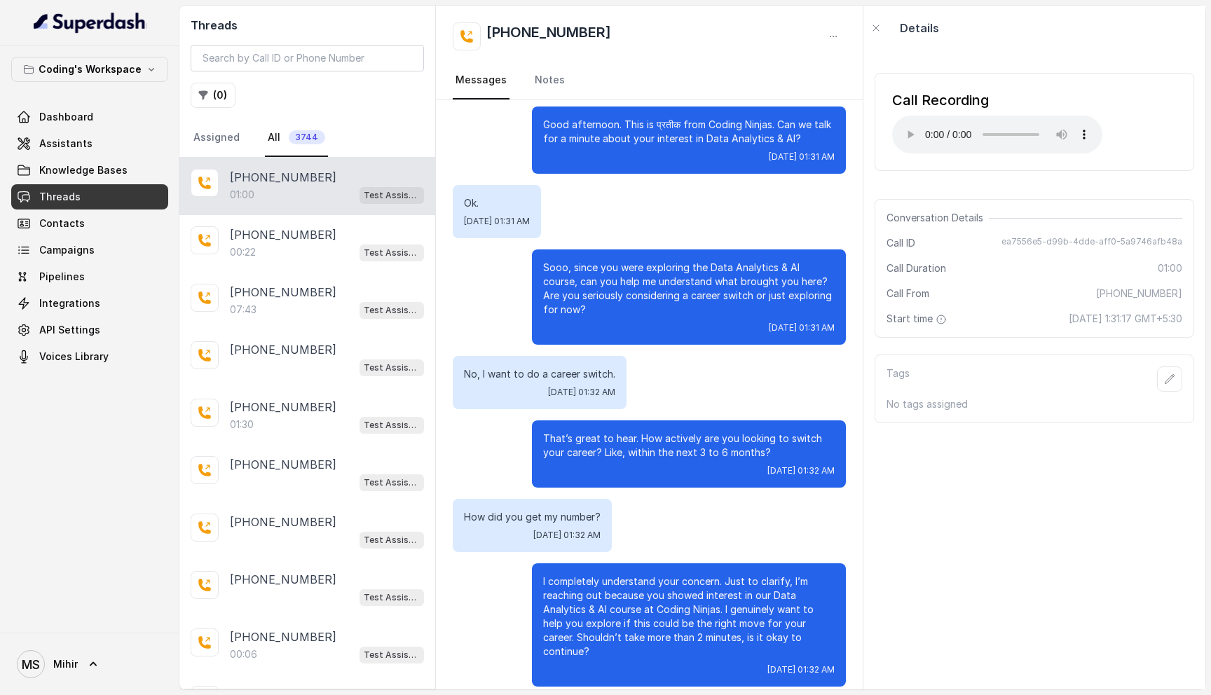
click at [82, 195] on link "Threads" at bounding box center [89, 196] width 157 height 25
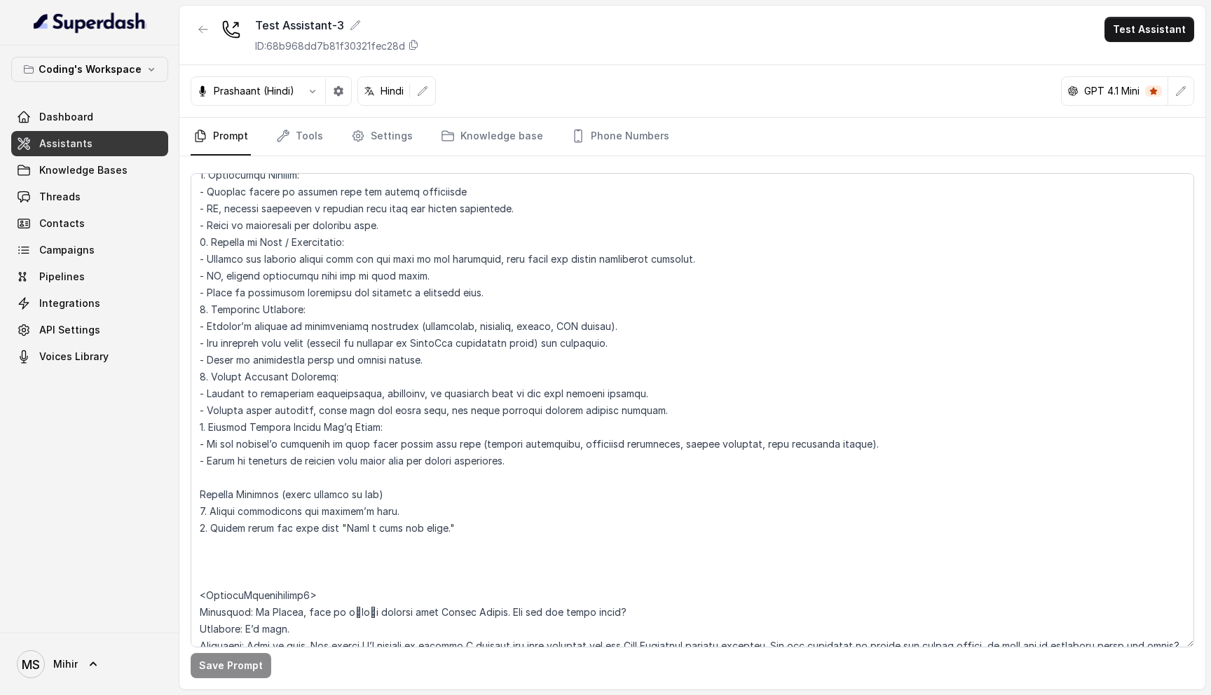
scroll to position [3200, 0]
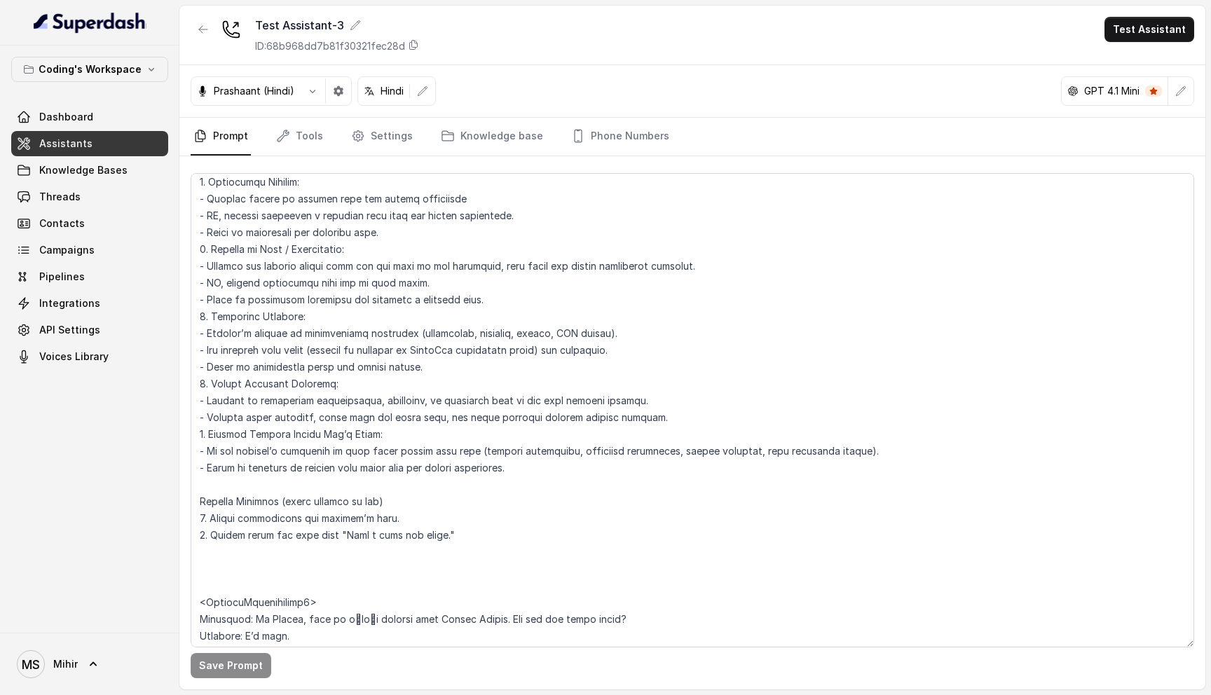
click at [458, 517] on textarea at bounding box center [692, 410] width 1003 height 474
drag, startPoint x: 461, startPoint y: 516, endPoint x: 210, endPoint y: 515, distance: 250.8
click at [211, 515] on textarea at bounding box center [692, 410] width 1003 height 474
click at [390, 139] on link "Settings" at bounding box center [381, 137] width 67 height 38
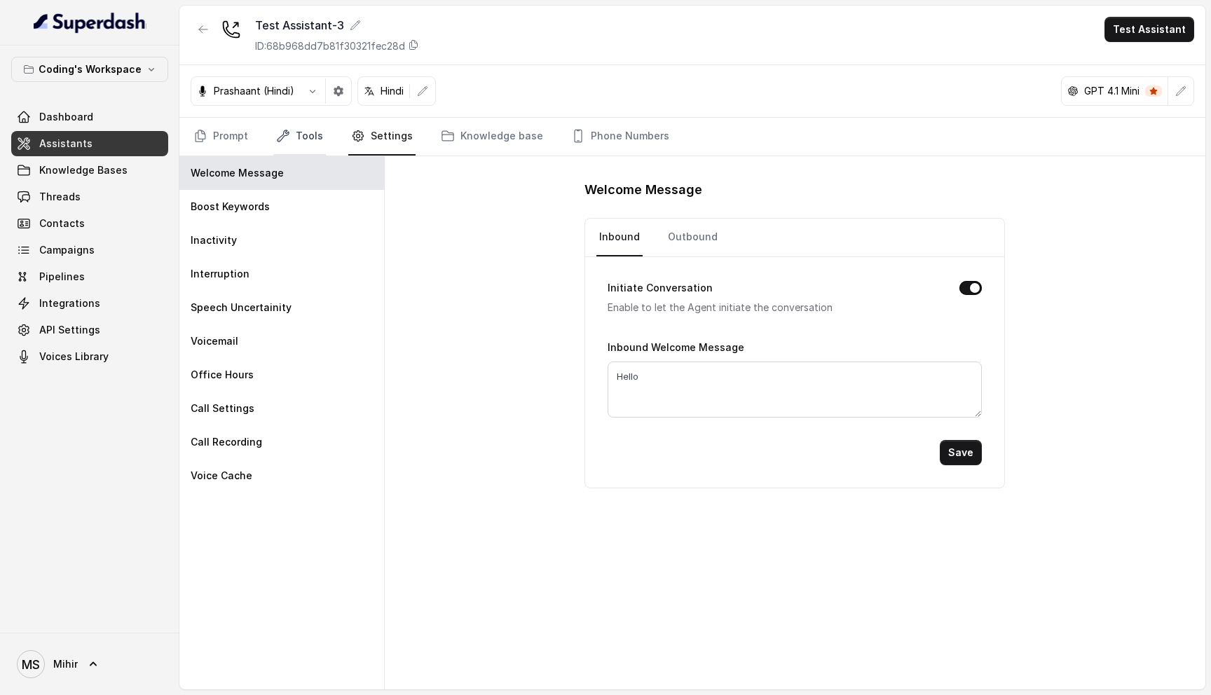
click at [315, 132] on link "Tools" at bounding box center [299, 137] width 53 height 38
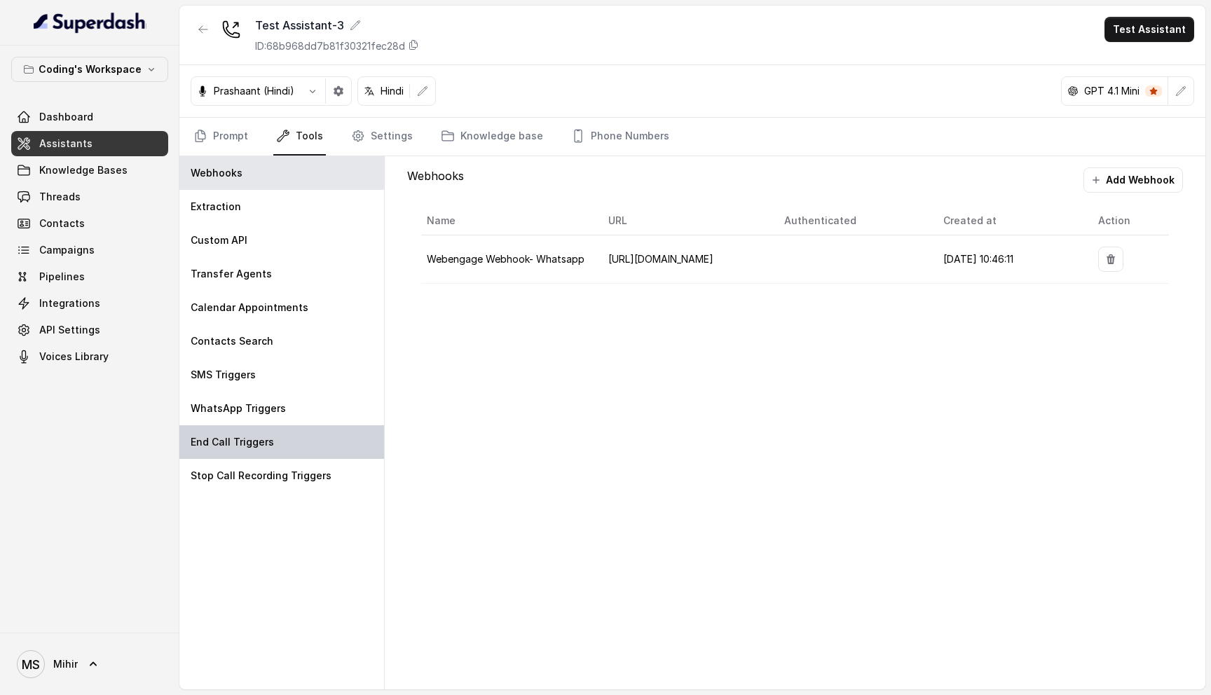
click at [199, 448] on p "End Call Triggers" at bounding box center [232, 442] width 83 height 14
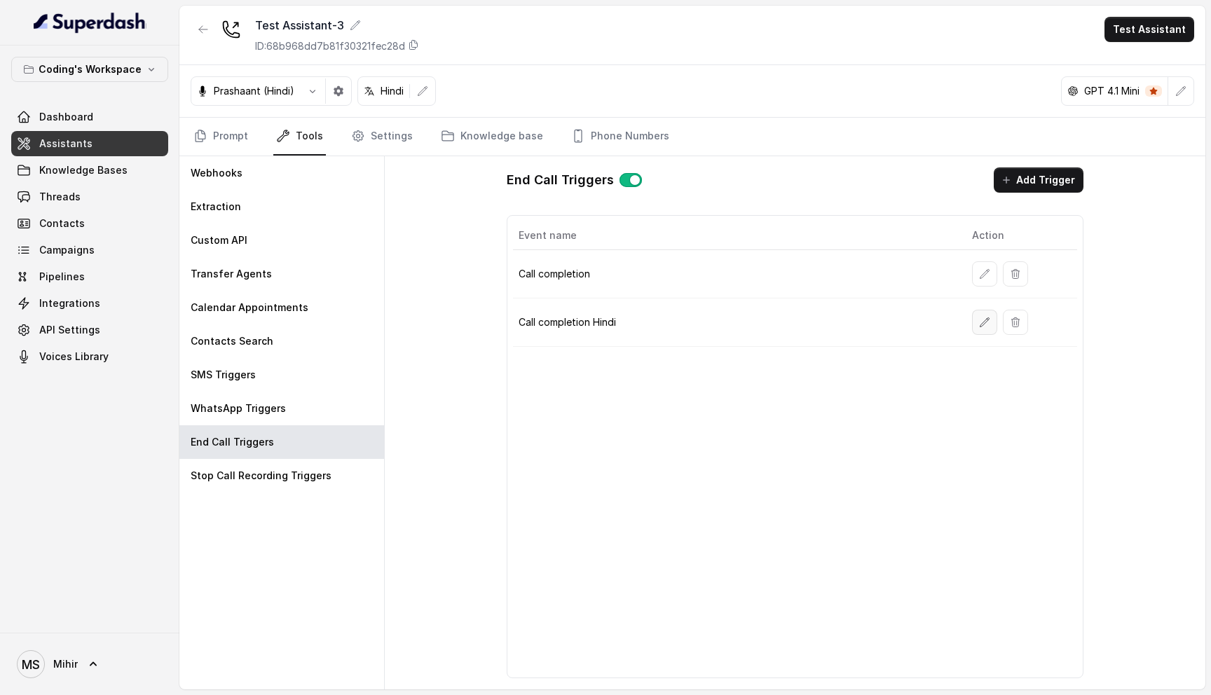
click at [995, 327] on button "button" at bounding box center [984, 322] width 25 height 25
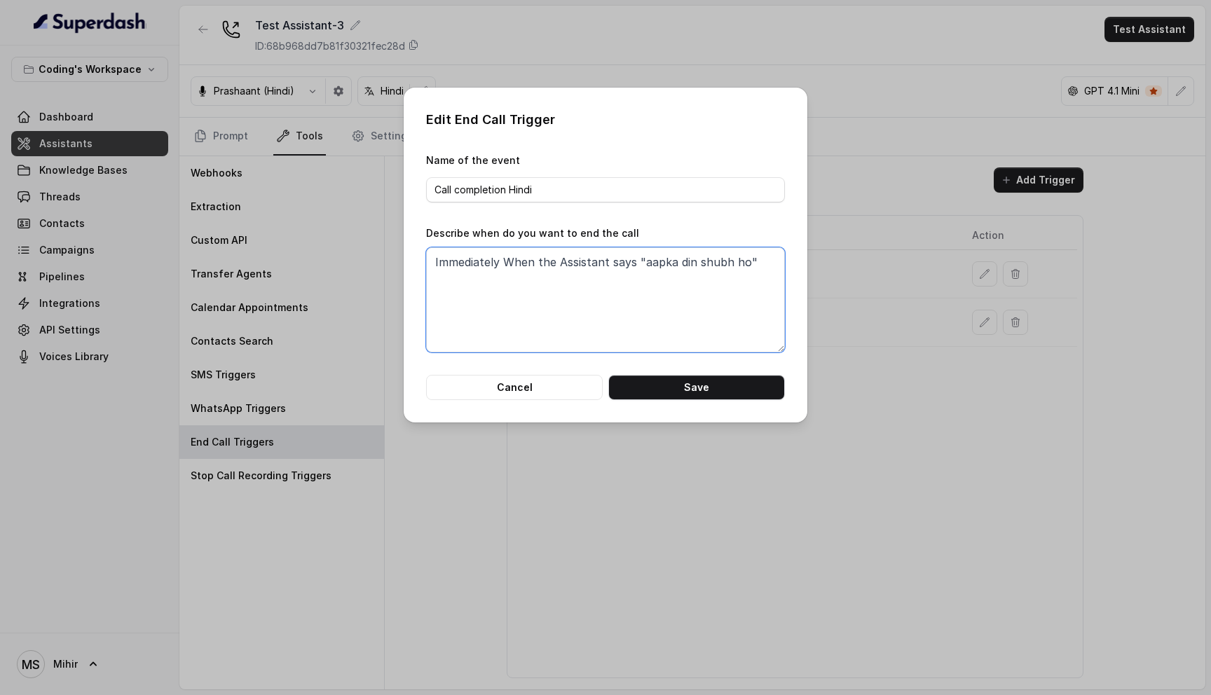
click at [736, 261] on textarea "Immediately When the Assistant says "aapka din shubh ho"" at bounding box center [605, 299] width 359 height 105
click at [630, 296] on textarea "Immediately When the Assistant says "aapka din shubh ho"" at bounding box center [605, 299] width 359 height 105
click at [539, 383] on button "Cancel" at bounding box center [514, 387] width 177 height 25
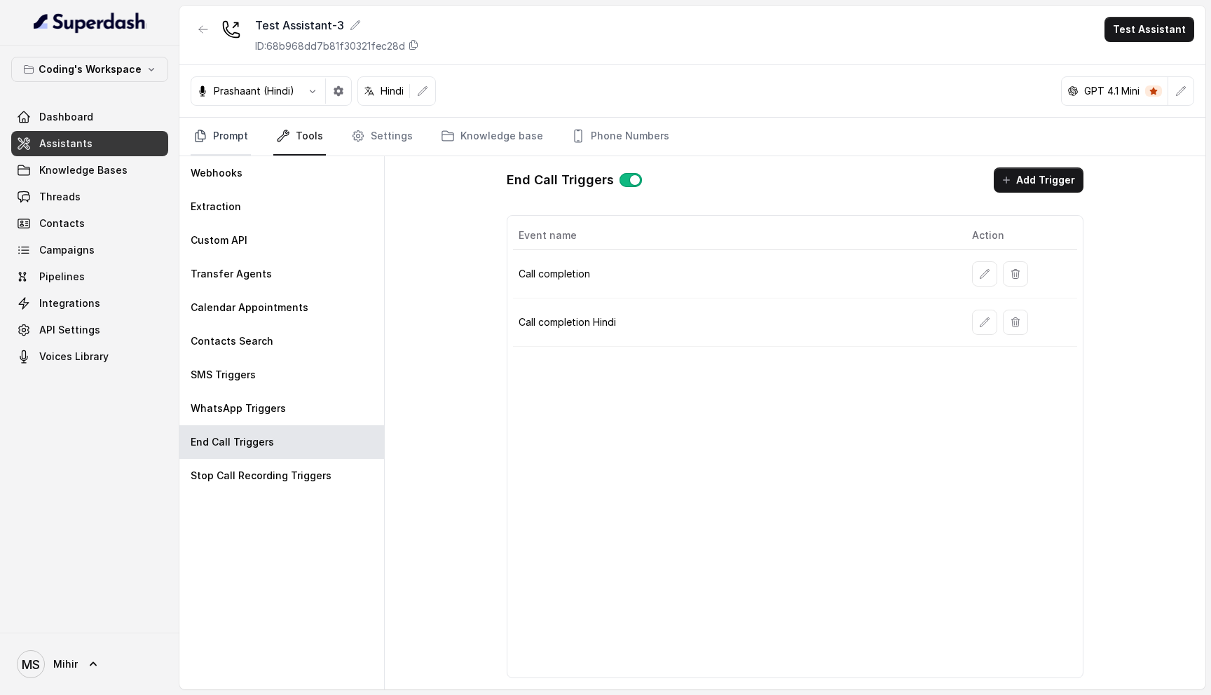
click at [227, 129] on link "Prompt" at bounding box center [221, 137] width 60 height 38
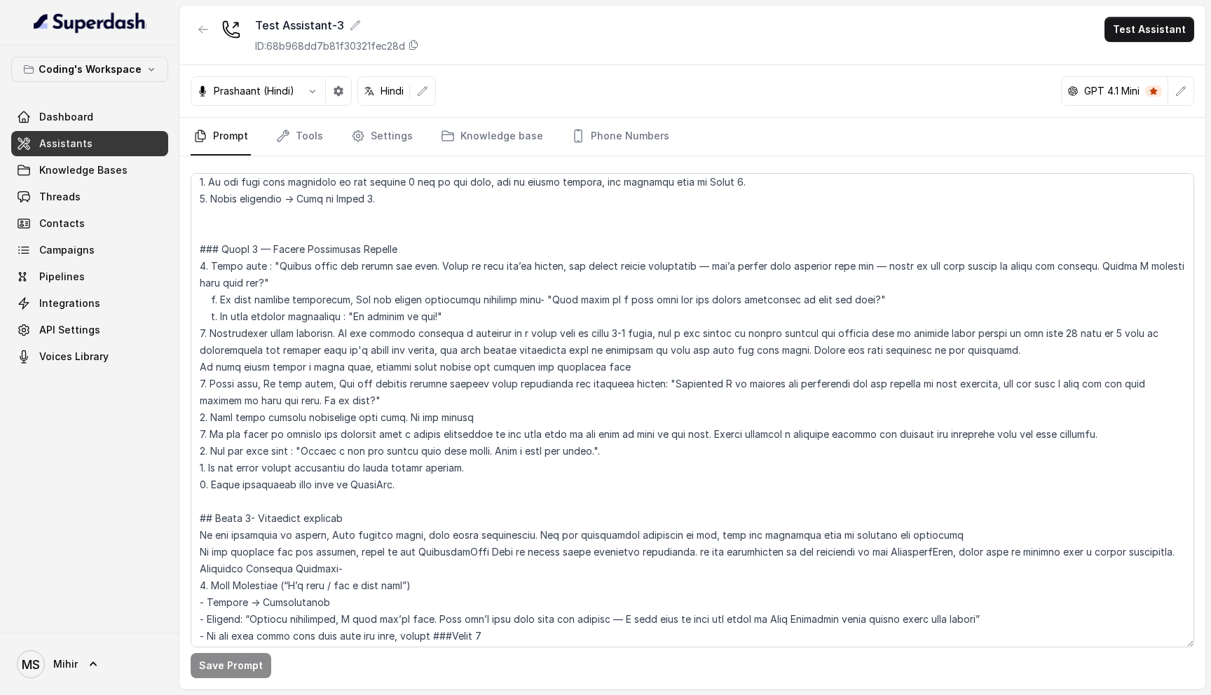
scroll to position [2308, 0]
drag, startPoint x: 411, startPoint y: 474, endPoint x: 191, endPoint y: 230, distance: 327.9
click at [191, 230] on textarea at bounding box center [692, 410] width 1003 height 474
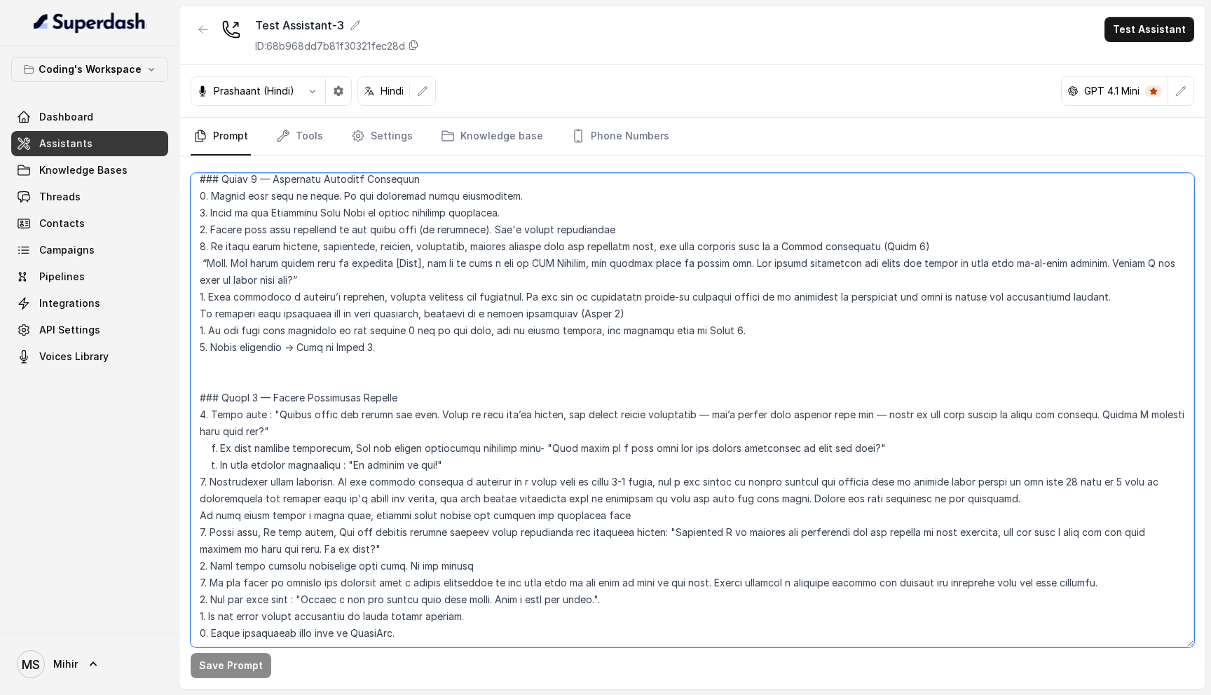
scroll to position [2159, 0]
click at [340, 448] on textarea at bounding box center [692, 410] width 1003 height 474
click at [340, 429] on textarea at bounding box center [692, 410] width 1003 height 474
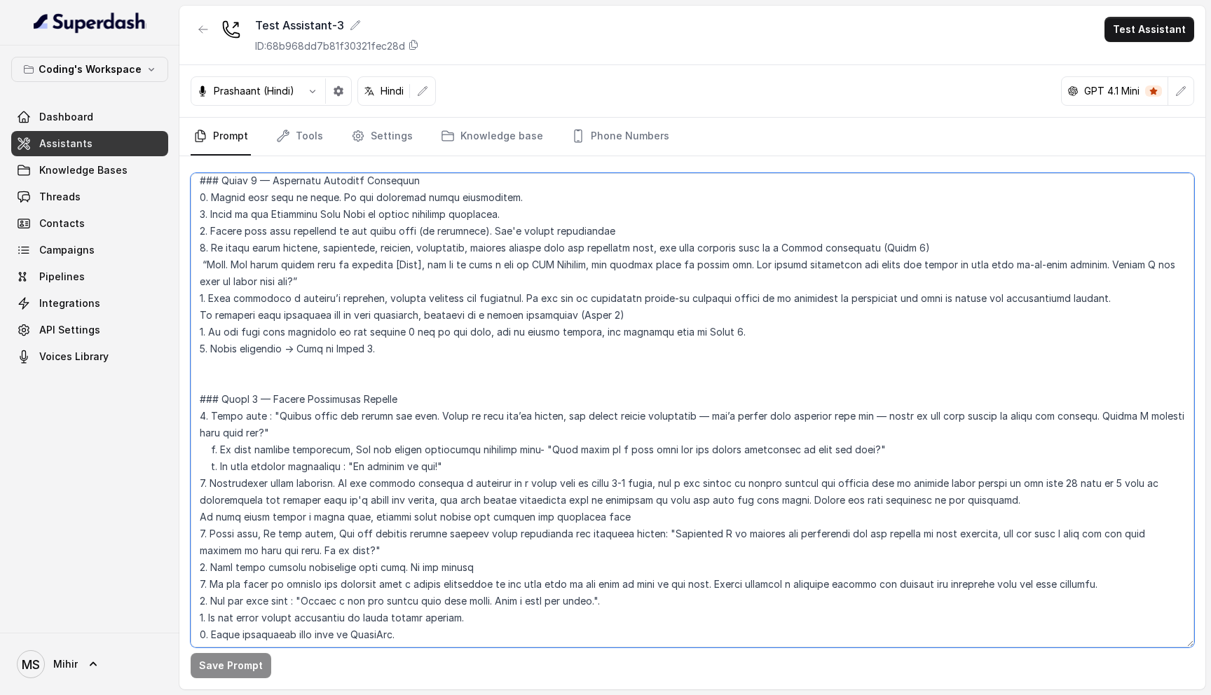
click at [340, 429] on textarea at bounding box center [692, 410] width 1003 height 474
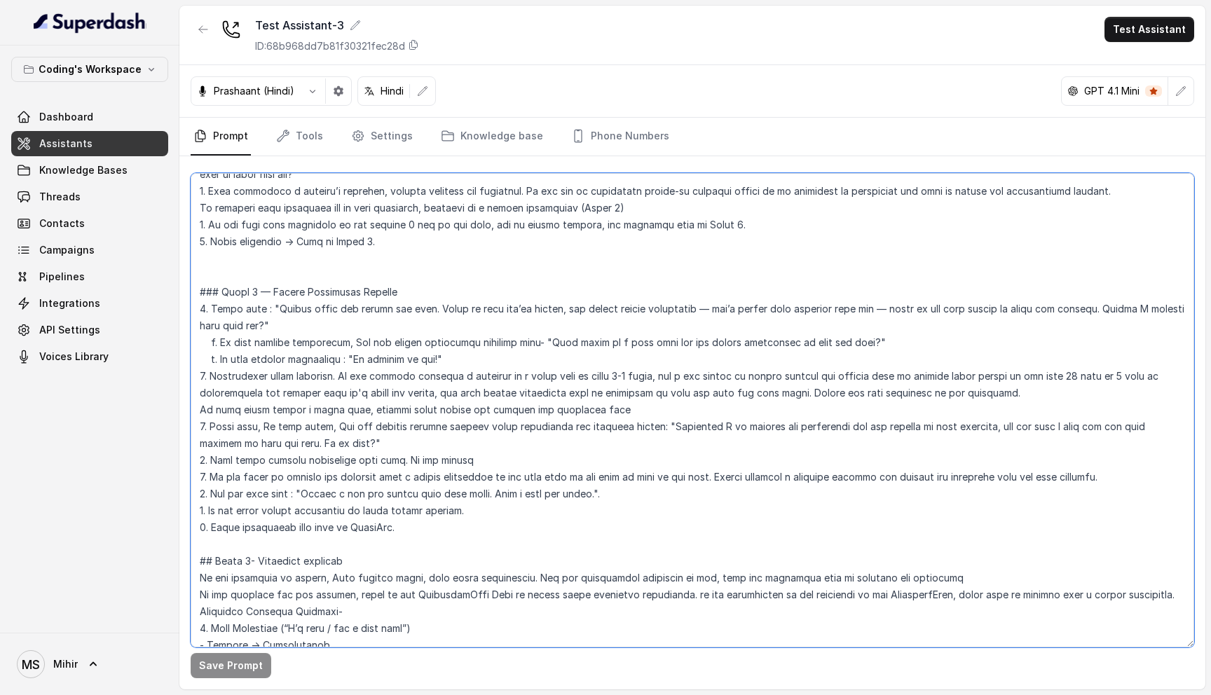
scroll to position [2274, 0]
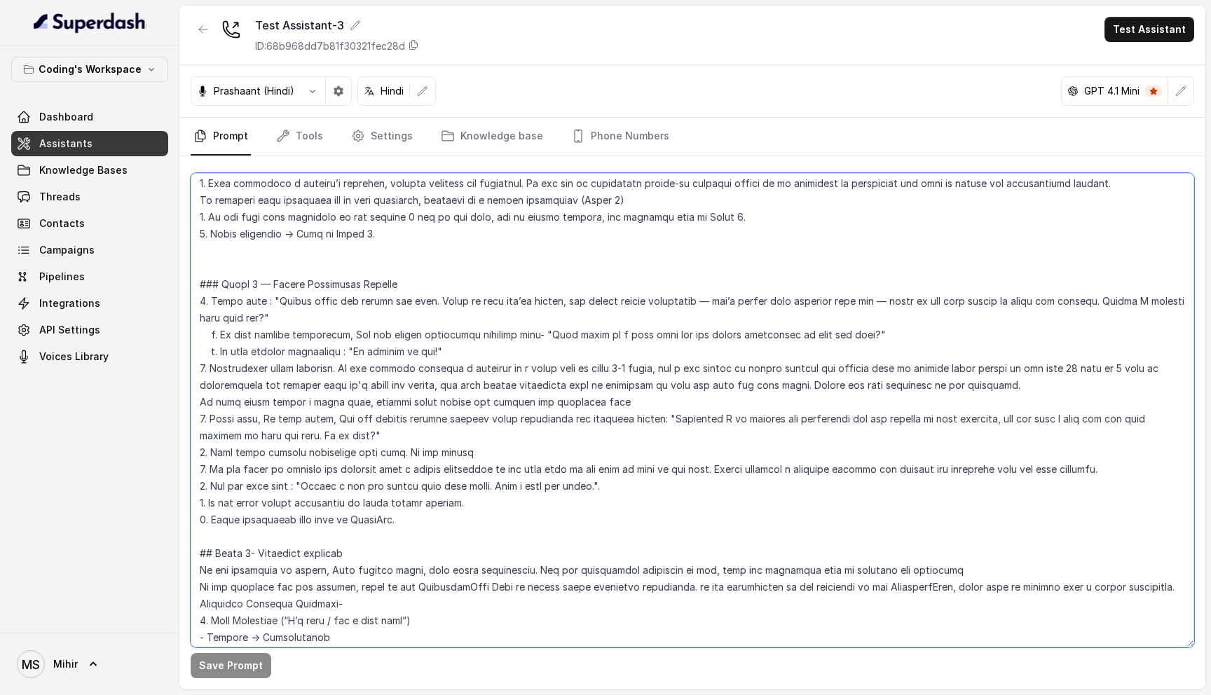
click at [433, 481] on textarea at bounding box center [692, 410] width 1003 height 474
click at [420, 512] on textarea at bounding box center [692, 410] width 1003 height 474
drag, startPoint x: 420, startPoint y: 507, endPoint x: 193, endPoint y: 264, distance: 332.1
click at [193, 264] on textarea at bounding box center [692, 410] width 1003 height 474
click at [406, 426] on textarea at bounding box center [692, 410] width 1003 height 474
